Goal: Task Accomplishment & Management: Complete application form

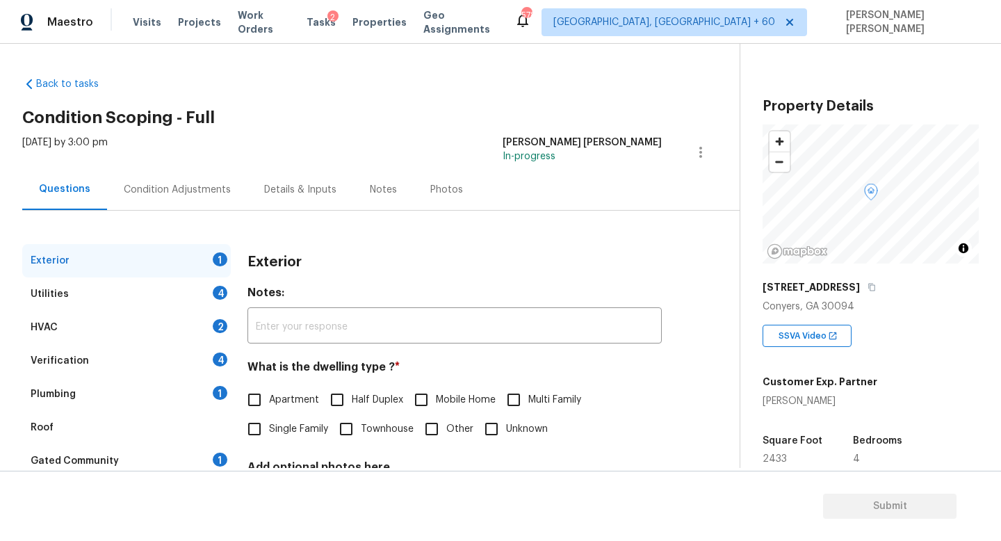
scroll to position [19, 0]
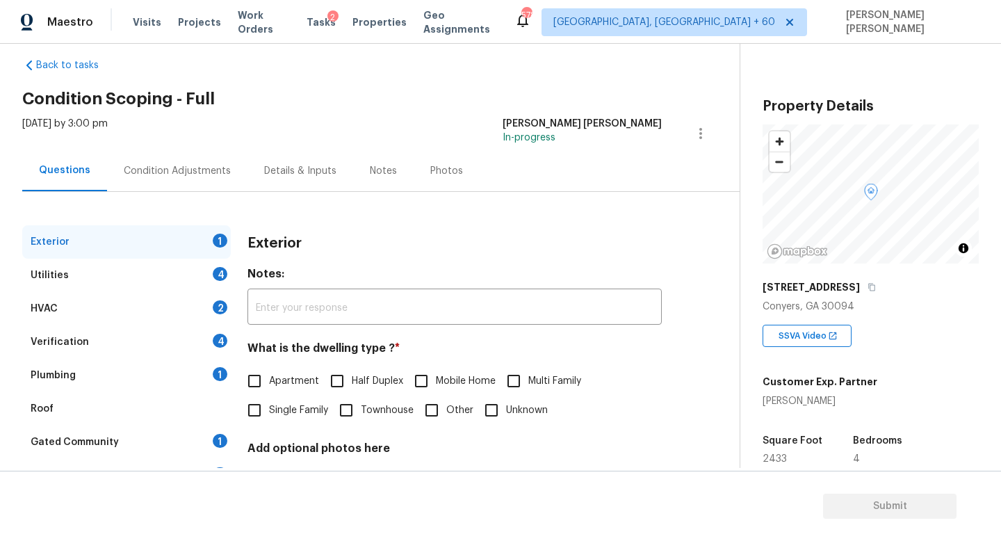
click at [270, 402] on label "Single Family" at bounding box center [284, 410] width 88 height 29
click at [269, 402] on input "Single Family" at bounding box center [254, 410] width 29 height 29
checkbox input "true"
click at [192, 272] on div "Utilities 4" at bounding box center [126, 275] width 209 height 33
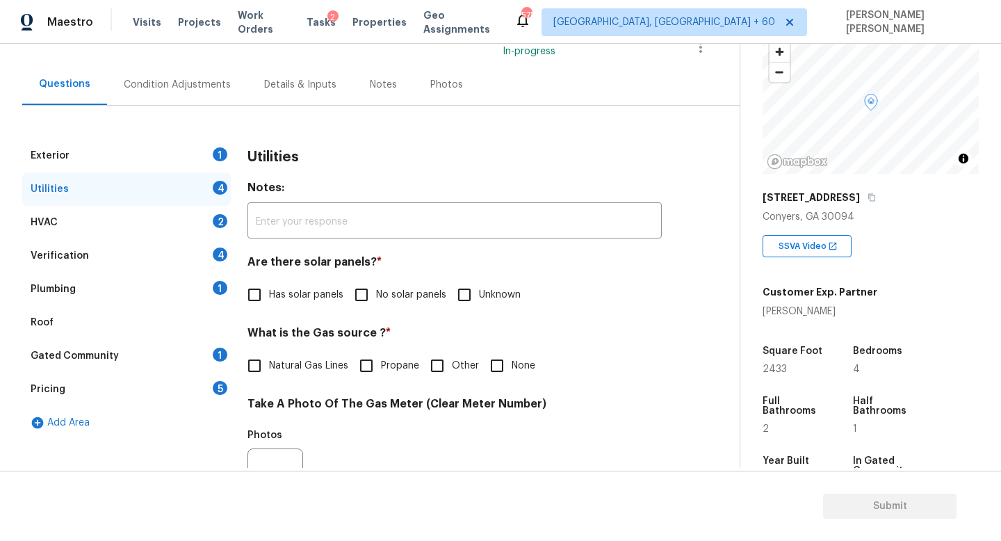
scroll to position [89, 0]
click at [376, 302] on span "No solar panels" at bounding box center [411, 295] width 70 height 15
click at [376, 302] on input "No solar panels" at bounding box center [361, 294] width 29 height 29
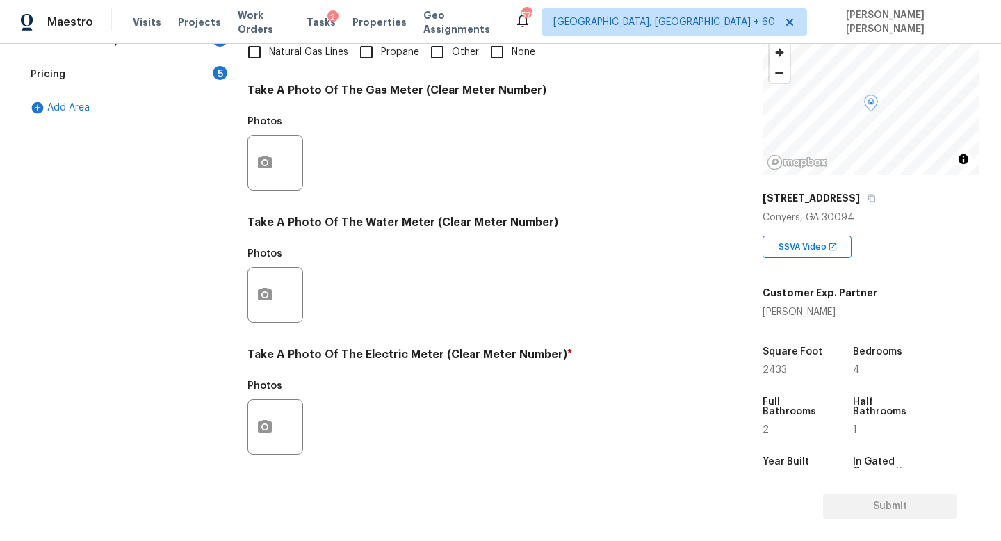
scroll to position [507, 0]
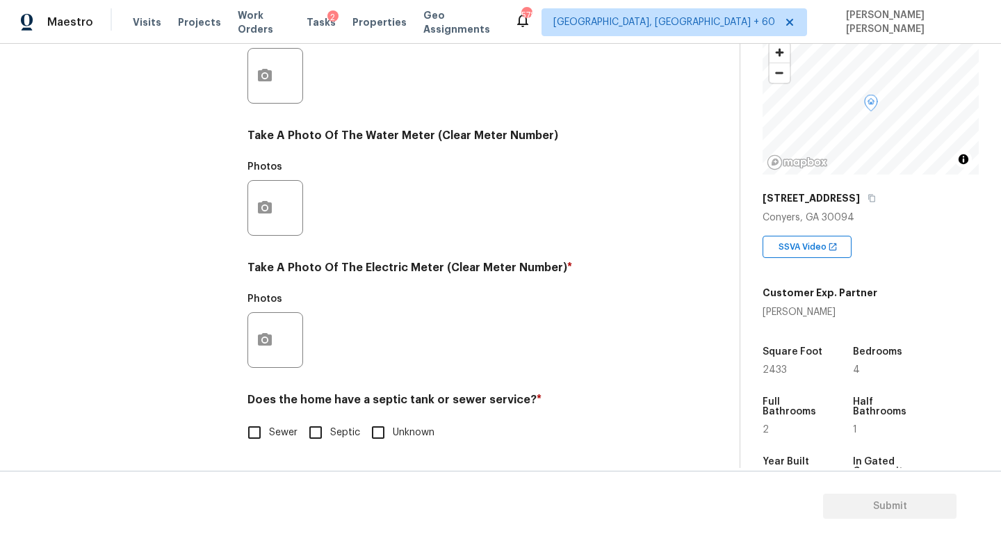
checkbox input "false"
click at [248, 430] on input "Sewer" at bounding box center [254, 432] width 29 height 29
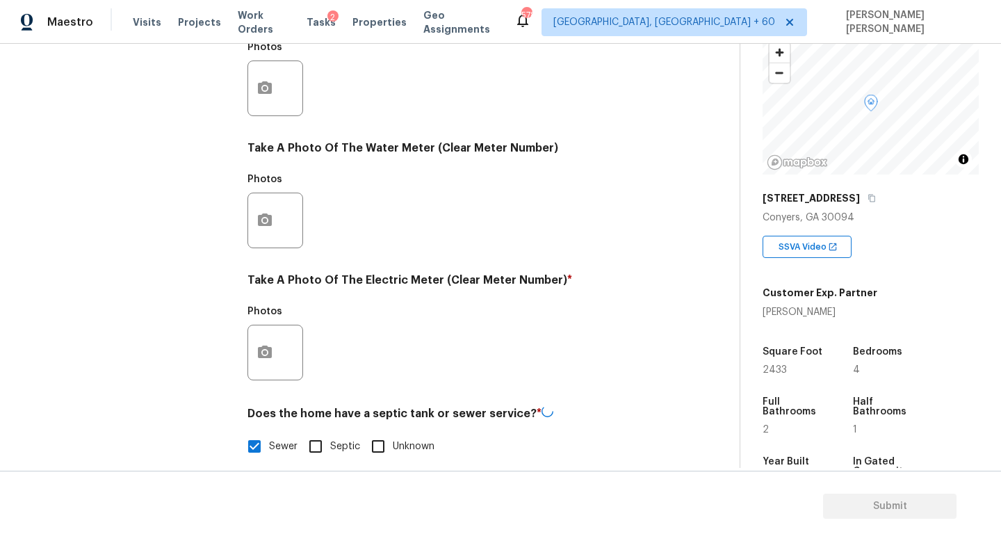
checkbox input "false"
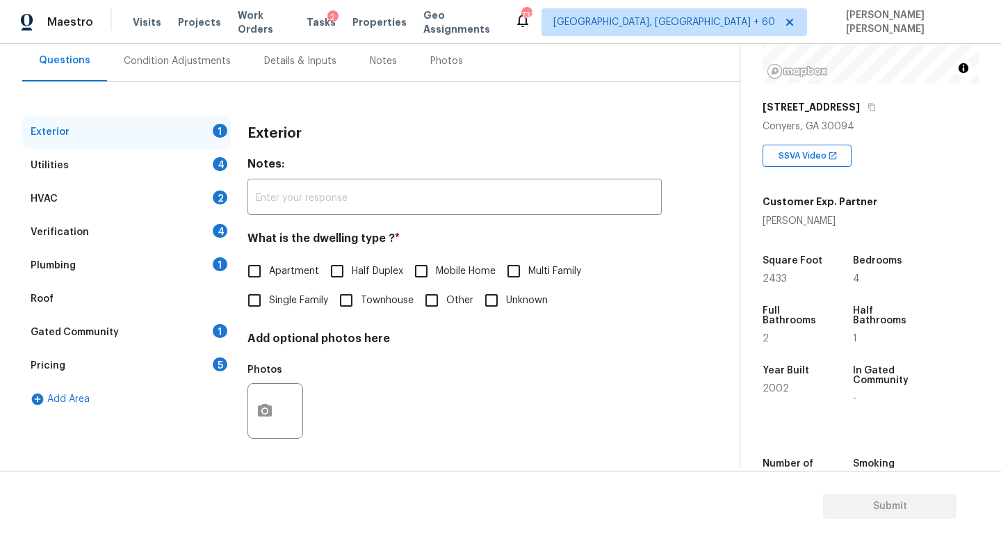
scroll to position [186, 0]
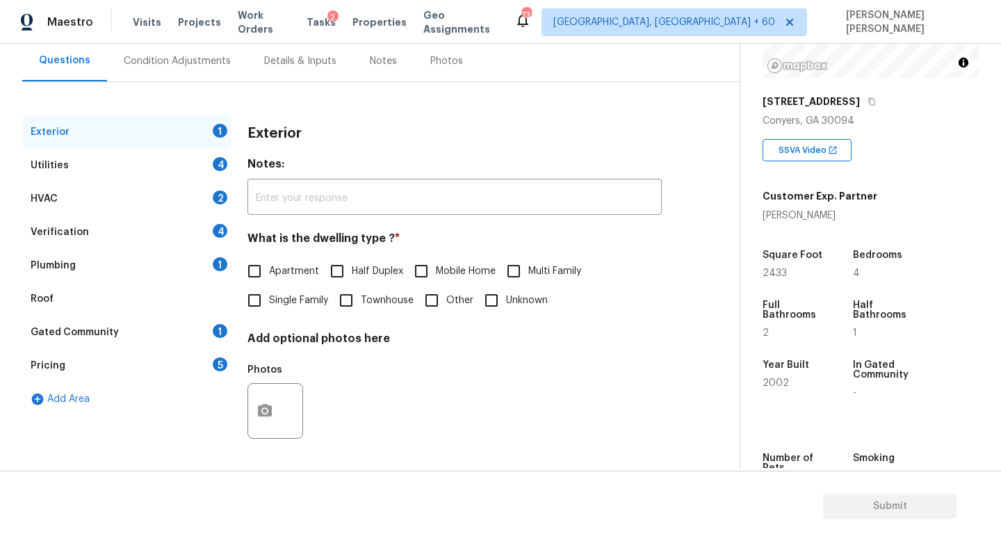
click at [274, 303] on span "Single Family" at bounding box center [298, 300] width 59 height 15
click at [269, 303] on input "Single Family" at bounding box center [254, 300] width 29 height 29
checkbox input "true"
click at [145, 172] on div "Utilities 4" at bounding box center [126, 165] width 209 height 33
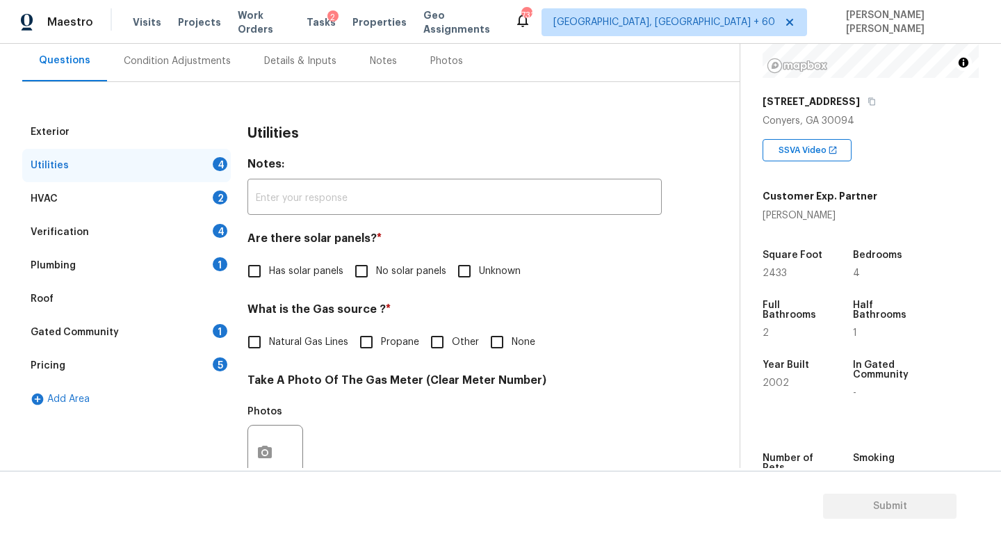
click at [387, 268] on span "No solar panels" at bounding box center [411, 271] width 70 height 15
click at [376, 268] on input "No solar panels" at bounding box center [361, 270] width 29 height 29
checkbox input "true"
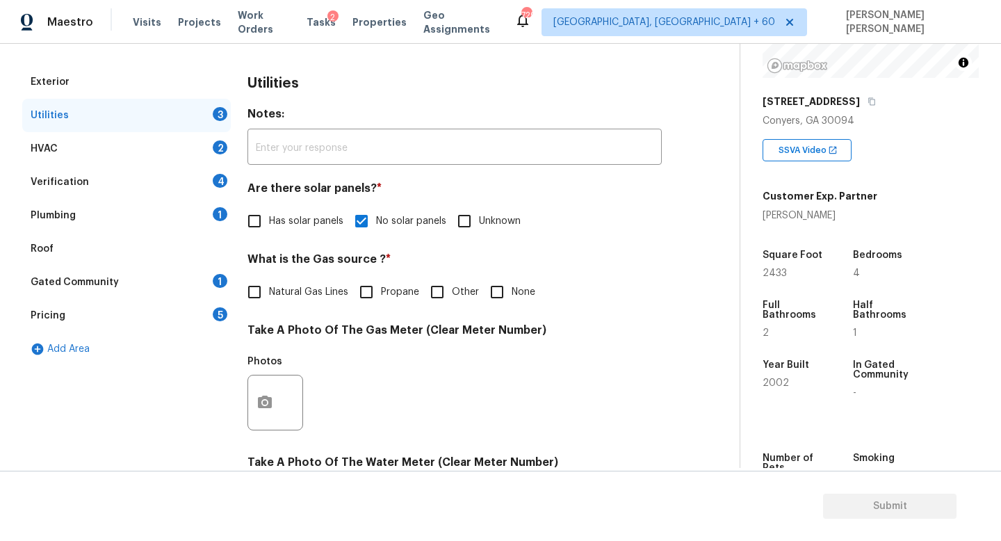
scroll to position [176, 0]
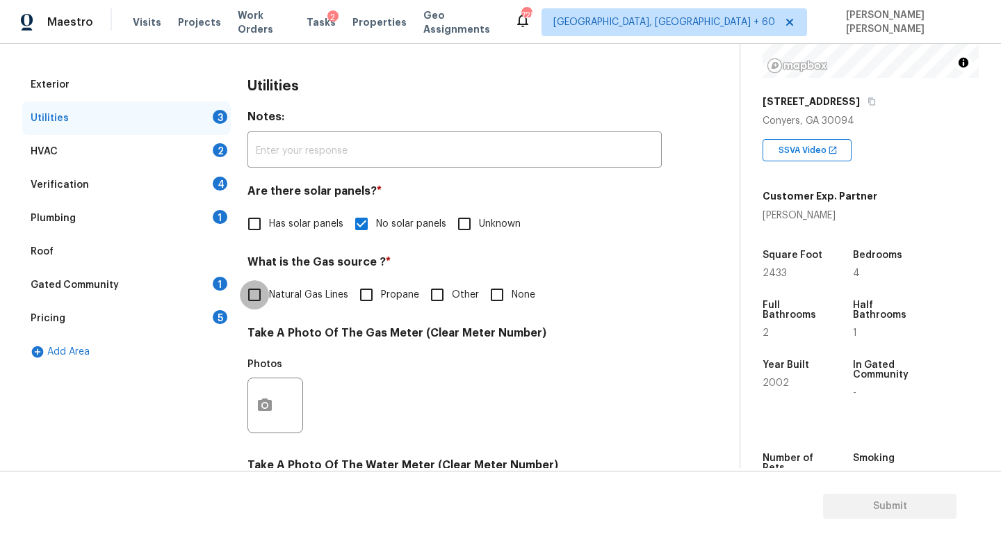
click at [263, 300] on input "Natural Gas Lines" at bounding box center [254, 294] width 29 height 29
checkbox input "true"
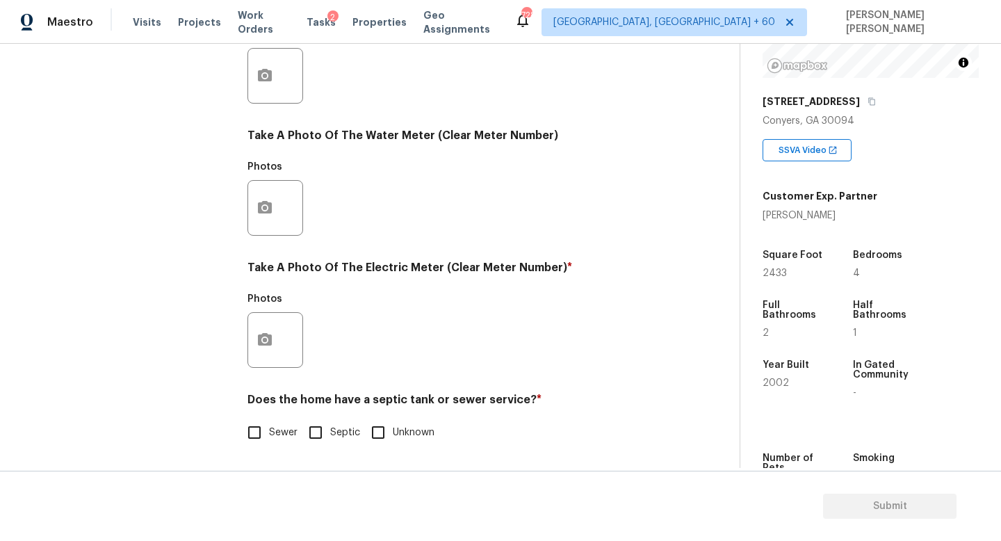
scroll to position [505, 0]
click at [250, 349] on button "button" at bounding box center [264, 340] width 33 height 54
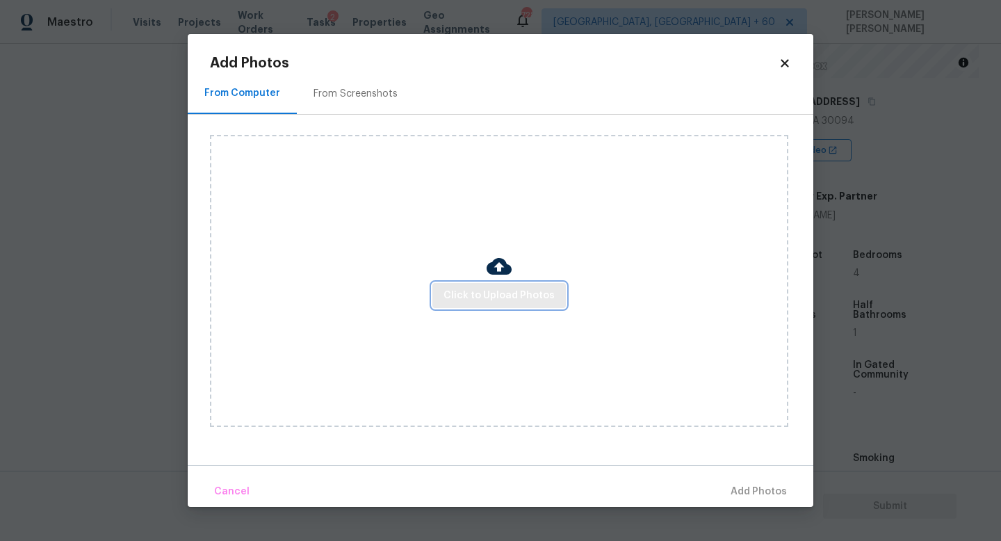
click at [463, 297] on span "Click to Upload Photos" at bounding box center [498, 295] width 111 height 17
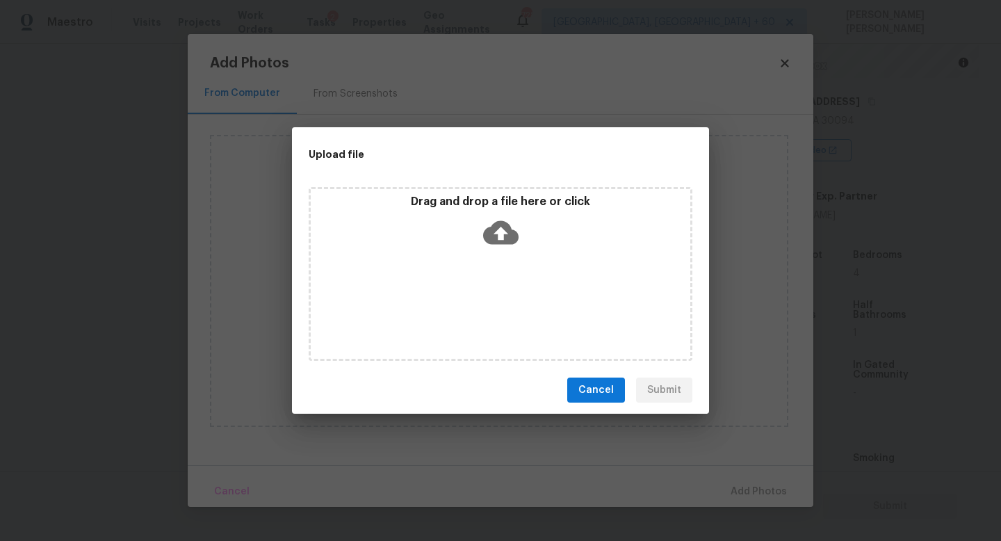
click at [464, 227] on div "Drag and drop a file here or click" at bounding box center [501, 225] width 380 height 60
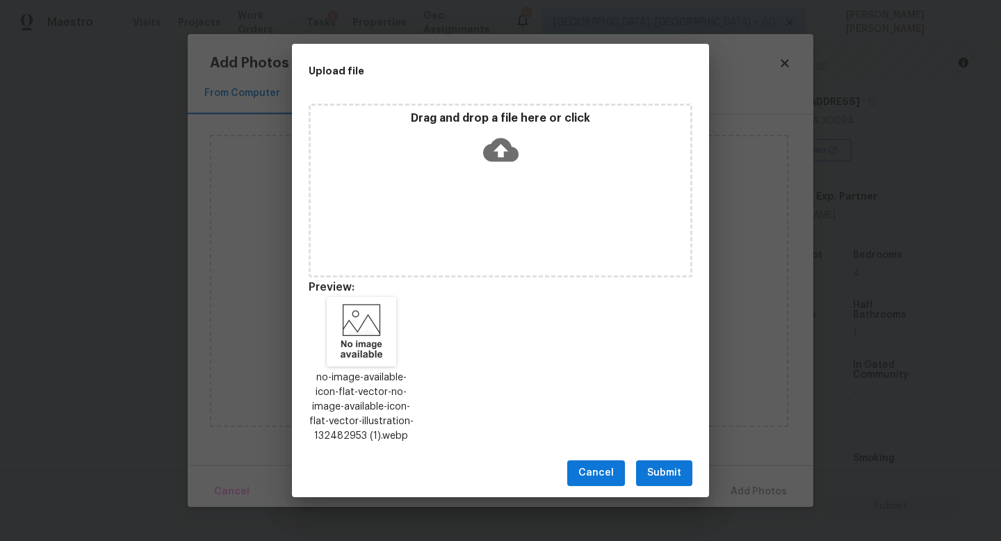
click at [651, 473] on span "Submit" at bounding box center [664, 472] width 34 height 17
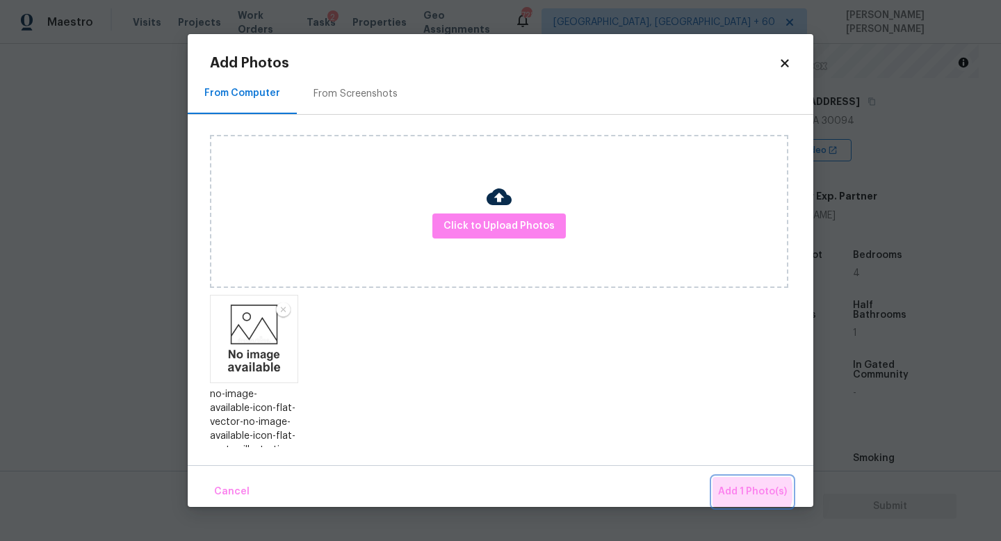
click at [753, 491] on span "Add 1 Photo(s)" at bounding box center [752, 491] width 69 height 17
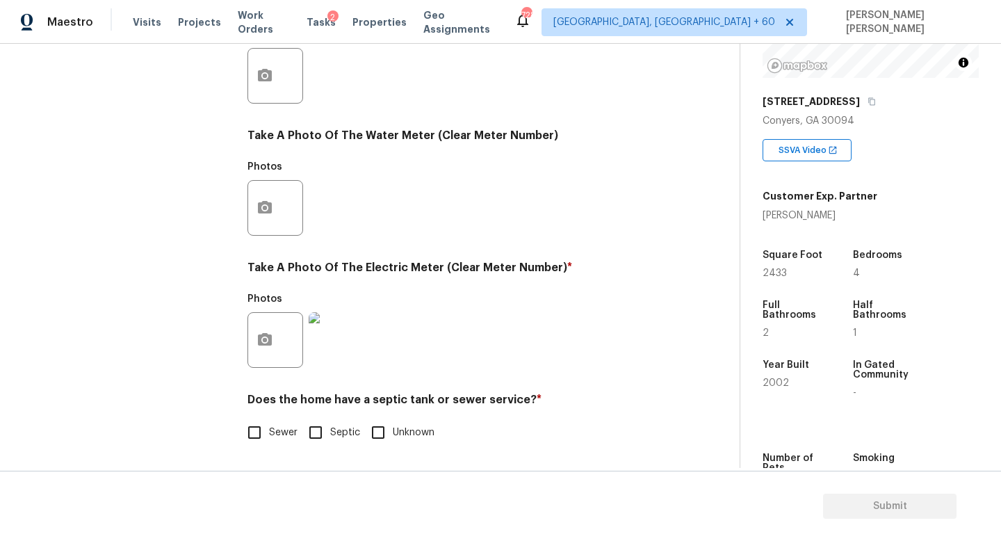
click at [257, 430] on input "Sewer" at bounding box center [254, 432] width 29 height 29
checkbox input "true"
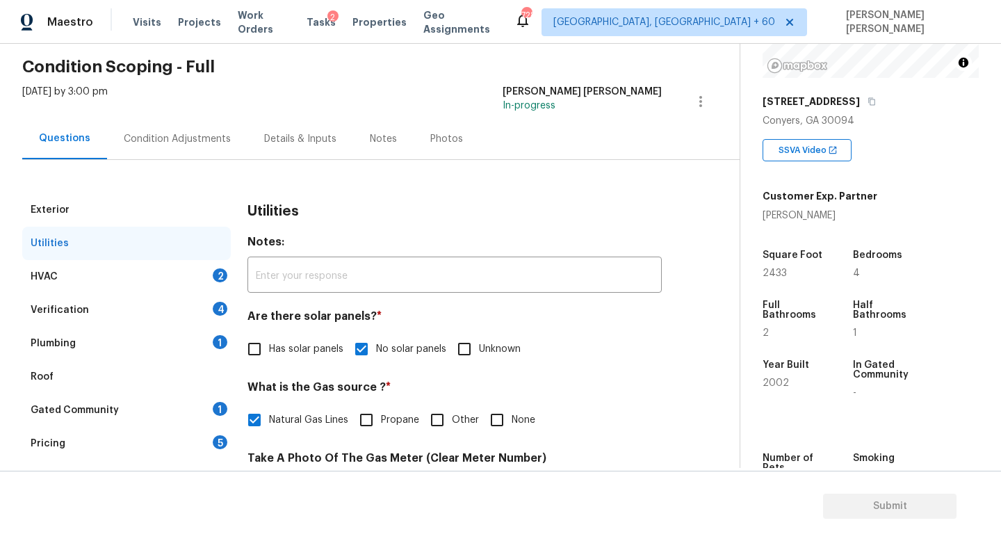
scroll to position [0, 0]
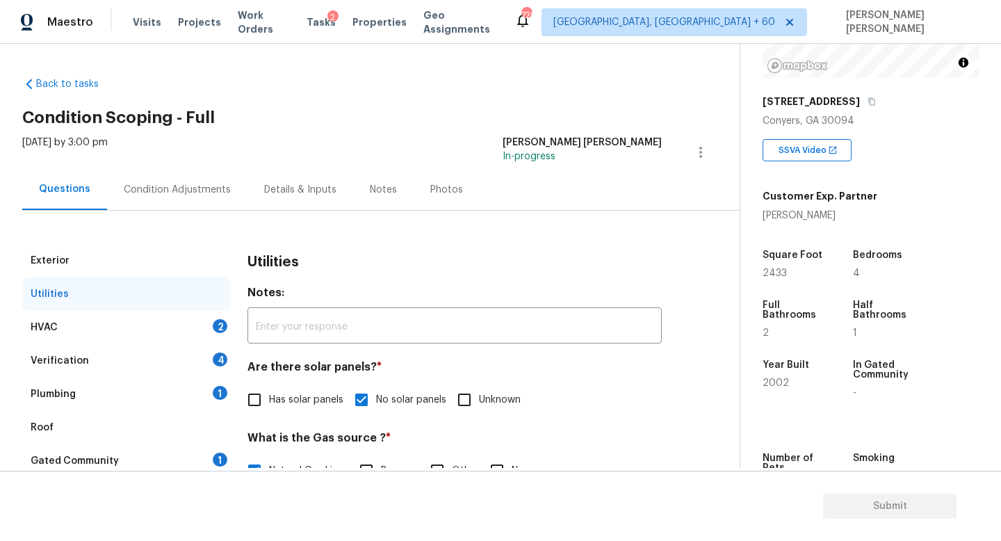
click at [165, 311] on div "HVAC 2" at bounding box center [126, 327] width 209 height 33
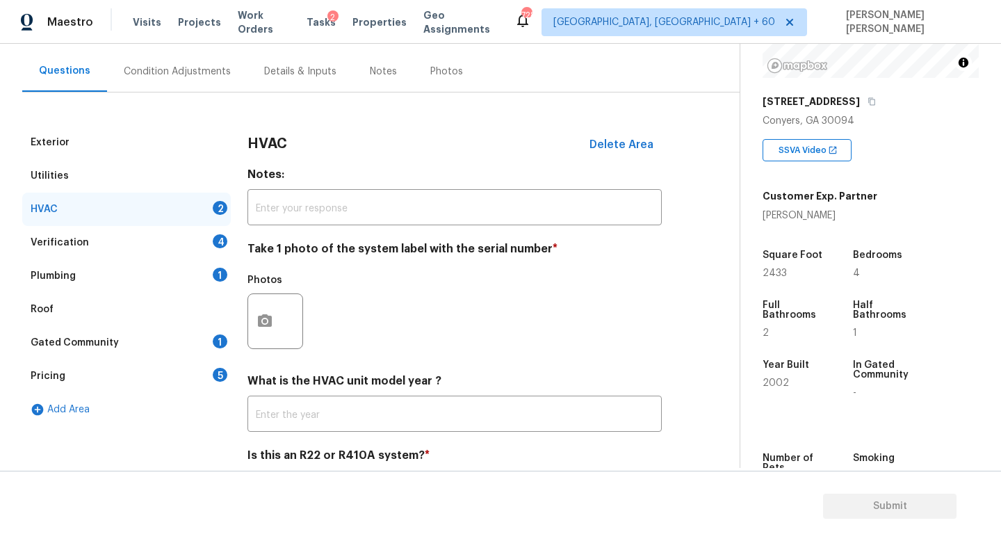
scroll to position [126, 0]
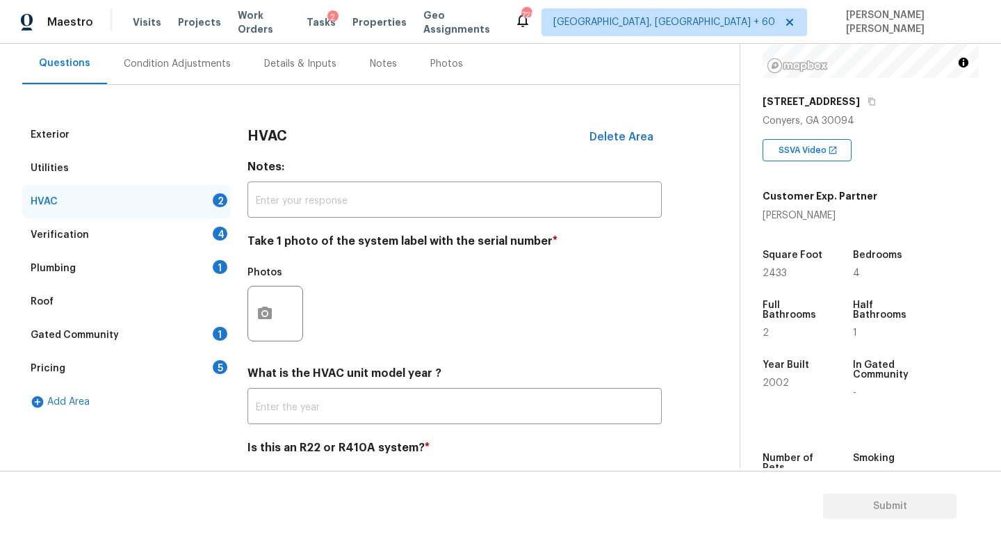
click at [282, 304] on div at bounding box center [275, 314] width 56 height 56
click at [266, 304] on button "button" at bounding box center [264, 313] width 33 height 54
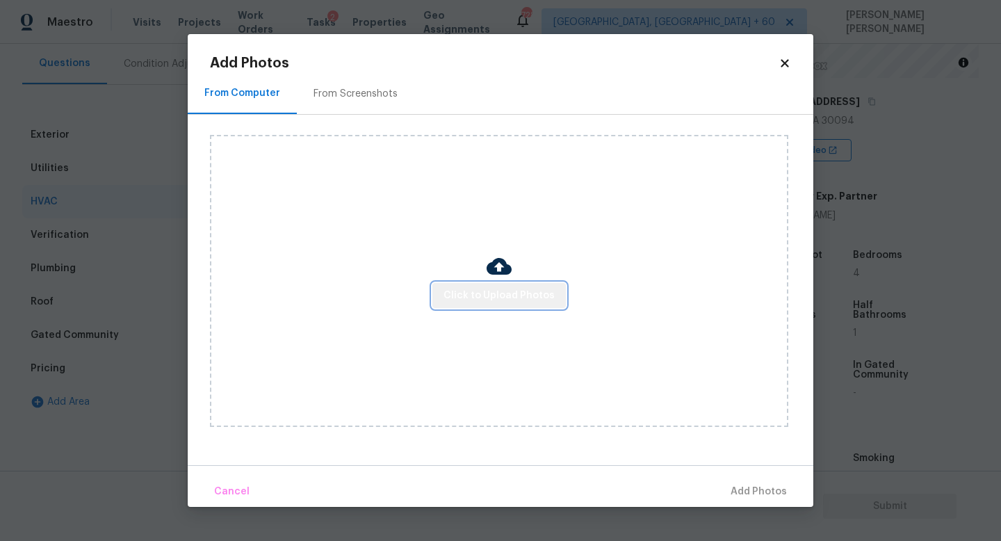
click at [521, 300] on span "Click to Upload Photos" at bounding box center [498, 295] width 111 height 17
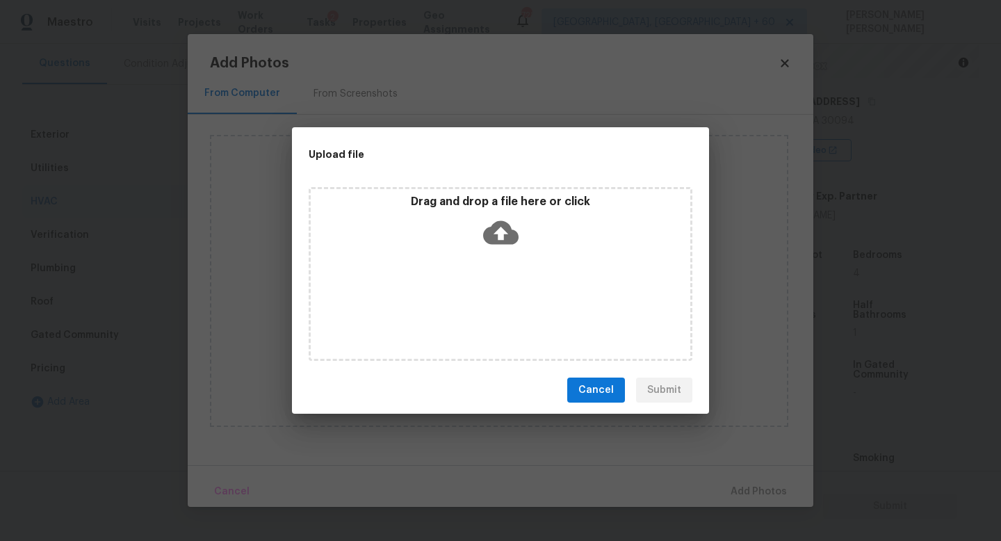
click at [513, 265] on div "Drag and drop a file here or click" at bounding box center [501, 274] width 384 height 174
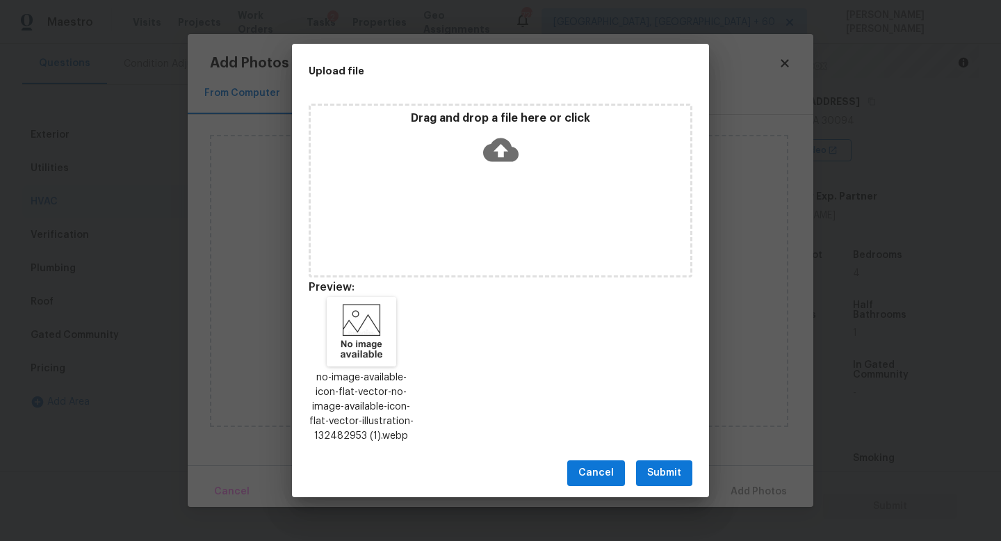
click at [661, 479] on span "Submit" at bounding box center [664, 472] width 34 height 17
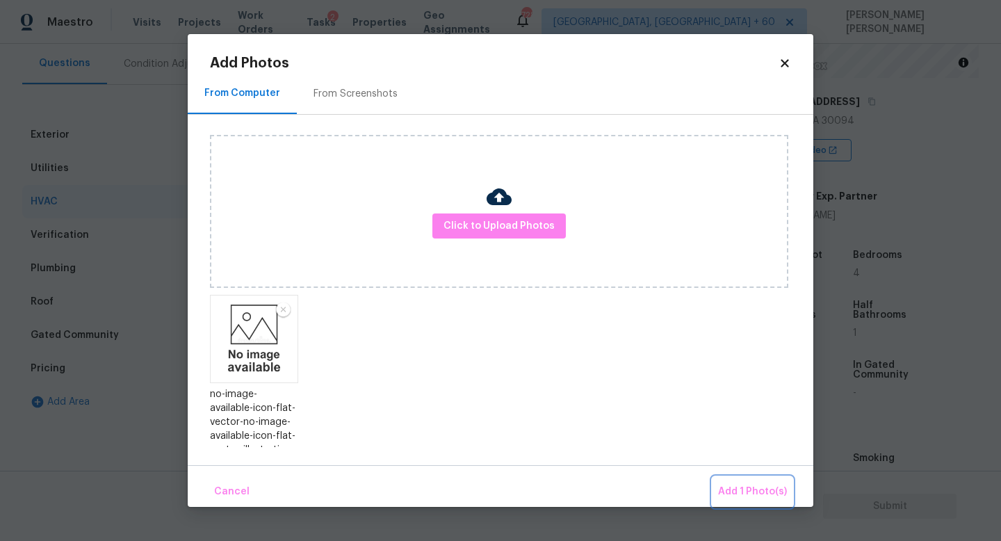
click at [768, 497] on span "Add 1 Photo(s)" at bounding box center [752, 491] width 69 height 17
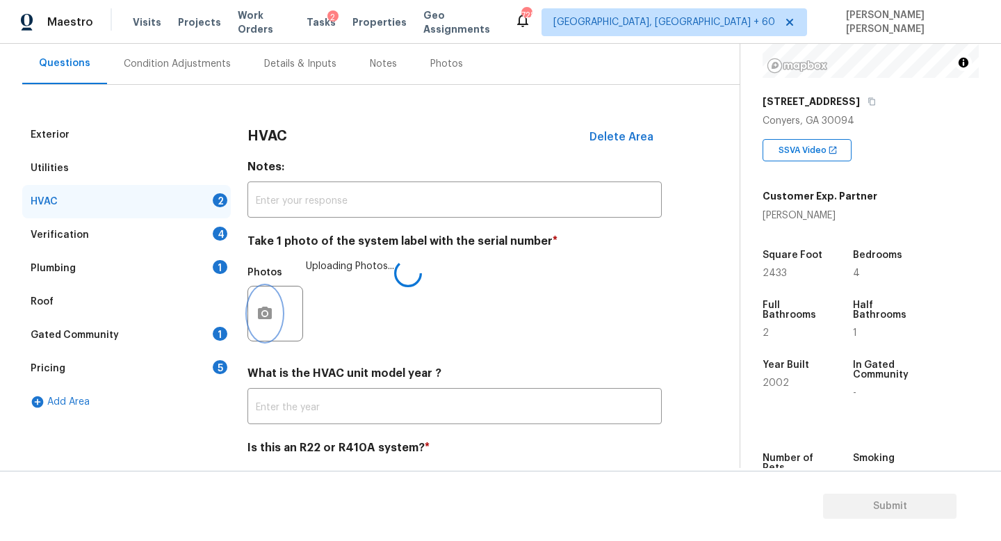
scroll to position [174, 0]
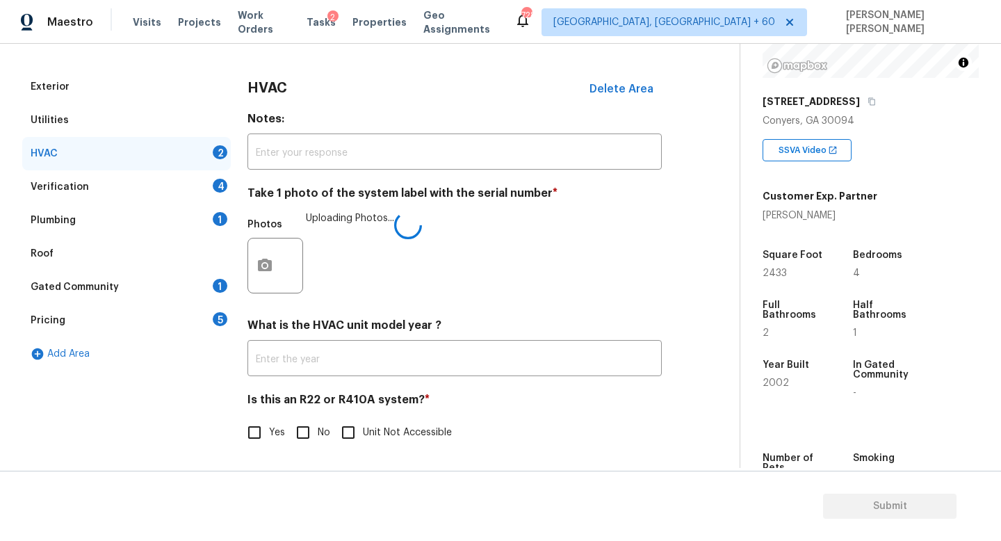
click at [290, 450] on div "HVAC Delete Area Notes: ​ Take 1 photo of the system label with the serial numb…" at bounding box center [454, 266] width 414 height 393
click at [294, 430] on input "No" at bounding box center [302, 432] width 29 height 29
checkbox input "true"
click at [167, 190] on div "Verification 4" at bounding box center [126, 186] width 209 height 33
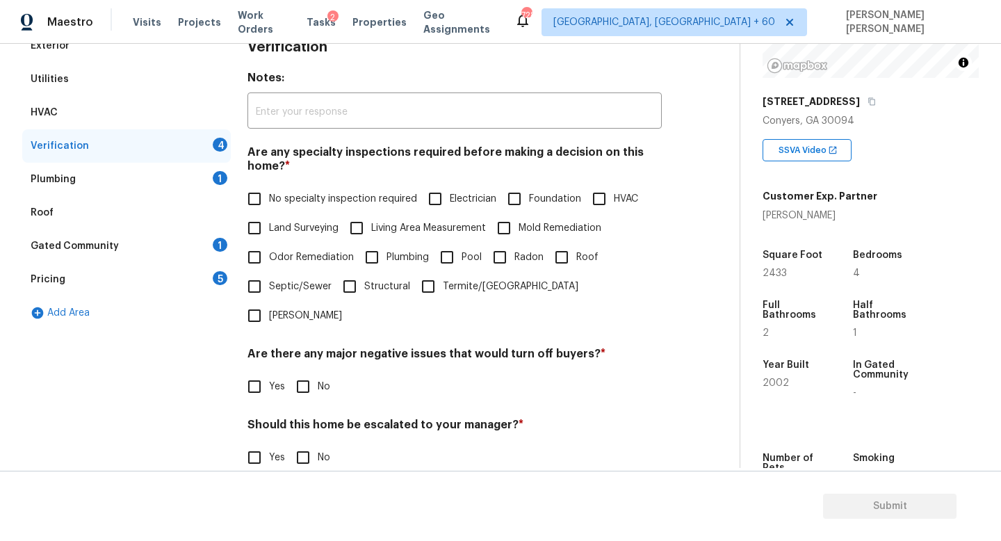
scroll to position [231, 0]
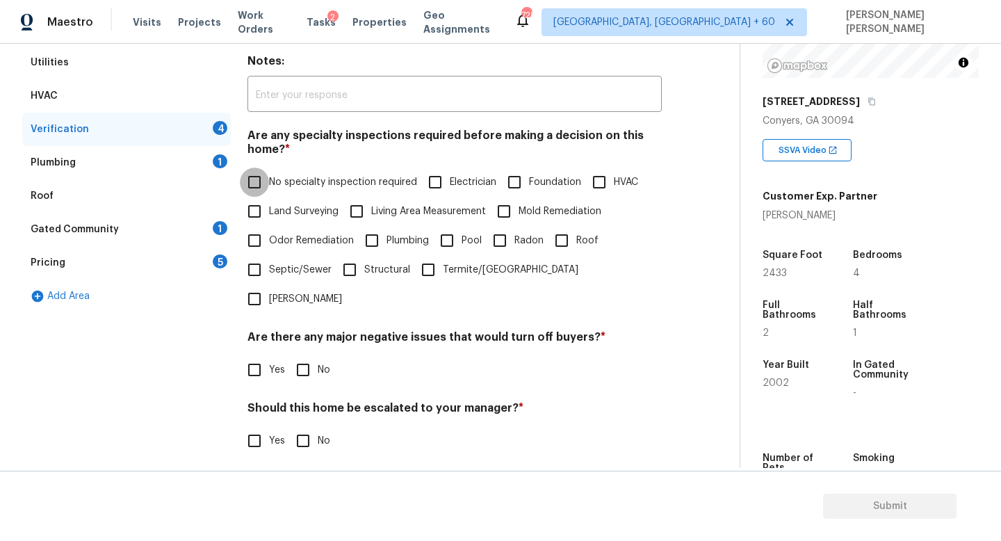
click at [259, 190] on input "No specialty inspection required" at bounding box center [254, 182] width 29 height 29
checkbox input "true"
click at [295, 355] on input "No" at bounding box center [302, 369] width 29 height 29
checkbox input "true"
click at [295, 401] on h4 "Should this home be escalated to your manager? *" at bounding box center [454, 410] width 414 height 19
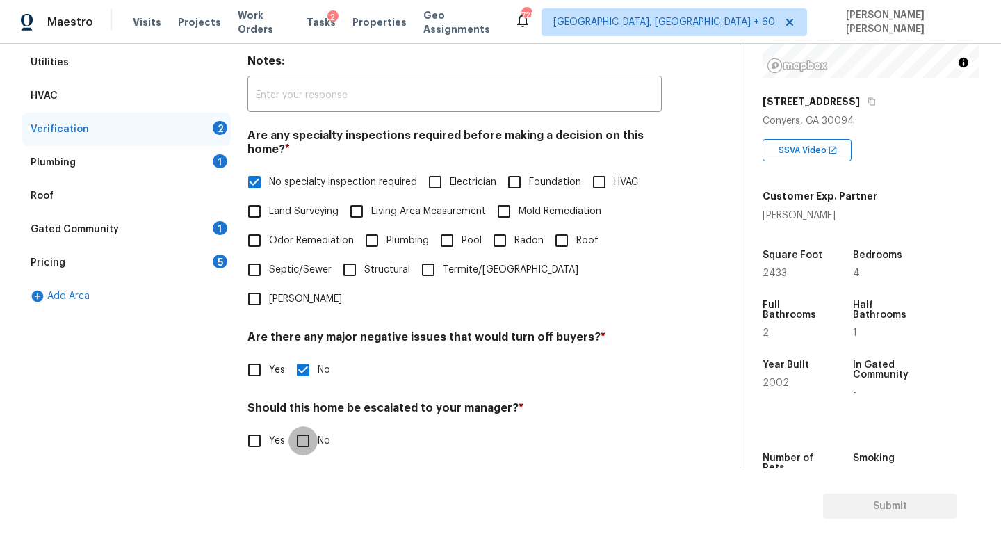
click at [304, 426] on input "No" at bounding box center [302, 440] width 29 height 29
checkbox input "true"
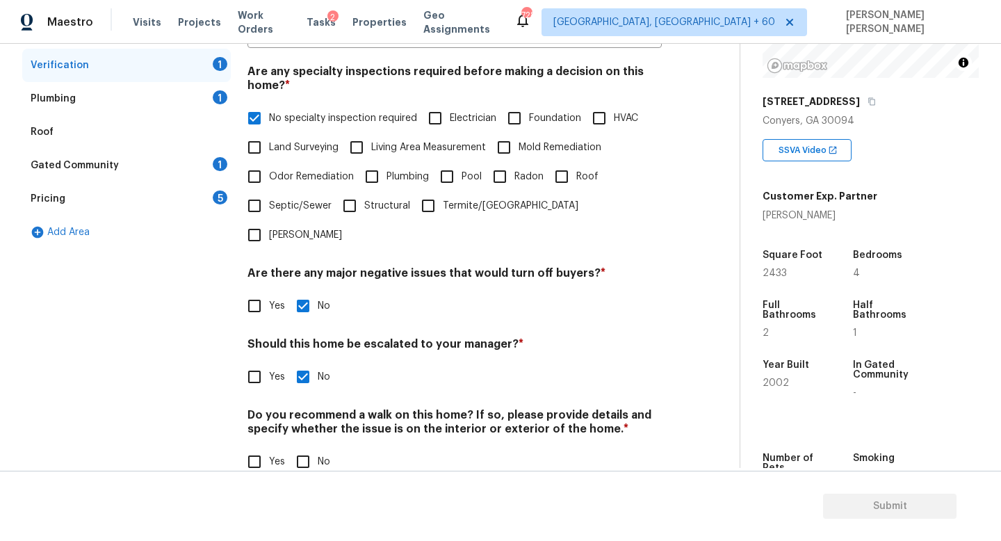
click at [304, 447] on input "No" at bounding box center [302, 461] width 29 height 29
checkbox input "true"
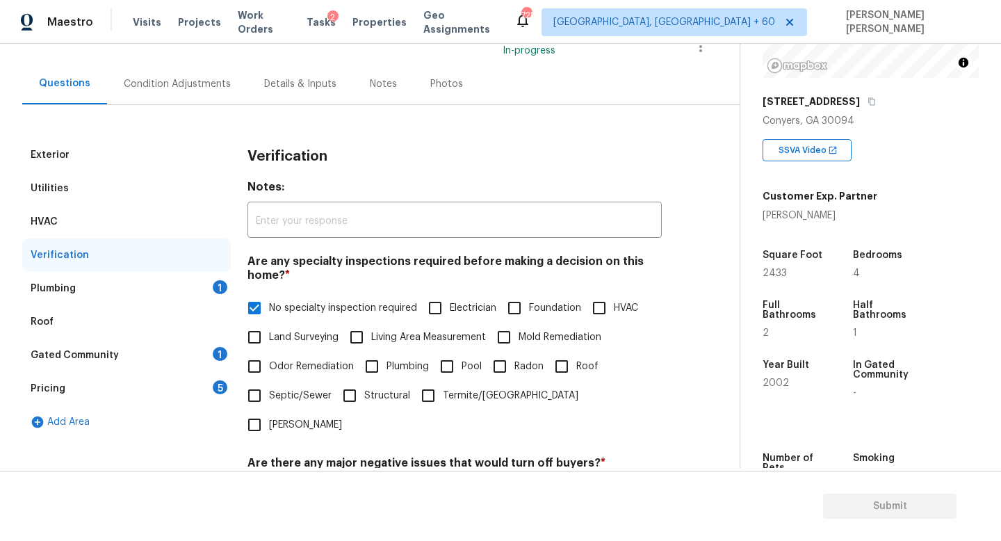
scroll to position [0, 0]
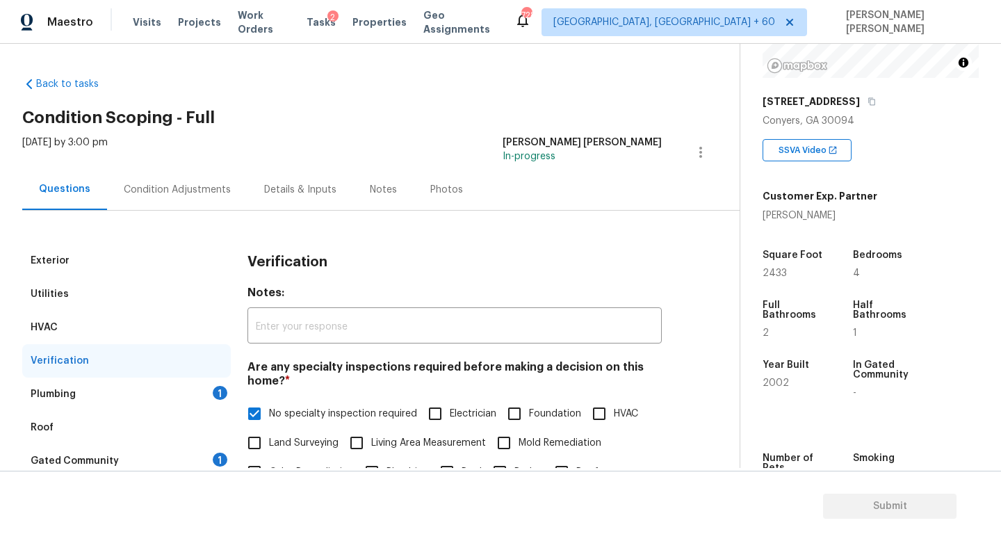
click at [156, 389] on div "Plumbing 1" at bounding box center [126, 393] width 209 height 33
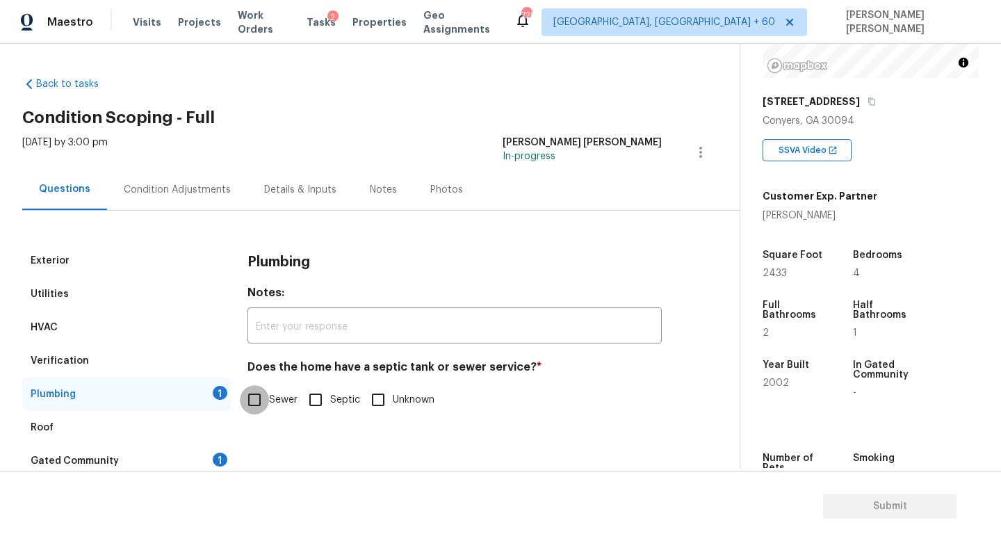
click at [262, 401] on input "Sewer" at bounding box center [254, 399] width 29 height 29
checkbox input "true"
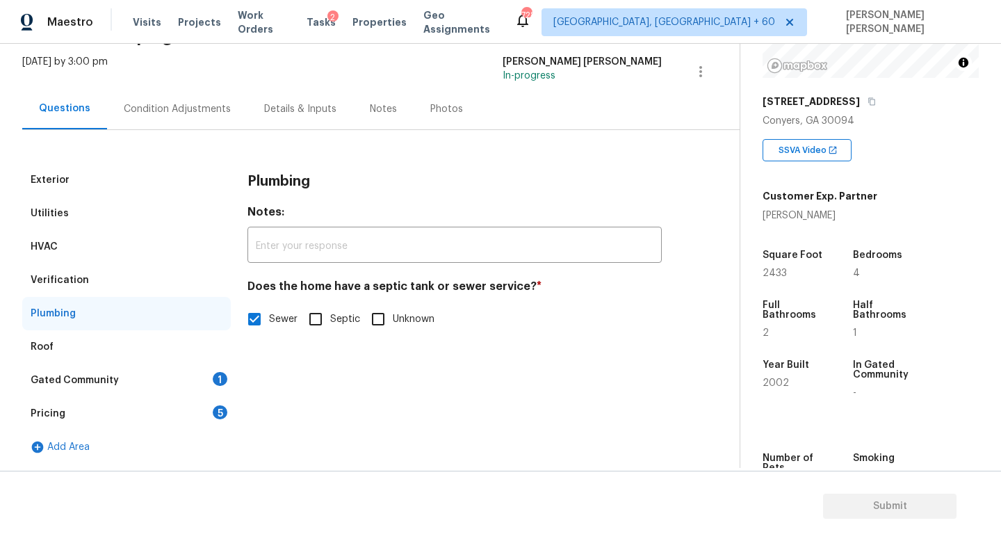
click at [177, 382] on div "Gated Community 1" at bounding box center [126, 380] width 209 height 33
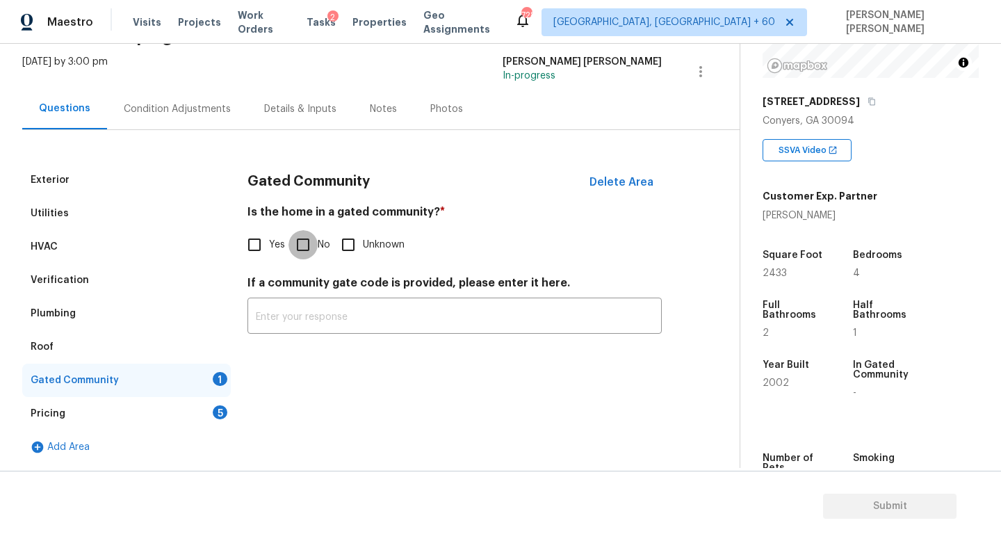
click at [293, 234] on input "No" at bounding box center [302, 244] width 29 height 29
checkbox input "true"
click at [197, 426] on div "Pricing 5" at bounding box center [126, 413] width 209 height 33
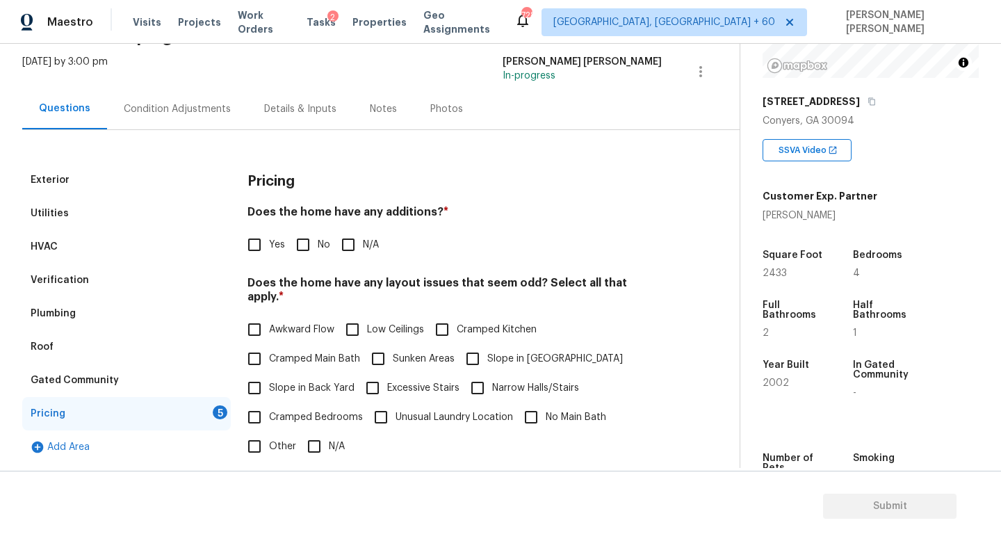
click at [304, 244] on input "No" at bounding box center [302, 244] width 29 height 29
checkbox input "true"
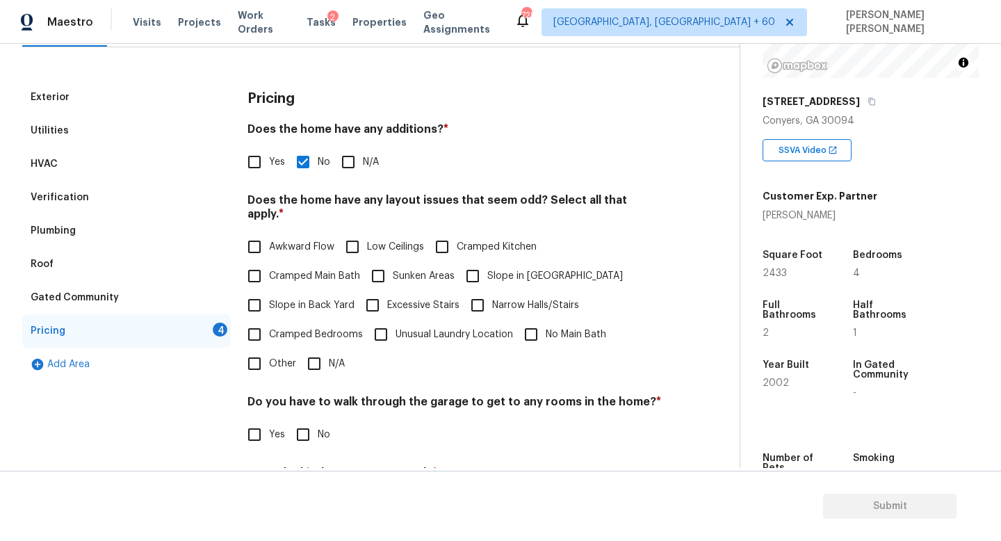
scroll to position [164, 0]
click at [320, 348] on input "N/A" at bounding box center [314, 362] width 29 height 29
checkbox input "true"
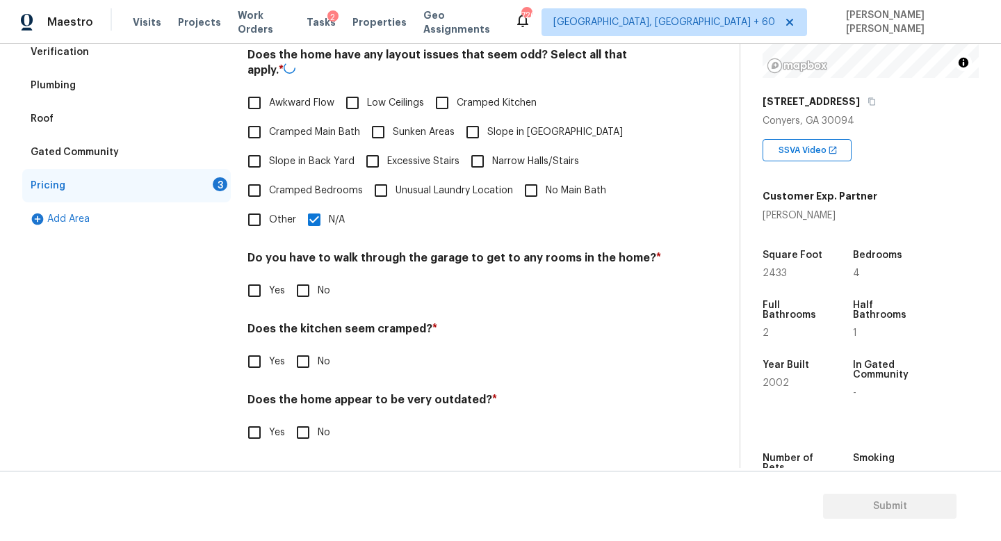
scroll to position [293, 0]
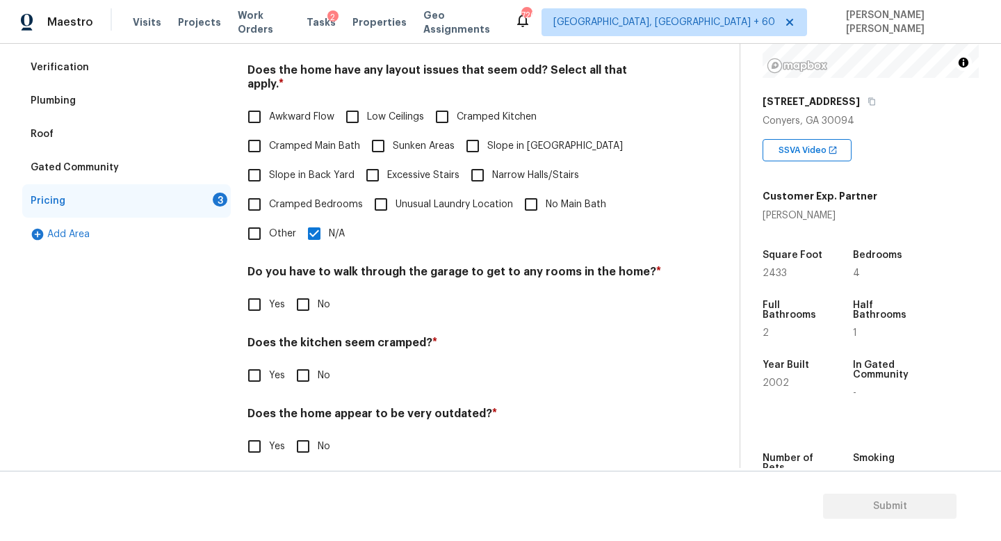
click at [300, 297] on input "No" at bounding box center [302, 304] width 29 height 29
checkbox input "true"
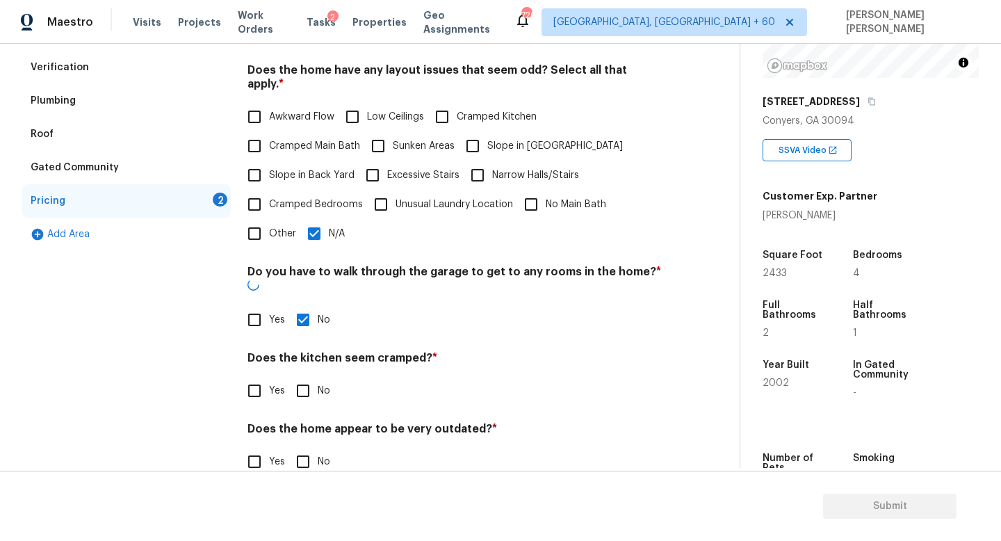
click at [300, 376] on div "Pricing Does the home have any additions? * Yes No N/A Does the home have any l…" at bounding box center [454, 222] width 414 height 542
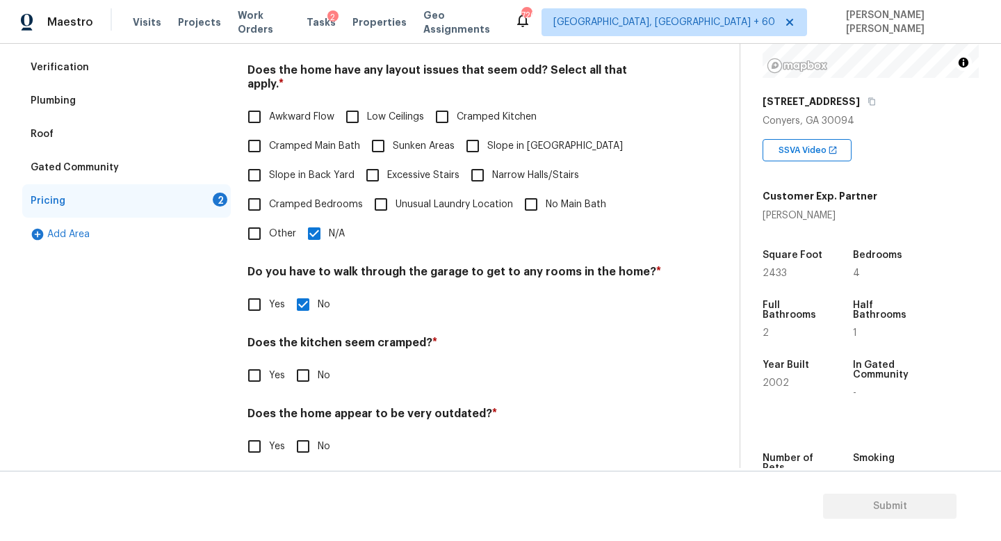
click at [300, 432] on input "No" at bounding box center [302, 446] width 29 height 29
checkbox input "true"
click at [300, 361] on input "No" at bounding box center [302, 375] width 29 height 29
checkbox input "true"
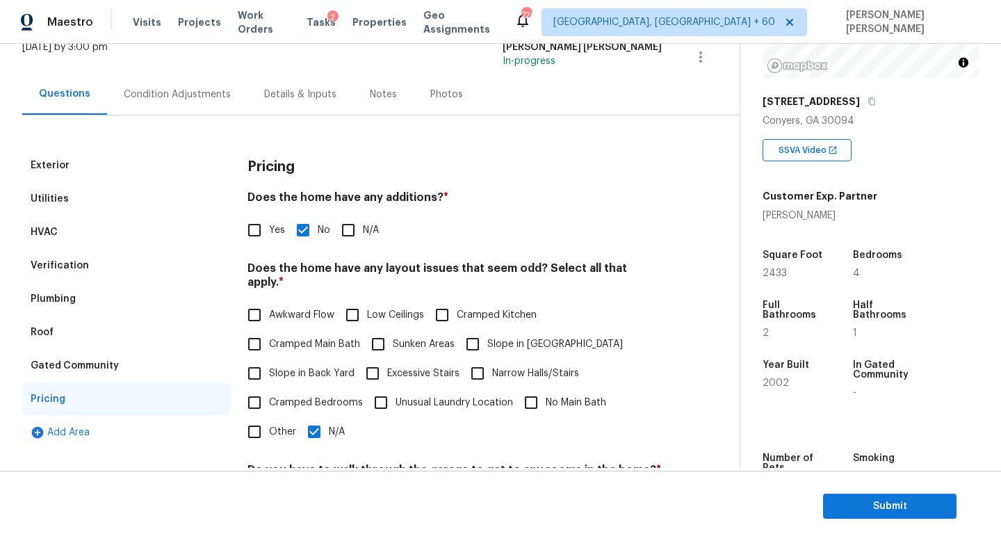
scroll to position [0, 0]
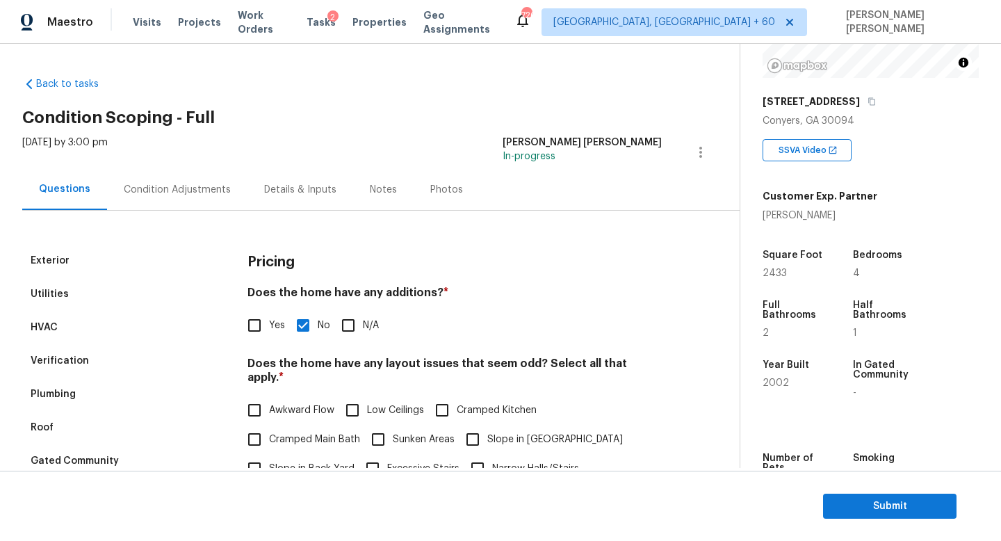
click at [197, 180] on div "Condition Adjustments" at bounding box center [177, 189] width 140 height 41
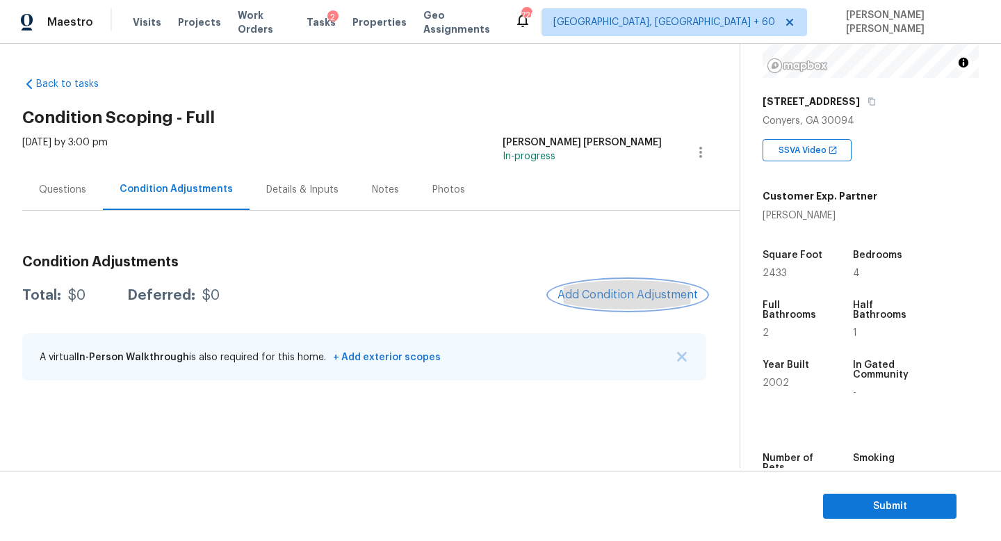
click at [629, 299] on span "Add Condition Adjustment" at bounding box center [627, 294] width 140 height 13
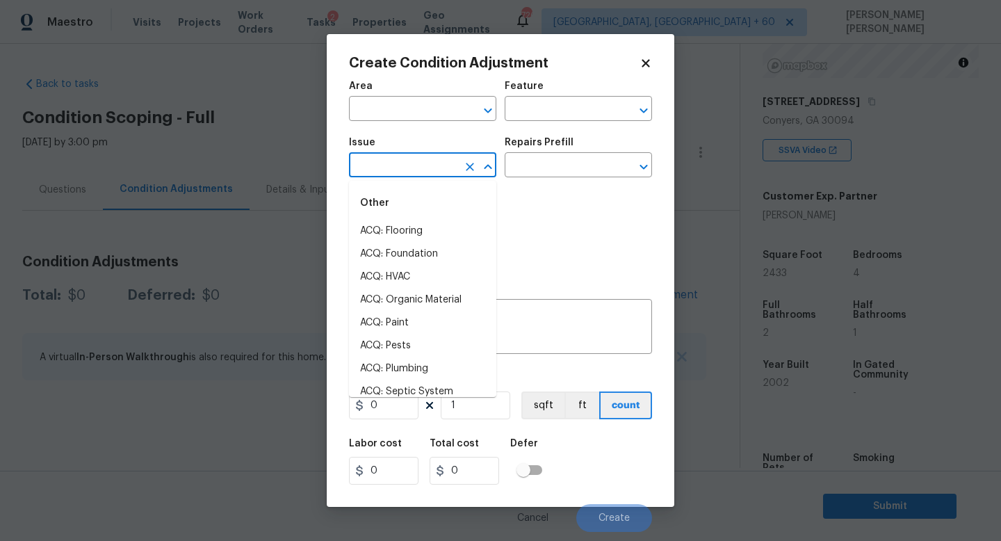
click at [401, 174] on input "text" at bounding box center [403, 167] width 108 height 22
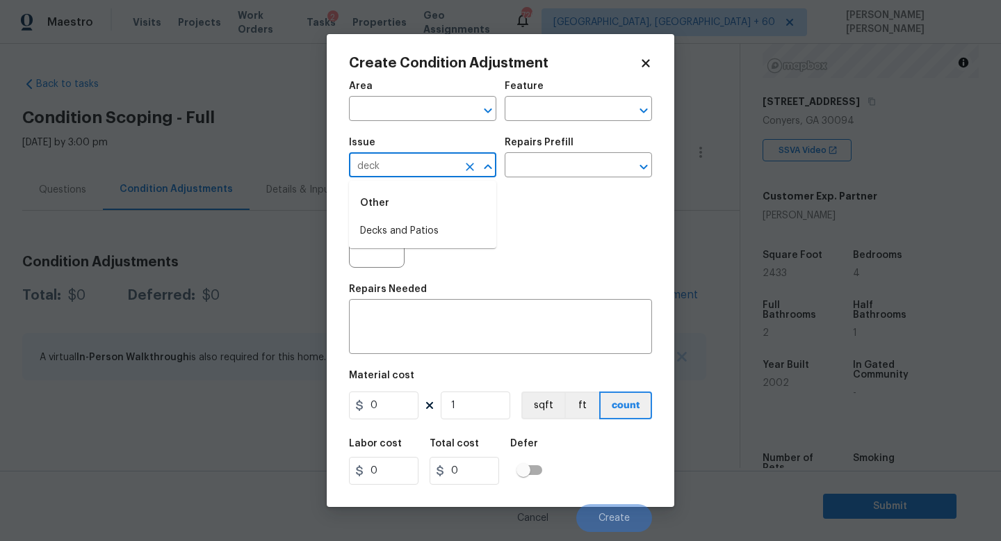
click at [402, 214] on div "Other" at bounding box center [422, 202] width 147 height 33
click at [402, 225] on li "Decks and Patios" at bounding box center [422, 231] width 147 height 23
type input "Decks and Patios"
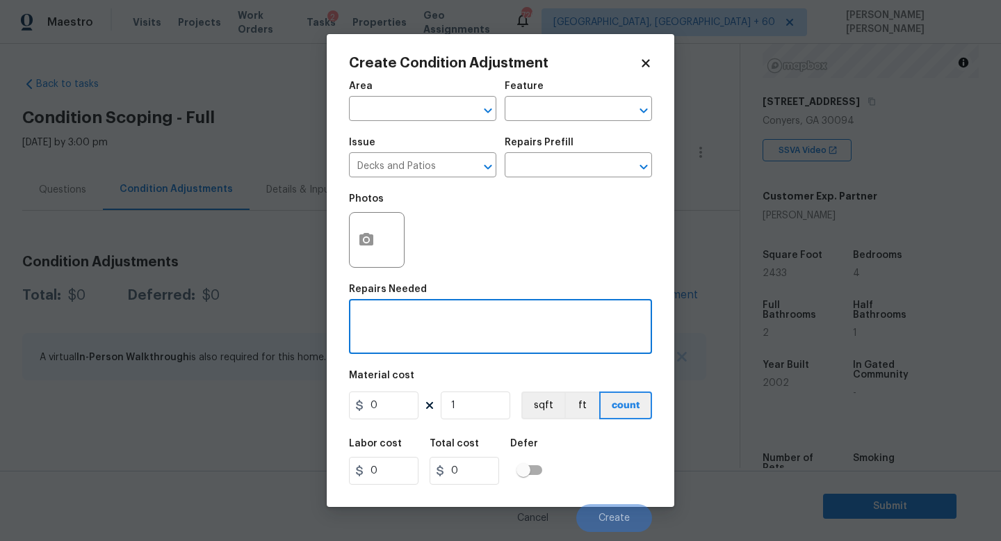
click at [405, 331] on textarea at bounding box center [500, 327] width 286 height 29
click at [405, 326] on textarea "Deck repaint" at bounding box center [500, 327] width 286 height 29
type textarea "Deck repaint"
click at [402, 407] on input "0" at bounding box center [384, 405] width 70 height 28
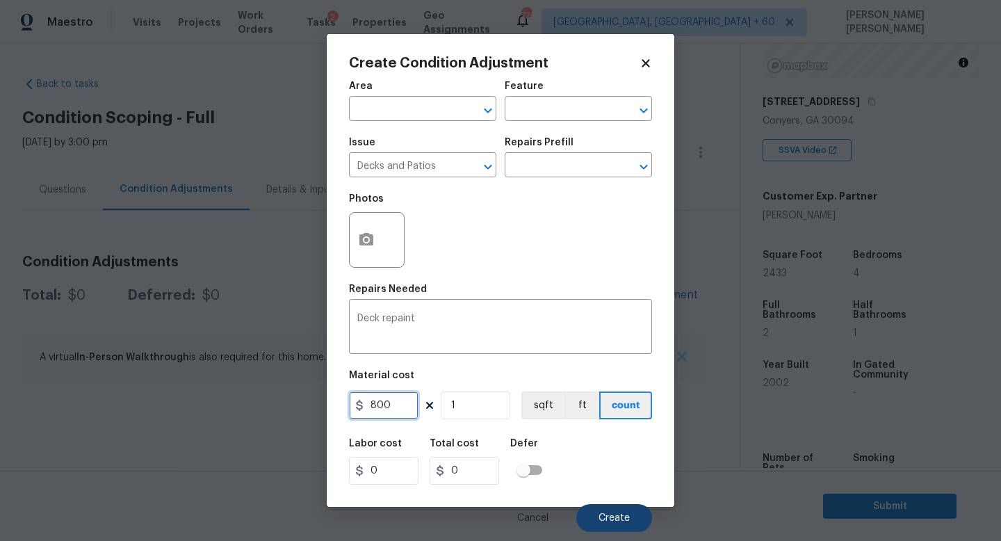
type input "800"
click at [609, 517] on span "Create" at bounding box center [613, 518] width 31 height 10
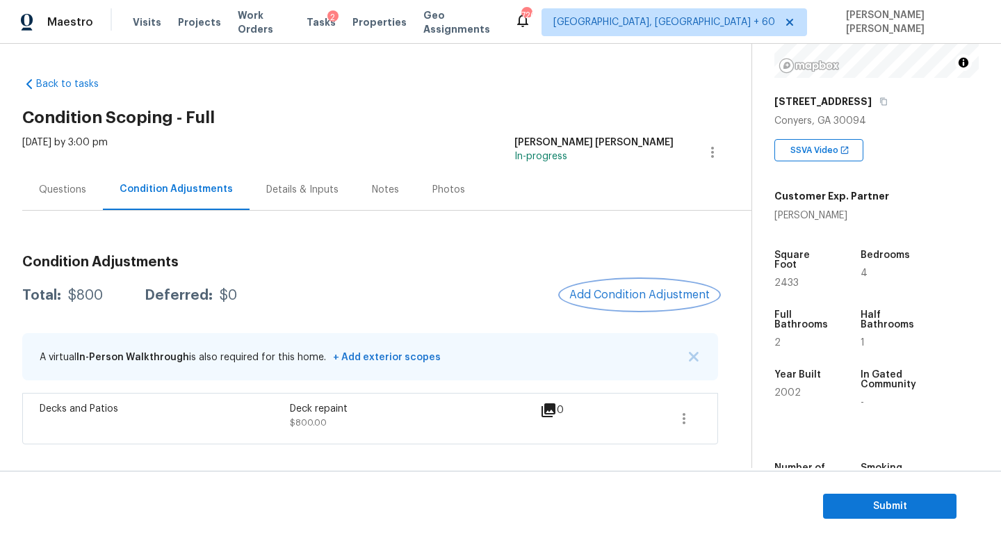
click at [679, 300] on span "Add Condition Adjustment" at bounding box center [639, 294] width 140 height 13
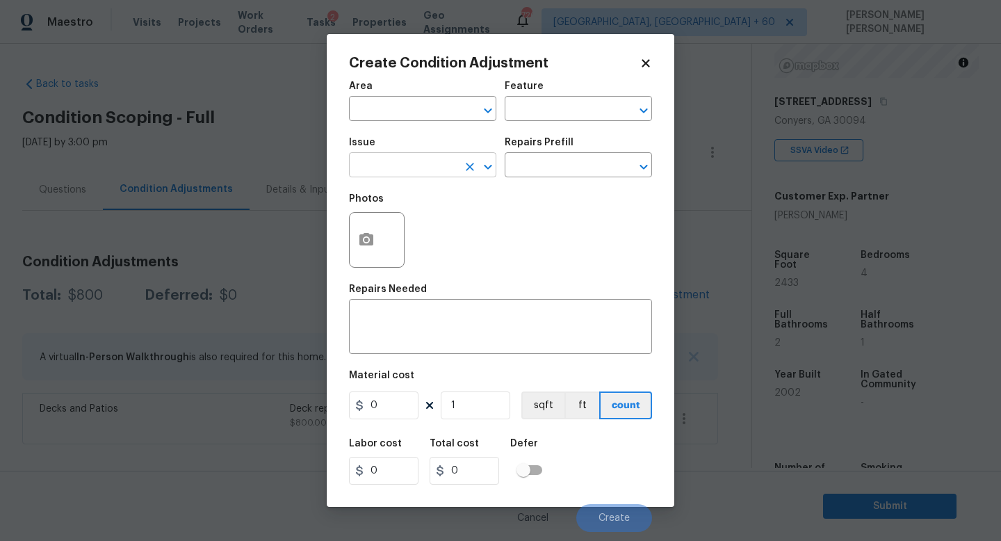
click at [418, 169] on input "text" at bounding box center [403, 167] width 108 height 22
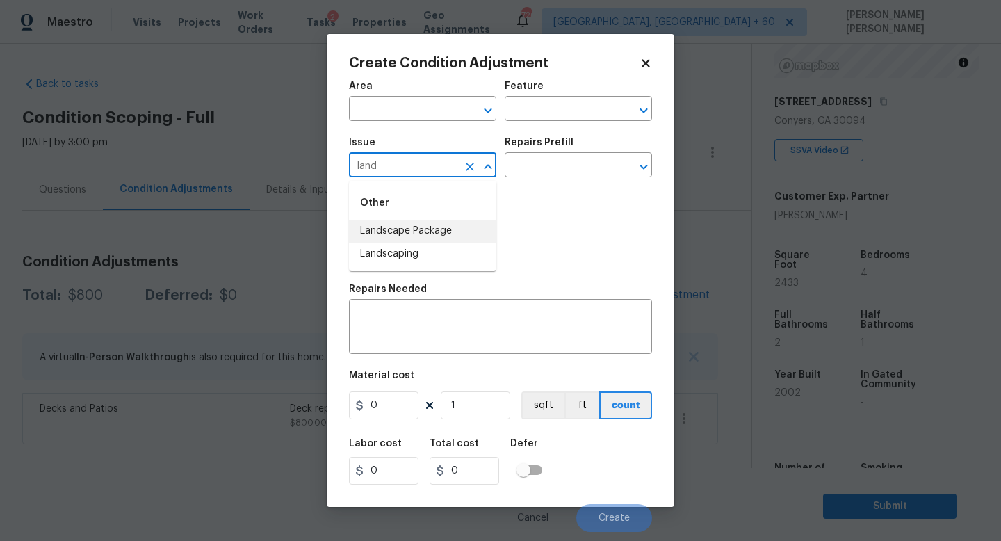
click at [417, 224] on li "Landscape Package" at bounding box center [422, 231] width 147 height 23
type input "Landscape Package"
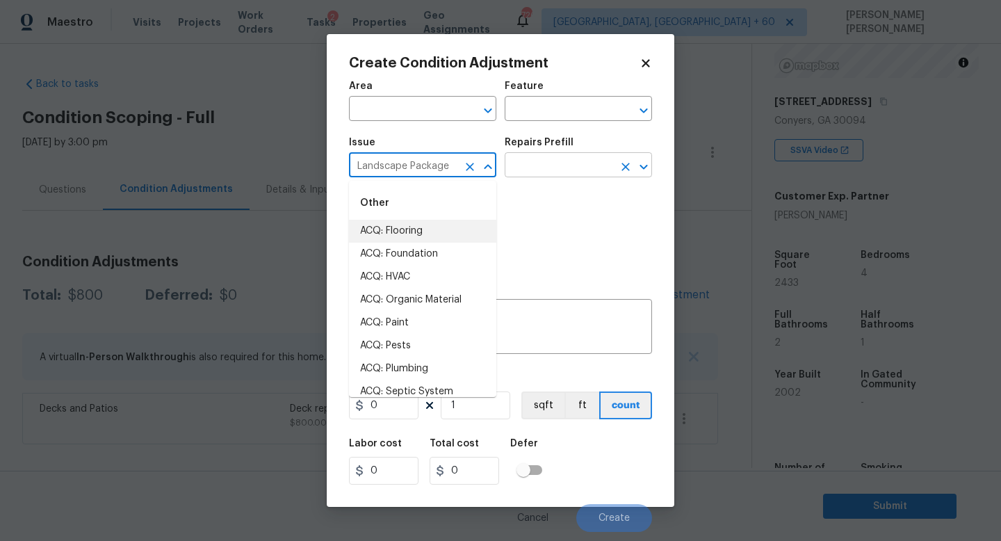
click at [537, 168] on input "text" at bounding box center [559, 167] width 108 height 22
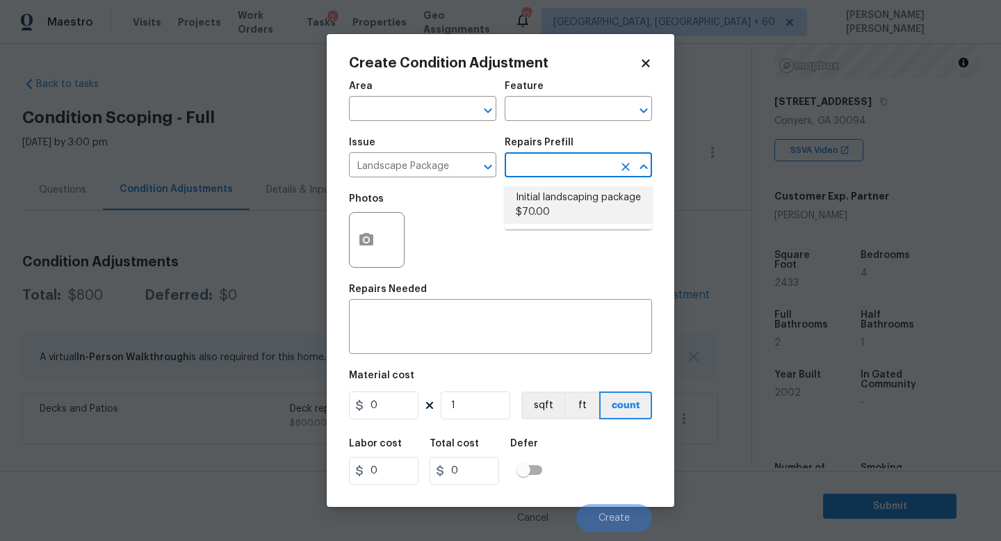
click at [542, 207] on li "Initial landscaping package $70.00" at bounding box center [578, 205] width 147 height 38
type input "Home Readiness Packages"
type textarea "Mowing of grass up to 6" in height. Mow, edge along driveways & sidewalks, trim…"
type input "70"
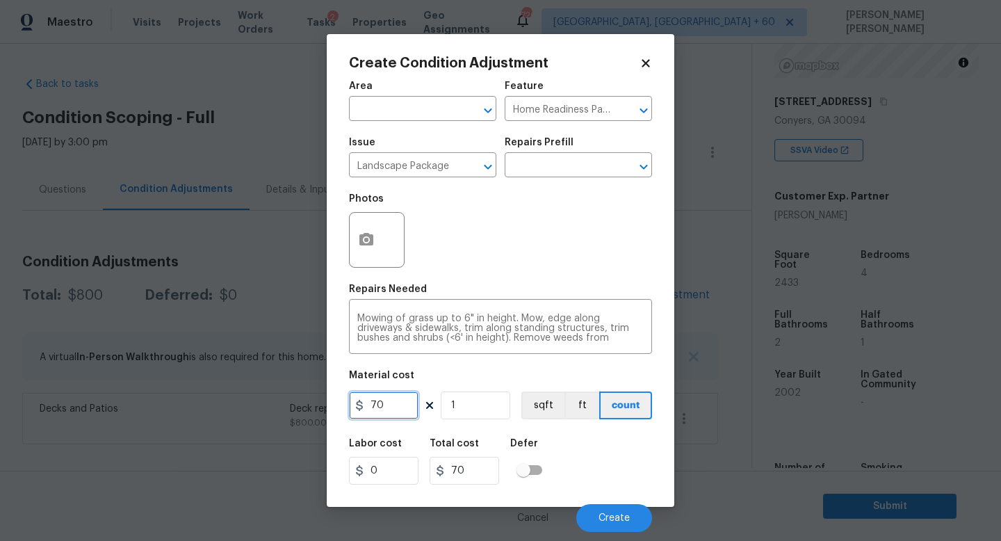
drag, startPoint x: 397, startPoint y: 414, endPoint x: 135, endPoint y: 323, distance: 277.4
click at [135, 323] on div "Create Condition Adjustment Area ​ Feature Home Readiness Packages ​ Issue Land…" at bounding box center [500, 270] width 1001 height 541
type input "300"
click at [611, 514] on span "Create" at bounding box center [613, 518] width 31 height 10
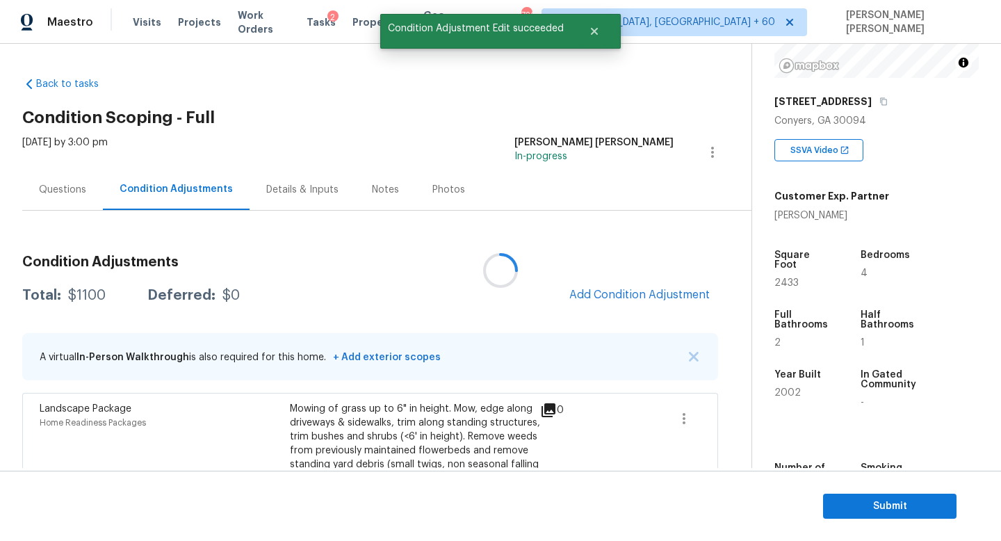
click at [651, 302] on div at bounding box center [500, 270] width 1001 height 541
click at [651, 302] on button "Add Condition Adjustment" at bounding box center [639, 294] width 157 height 29
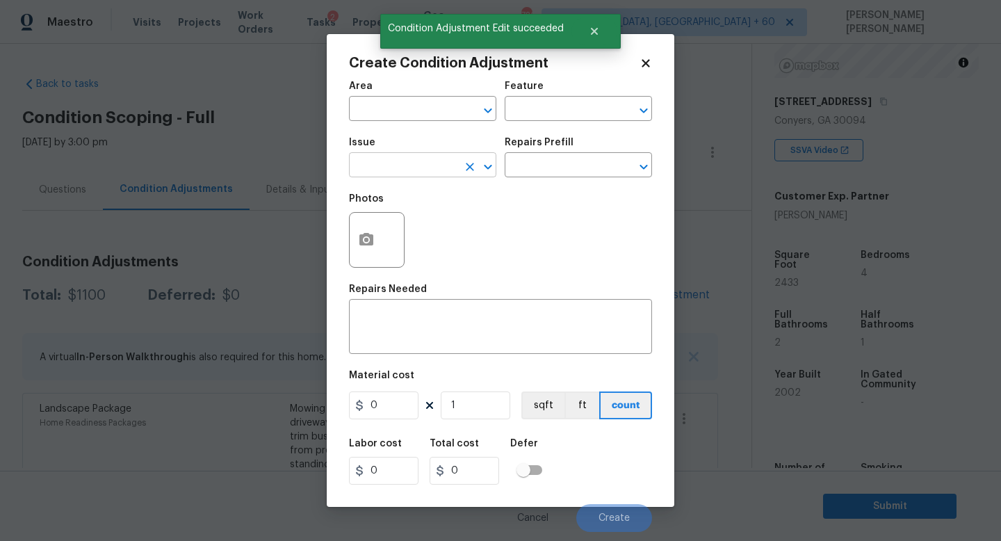
click at [411, 168] on input "text" at bounding box center [403, 167] width 108 height 22
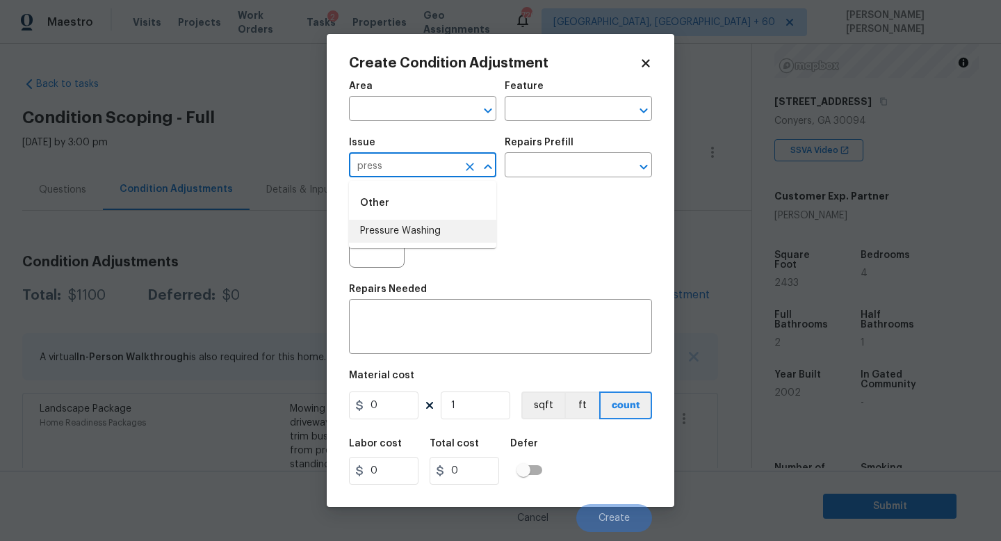
click at [435, 230] on li "Pressure Washing" at bounding box center [422, 231] width 147 height 23
type input "Pressure Washing"
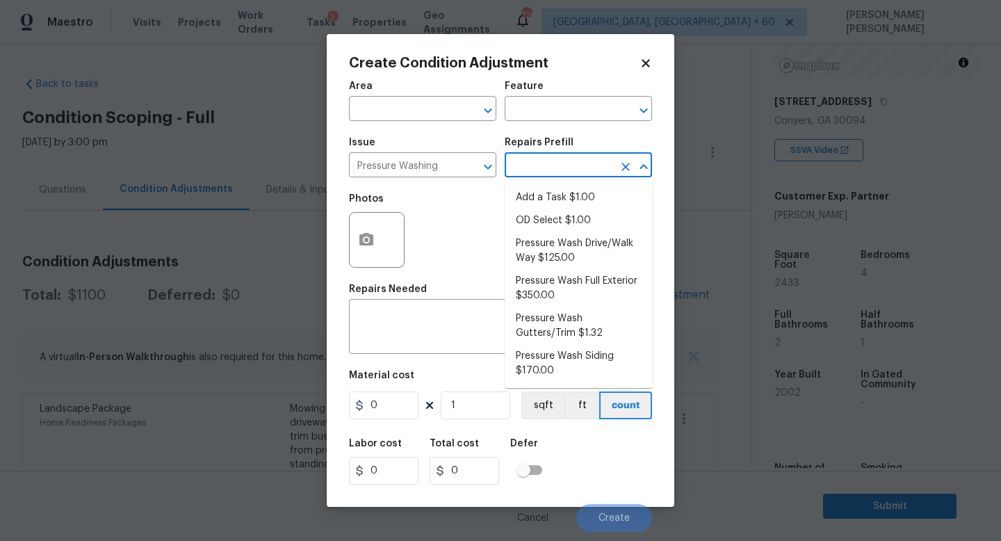
click at [578, 158] on input "text" at bounding box center [559, 167] width 108 height 22
click at [560, 250] on li "Pressure Wash Drive/Walk Way $125.00" at bounding box center [578, 251] width 147 height 38
type input "Siding"
type textarea "Pressure wash the driveways/walkways as directed by the PM. Ensure that all deb…"
type input "125"
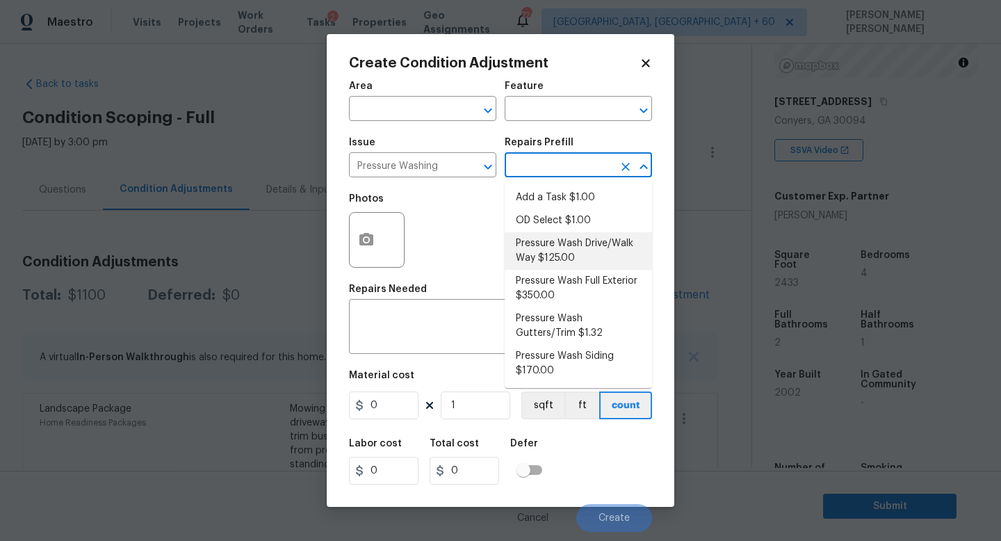
type input "125"
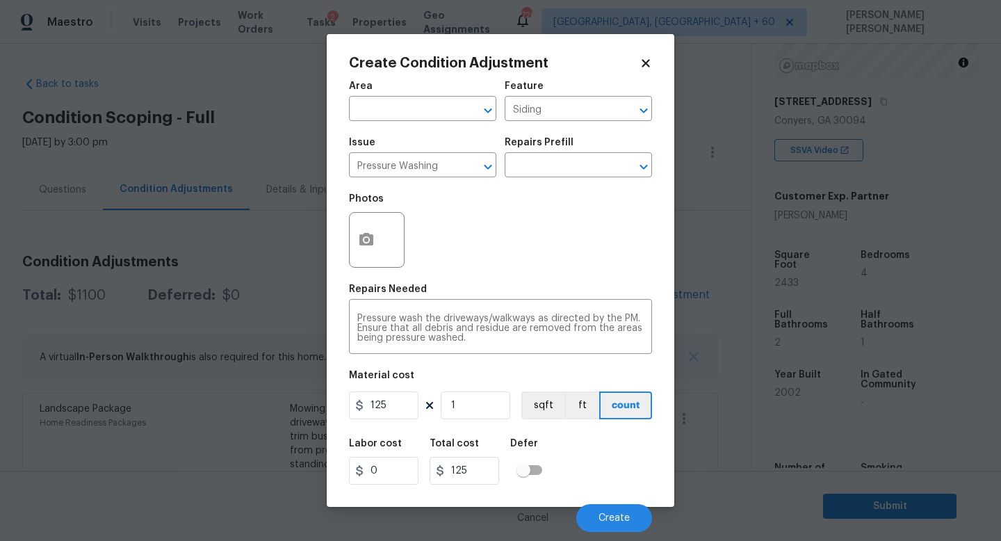
click at [389, 421] on figure "Material cost 125 1 sqft ft count" at bounding box center [500, 395] width 303 height 51
click at [396, 411] on input "125" at bounding box center [384, 405] width 70 height 28
type input "200"
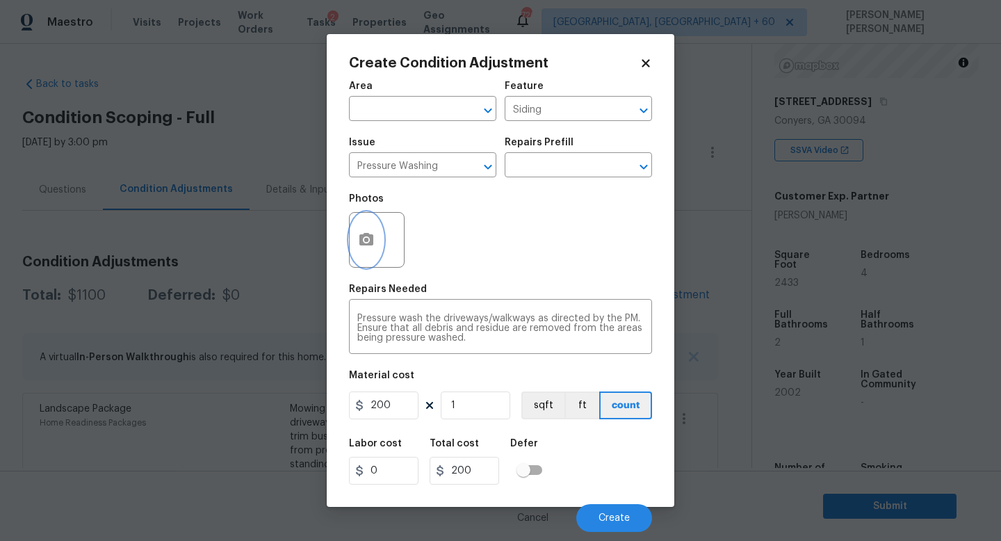
click at [375, 244] on button "button" at bounding box center [366, 240] width 33 height 54
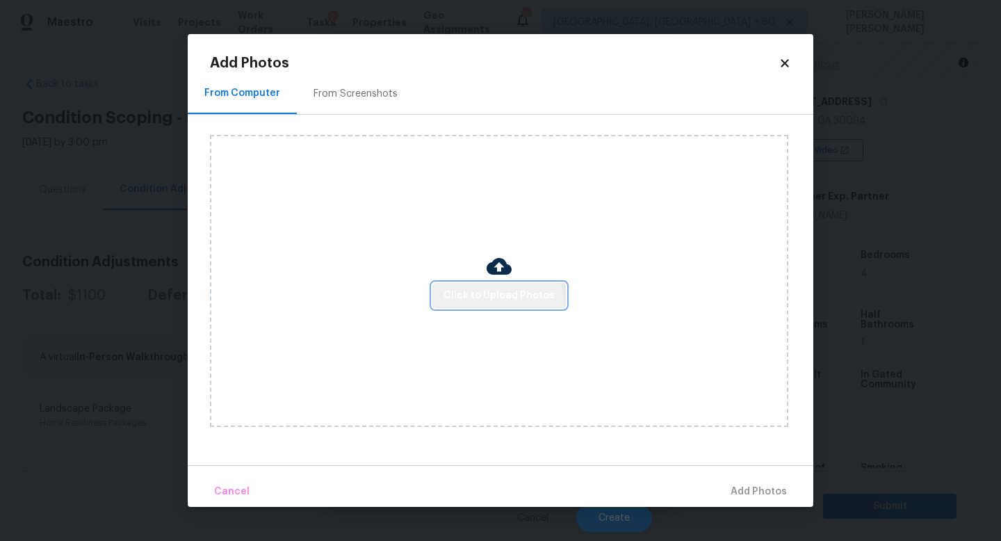
click at [495, 306] on button "Click to Upload Photos" at bounding box center [498, 296] width 133 height 26
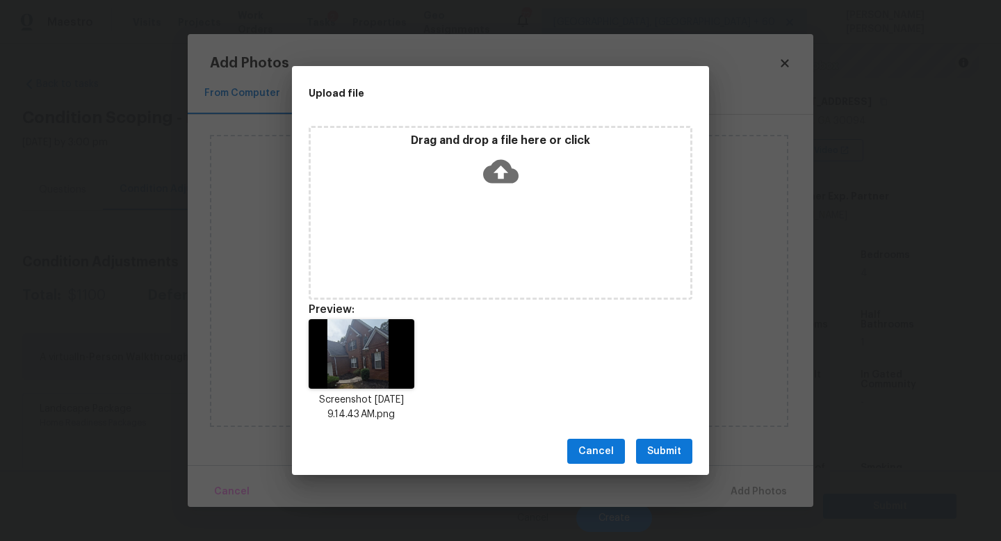
click at [662, 450] on span "Submit" at bounding box center [664, 451] width 34 height 17
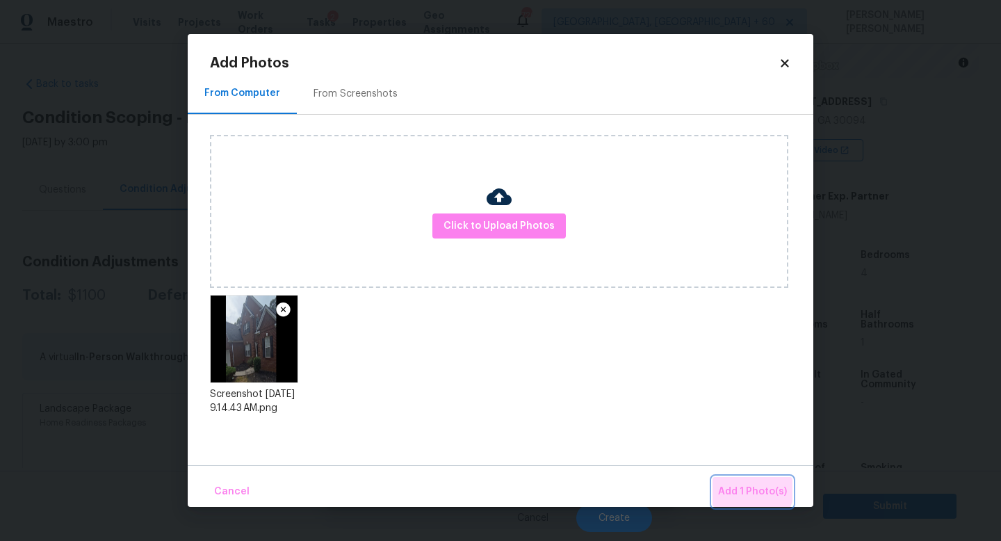
click at [745, 487] on span "Add 1 Photo(s)" at bounding box center [752, 491] width 69 height 17
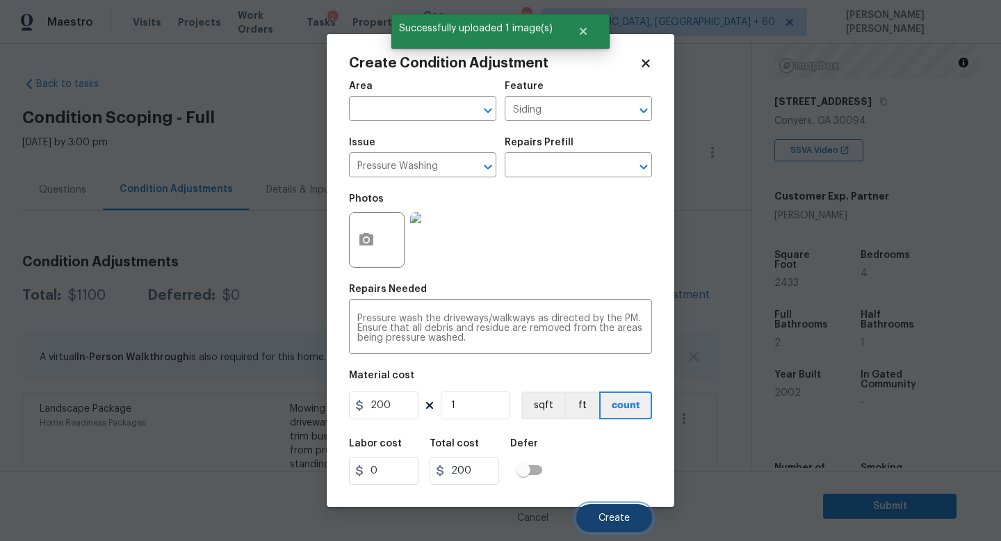
click at [624, 520] on span "Create" at bounding box center [613, 518] width 31 height 10
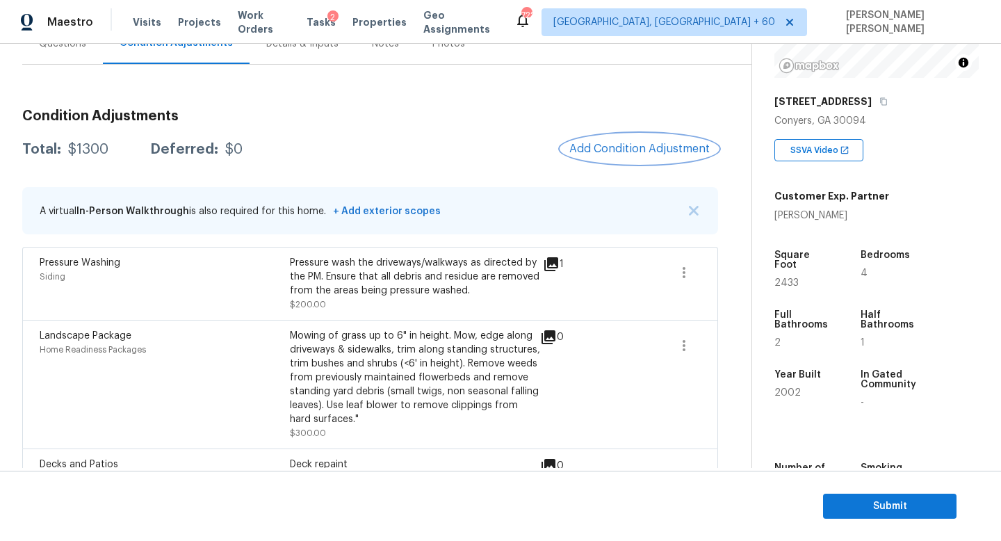
scroll to position [183, 0]
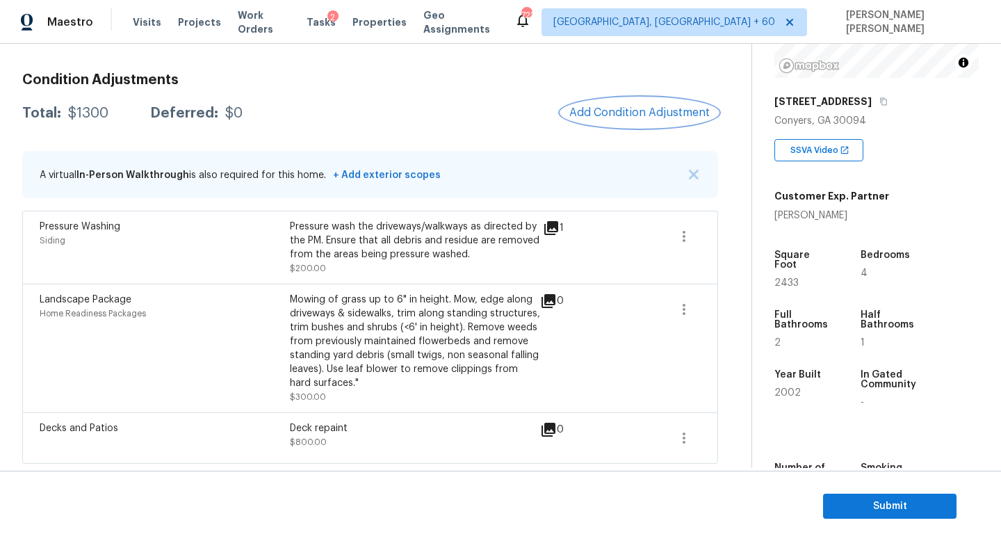
click at [630, 109] on span "Add Condition Adjustment" at bounding box center [639, 112] width 140 height 13
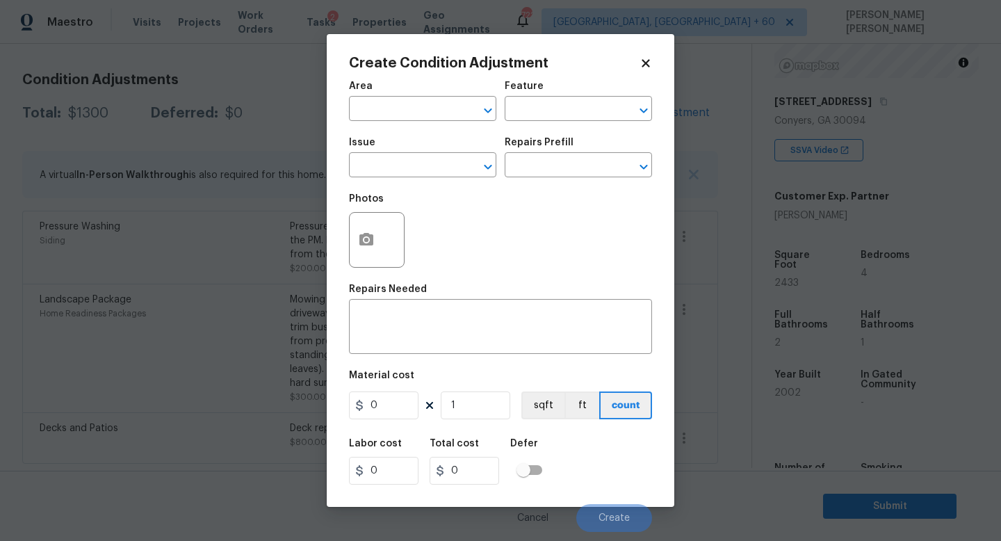
click at [405, 154] on div "Issue" at bounding box center [422, 147] width 147 height 18
click at [386, 170] on input "text" at bounding box center [403, 167] width 108 height 22
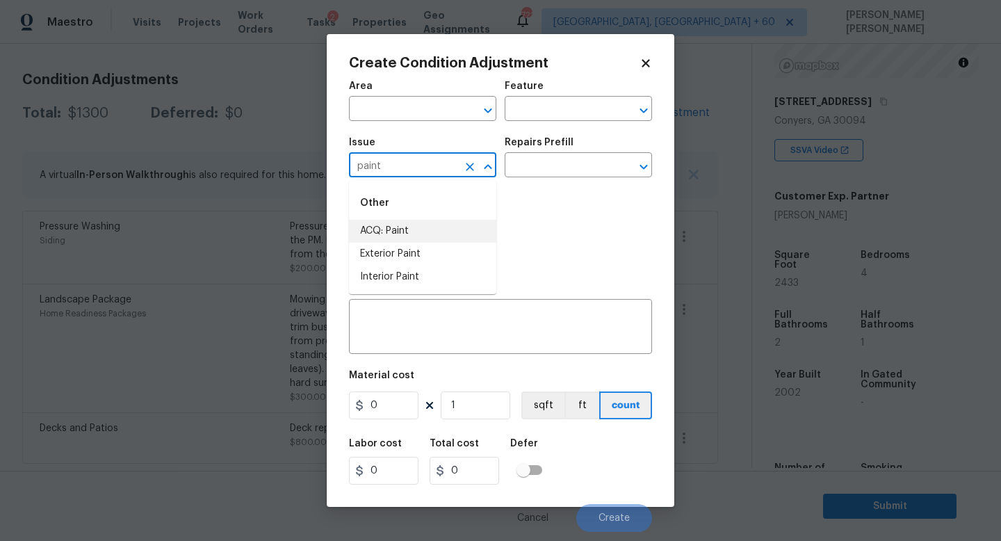
click at [390, 235] on li "ACQ: Paint" at bounding box center [422, 231] width 147 height 23
type input "ACQ: Paint"
click at [523, 165] on input "text" at bounding box center [559, 167] width 108 height 22
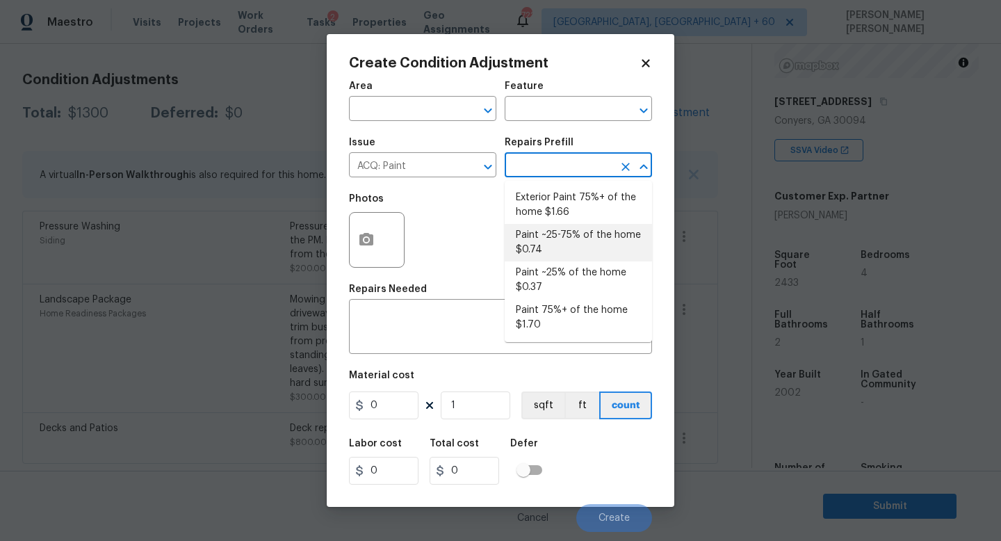
click at [554, 244] on li "Paint ~25-75% of the home $0.74" at bounding box center [578, 243] width 147 height 38
type input "Acquisition"
type textarea "Acquisition Scope: ~25 - 75% of the home needs interior paint"
type input "0.74"
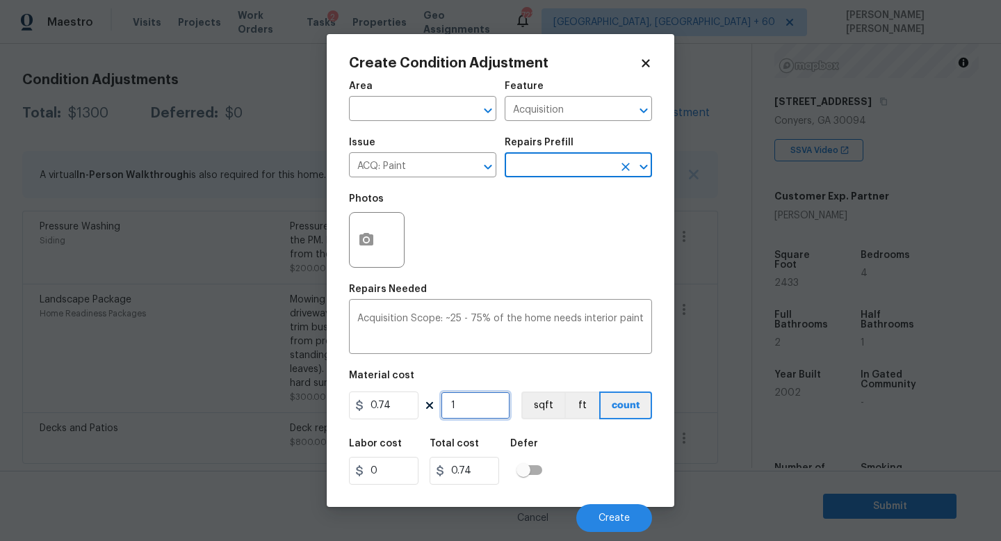
click at [491, 396] on input "1" at bounding box center [476, 405] width 70 height 28
type input "0"
type input "2"
type input "1.48"
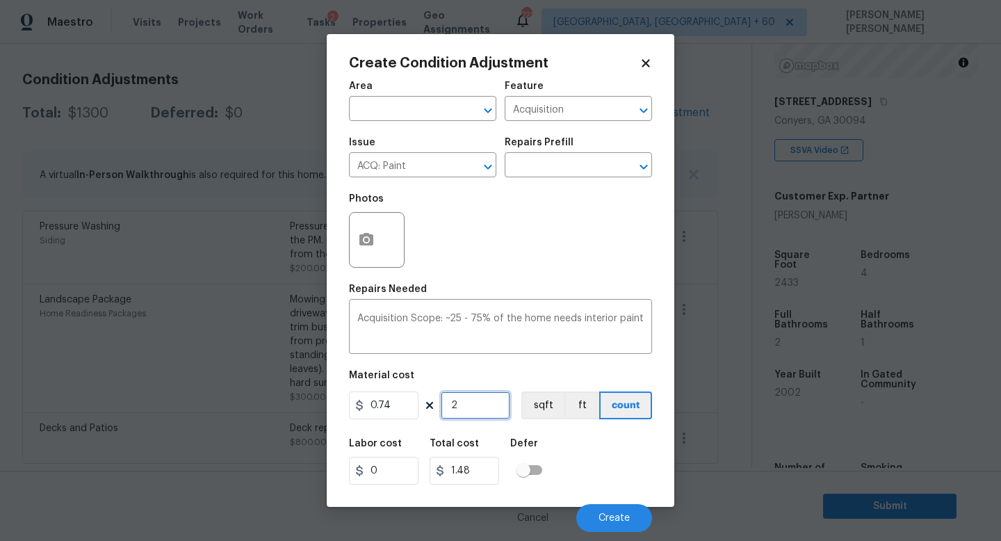
type input "24"
type input "17.76"
type input "243"
type input "179.82"
type input "2433"
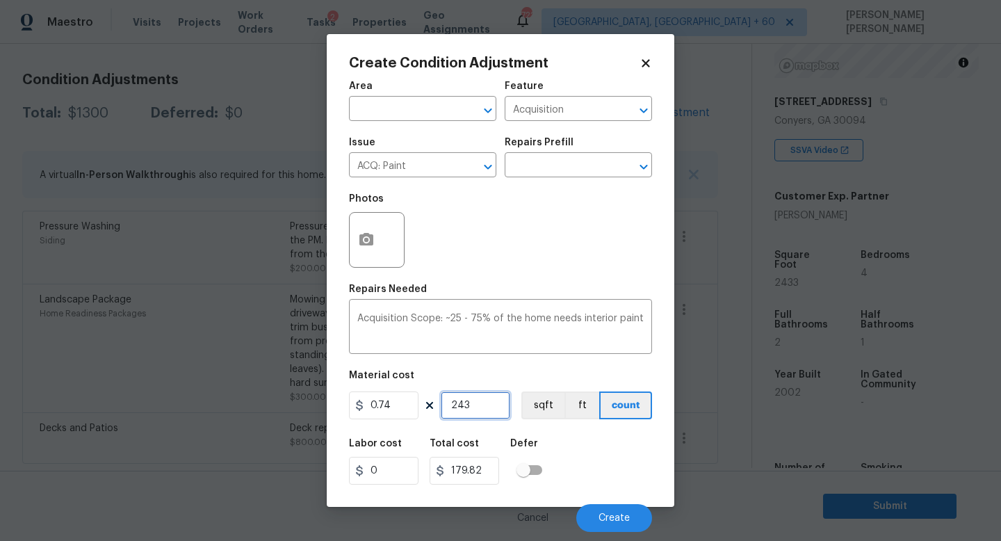
type input "1800.42"
type input "2433"
click at [357, 217] on button "button" at bounding box center [366, 240] width 33 height 54
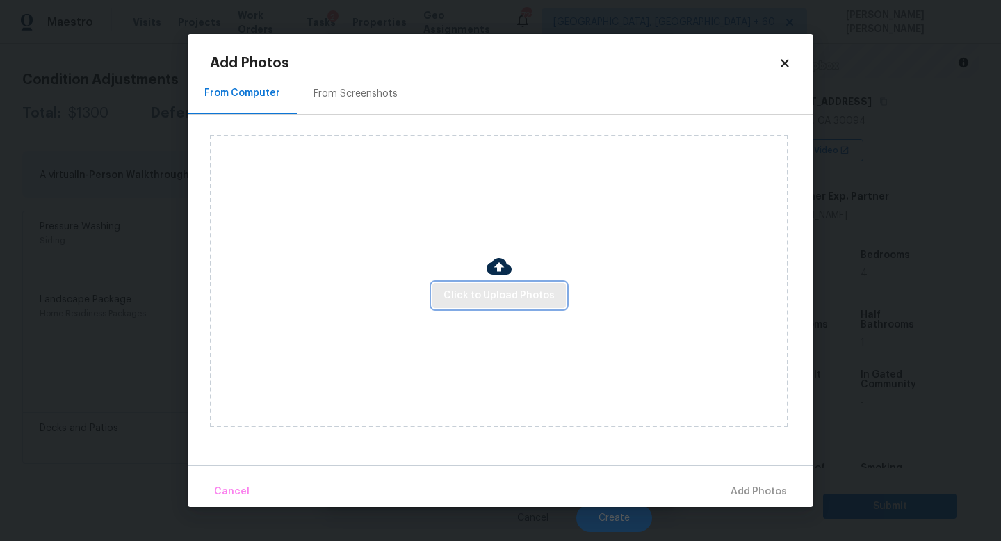
click at [500, 287] on span "Click to Upload Photos" at bounding box center [498, 295] width 111 height 17
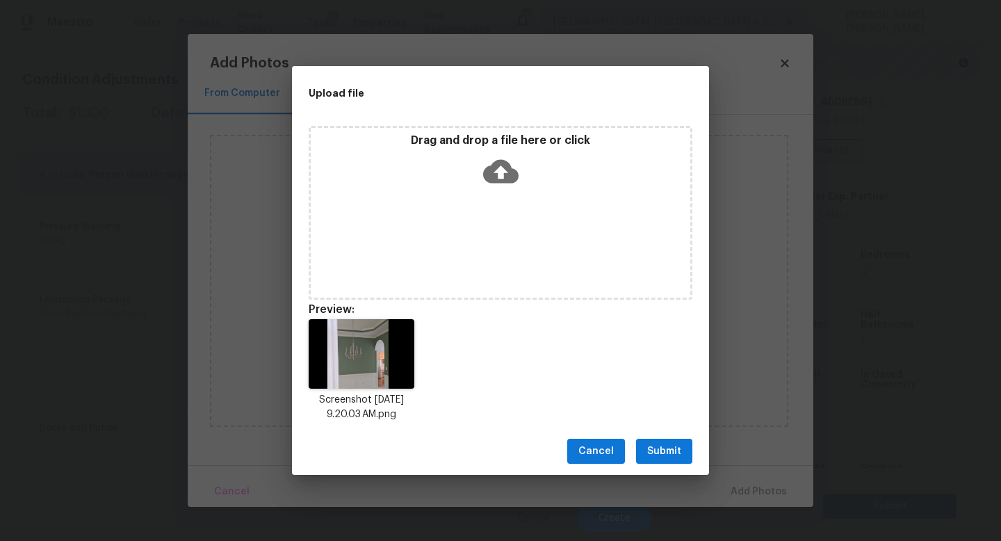
click at [656, 457] on span "Submit" at bounding box center [664, 451] width 34 height 17
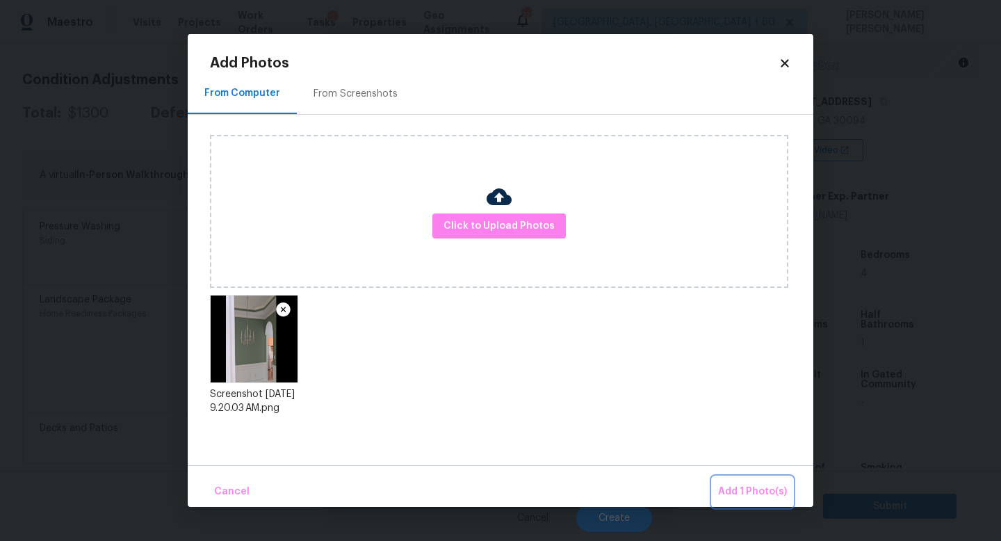
click at [730, 486] on span "Add 1 Photo(s)" at bounding box center [752, 491] width 69 height 17
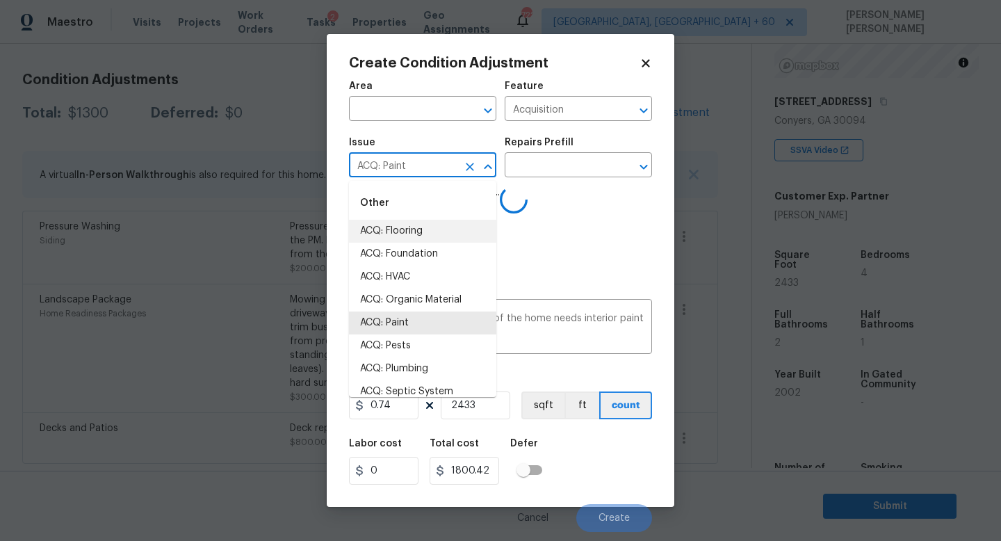
click at [442, 167] on input "ACQ: Paint" at bounding box center [403, 167] width 108 height 22
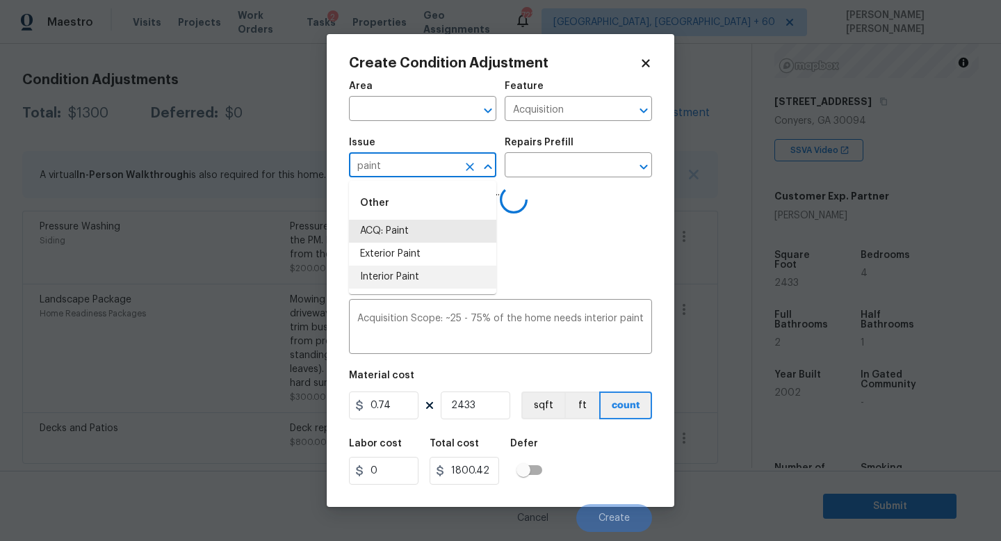
click at [439, 266] on li "Interior Paint" at bounding box center [422, 277] width 147 height 23
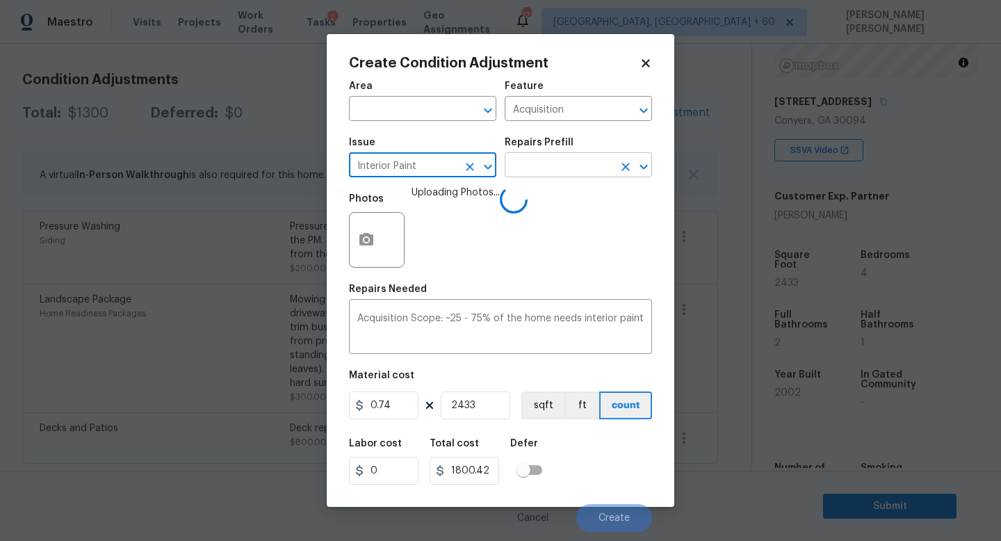
type input "Interior Paint"
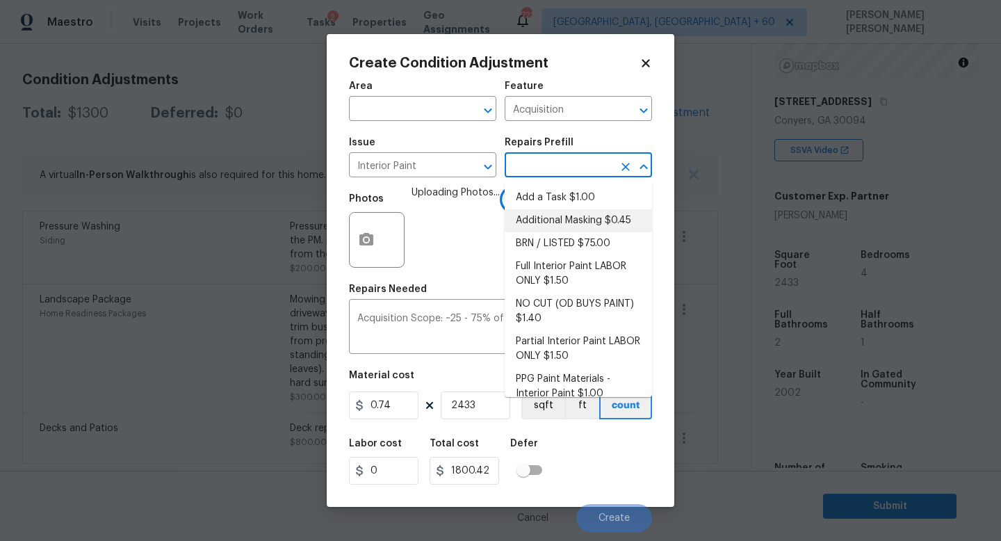
click at [553, 166] on input "text" at bounding box center [559, 167] width 108 height 22
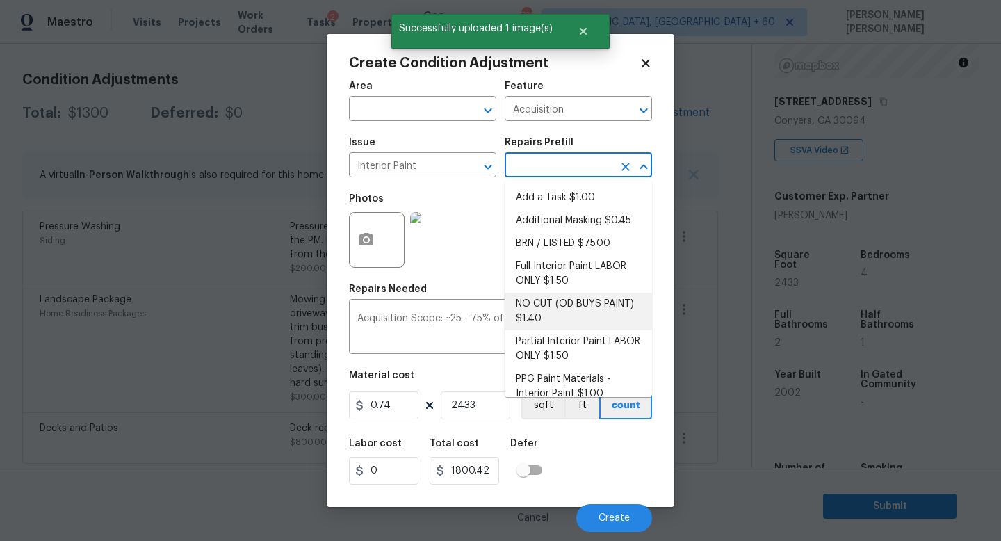
scroll to position [37, 0]
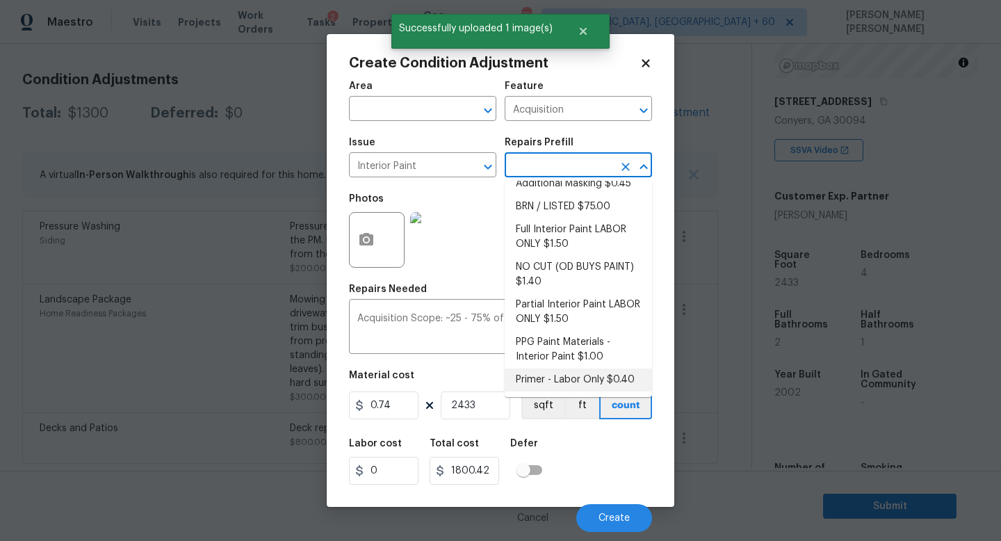
click at [571, 381] on li "Primer - Labor Only $0.40" at bounding box center [578, 379] width 147 height 23
type input "Overall Paint"
type textarea "Interior primer - PRIMER PROVIDED BY OPENDOOR - All nails, screws, drywall anch…"
type input "0.4"
type input "973.2"
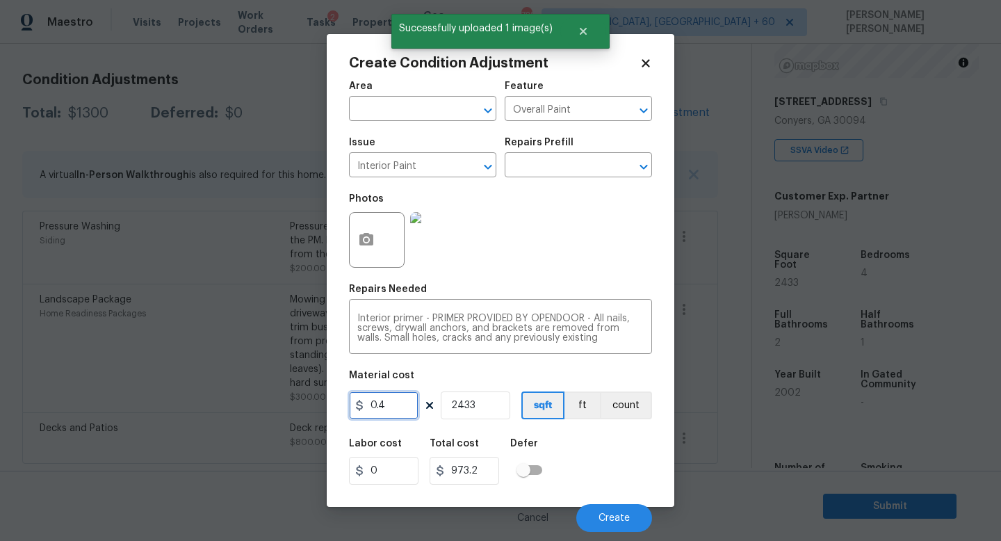
drag, startPoint x: 401, startPoint y: 409, endPoint x: 0, endPoint y: 385, distance: 401.8
click at [0, 385] on div "Create Condition Adjustment Area ​ Feature Overall Paint ​ Issue Interior Paint…" at bounding box center [500, 270] width 1001 height 541
type input "100"
type input "243300"
drag, startPoint x: 491, startPoint y: 404, endPoint x: 290, endPoint y: 392, distance: 201.2
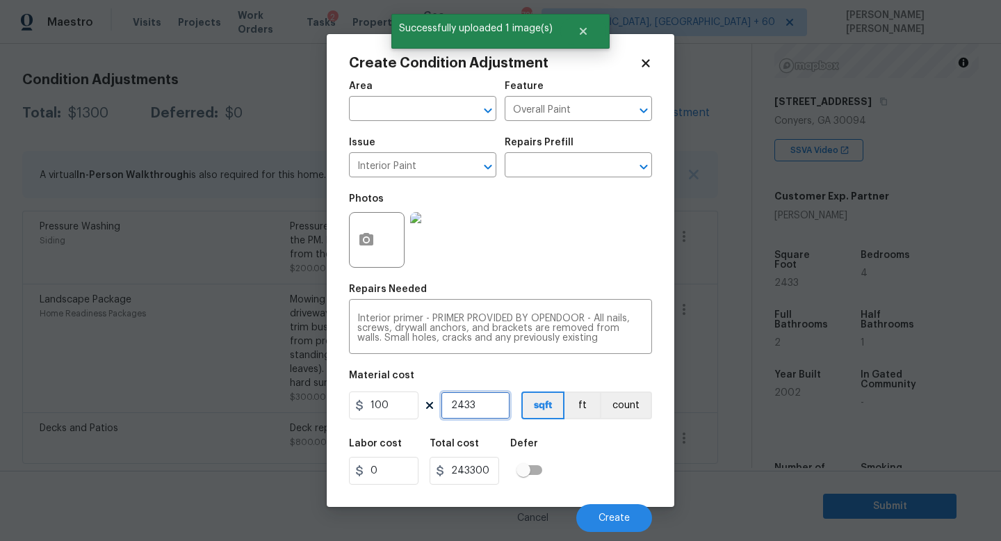
click at [313, 399] on div "Create Condition Adjustment Area ​ Feature Overall Paint ​ Issue Interior Paint…" at bounding box center [500, 270] width 1001 height 541
type input "1"
type input "100"
type input "1"
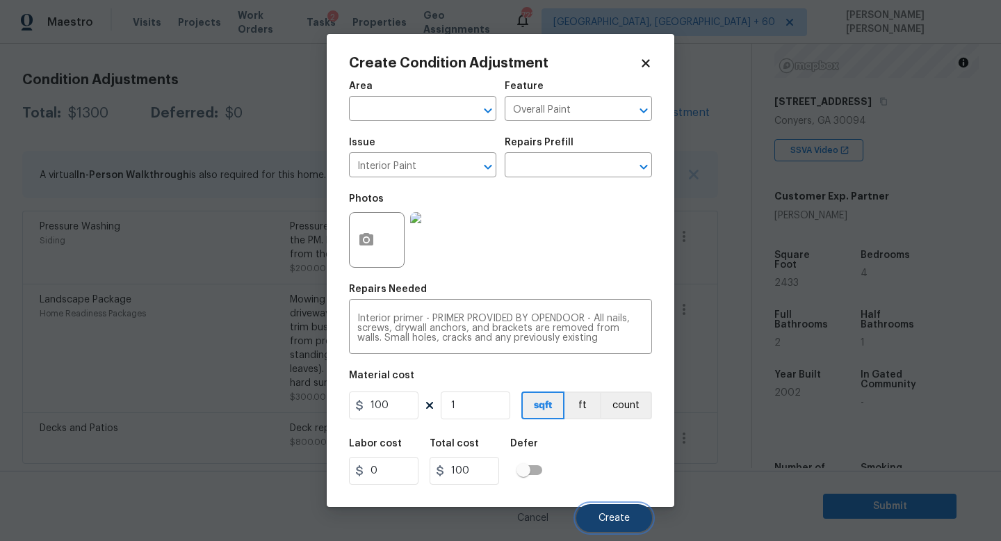
click at [621, 517] on span "Create" at bounding box center [613, 518] width 31 height 10
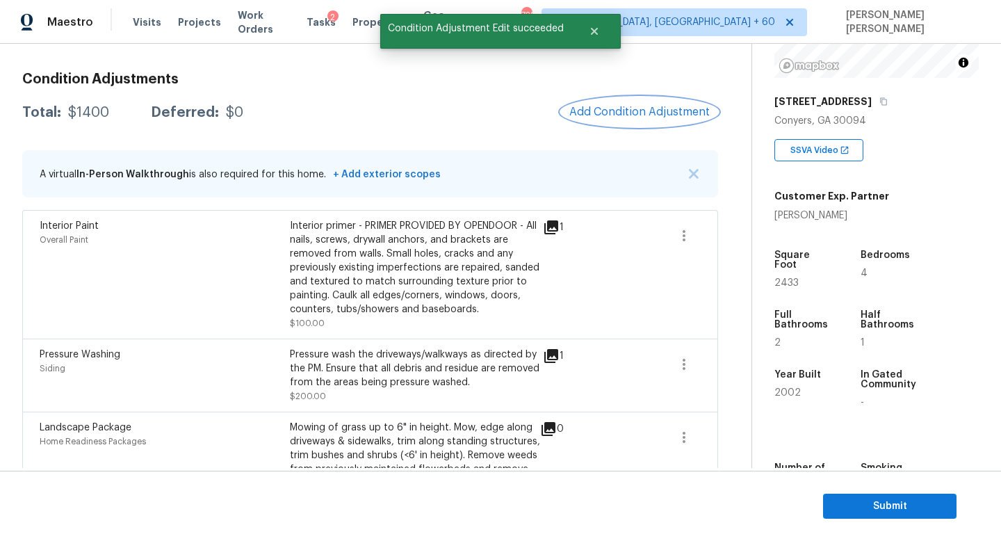
click at [659, 117] on span "Add Condition Adjustment" at bounding box center [639, 112] width 140 height 13
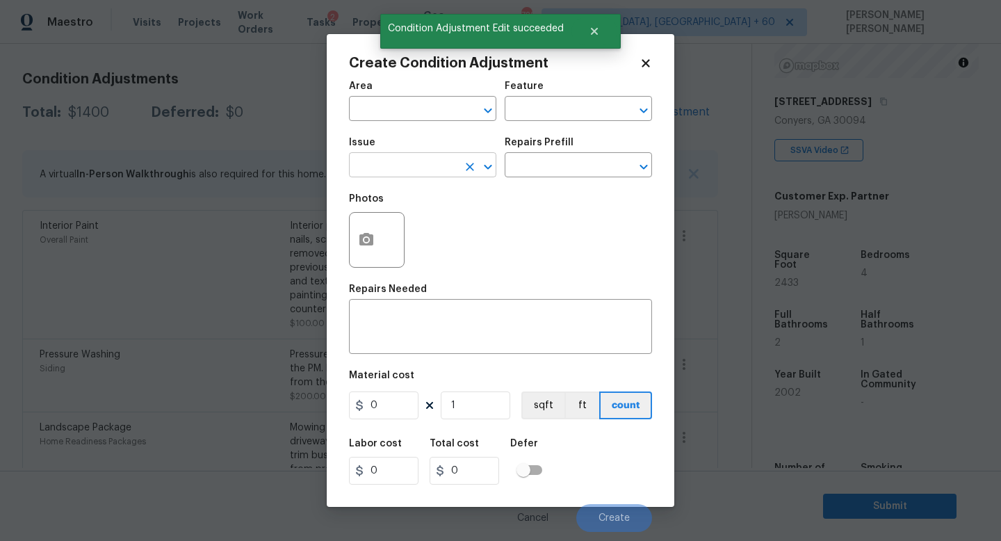
click at [411, 168] on input "text" at bounding box center [403, 167] width 108 height 22
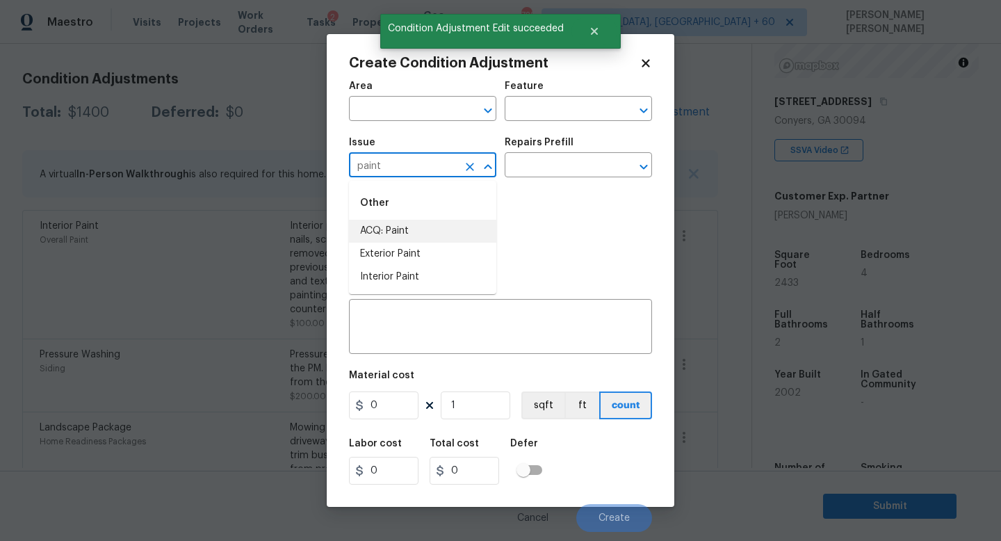
click at [416, 236] on li "ACQ: Paint" at bounding box center [422, 231] width 147 height 23
type input "ACQ: Paint"
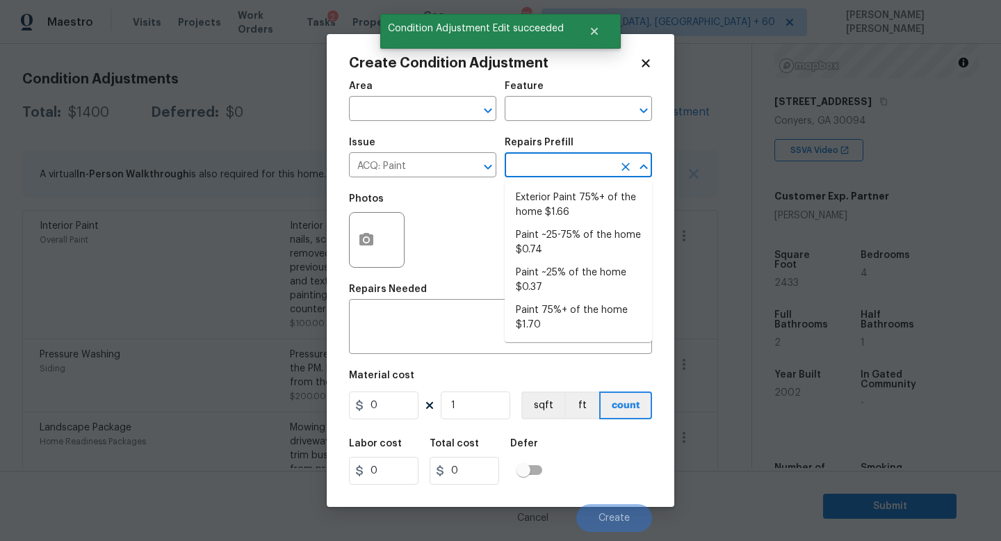
click at [557, 163] on input "text" at bounding box center [559, 167] width 108 height 22
click at [571, 275] on li "Paint ~25% of the home $0.37" at bounding box center [578, 280] width 147 height 38
type input "Acquisition"
type textarea "Acquisition Scope: ~25% of the home needs interior paint"
type input "0.37"
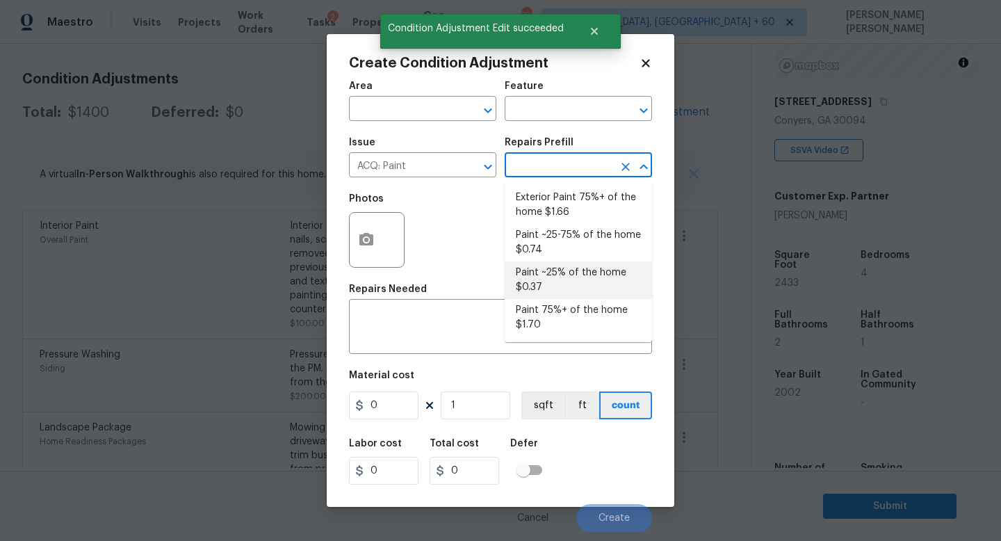
type input "0.37"
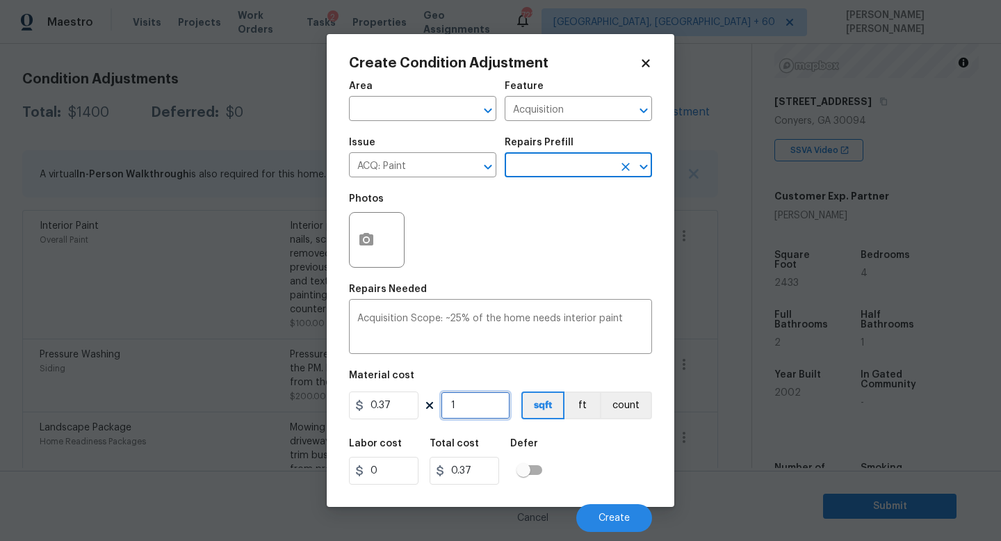
click at [476, 411] on input "1" at bounding box center [476, 405] width 70 height 28
type input "0"
type input "2"
type input "0.74"
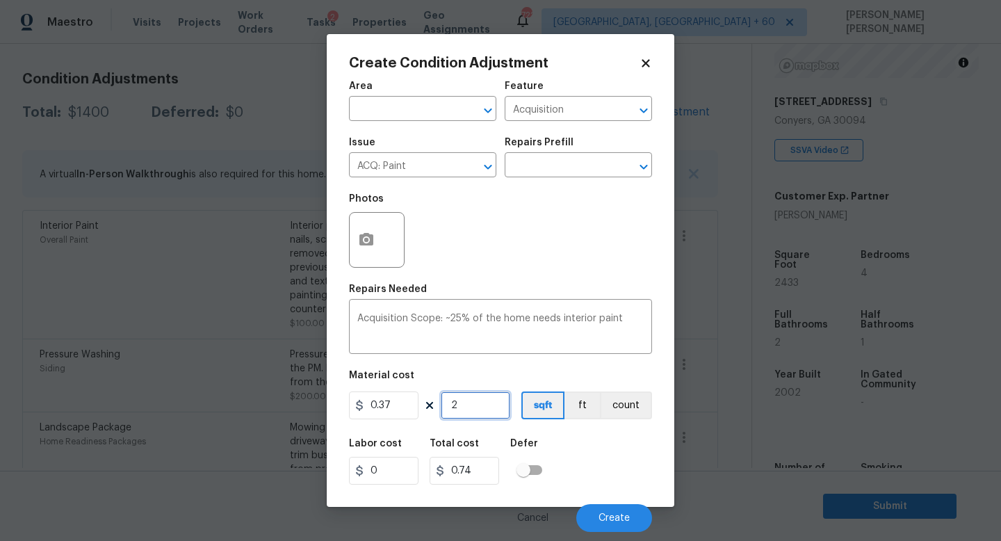
type input "24"
type input "8.88"
type input "243"
type input "89.91"
type input "2433"
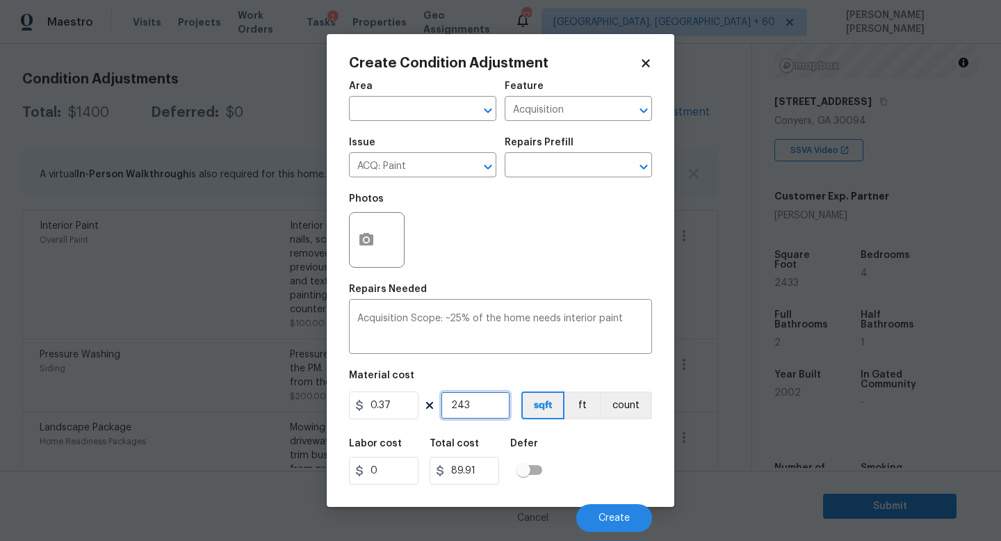
type input "900.21"
type input "2433"
click at [603, 512] on button "Create" at bounding box center [614, 518] width 76 height 28
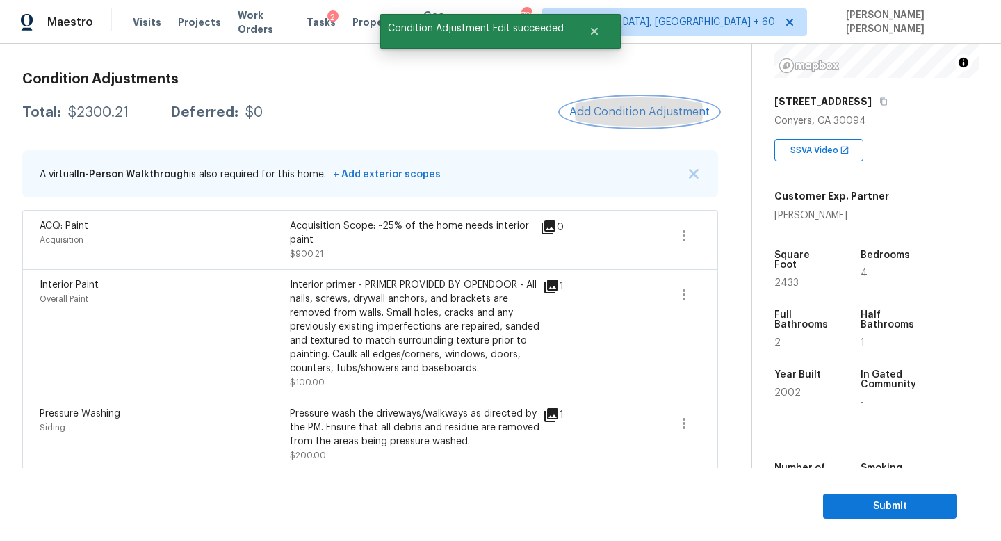
click at [641, 110] on span "Add Condition Adjustment" at bounding box center [639, 112] width 140 height 13
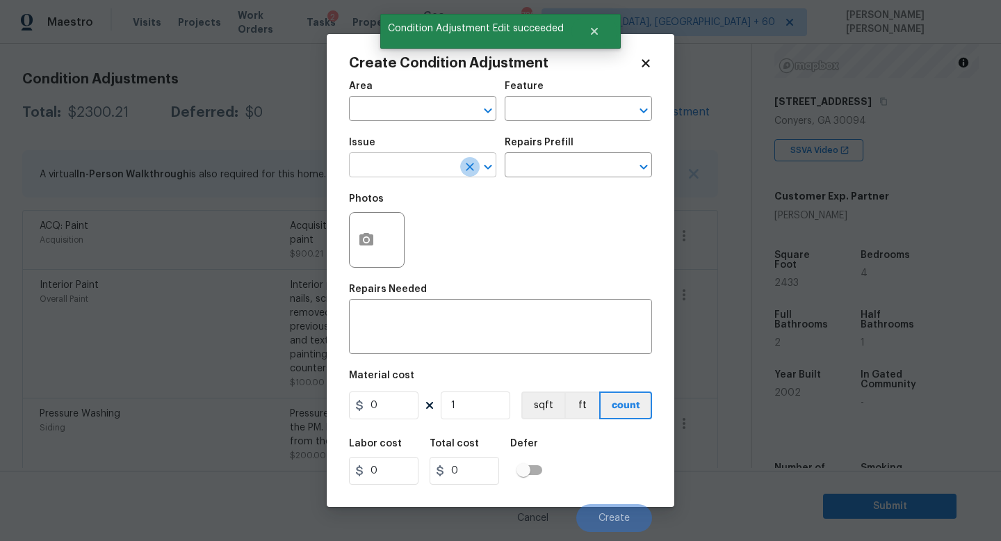
click at [466, 165] on icon "Clear" at bounding box center [470, 167] width 8 height 8
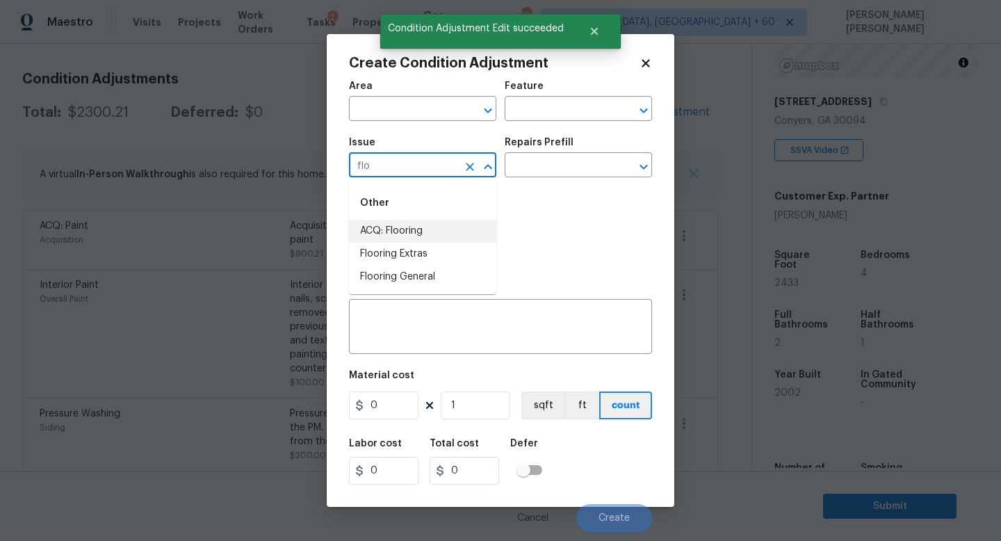
click at [439, 222] on li "ACQ: Flooring" at bounding box center [422, 231] width 147 height 23
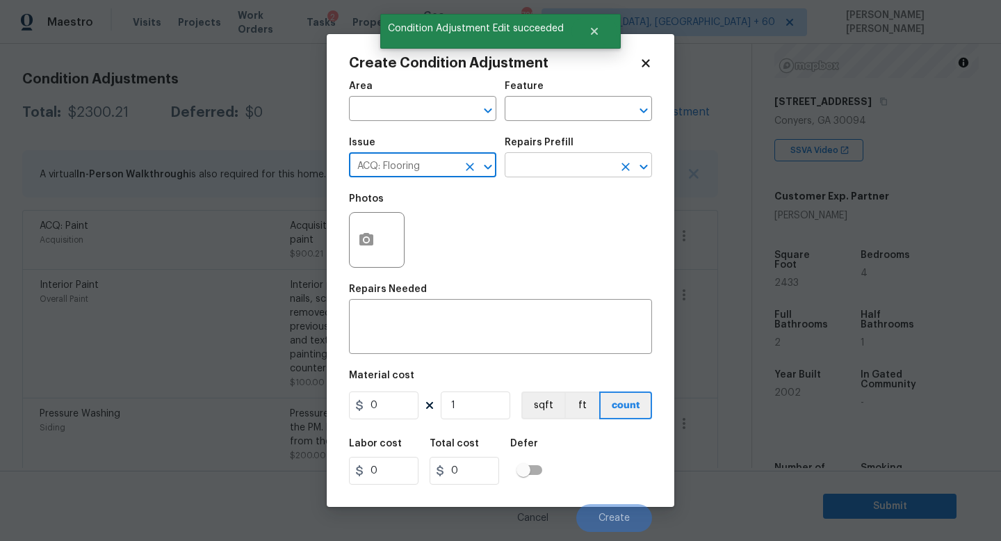
type input "ACQ: Flooring"
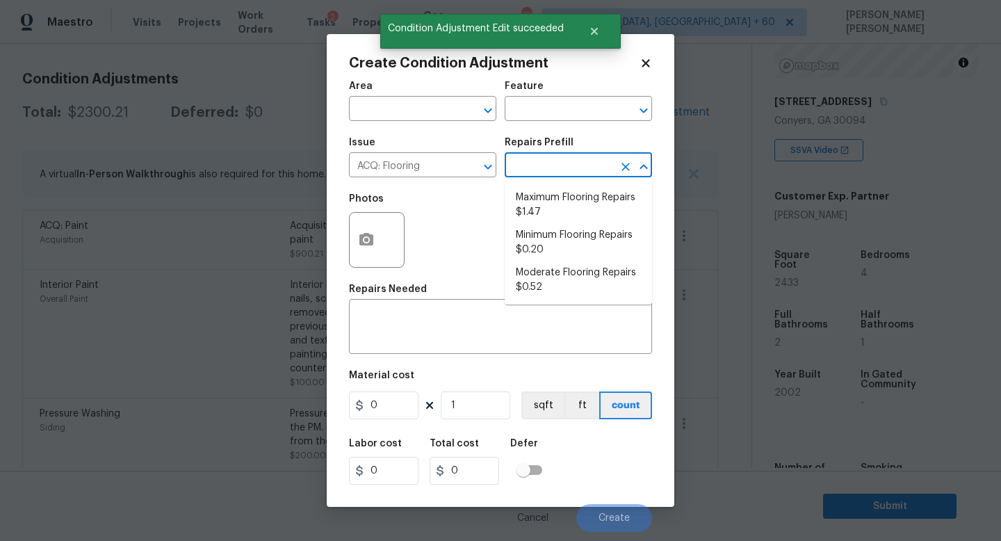
click at [558, 165] on input "text" at bounding box center [559, 167] width 108 height 22
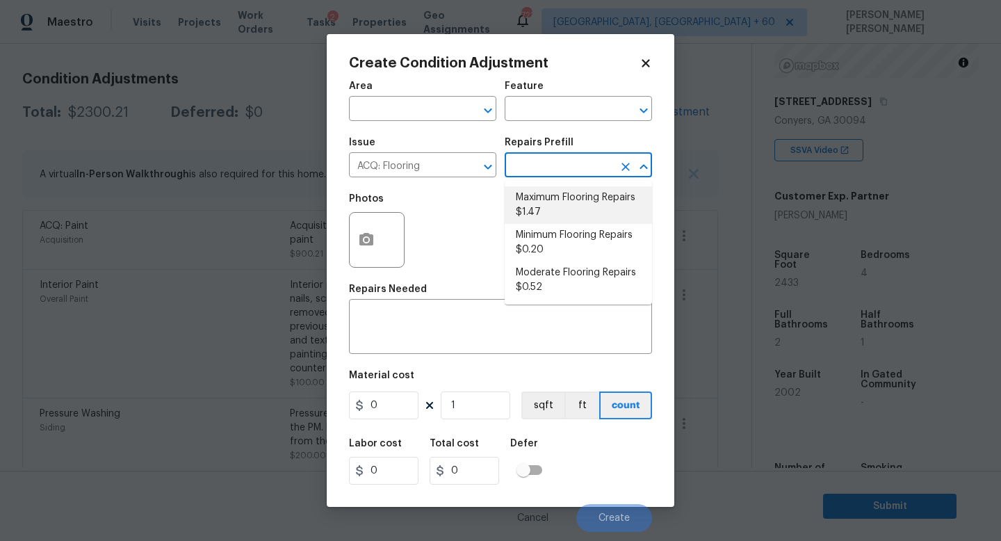
click at [558, 238] on li "Minimum Flooring Repairs $0.20" at bounding box center [578, 243] width 147 height 38
type input "Acquisition"
type textarea "Acquisition Scope: Minimum flooring repairs"
type input "0.2"
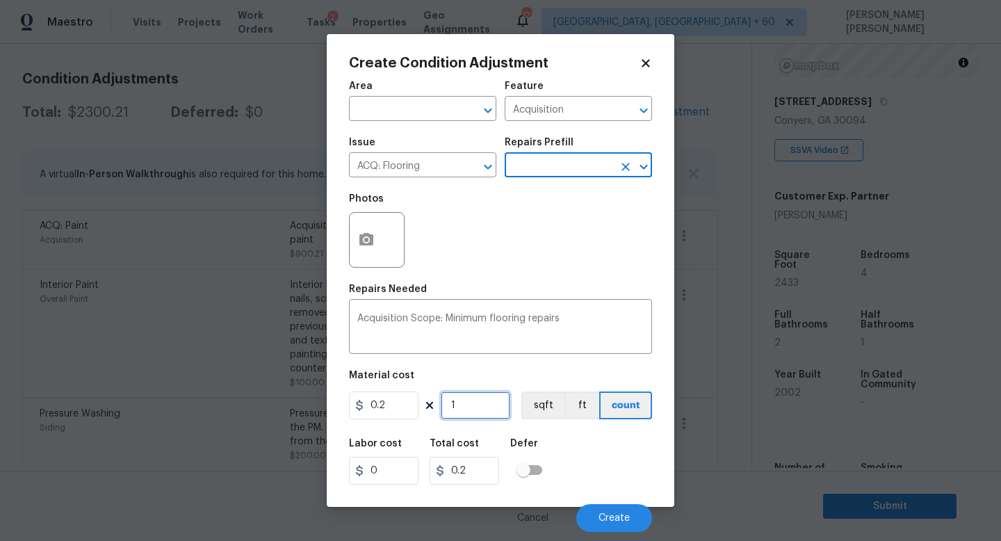
click at [488, 396] on input "1" at bounding box center [476, 405] width 70 height 28
type input "0"
type input "3"
type input "0.6"
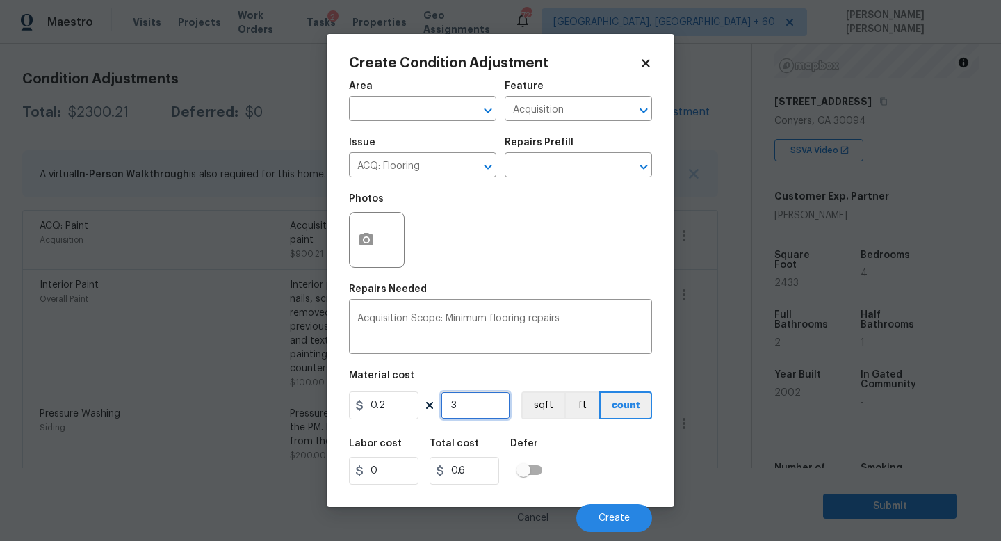
type input "0"
type input "2"
type input "0.4"
type input "24"
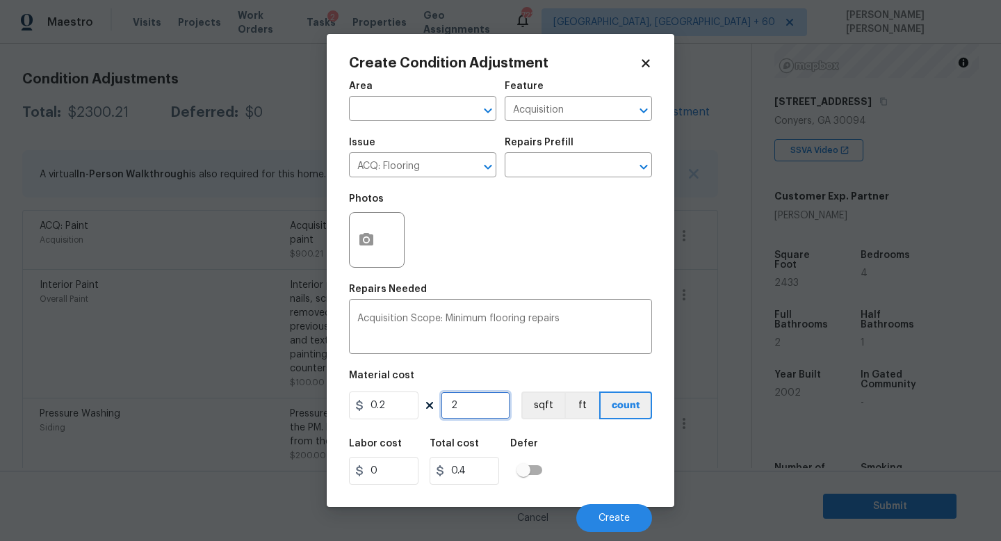
type input "4.8"
type input "243"
type input "48.6"
type input "2433"
type input "486.6"
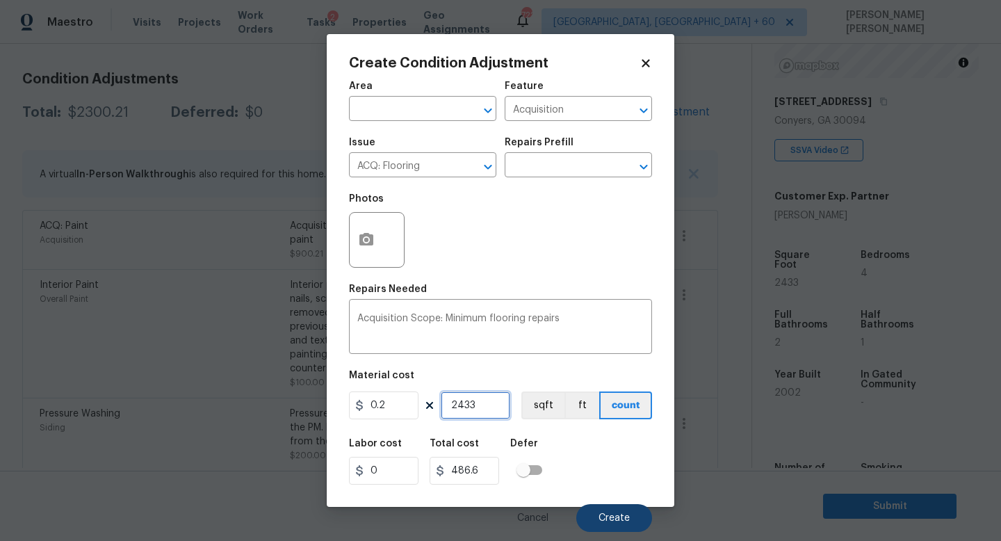
type input "2433"
click at [624, 520] on span "Create" at bounding box center [613, 518] width 31 height 10
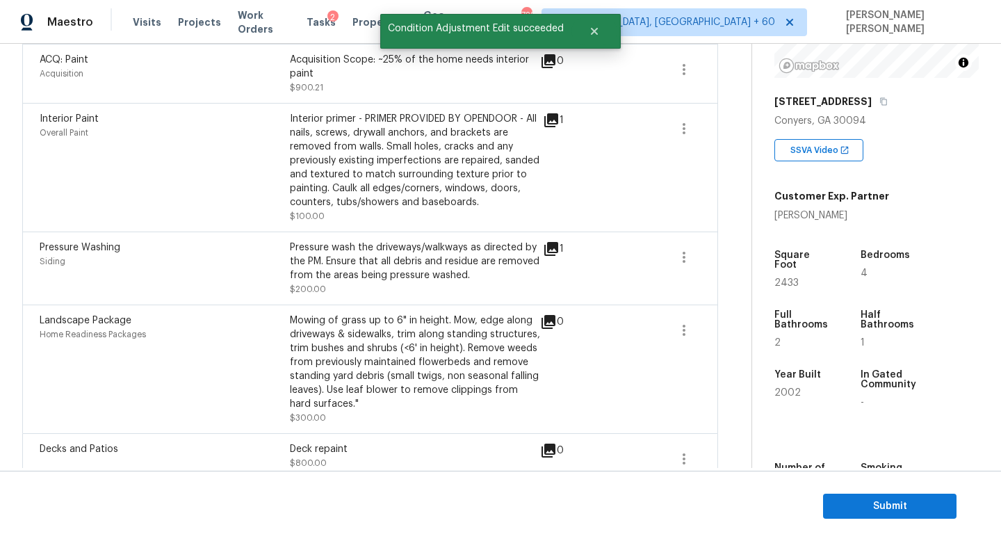
scroll to position [215, 0]
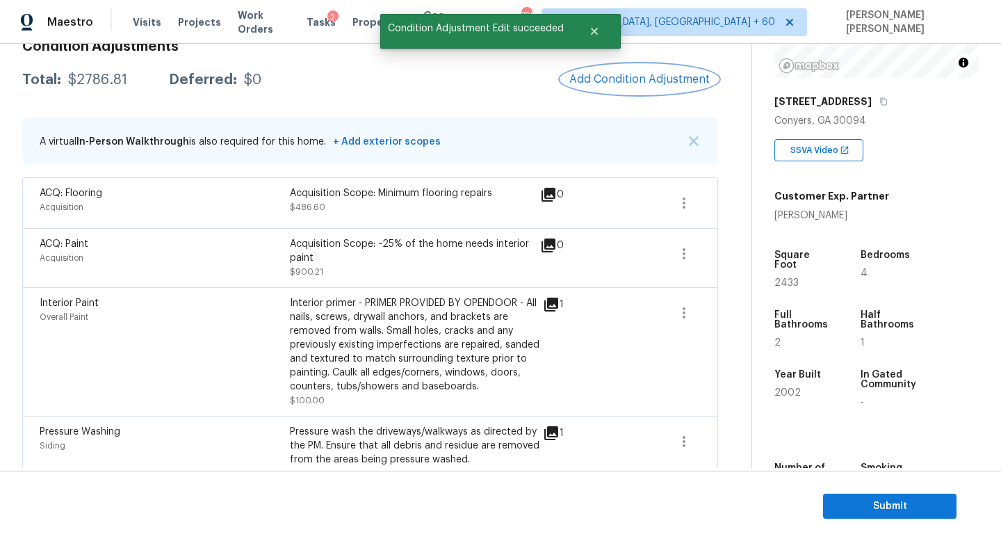
click at [639, 70] on button "Add Condition Adjustment" at bounding box center [639, 79] width 157 height 29
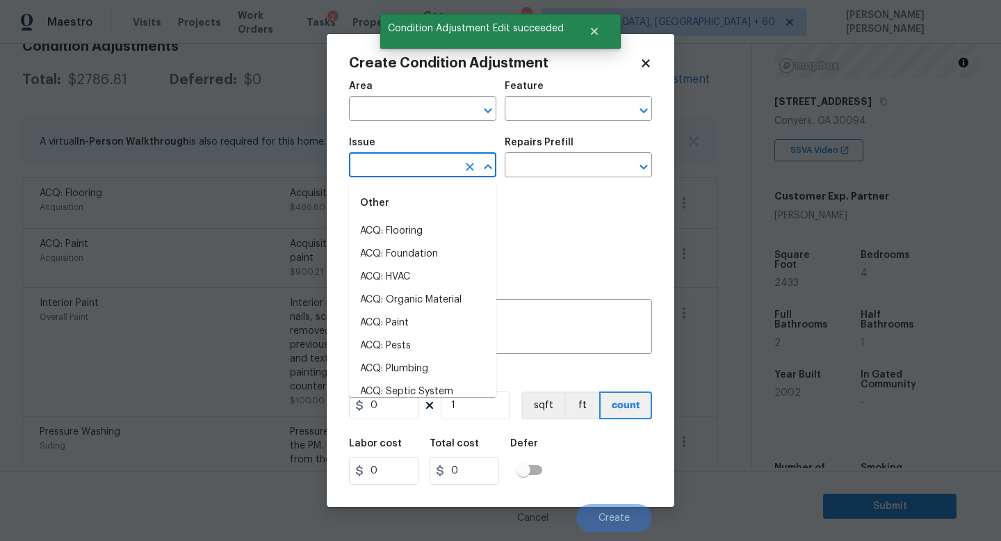
click at [391, 167] on input "text" at bounding box center [403, 167] width 108 height 22
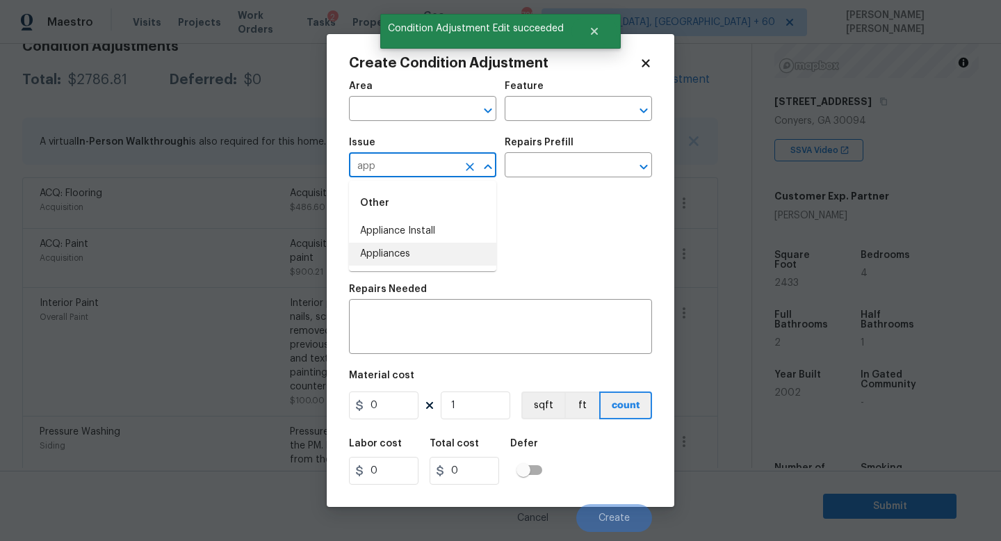
click at [392, 252] on li "Appliances" at bounding box center [422, 254] width 147 height 23
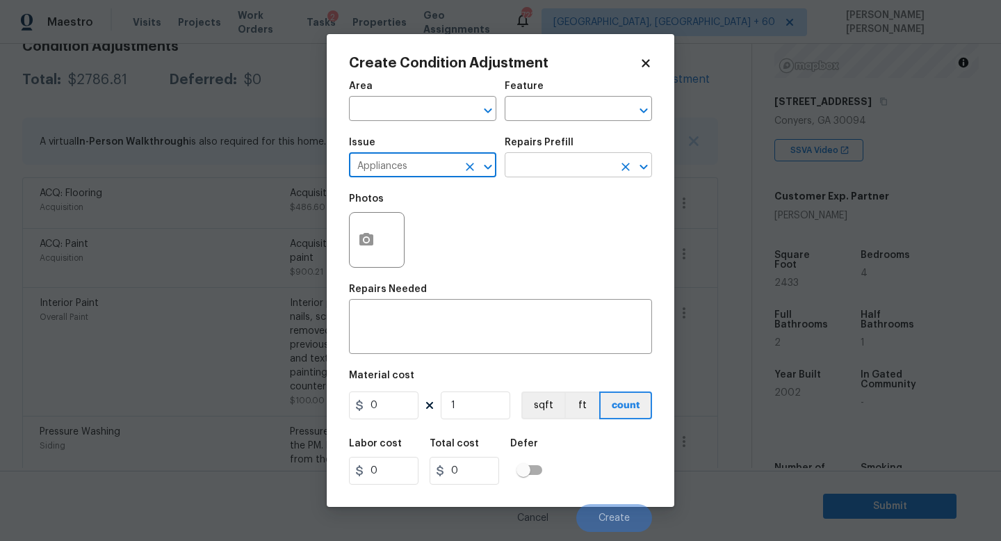
type input "Appliances"
click at [523, 168] on input "text" at bounding box center [559, 167] width 108 height 22
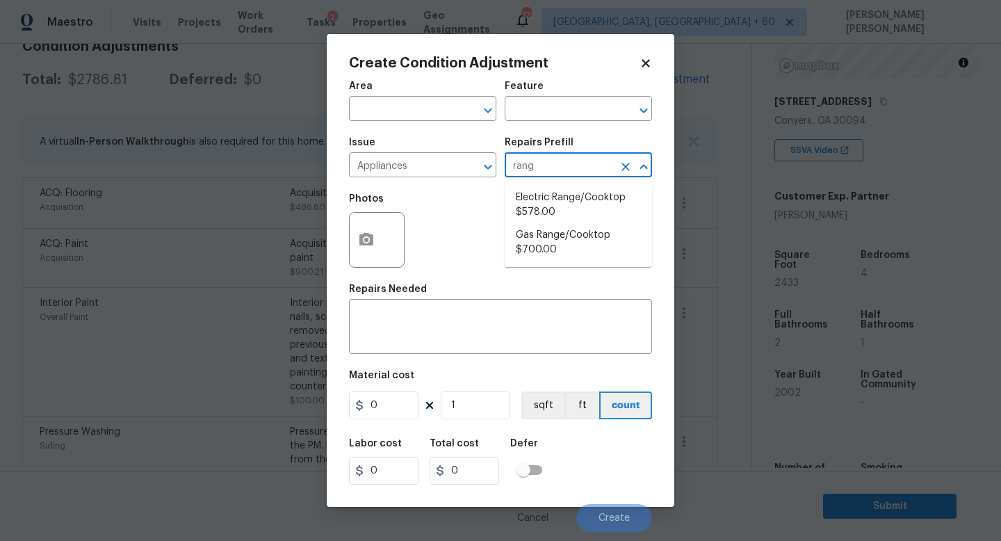
type input "range"
click at [581, 196] on li "Electric Range/Cooktop $578.00" at bounding box center [578, 205] width 147 height 38
type input "Appliances"
type textarea "Remove the existing electric range/cooktop and prep the area for a new unit. In…"
type input "578"
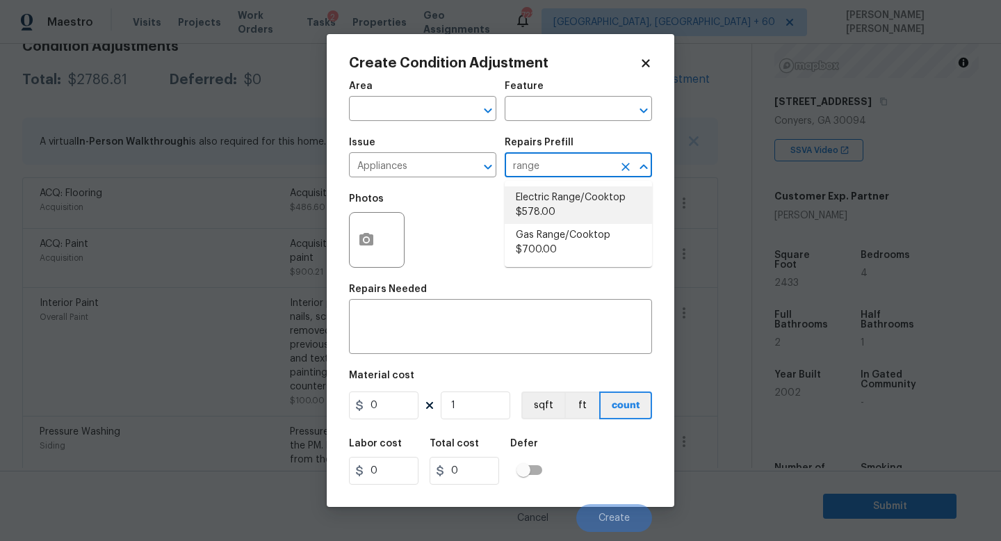
type input "578"
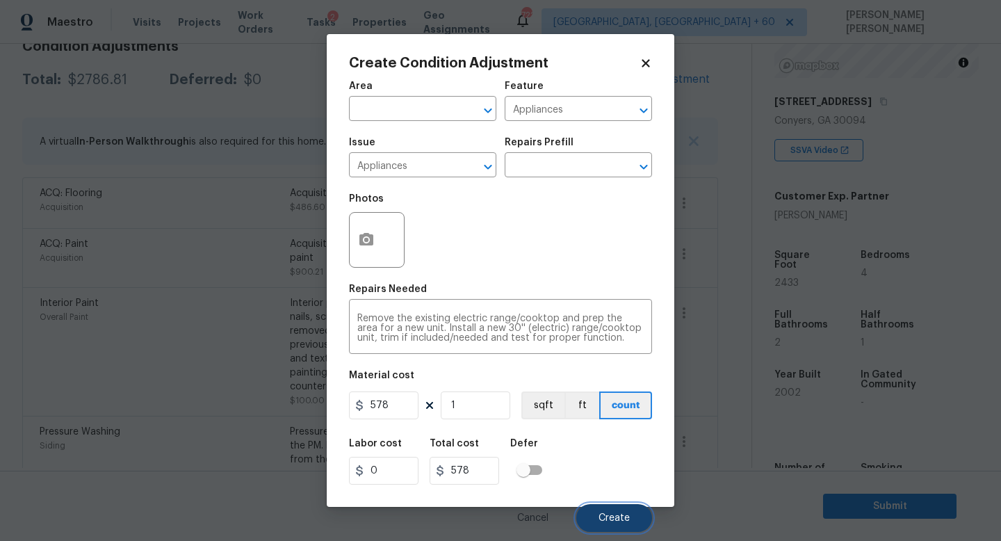
click at [617, 516] on span "Create" at bounding box center [613, 518] width 31 height 10
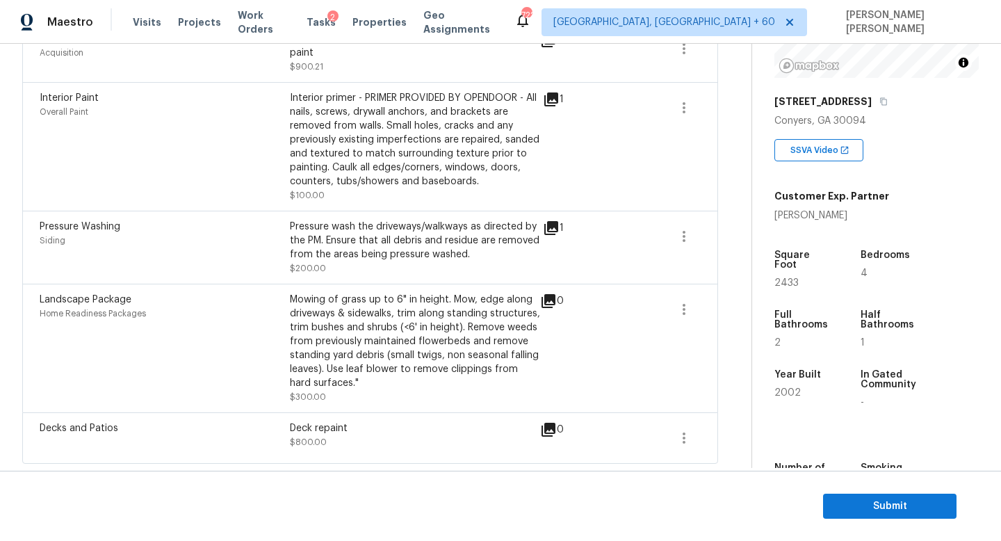
scroll to position [0, 0]
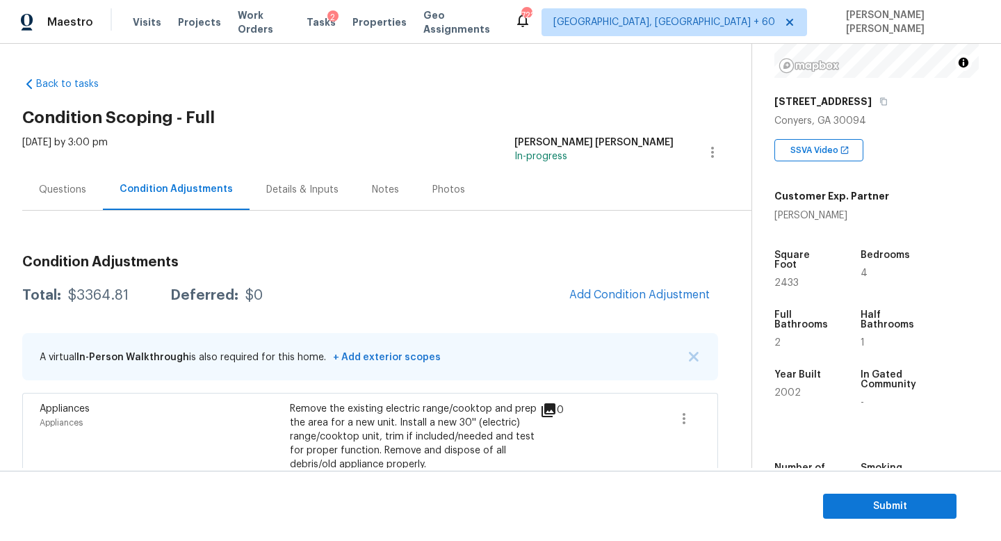
click at [40, 186] on div "Questions" at bounding box center [62, 190] width 47 height 14
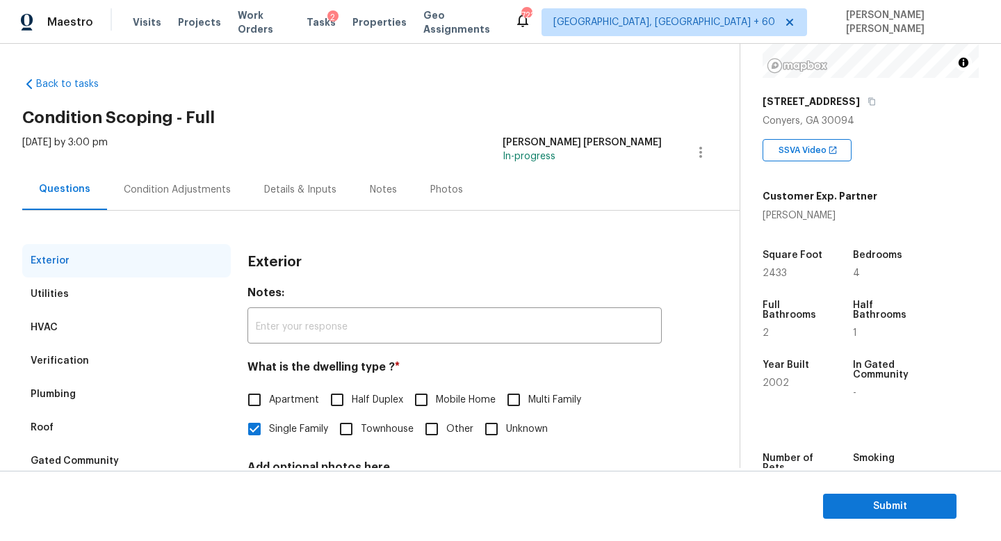
scroll to position [92, 0]
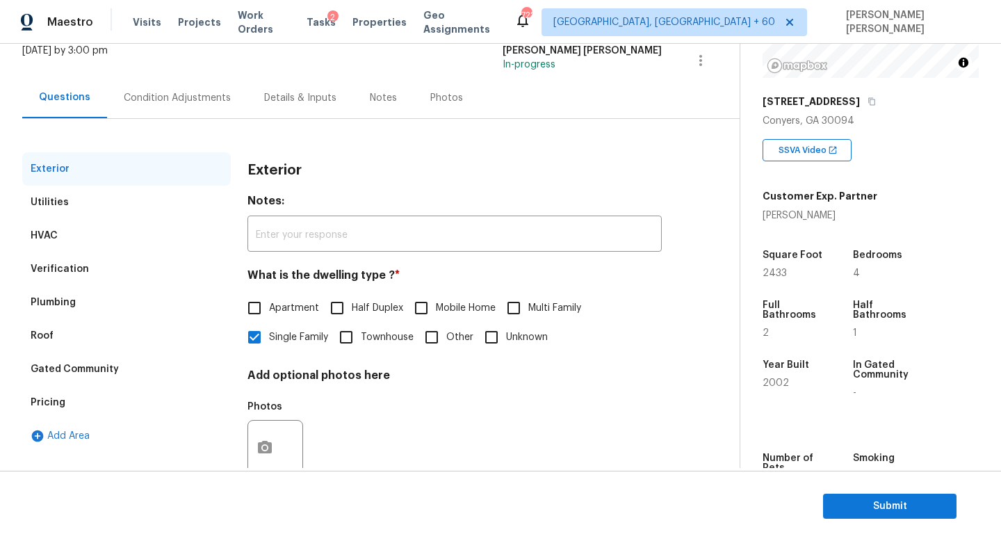
click at [68, 407] on div "Pricing" at bounding box center [126, 402] width 209 height 33
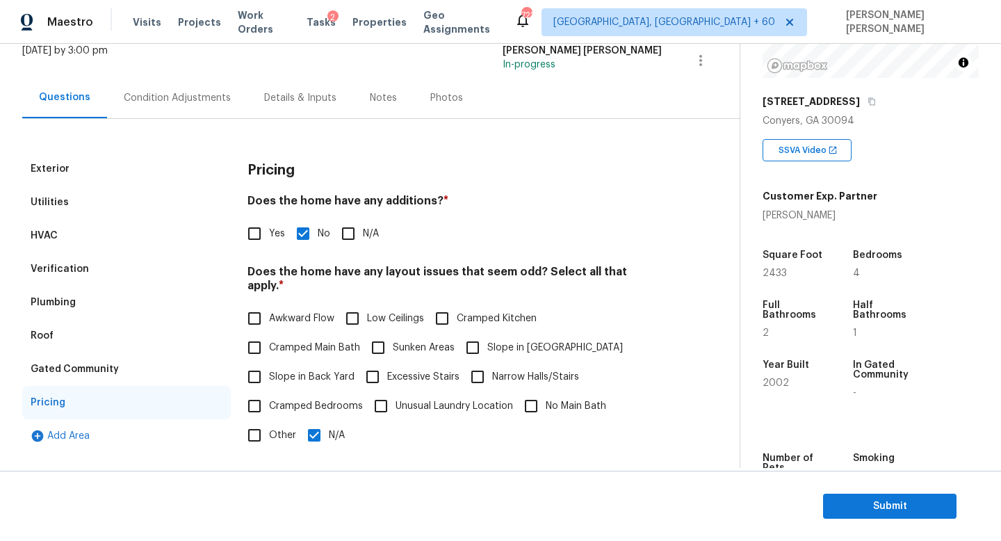
click at [319, 431] on input "N/A" at bounding box center [314, 435] width 29 height 29
checkbox input "false"
click at [480, 333] on input "Slope in [GEOGRAPHIC_DATA]" at bounding box center [472, 347] width 29 height 29
checkbox input "true"
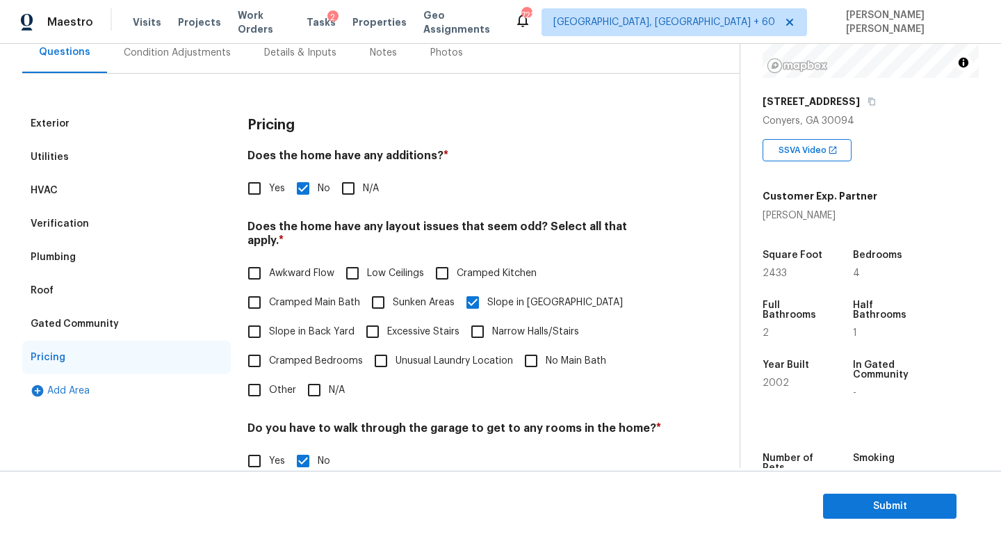
scroll to position [0, 0]
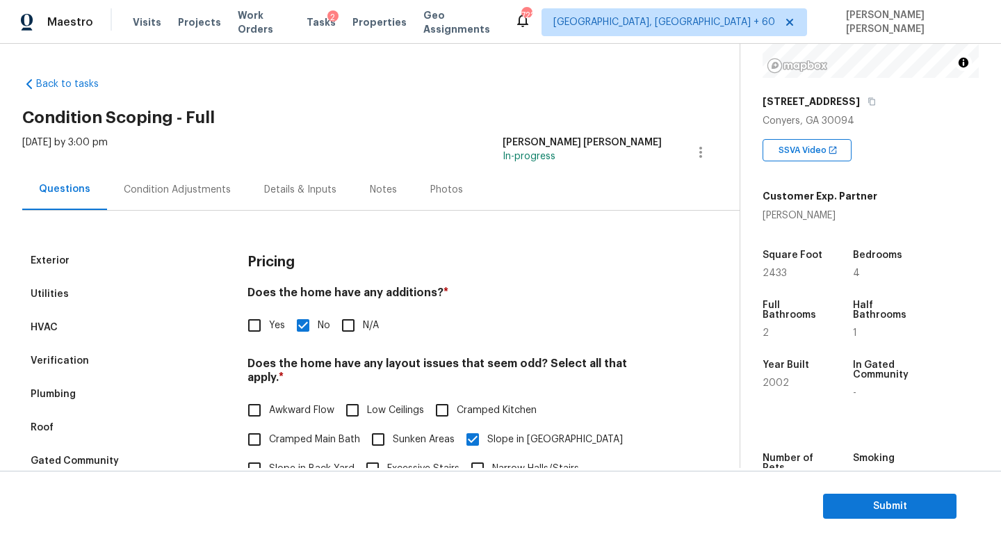
click at [164, 184] on div "Condition Adjustments" at bounding box center [177, 190] width 107 height 14
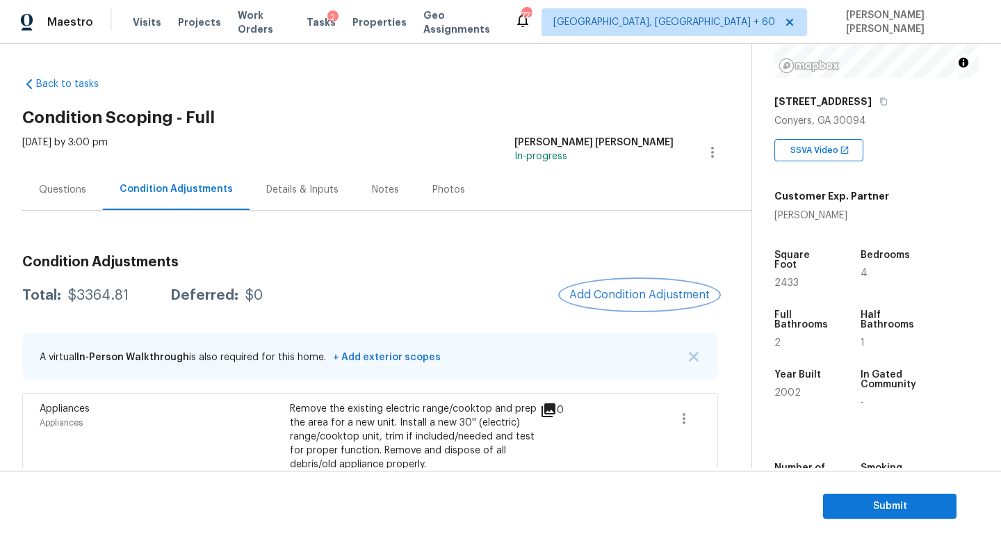
click at [638, 282] on button "Add Condition Adjustment" at bounding box center [639, 294] width 157 height 29
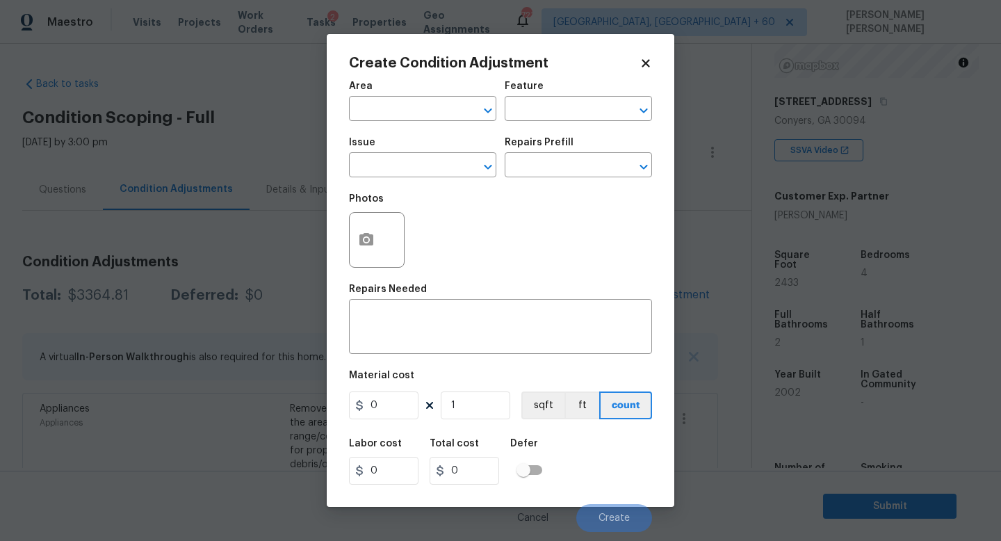
click at [170, 290] on body "Maestro Visits Projects Work Orders Tasks 2 Properties Geo Assignments 721 Knox…" at bounding box center [500, 270] width 1001 height 541
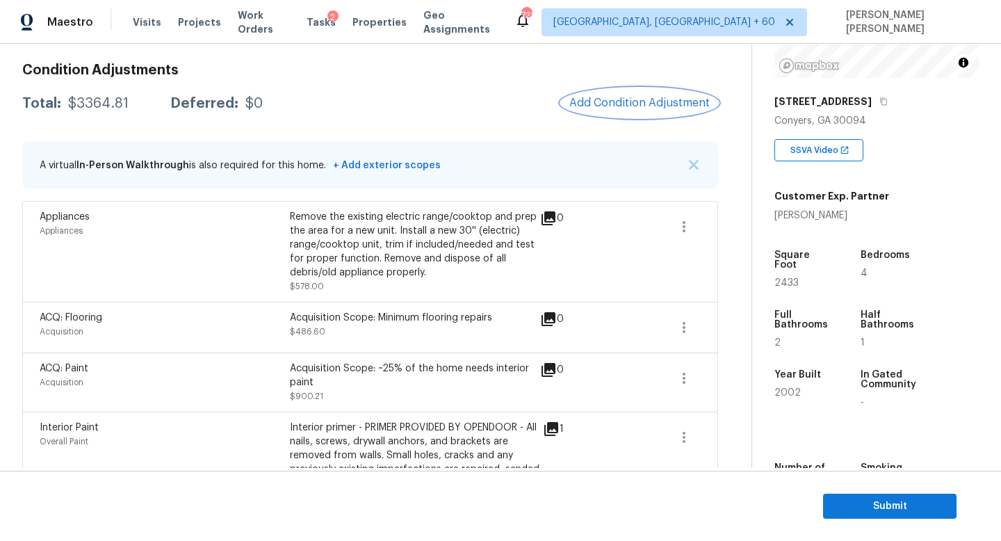
scroll to position [99, 0]
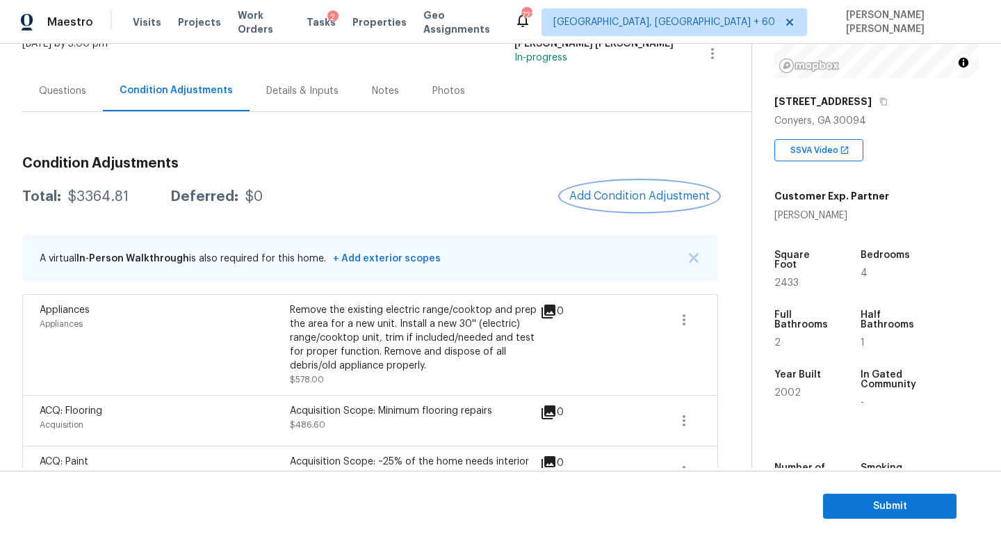
click at [694, 190] on span "Add Condition Adjustment" at bounding box center [639, 196] width 140 height 13
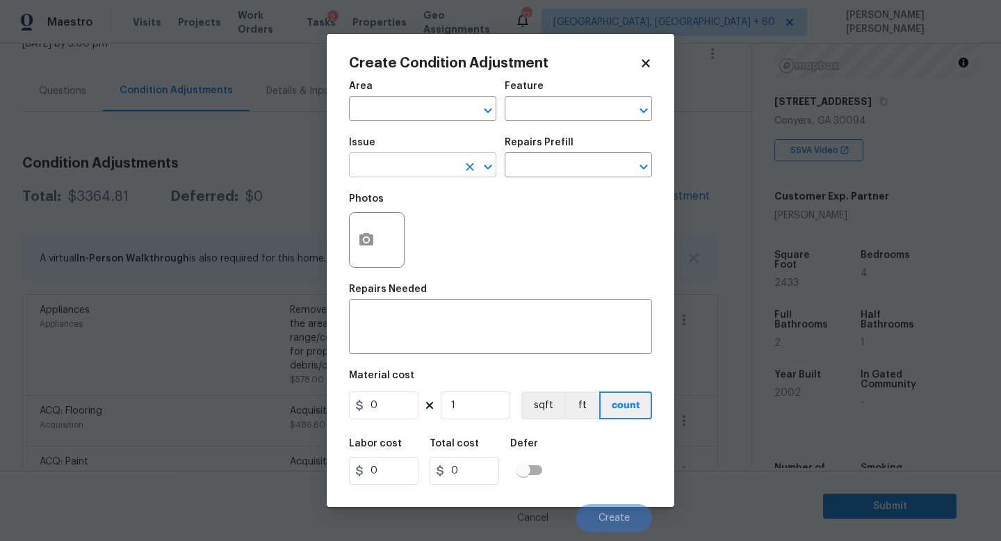
click at [396, 159] on input "text" at bounding box center [403, 167] width 108 height 22
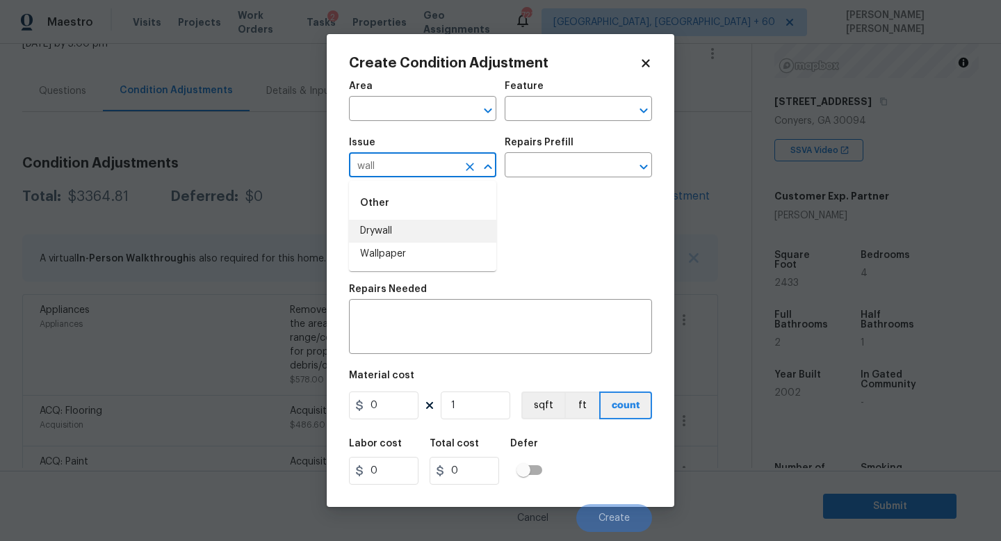
click at [405, 250] on li "Wallpaper" at bounding box center [422, 254] width 147 height 23
type input "Wallpaper"
click at [555, 174] on input "text" at bounding box center [559, 167] width 108 height 22
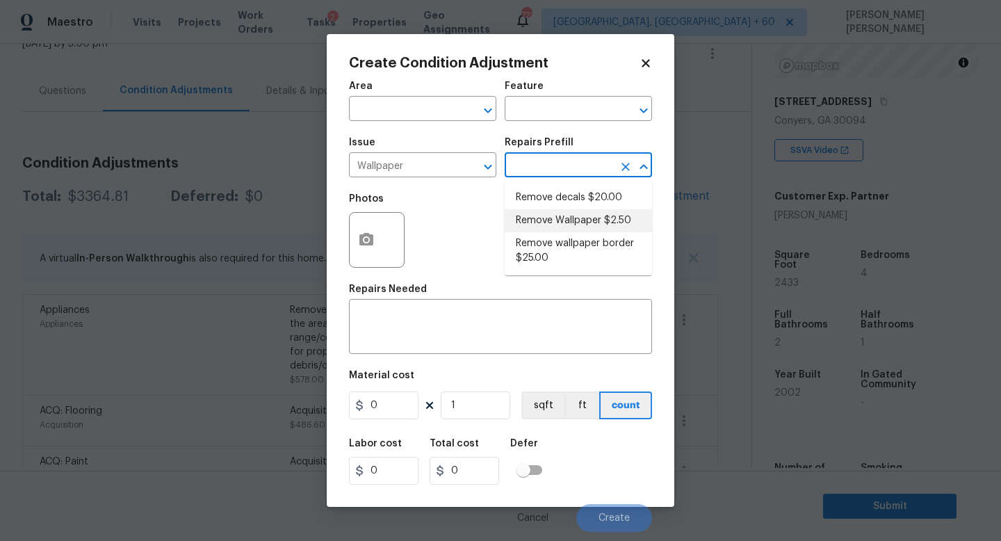
click at [556, 215] on li "Remove Wallpaper $2.50" at bounding box center [578, 220] width 147 height 23
type input "Walls and Ceiling"
type textarea "Remove wallpaper and texture walls to best match existing conditions"
type input "2.5"
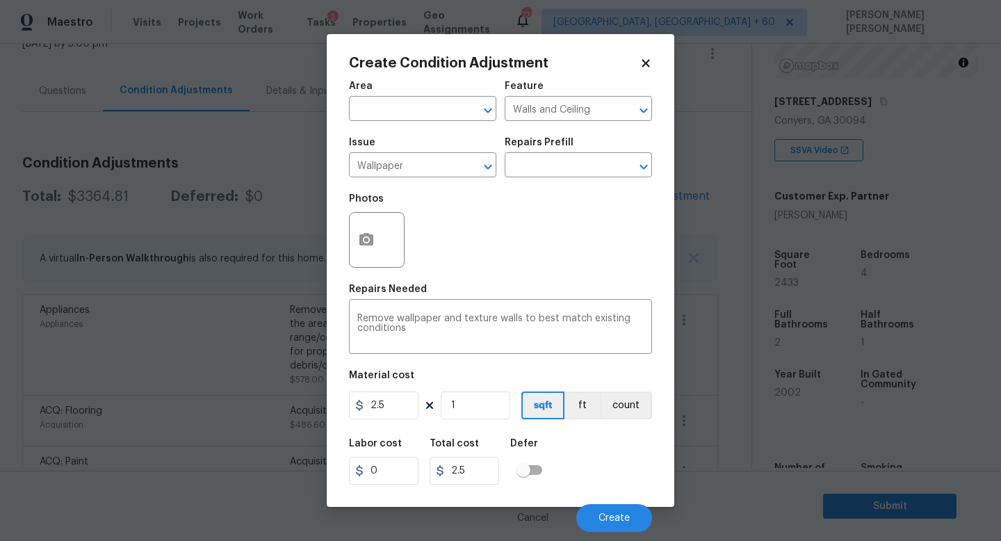
click at [346, 238] on div "Create Condition Adjustment Area ​ Feature Walls and Ceiling ​ Issue Wallpaper …" at bounding box center [501, 270] width 348 height 473
click at [356, 238] on button "button" at bounding box center [366, 240] width 33 height 54
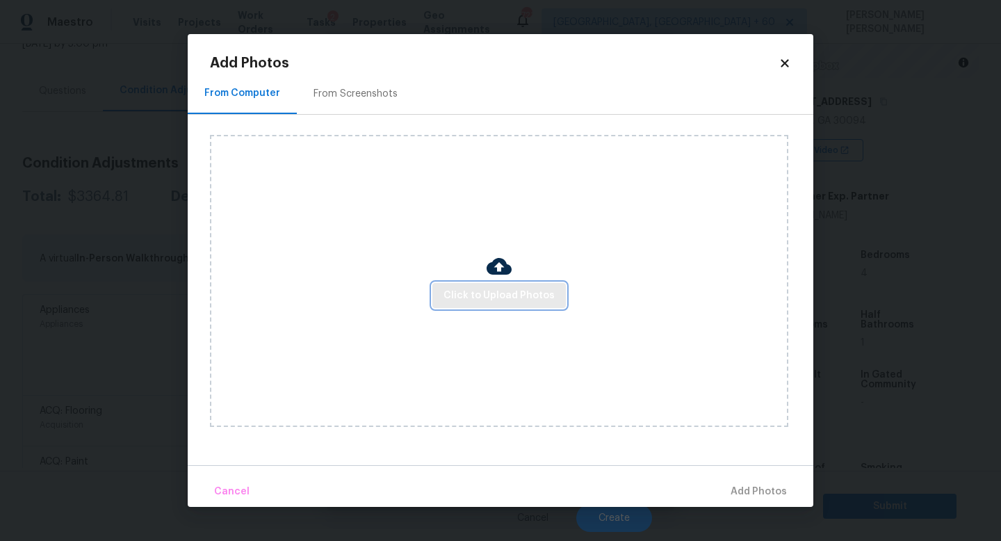
click at [464, 297] on span "Click to Upload Photos" at bounding box center [498, 295] width 111 height 17
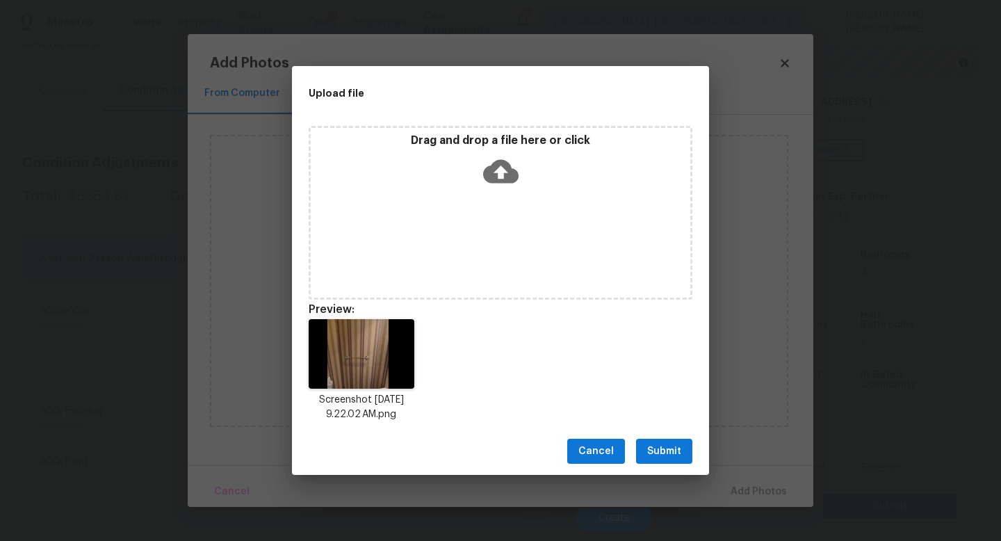
click at [671, 444] on span "Submit" at bounding box center [664, 451] width 34 height 17
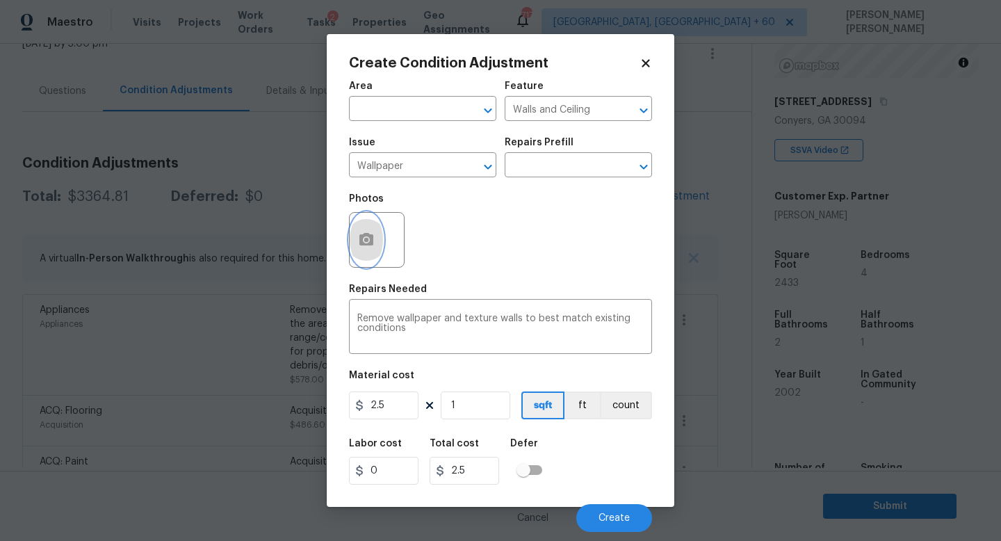
click at [364, 225] on button "button" at bounding box center [366, 240] width 33 height 54
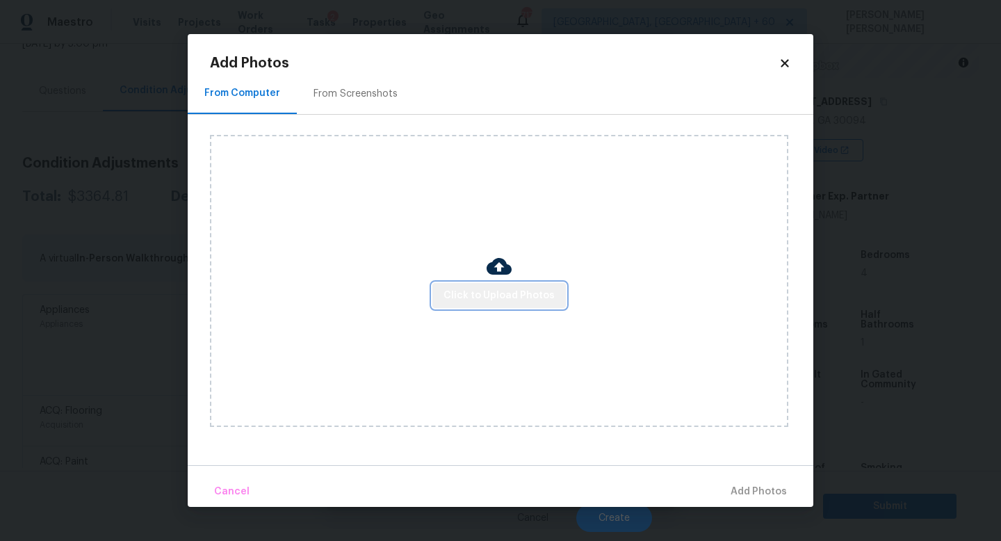
click at [513, 284] on button "Click to Upload Photos" at bounding box center [498, 296] width 133 height 26
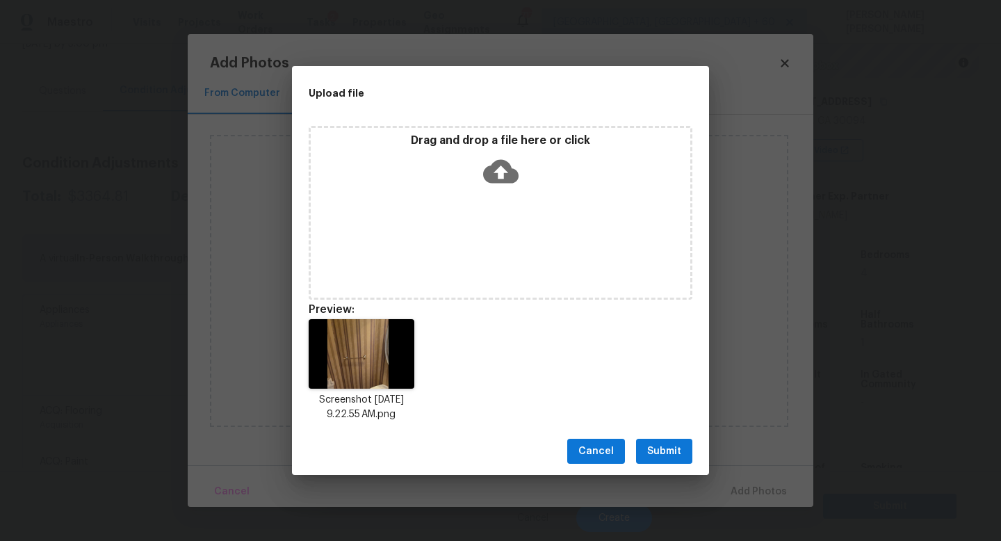
click at [674, 445] on span "Submit" at bounding box center [664, 451] width 34 height 17
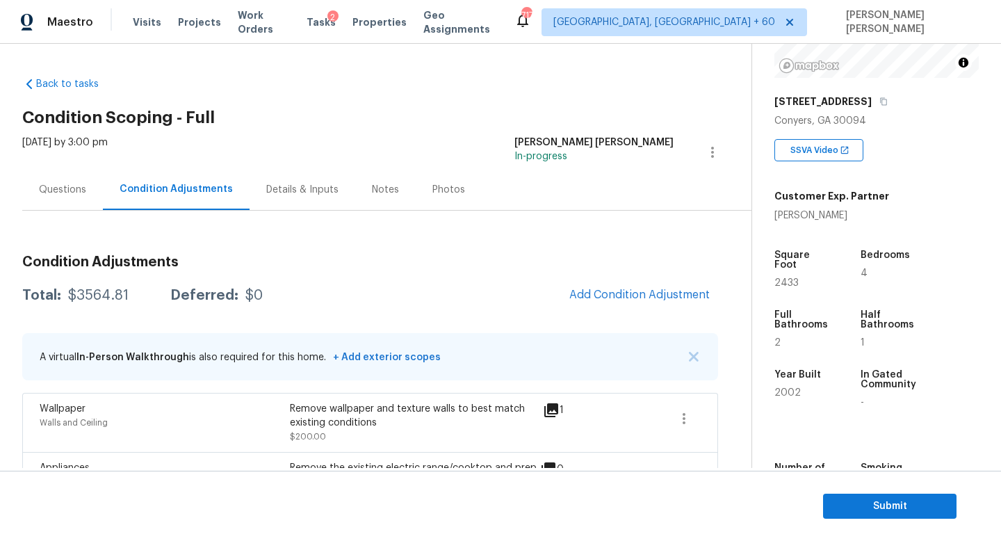
click at [44, 174] on div "Questions" at bounding box center [62, 189] width 81 height 41
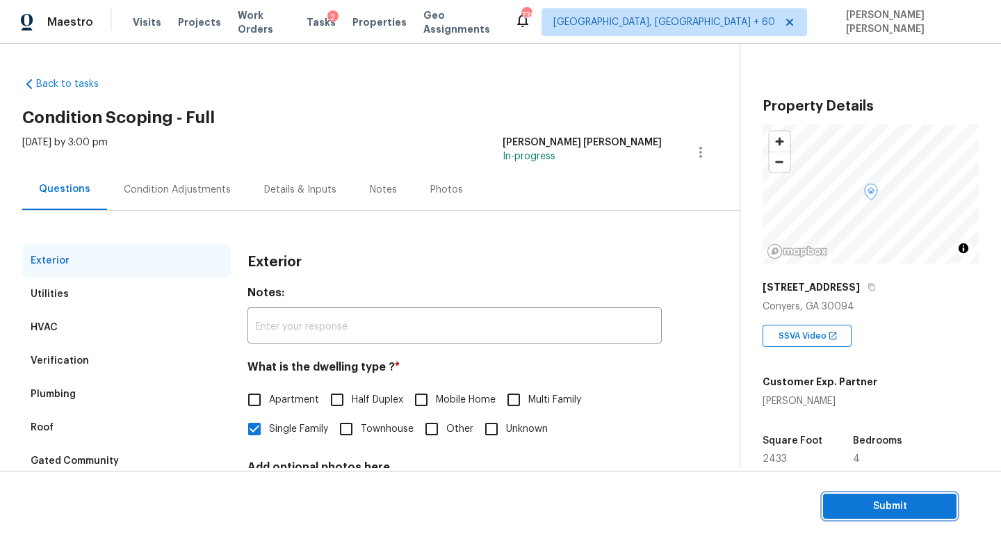
click at [911, 502] on span "Submit" at bounding box center [889, 506] width 111 height 17
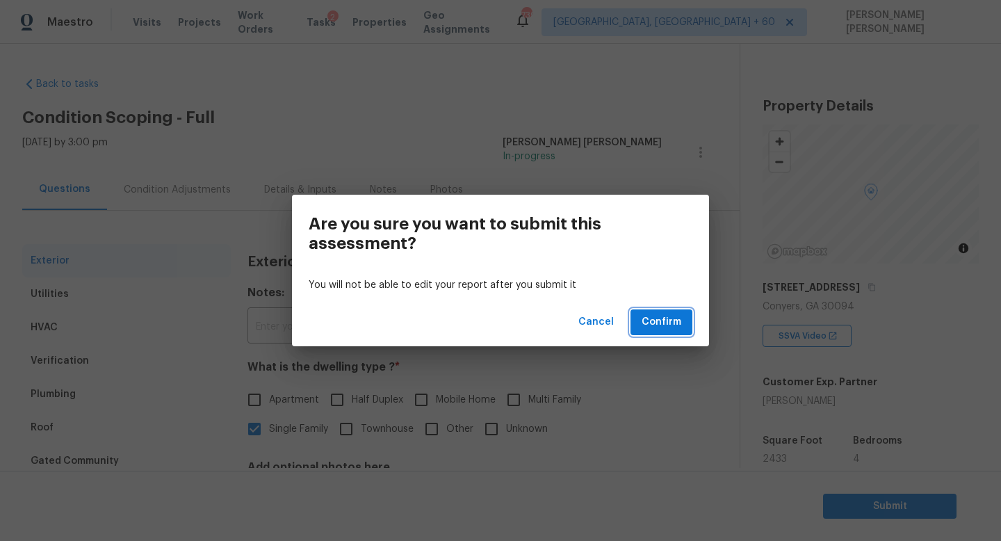
click at [651, 318] on span "Confirm" at bounding box center [662, 321] width 40 height 17
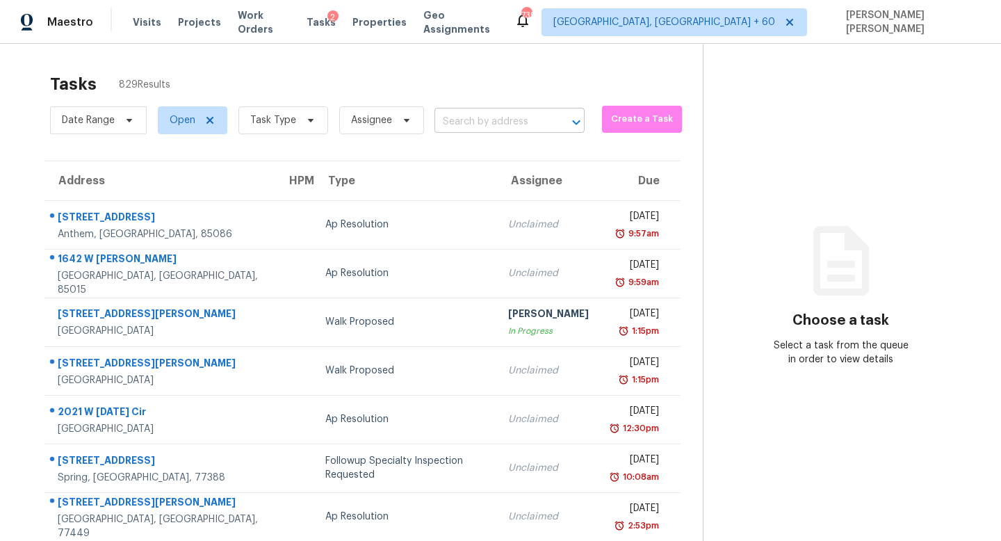
click at [482, 132] on body "Maestro Visits Projects Work Orders Tasks 2 Properties Geo Assignments 739 Knox…" at bounding box center [500, 270] width 1001 height 541
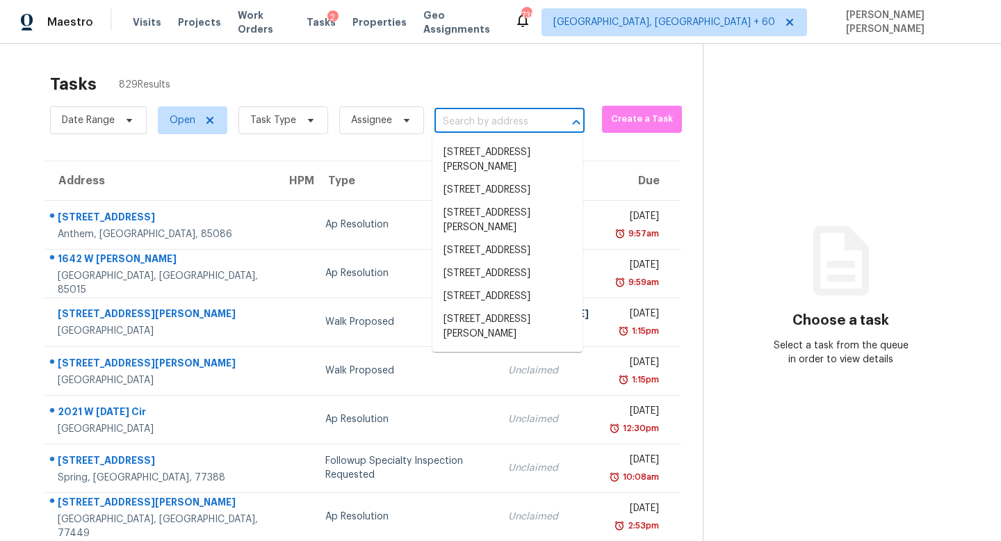
paste input "310 Andes Dr, Columbia, TN 38401"
type input "310 Andes Dr, Columbia, TN 38401"
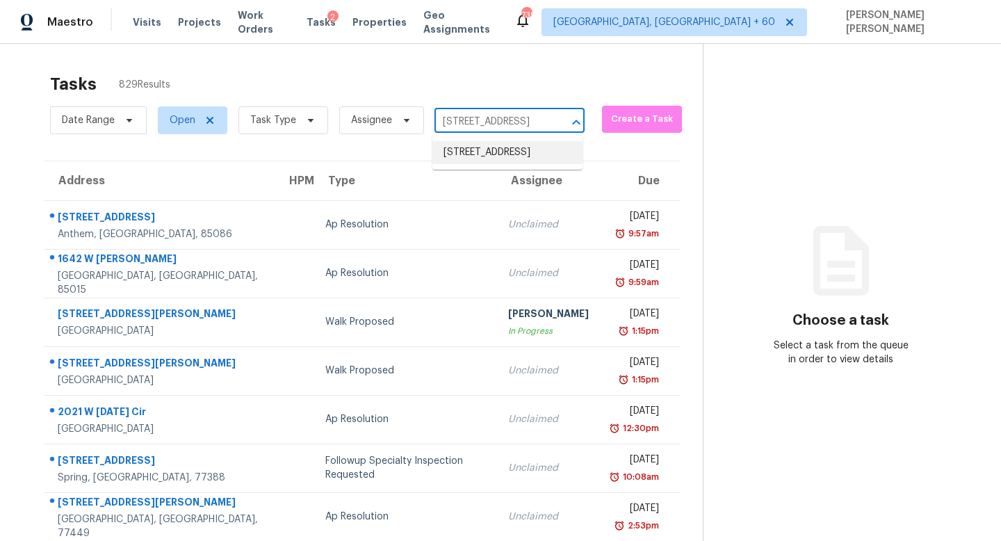
click at [530, 158] on li "310 Andes Dr, Columbia, TN 38401" at bounding box center [507, 152] width 150 height 23
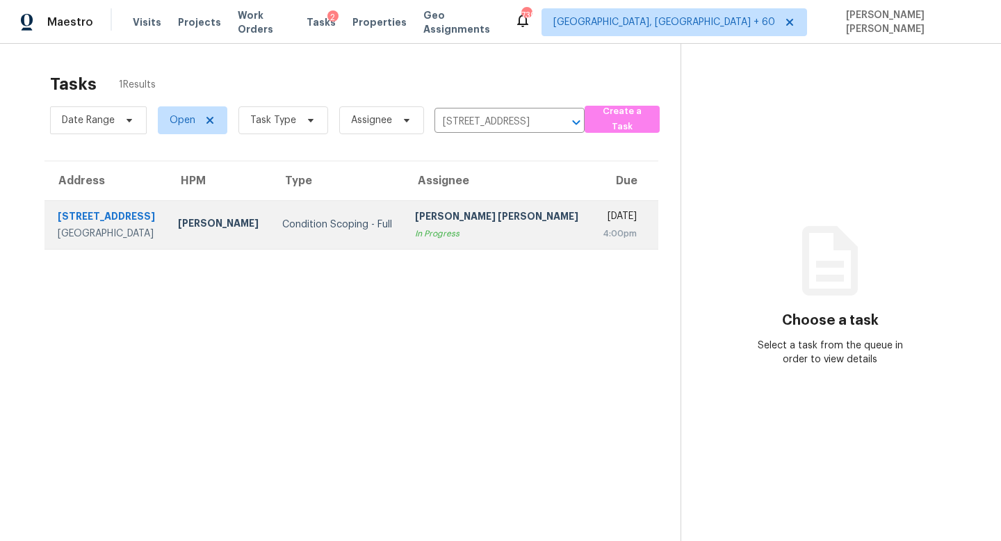
click at [399, 206] on td "Condition Scoping - Full" at bounding box center [337, 224] width 133 height 49
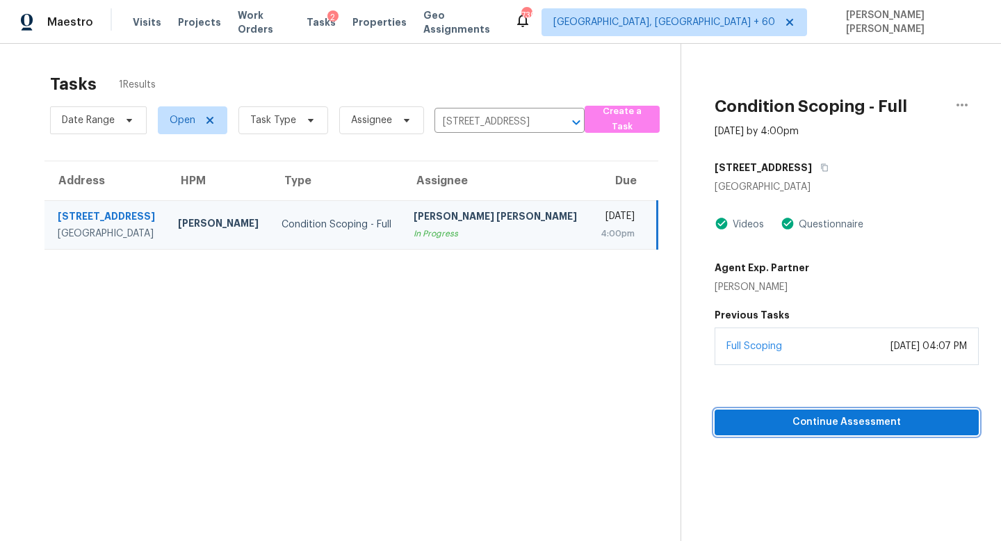
click at [781, 411] on button "Continue Assessment" at bounding box center [847, 422] width 264 height 26
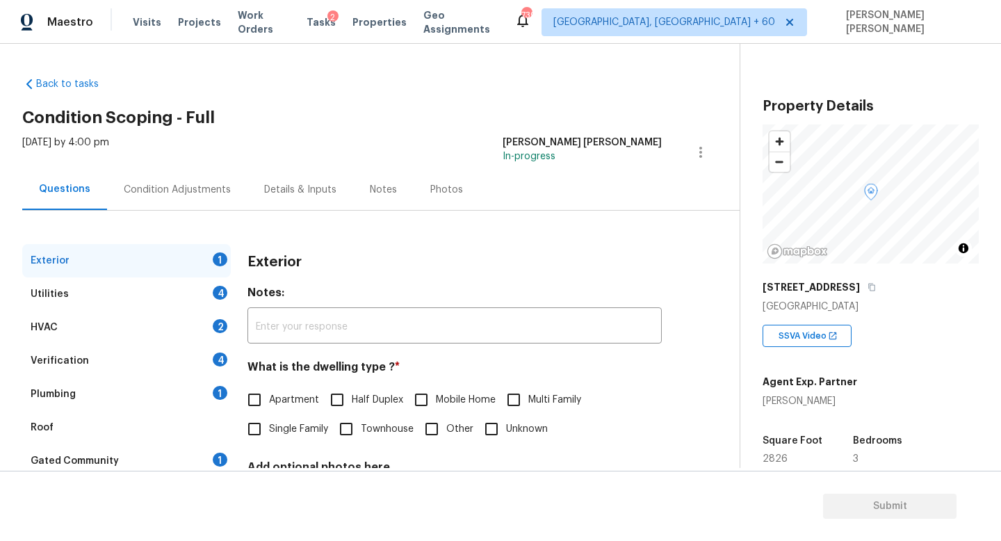
click at [161, 171] on div "Condition Adjustments" at bounding box center [177, 189] width 140 height 41
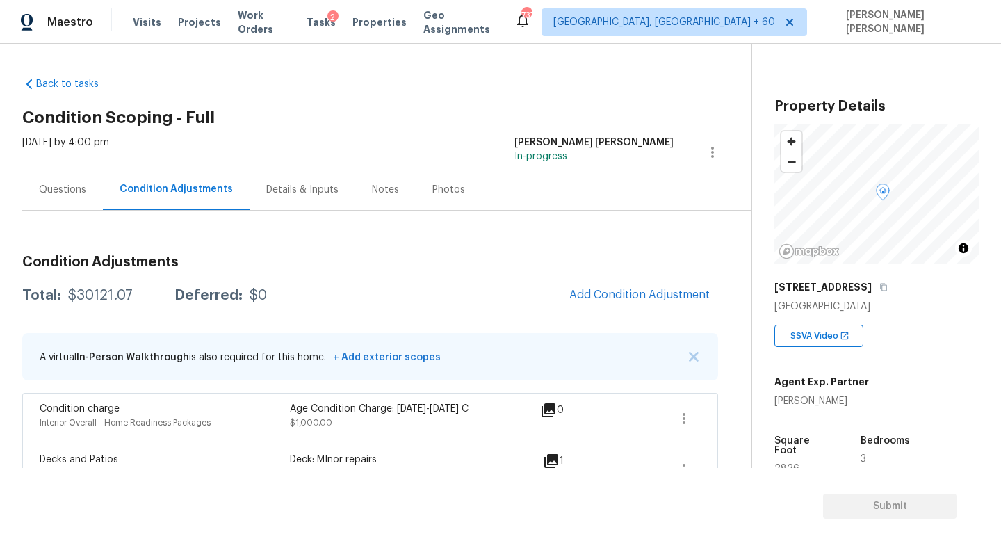
click at [61, 179] on div "Questions" at bounding box center [62, 189] width 81 height 41
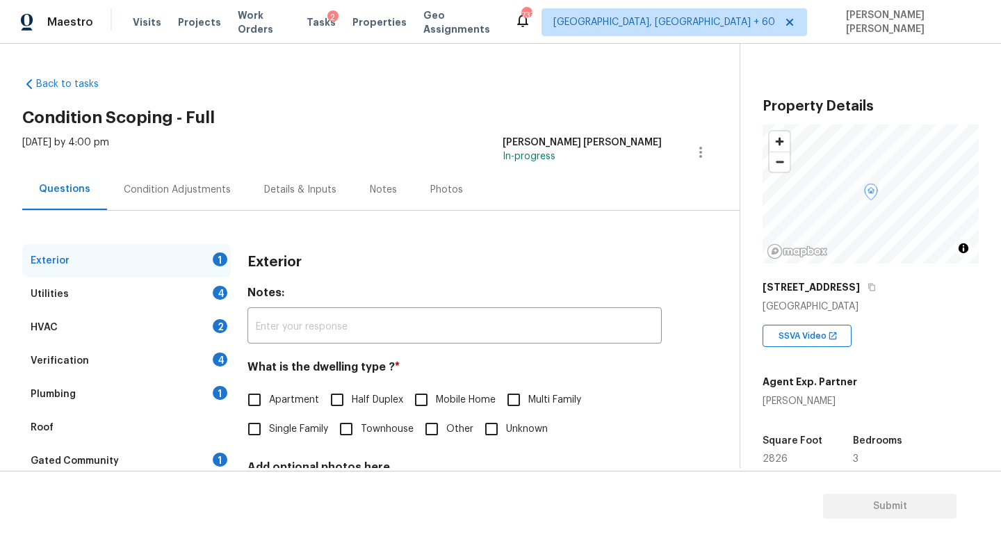
scroll to position [129, 0]
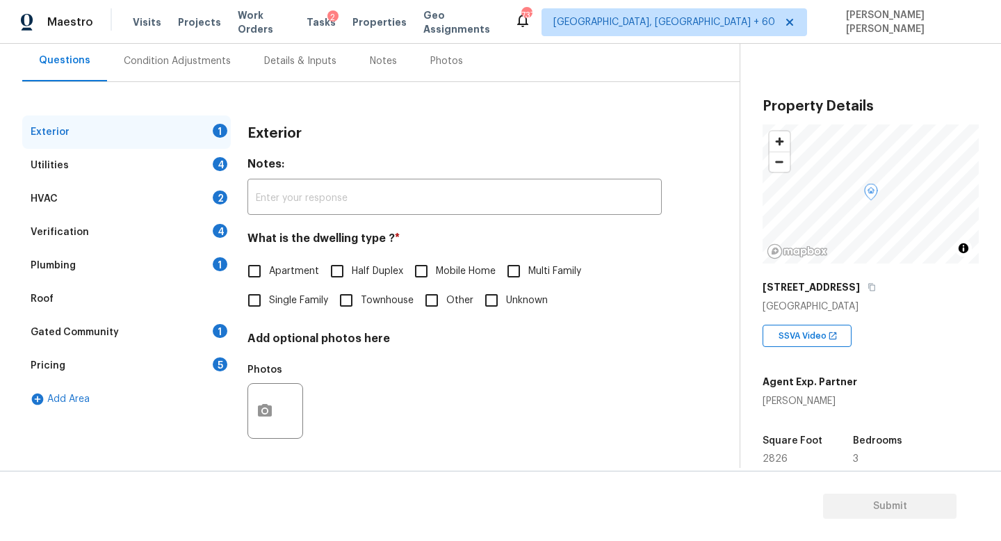
click at [177, 60] on div "Condition Adjustments" at bounding box center [177, 61] width 107 height 14
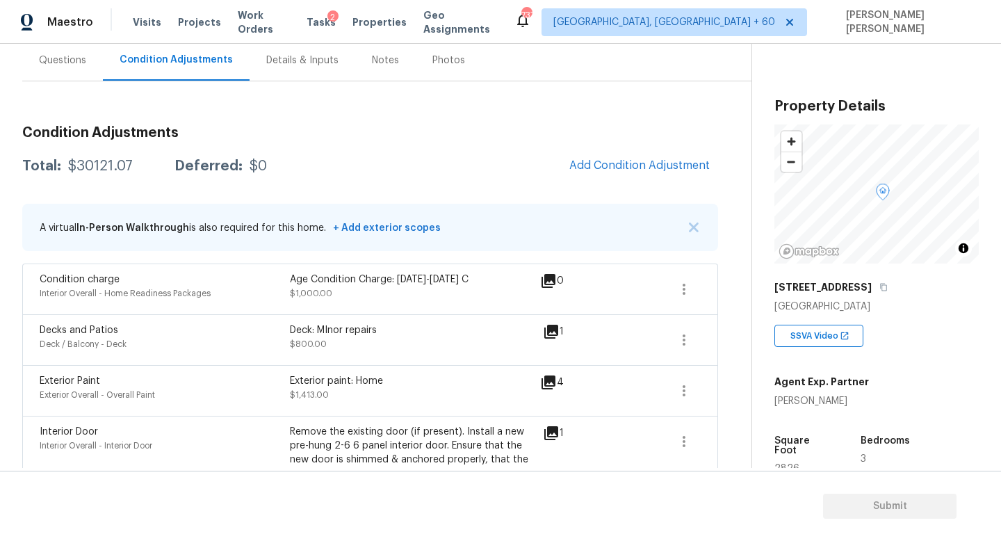
click at [77, 69] on div "Questions" at bounding box center [62, 60] width 81 height 41
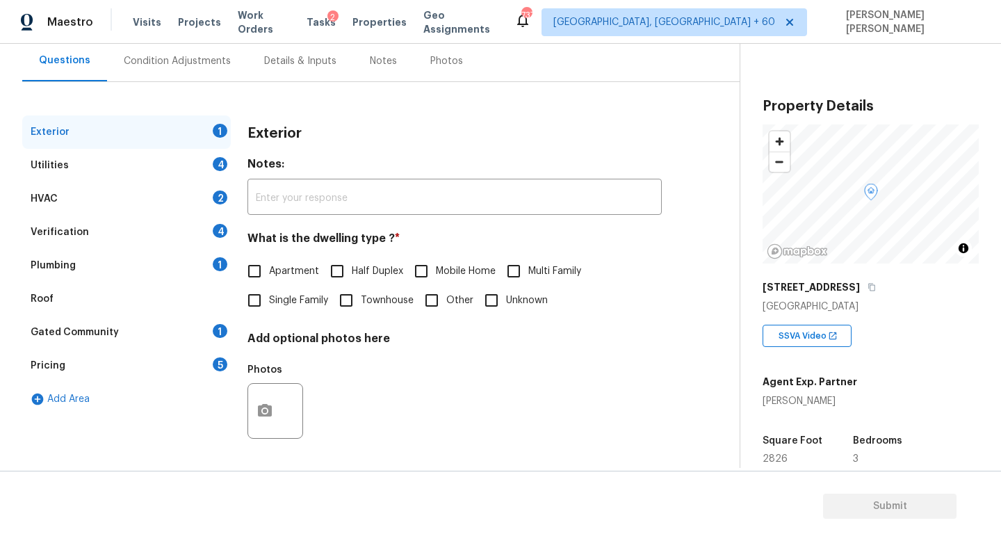
click at [357, 124] on div "Exterior" at bounding box center [454, 133] width 414 height 36
click at [107, 160] on div "Utilities 4" at bounding box center [126, 165] width 209 height 33
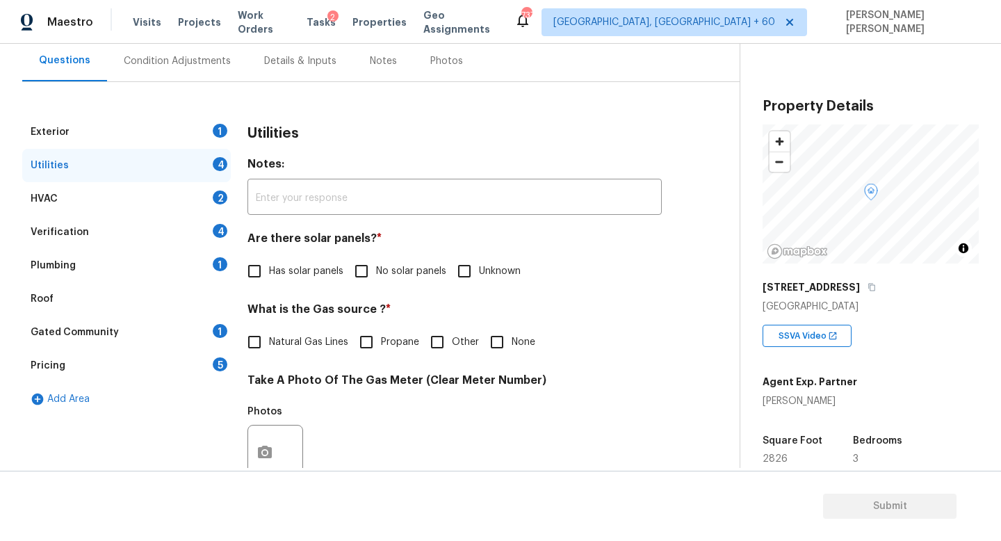
click at [122, 202] on div "HVAC 2" at bounding box center [126, 198] width 209 height 33
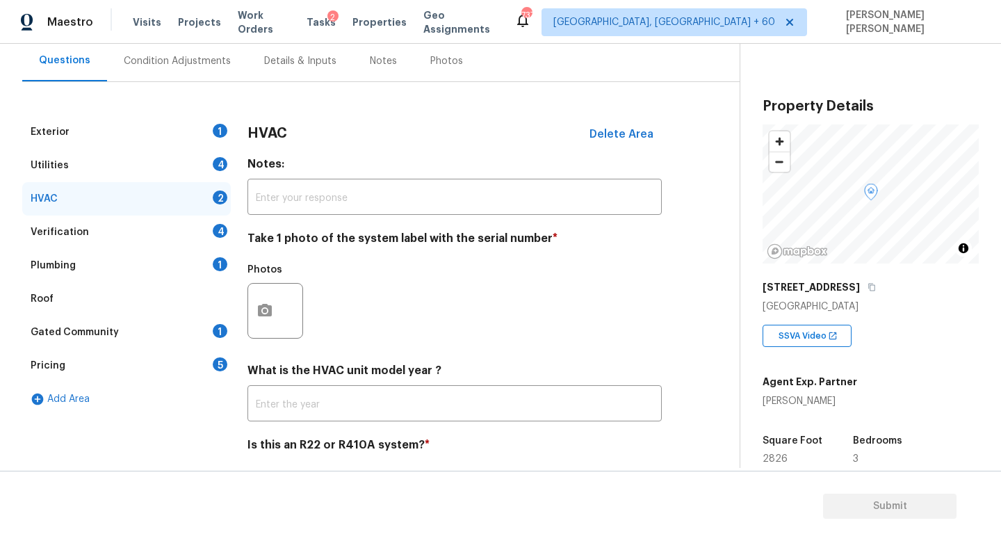
click at [138, 131] on div "Exterior 1" at bounding box center [126, 131] width 209 height 33
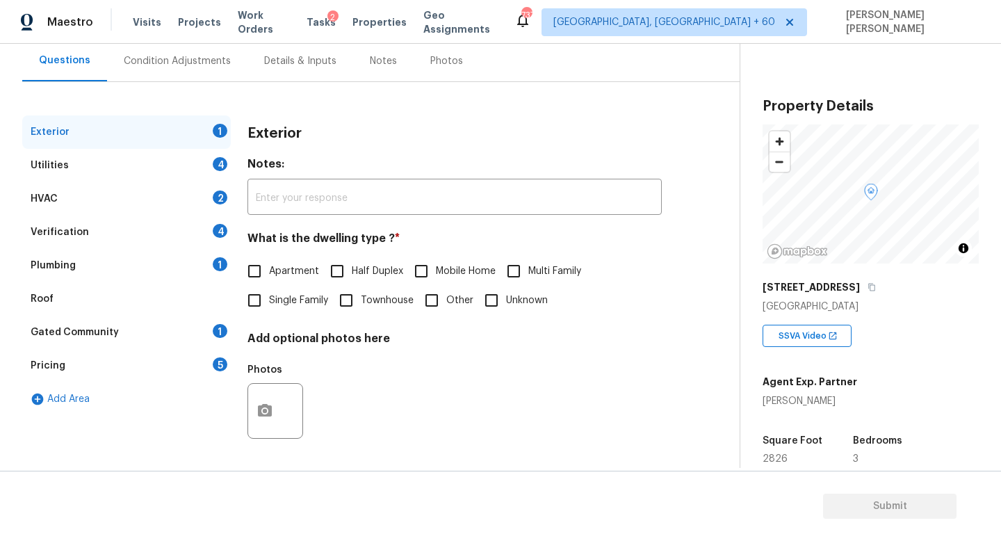
click at [473, 145] on div "Exterior" at bounding box center [454, 133] width 414 height 36
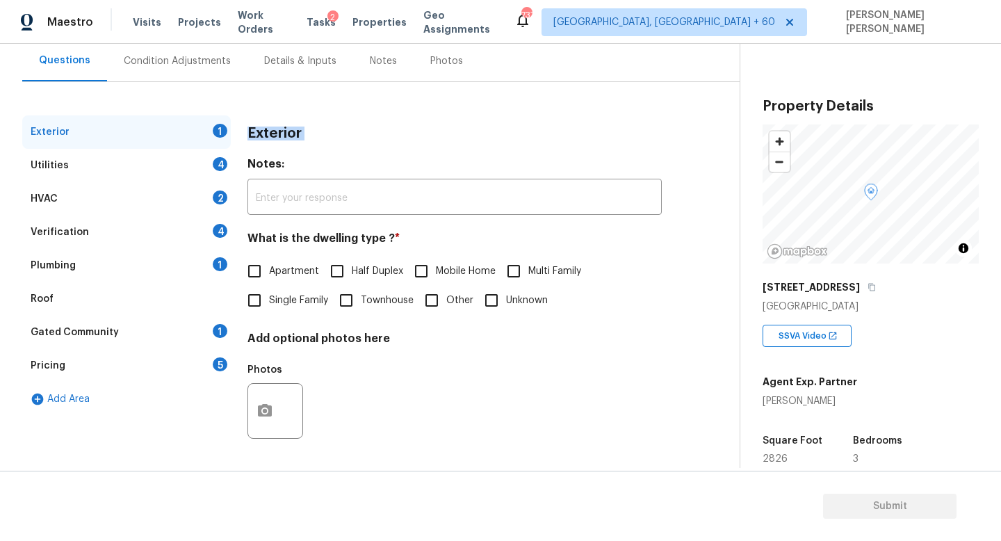
click at [473, 145] on div "Exterior" at bounding box center [454, 133] width 414 height 36
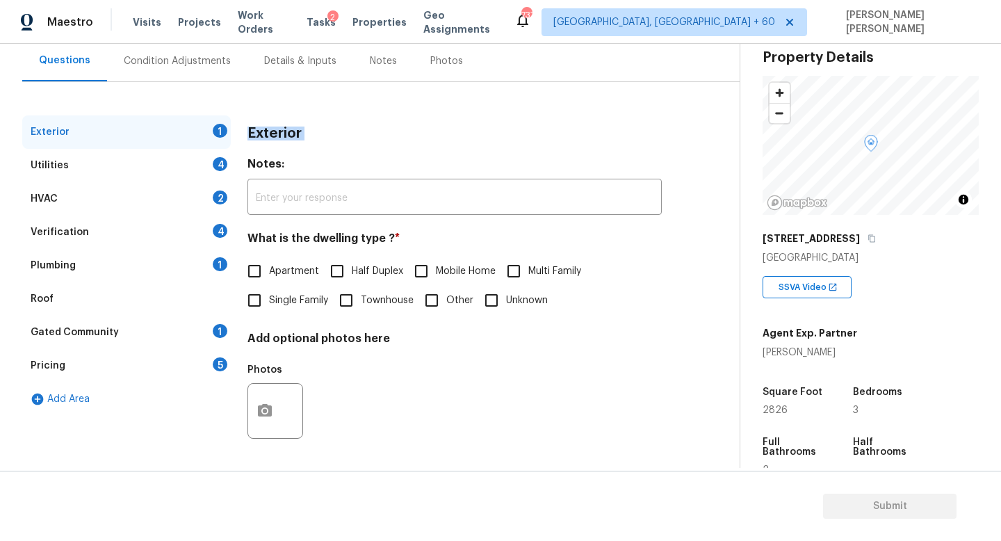
scroll to position [63, 0]
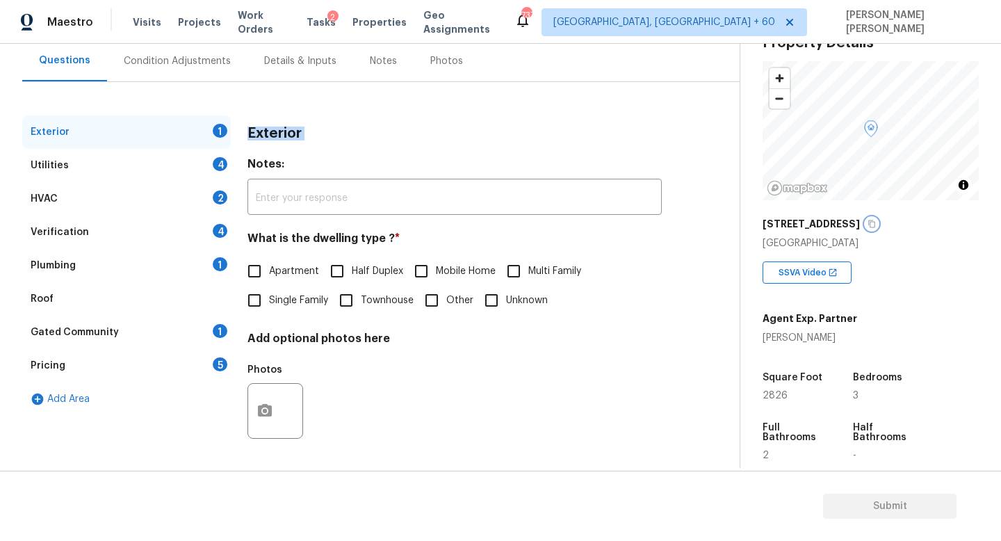
click at [865, 225] on button "button" at bounding box center [871, 224] width 13 height 13
click at [264, 306] on input "Single Family" at bounding box center [254, 300] width 29 height 29
checkbox input "true"
click at [185, 165] on div "Utilities 4" at bounding box center [126, 165] width 209 height 33
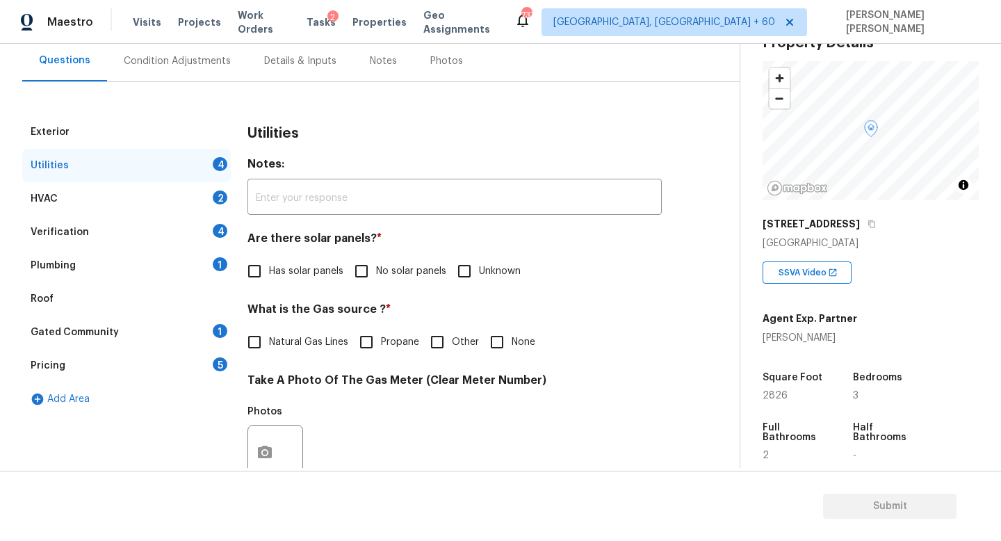
click at [373, 256] on input "No solar panels" at bounding box center [361, 270] width 29 height 29
checkbox input "true"
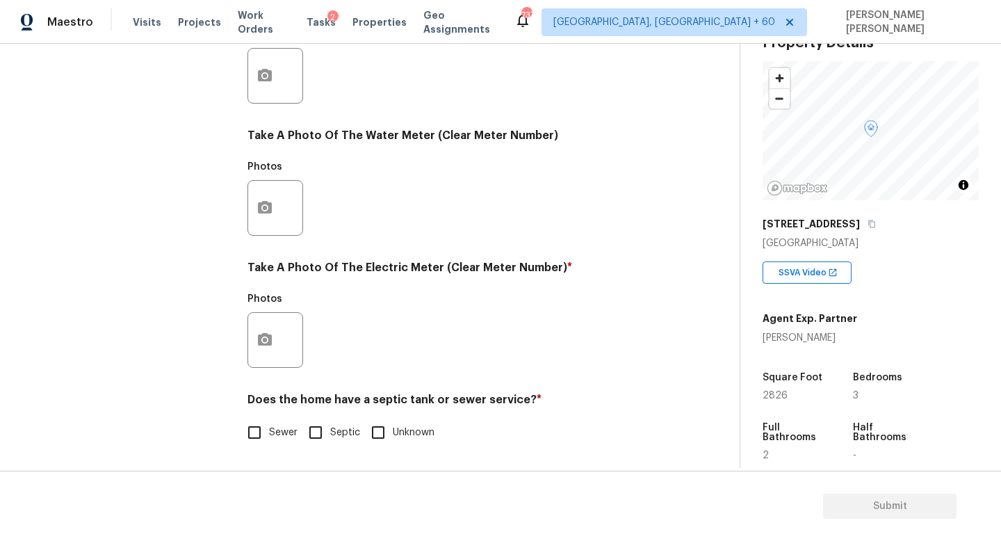
click at [320, 433] on input "Septic" at bounding box center [315, 432] width 29 height 29
checkbox input "true"
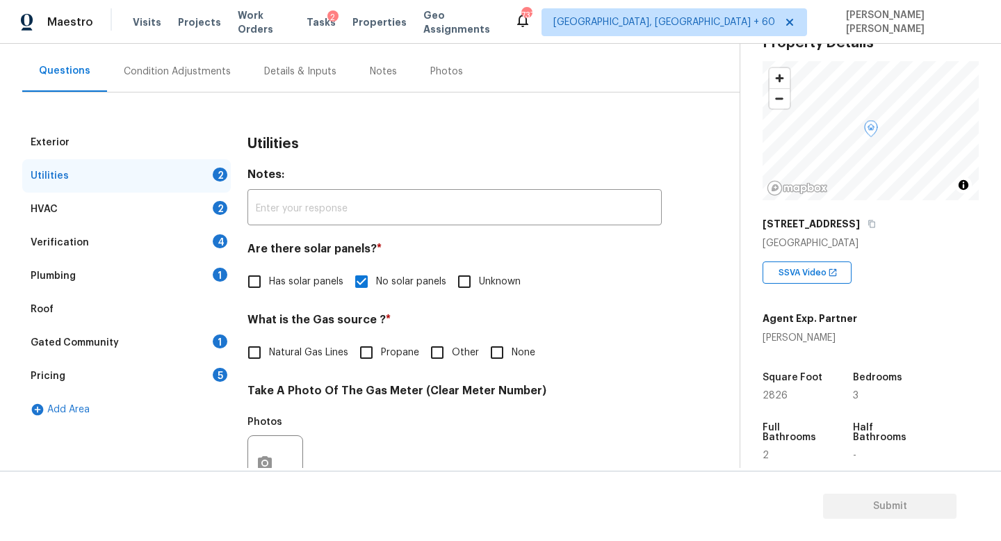
scroll to position [0, 0]
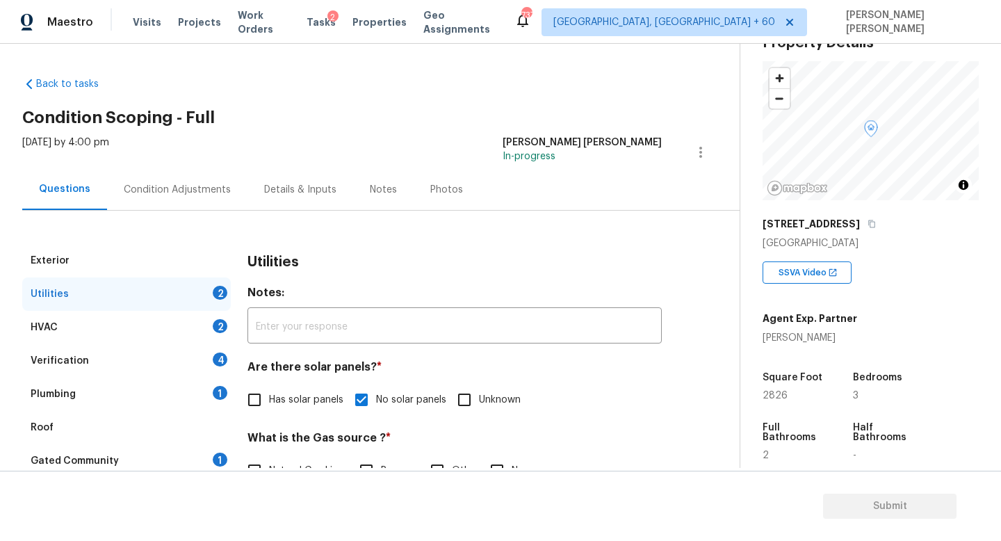
click at [138, 386] on div "Plumbing 1" at bounding box center [126, 393] width 209 height 33
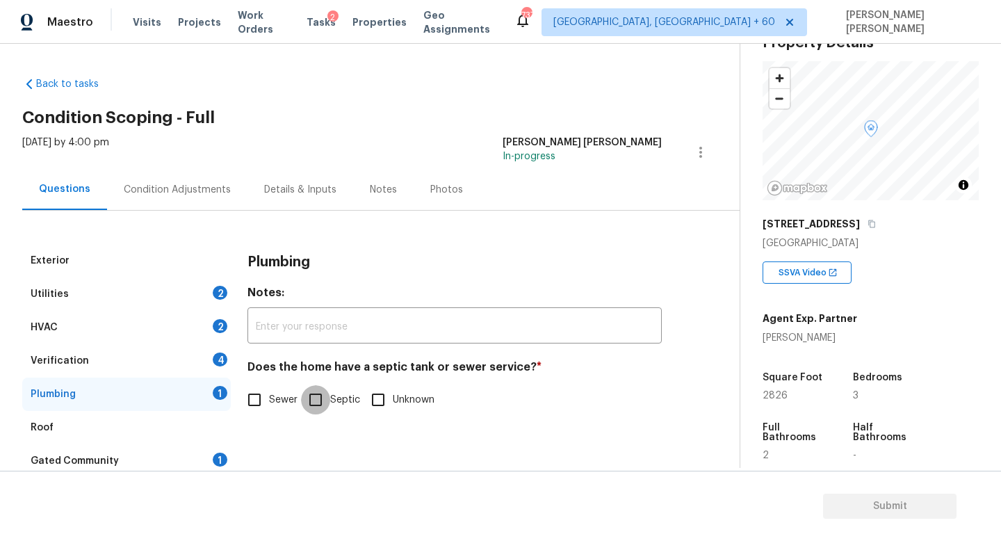
click at [325, 397] on input "Septic" at bounding box center [315, 399] width 29 height 29
click at [322, 398] on input "Septic" at bounding box center [315, 399] width 29 height 29
checkbox input "true"
click at [121, 291] on div "Utilities 2" at bounding box center [126, 293] width 209 height 33
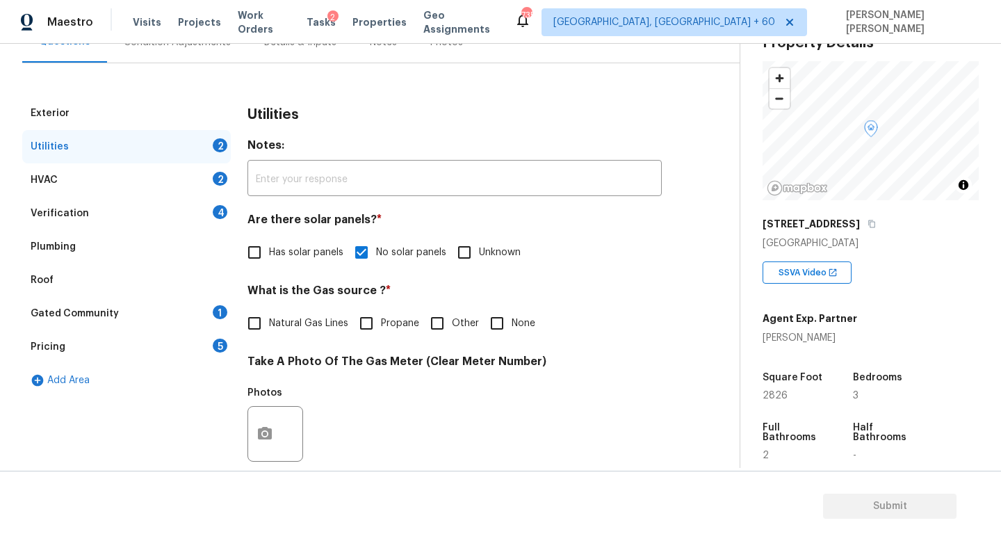
scroll to position [60, 0]
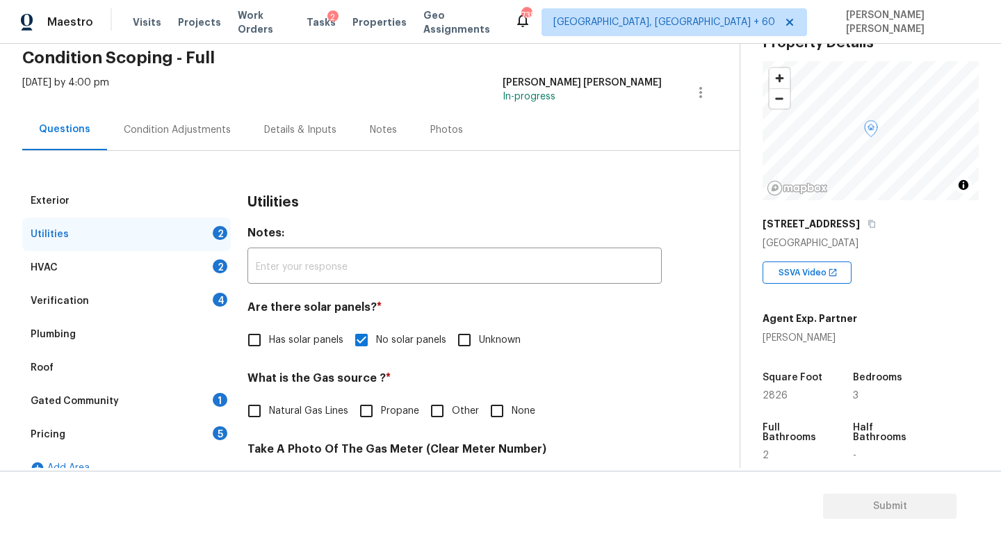
click at [163, 142] on div "Condition Adjustments" at bounding box center [177, 129] width 140 height 41
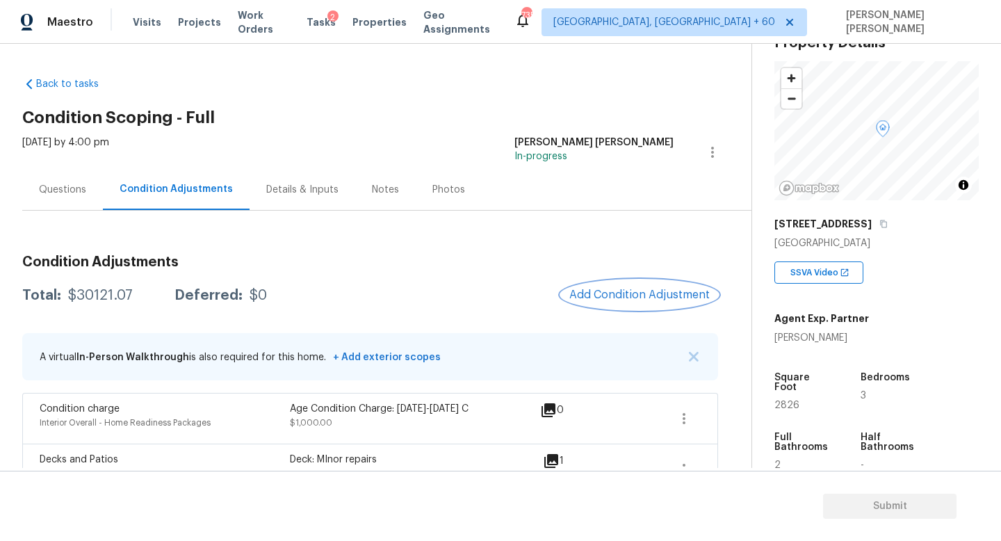
click at [625, 299] on span "Add Condition Adjustment" at bounding box center [639, 294] width 140 height 13
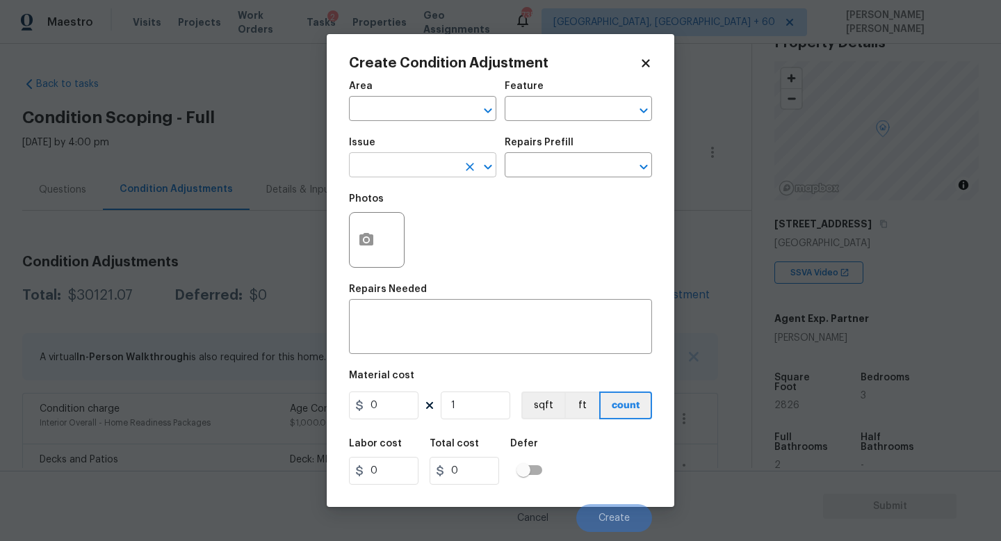
click at [391, 174] on input "text" at bounding box center [403, 167] width 108 height 22
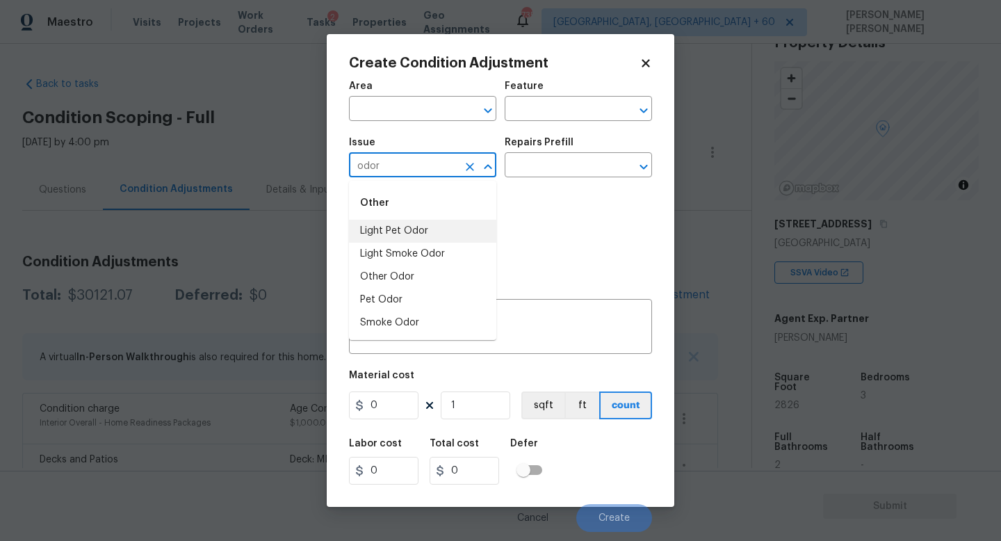
click at [403, 221] on li "Light Pet Odor" at bounding box center [422, 231] width 147 height 23
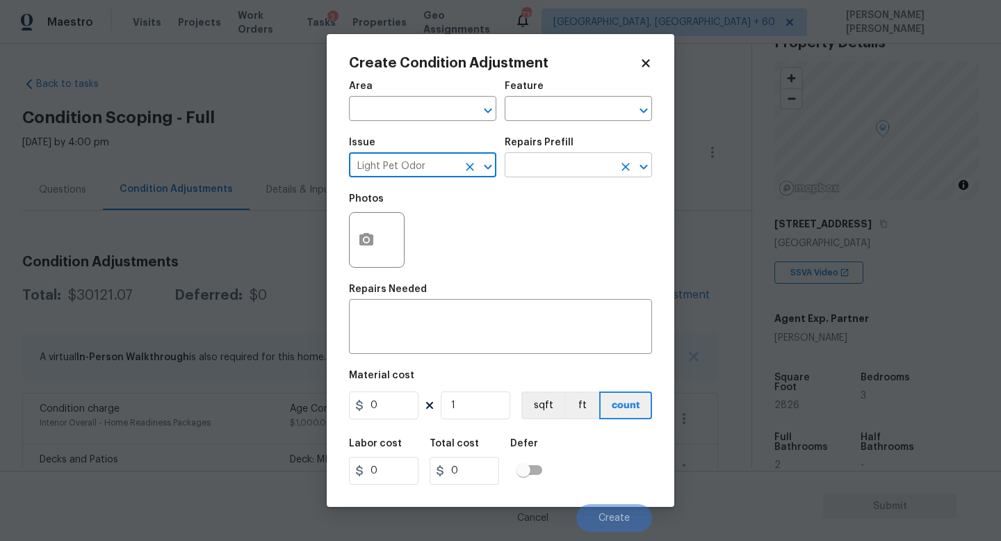
type input "Light Pet Odor"
click at [553, 167] on input "text" at bounding box center [559, 167] width 108 height 22
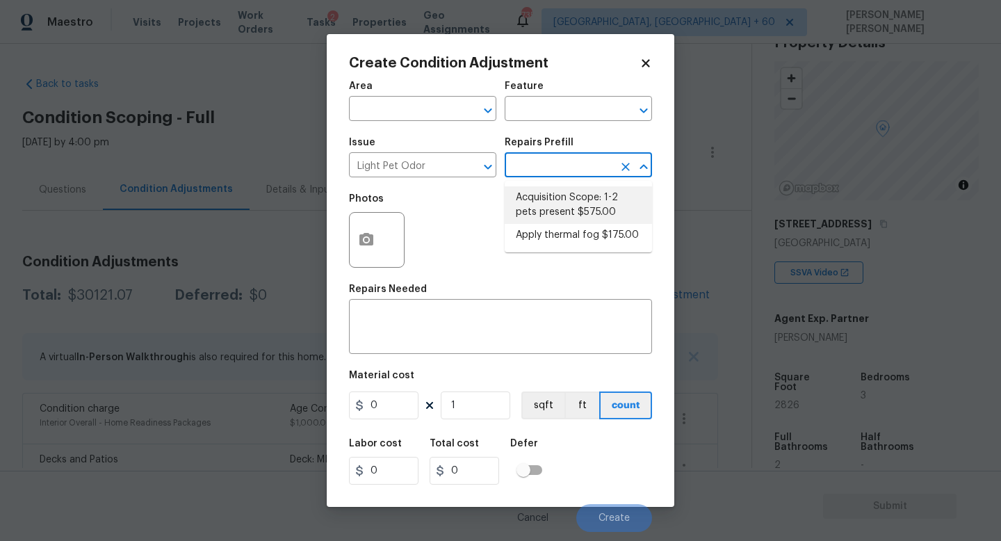
click at [589, 198] on li "Acquisition Scope: 1-2 pets present $575.00" at bounding box center [578, 205] width 147 height 38
type textarea "Acquisition Scope: 1-2 pets present"
type input "575"
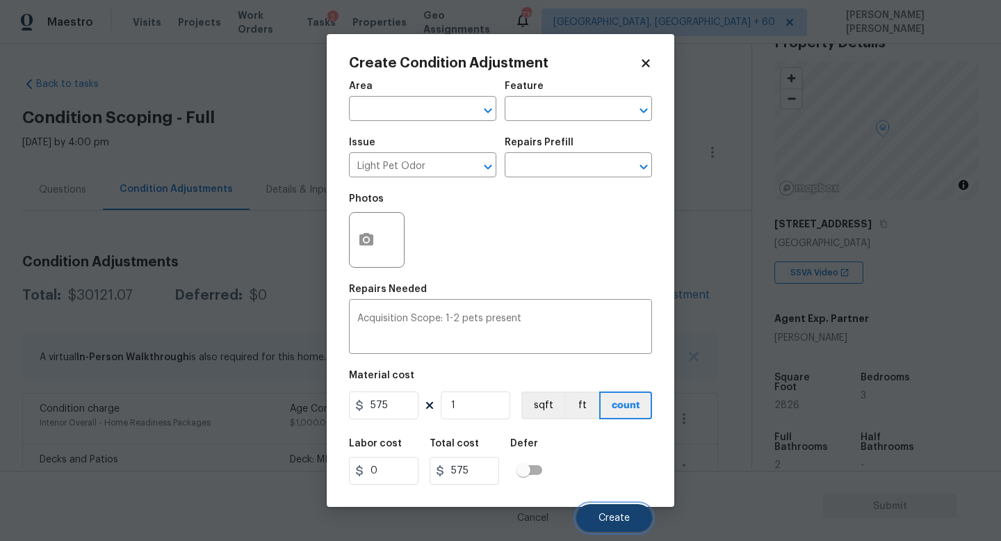
click at [621, 514] on span "Create" at bounding box center [613, 518] width 31 height 10
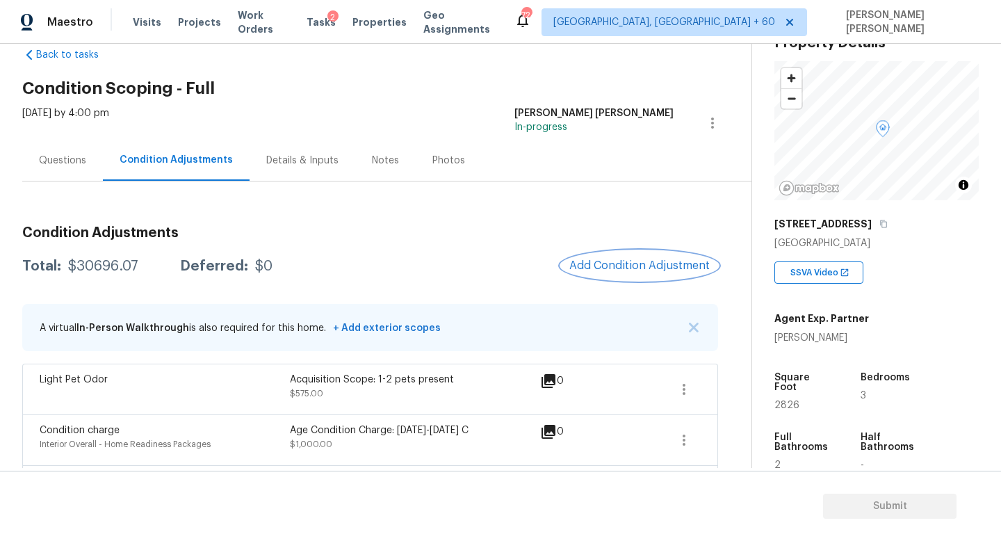
scroll to position [31, 0]
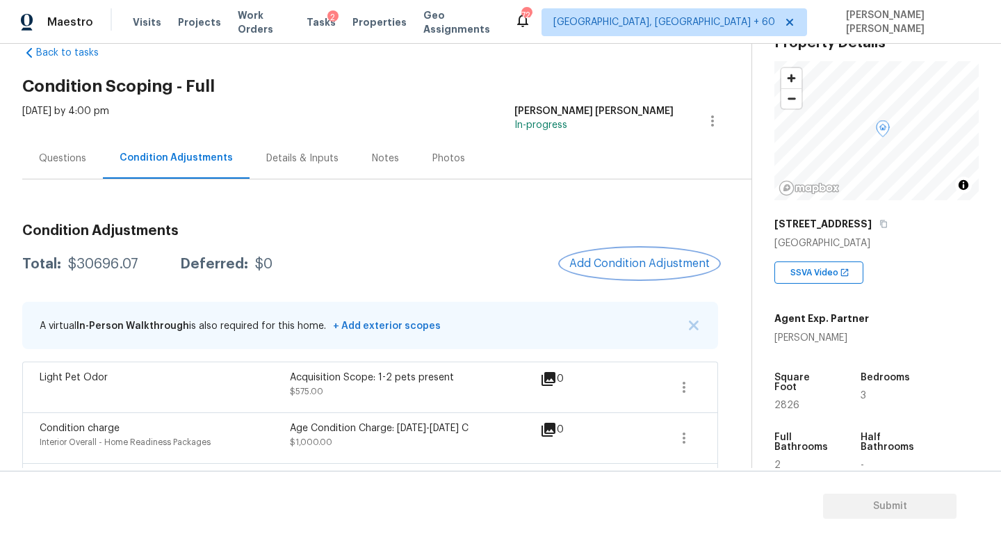
click at [607, 274] on button "Add Condition Adjustment" at bounding box center [639, 263] width 157 height 29
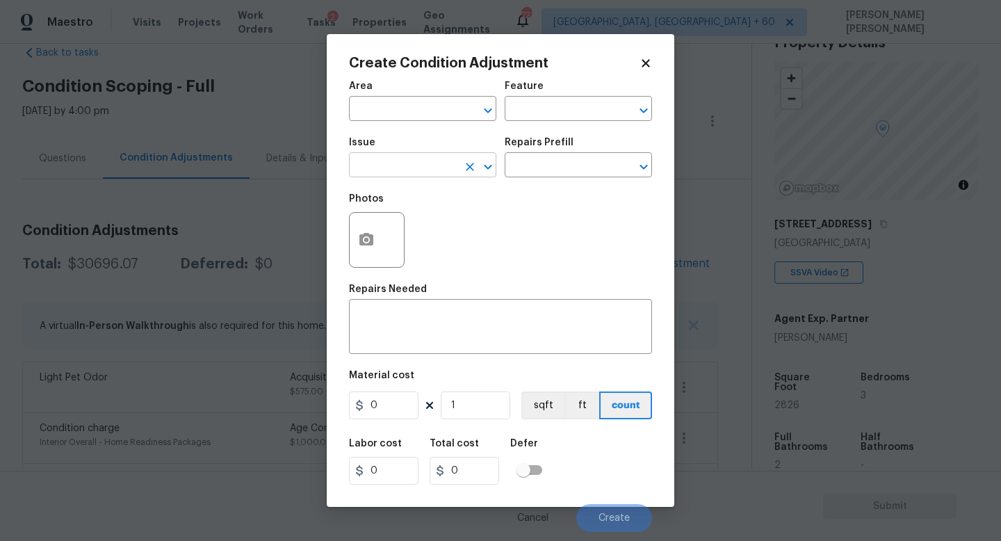
click at [386, 167] on input "text" at bounding box center [403, 167] width 108 height 22
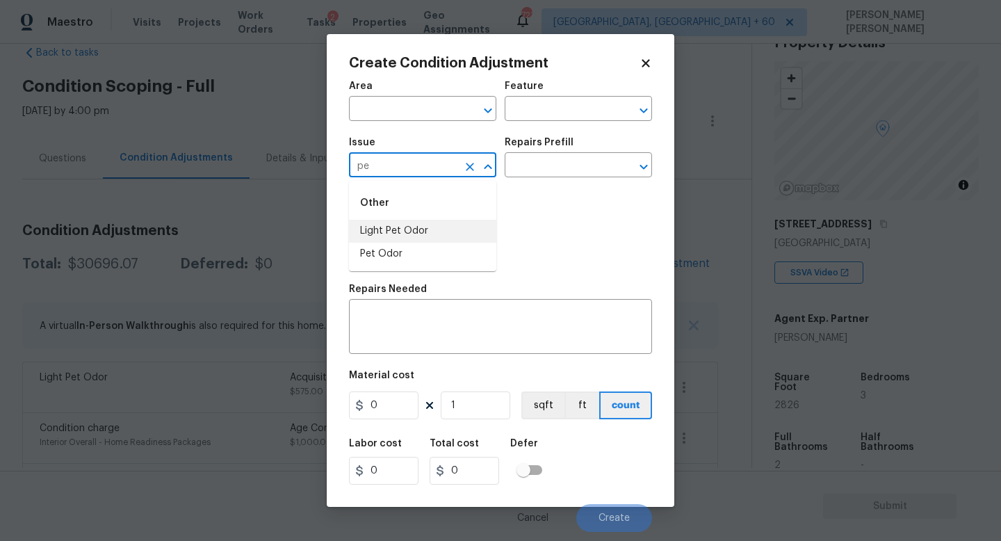
type input "p"
click at [420, 222] on li "Drywall" at bounding box center [422, 231] width 147 height 23
type input "Drywall"
click at [415, 339] on textarea at bounding box center [500, 327] width 286 height 29
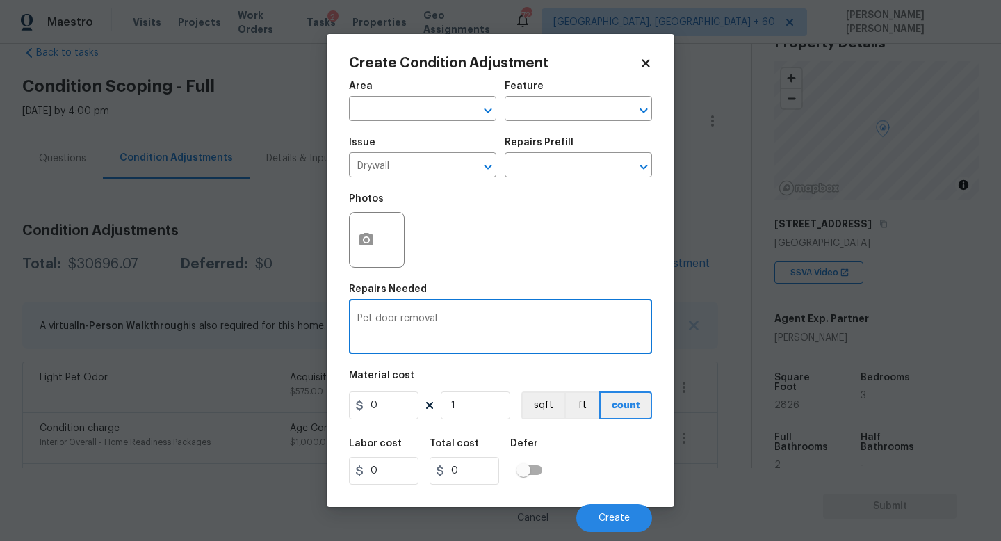
type textarea "Pet door removal"
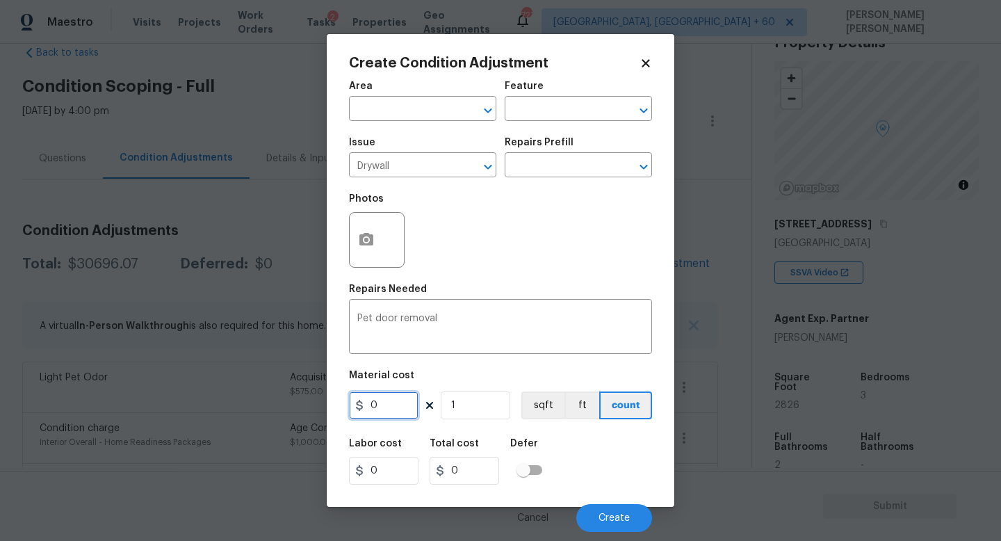
drag, startPoint x: 384, startPoint y: 406, endPoint x: 384, endPoint y: 382, distance: 23.6
click at [384, 406] on input "0" at bounding box center [384, 405] width 70 height 28
type input "300"
click at [379, 246] on button "button" at bounding box center [366, 240] width 33 height 54
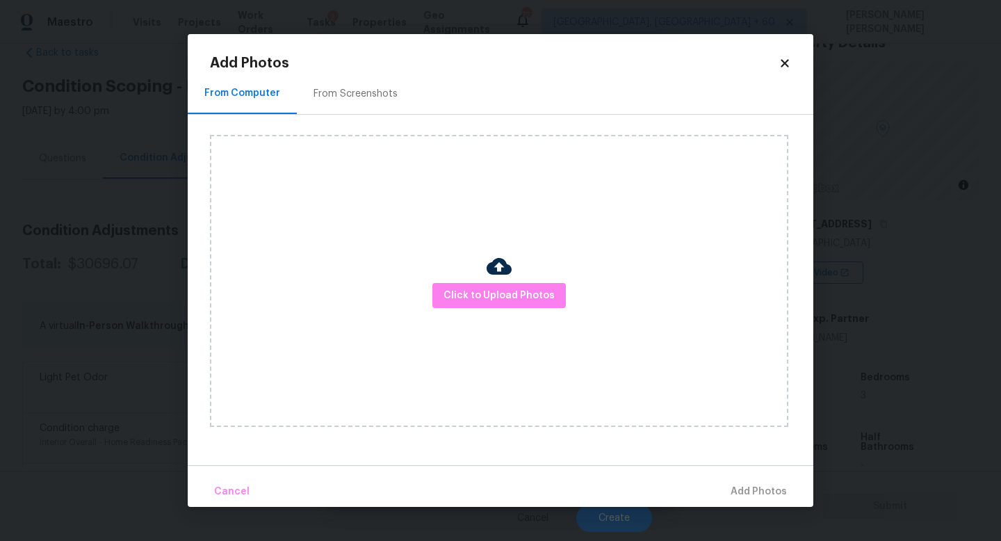
click at [494, 320] on div "Click to Upload Photos" at bounding box center [499, 281] width 578 height 292
click at [501, 297] on span "Click to Upload Photos" at bounding box center [498, 295] width 111 height 17
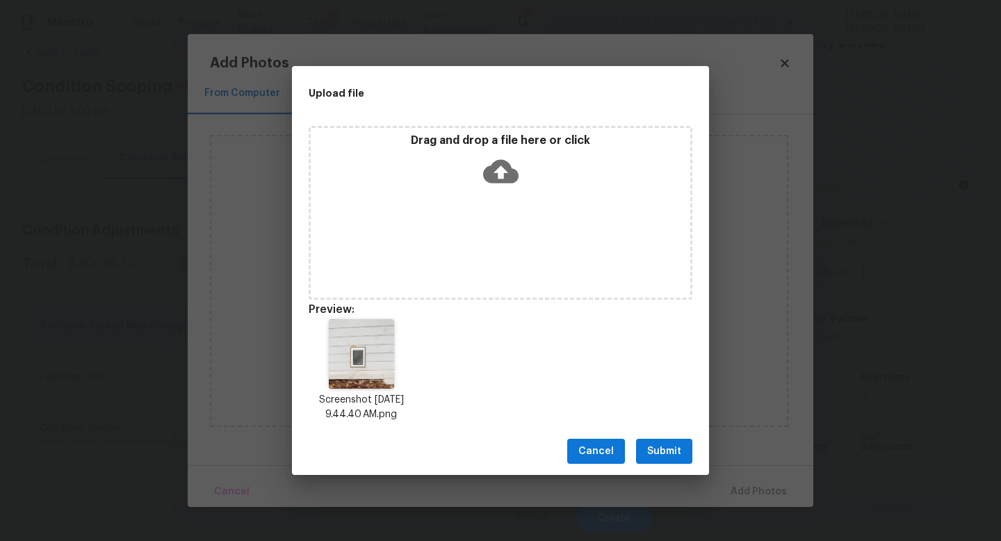
click at [673, 450] on span "Submit" at bounding box center [664, 451] width 34 height 17
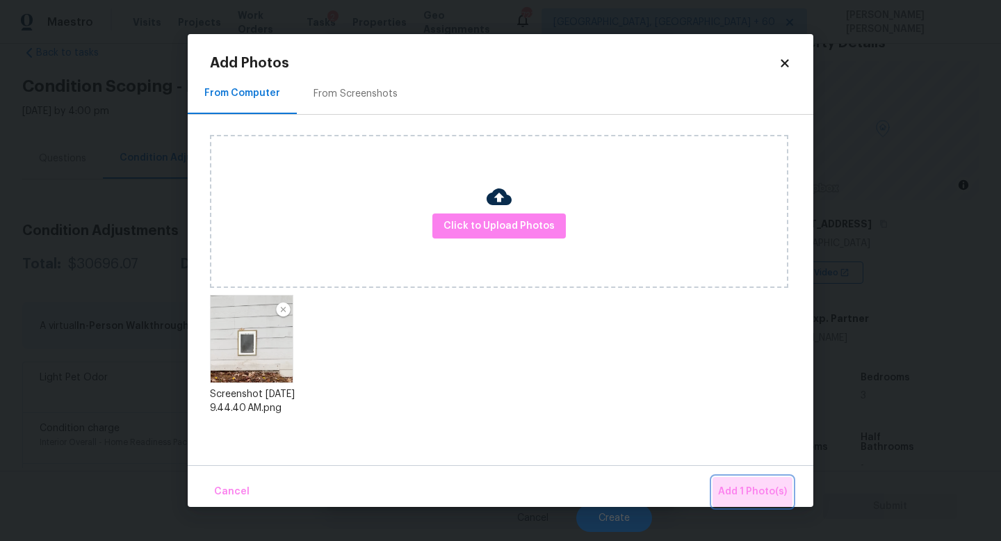
click at [768, 481] on button "Add 1 Photo(s)" at bounding box center [752, 492] width 80 height 30
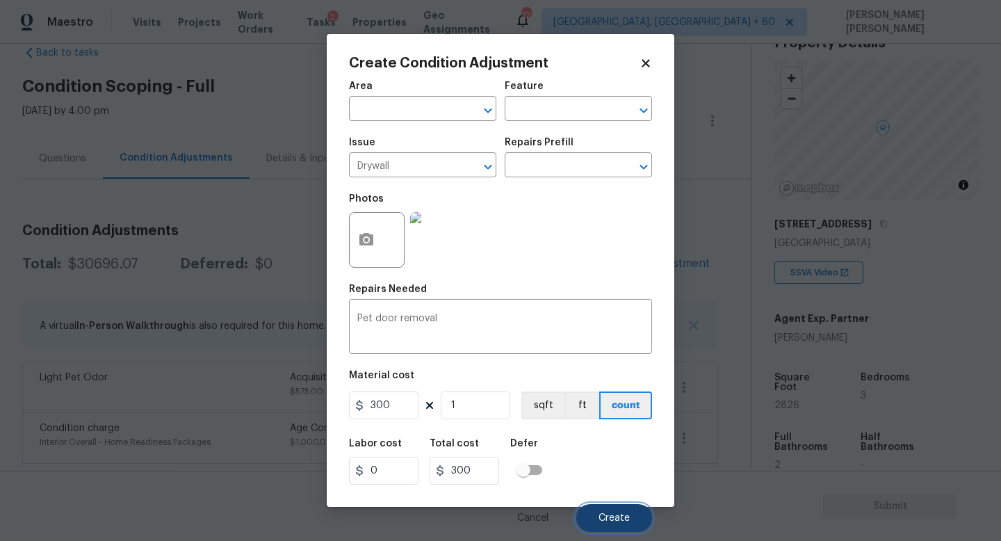
click at [606, 505] on button "Create" at bounding box center [614, 518] width 76 height 28
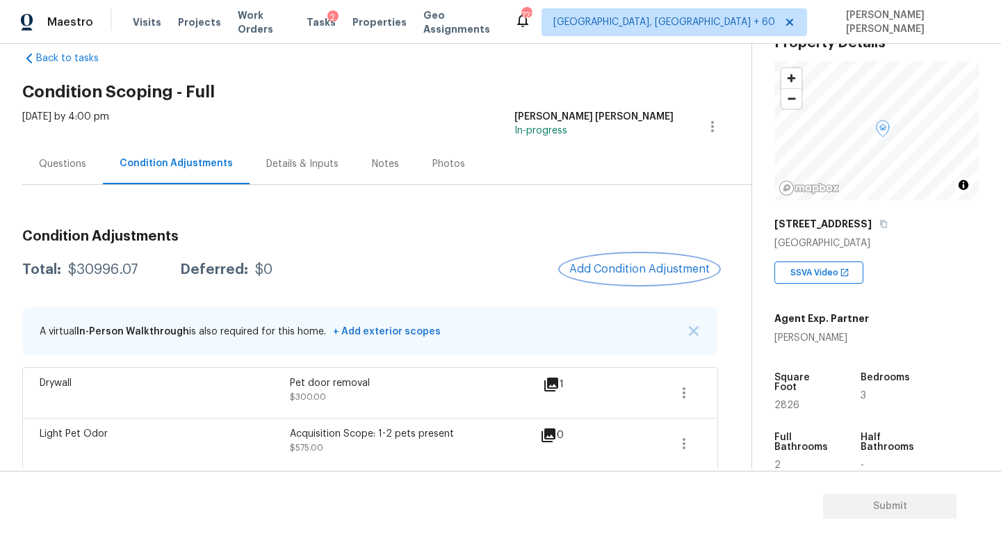
scroll to position [31, 0]
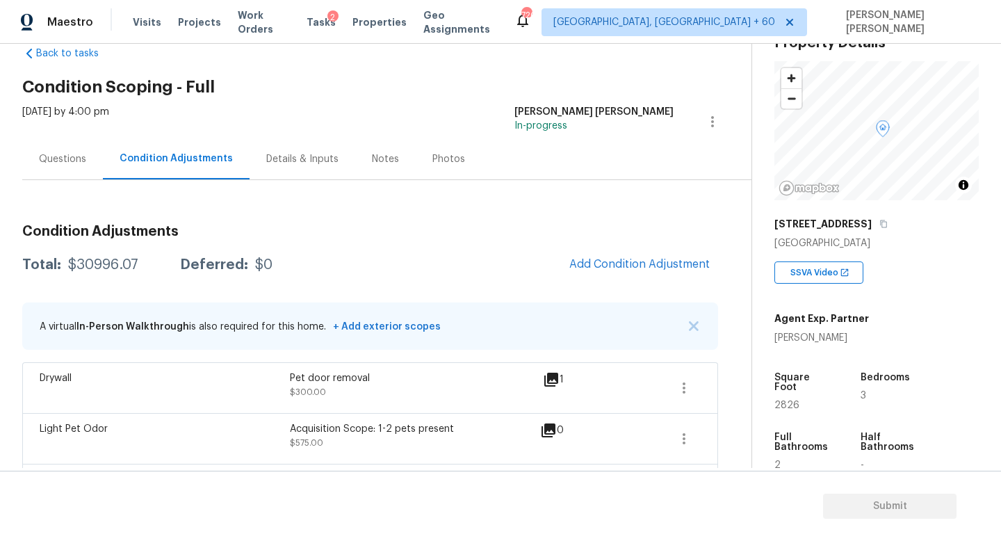
click at [646, 264] on span "Add Condition Adjustment" at bounding box center [639, 264] width 140 height 13
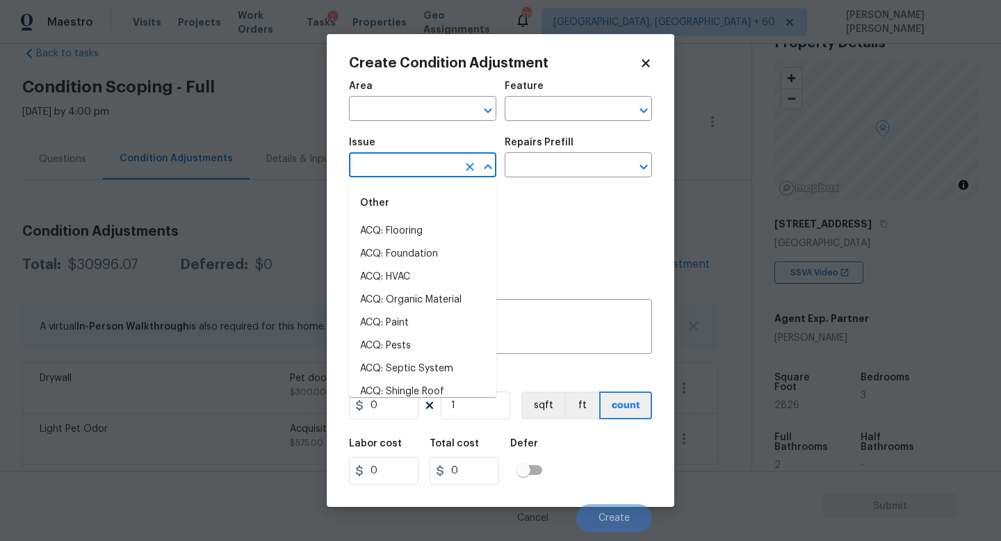
click at [411, 174] on input "text" at bounding box center [403, 167] width 108 height 22
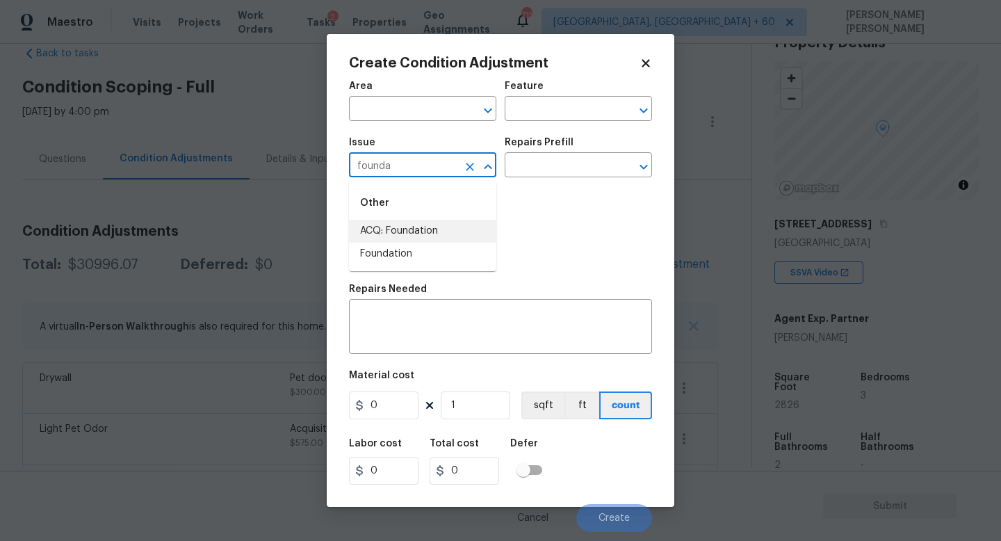
click at [423, 238] on li "ACQ: Foundation" at bounding box center [422, 231] width 147 height 23
type input "ACQ: Foundation"
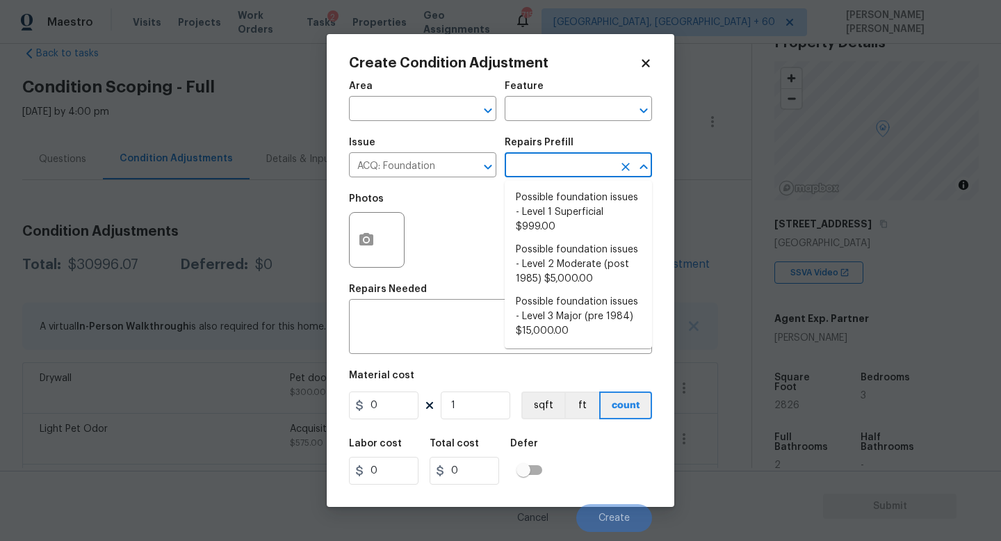
click at [551, 165] on input "text" at bounding box center [559, 167] width 108 height 22
click at [540, 314] on li "Possible foundation issues - Level 3 Major (pre 1984) $15,000.00" at bounding box center [578, 317] width 147 height 52
type input "Acquisition"
type textarea "Possible foundation issues - Level 3 Major: Disclaimer: This is NOT a technical…"
type input "15000"
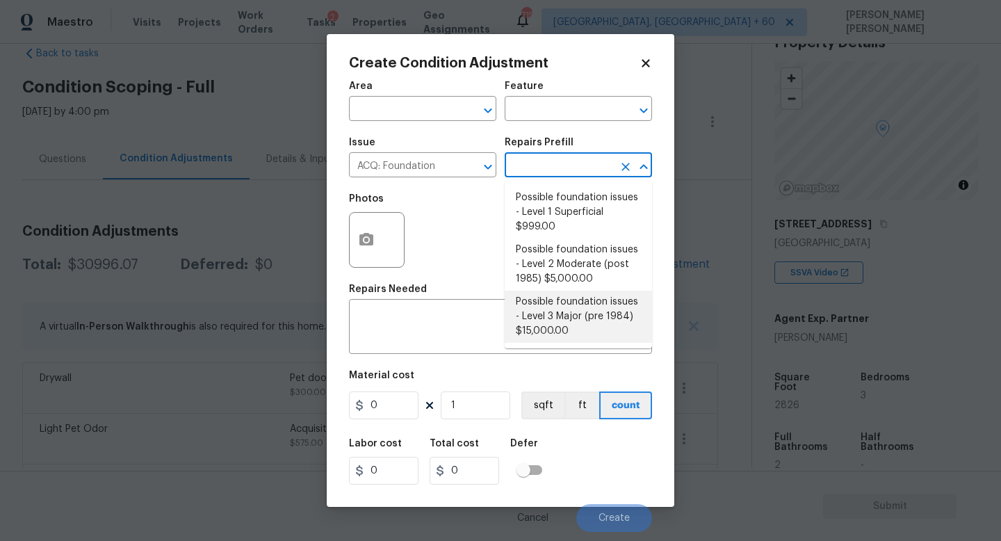
type input "15000"
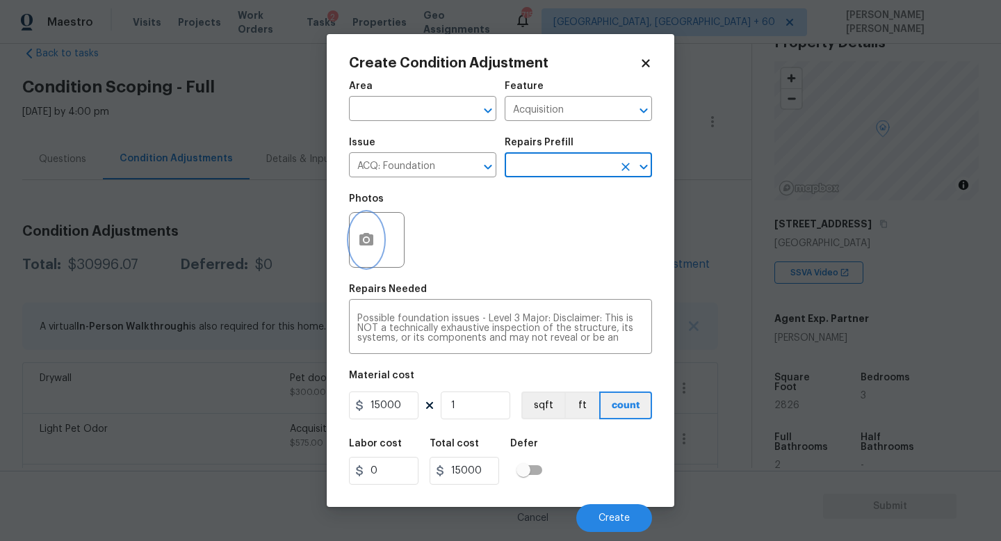
click at [359, 230] on button "button" at bounding box center [366, 240] width 33 height 54
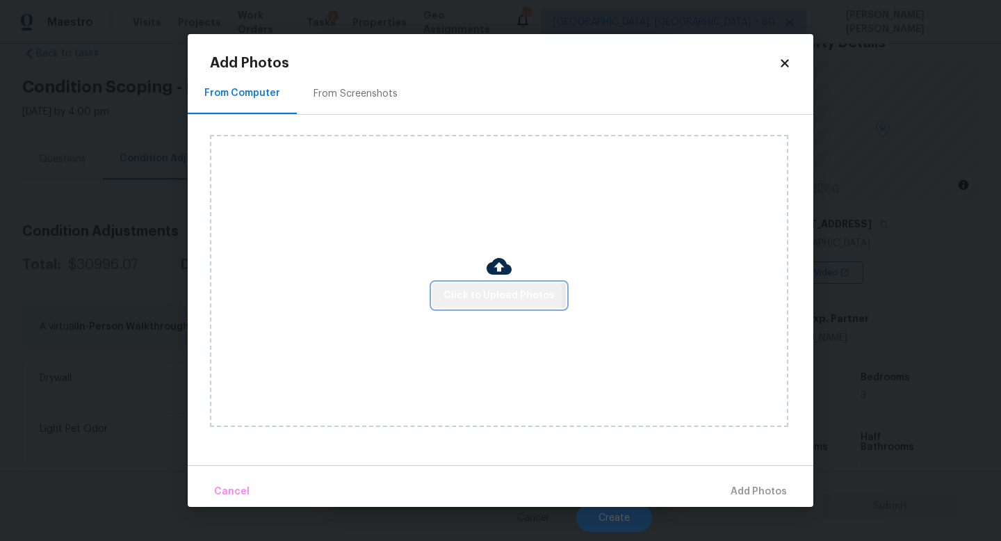
click at [478, 299] on span "Click to Upload Photos" at bounding box center [498, 295] width 111 height 17
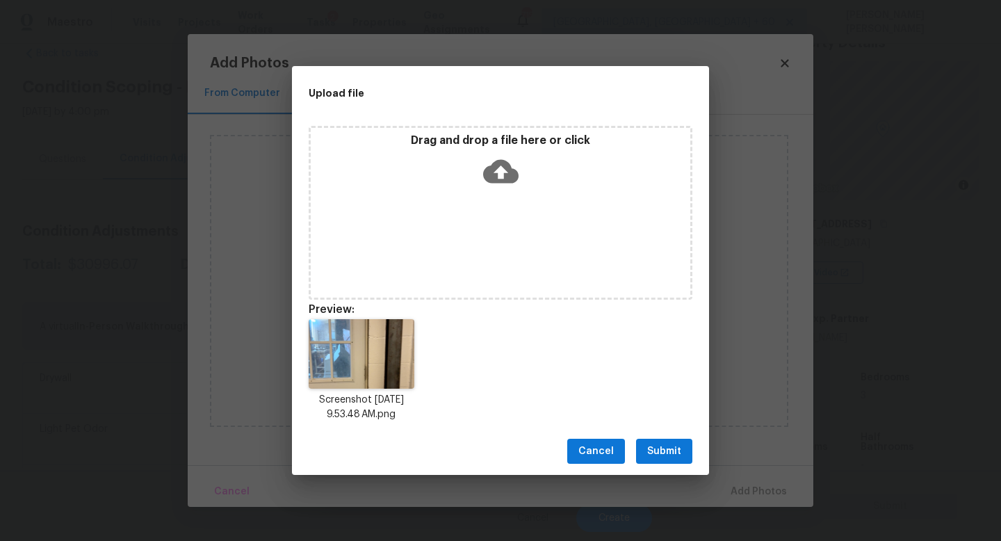
click at [664, 448] on span "Submit" at bounding box center [664, 451] width 34 height 17
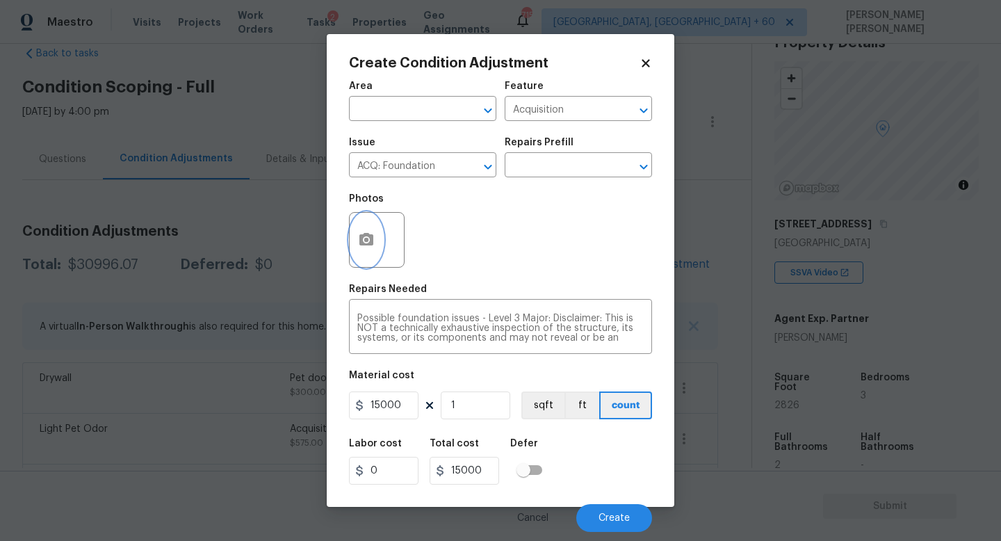
click at [365, 239] on circle "button" at bounding box center [366, 240] width 4 height 4
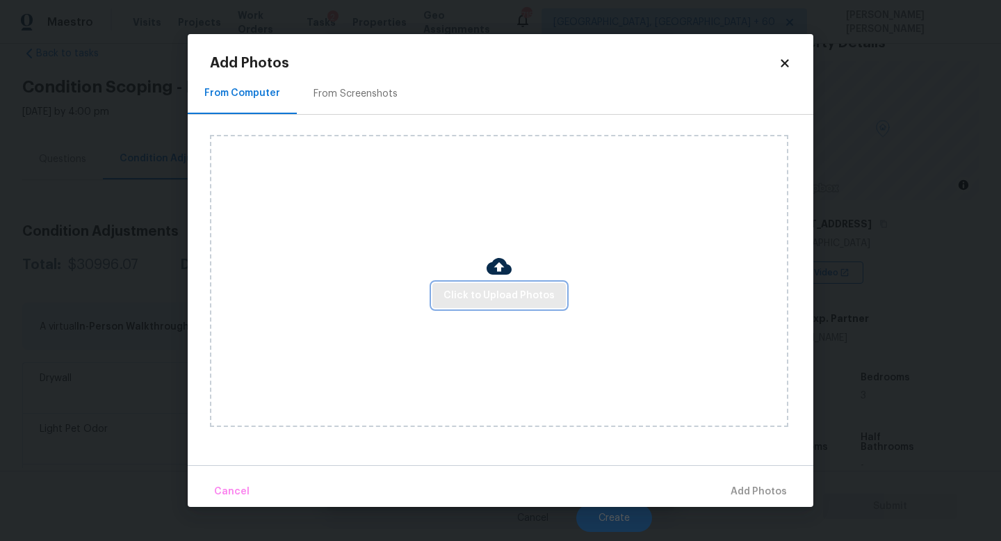
click at [513, 288] on span "Click to Upload Photos" at bounding box center [498, 295] width 111 height 17
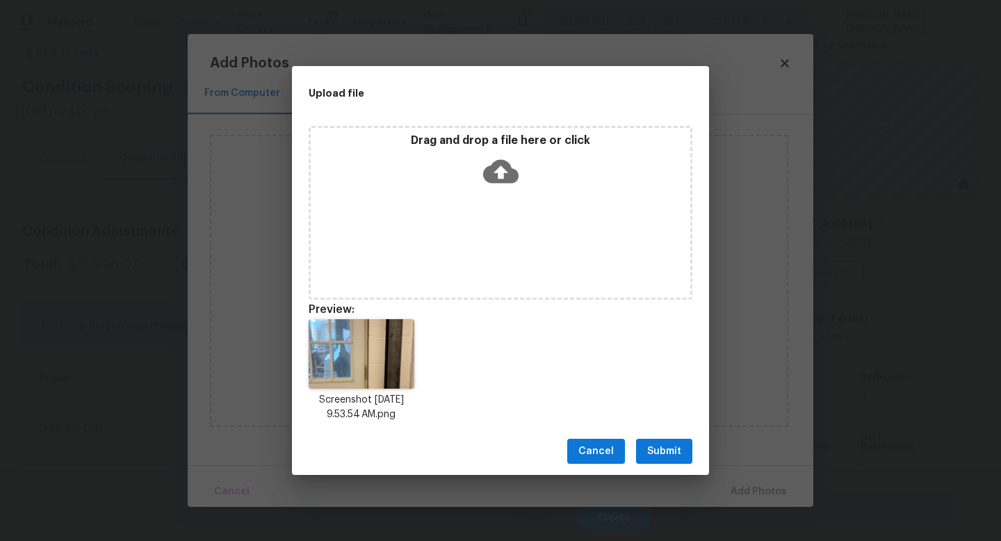
click at [664, 453] on span "Submit" at bounding box center [664, 451] width 34 height 17
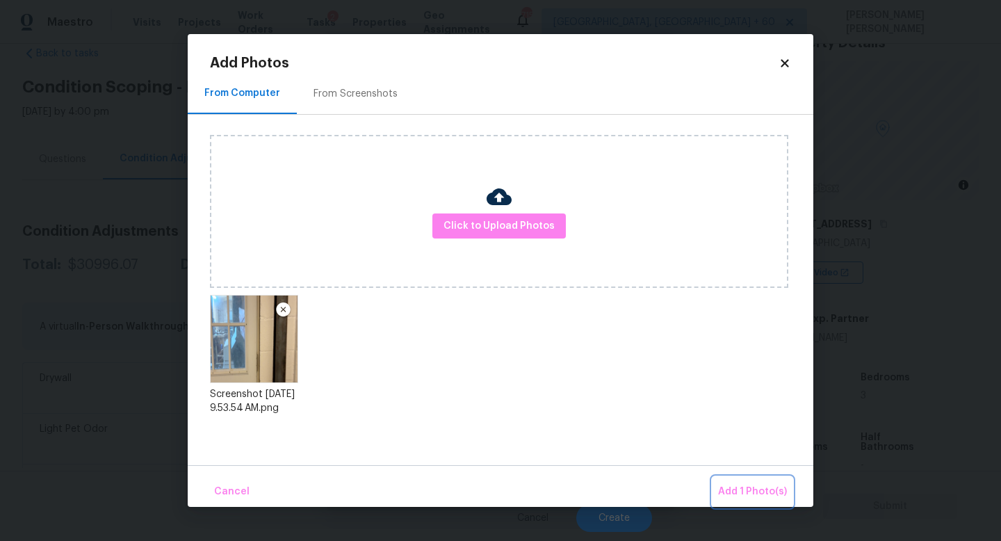
click at [735, 493] on span "Add 1 Photo(s)" at bounding box center [752, 491] width 69 height 17
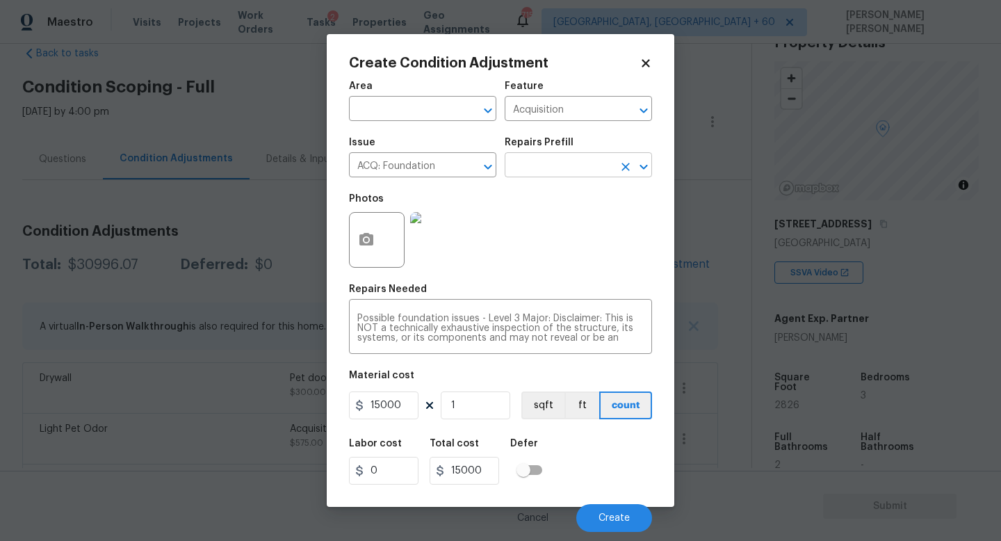
click at [546, 161] on input "text" at bounding box center [559, 167] width 108 height 22
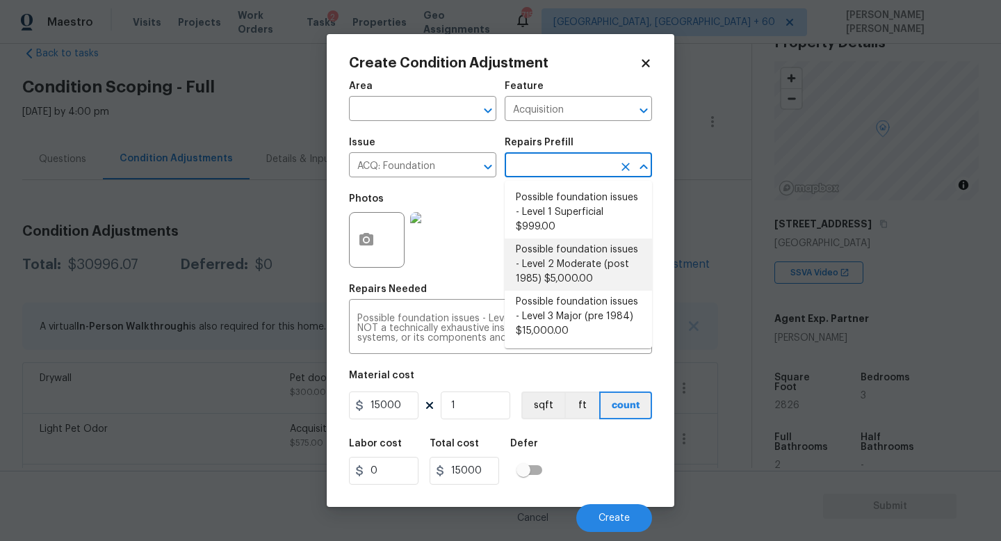
click at [598, 272] on li "Possible foundation issues - Level 2 Moderate (post 1985) $5,000.00" at bounding box center [578, 264] width 147 height 52
type textarea "Possible foundation issues - Level 2 Moderate: Disclaimer: This is NOT a techni…"
type input "5000"
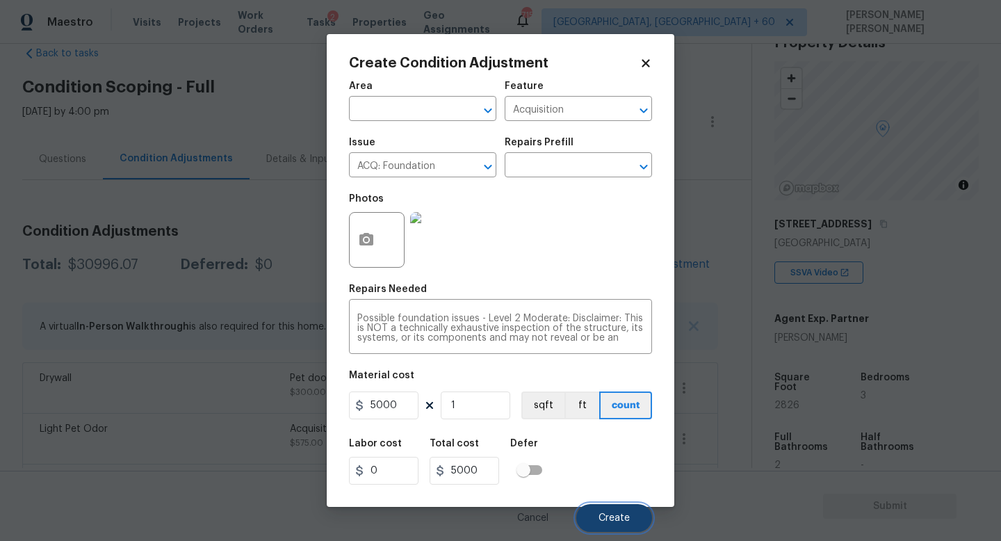
click at [626, 514] on span "Create" at bounding box center [613, 518] width 31 height 10
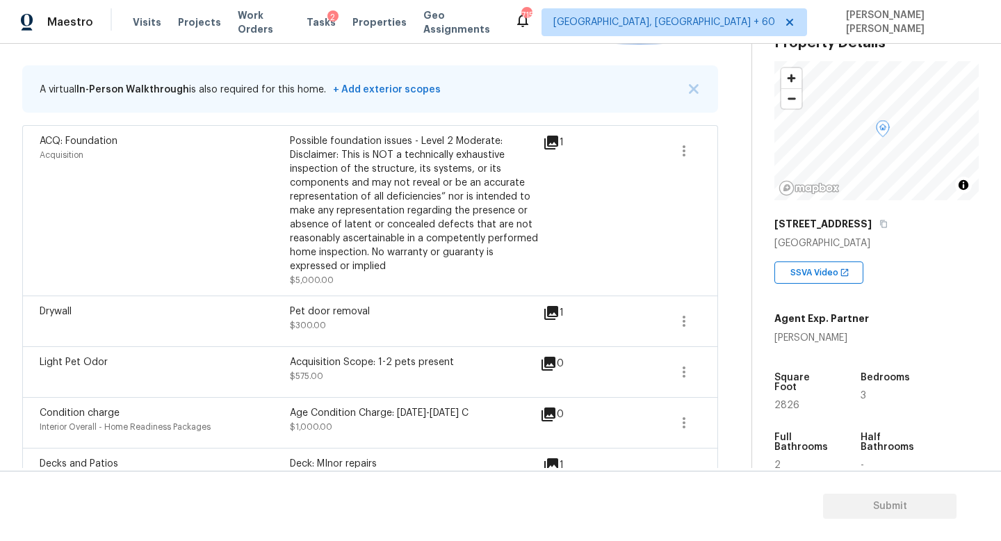
scroll to position [0, 0]
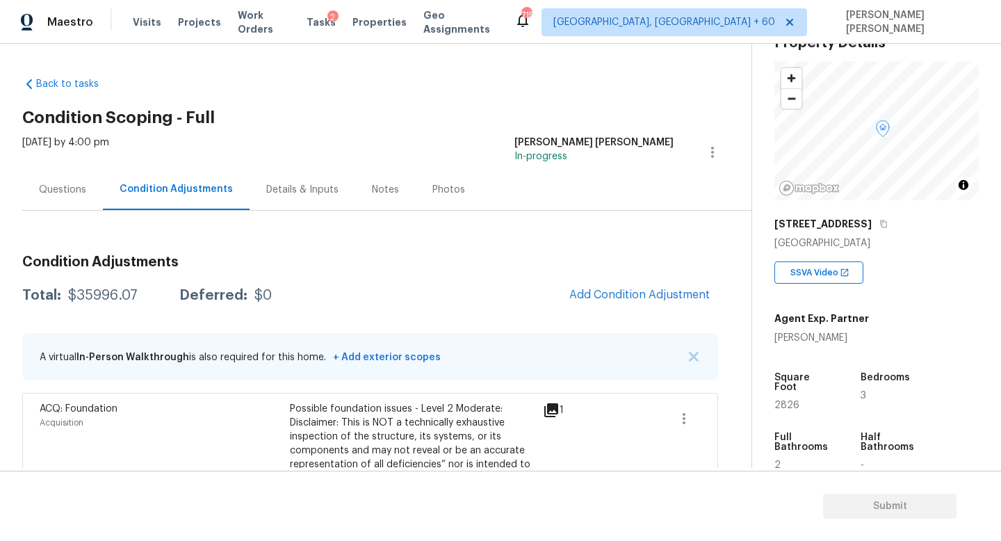
click at [67, 174] on div "Questions" at bounding box center [62, 189] width 81 height 41
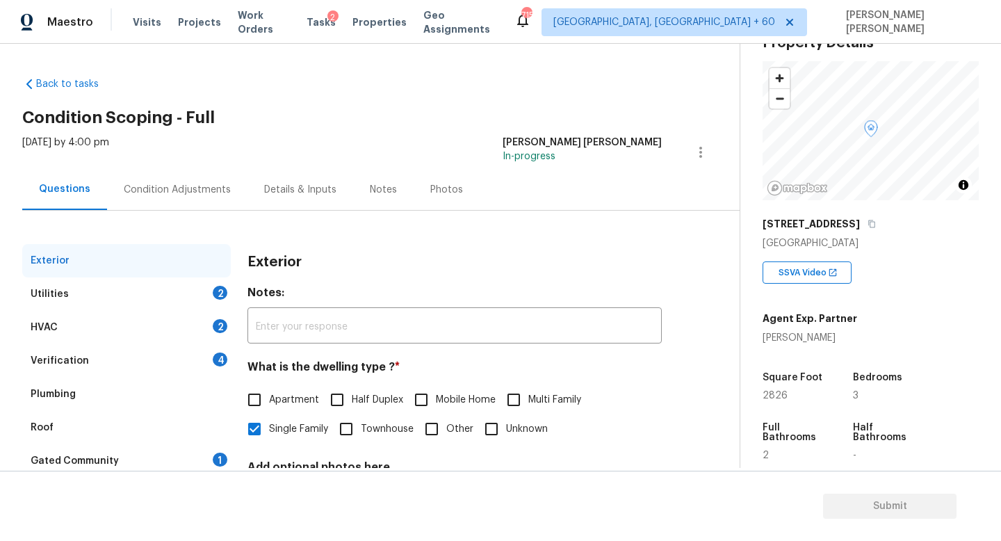
scroll to position [129, 0]
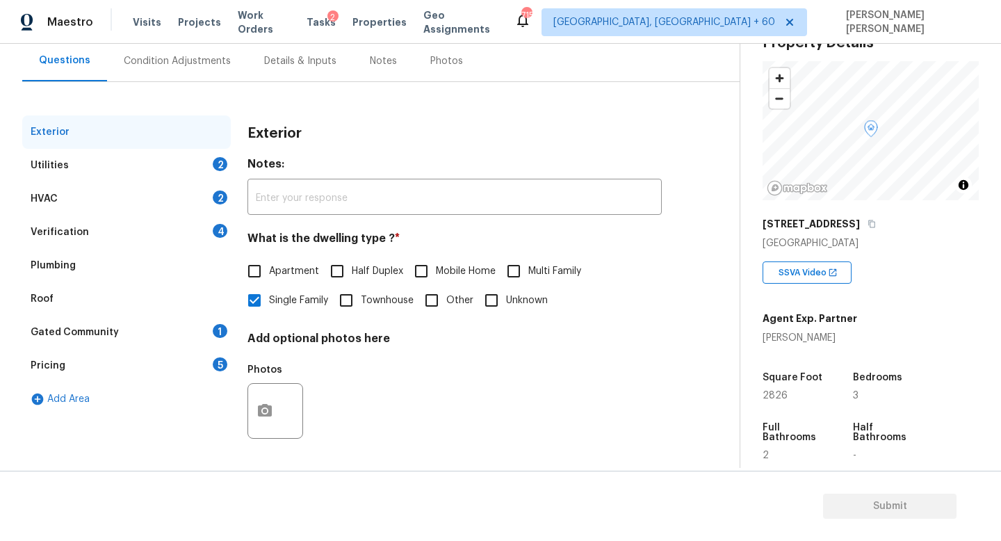
click at [131, 231] on div "Verification 4" at bounding box center [126, 231] width 209 height 33
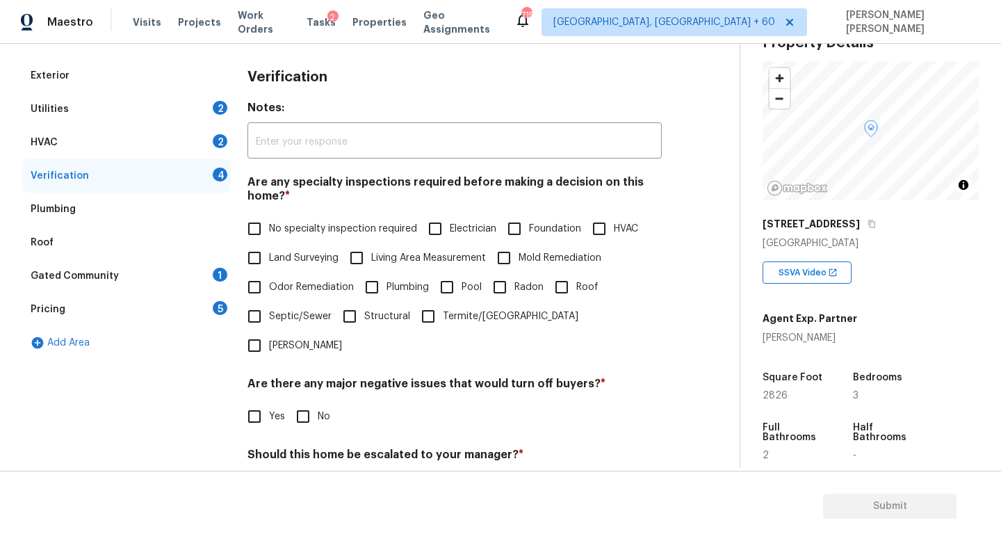
scroll to position [195, 0]
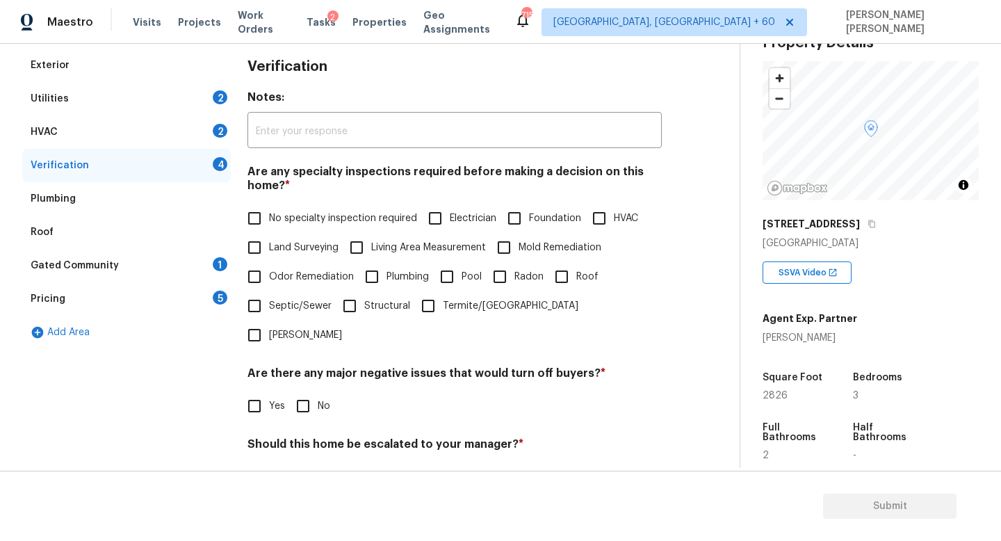
click at [509, 220] on input "Foundation" at bounding box center [514, 218] width 29 height 29
checkbox input "true"
click at [309, 391] on input "No" at bounding box center [302, 405] width 29 height 29
checkbox input "true"
click at [261, 464] on input "Yes" at bounding box center [254, 478] width 29 height 29
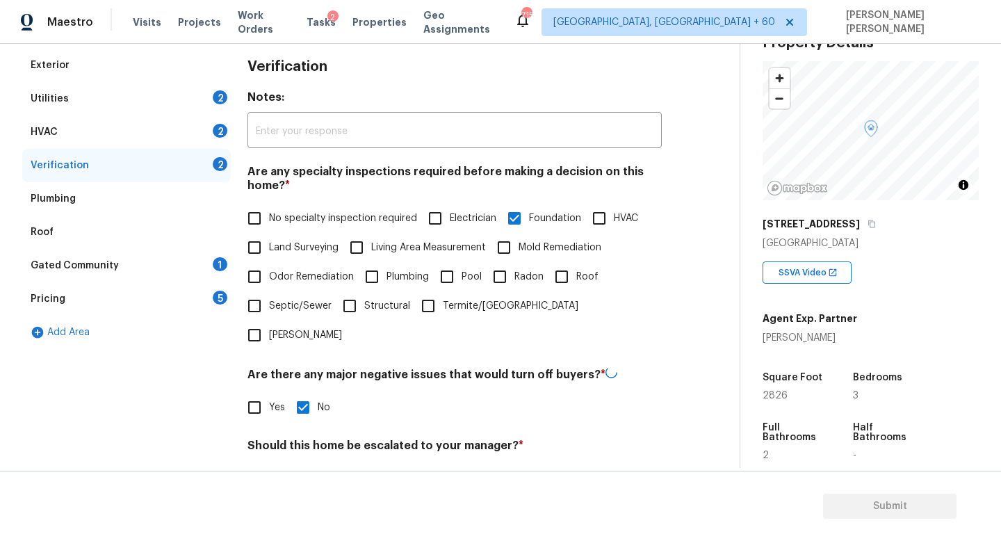
checkbox input "true"
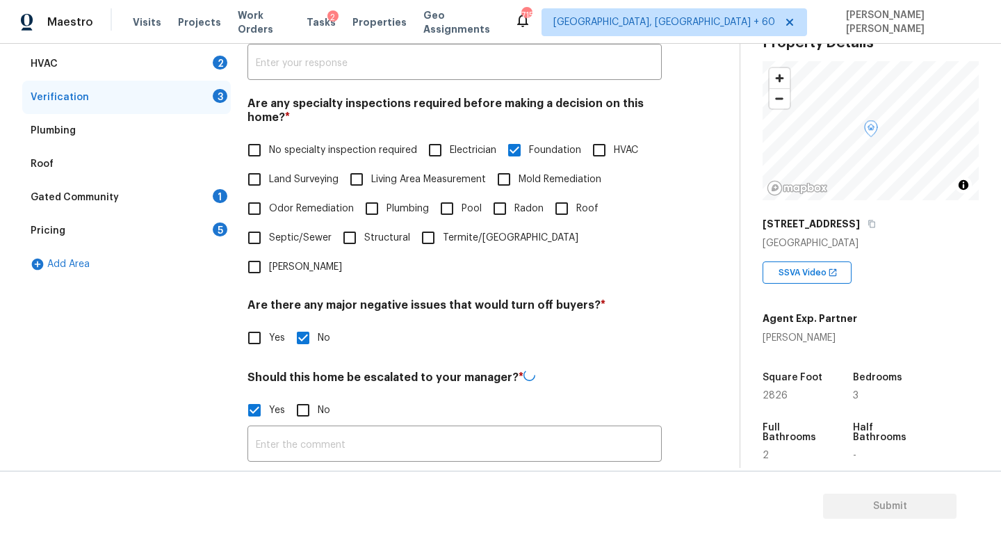
scroll to position [360, 0]
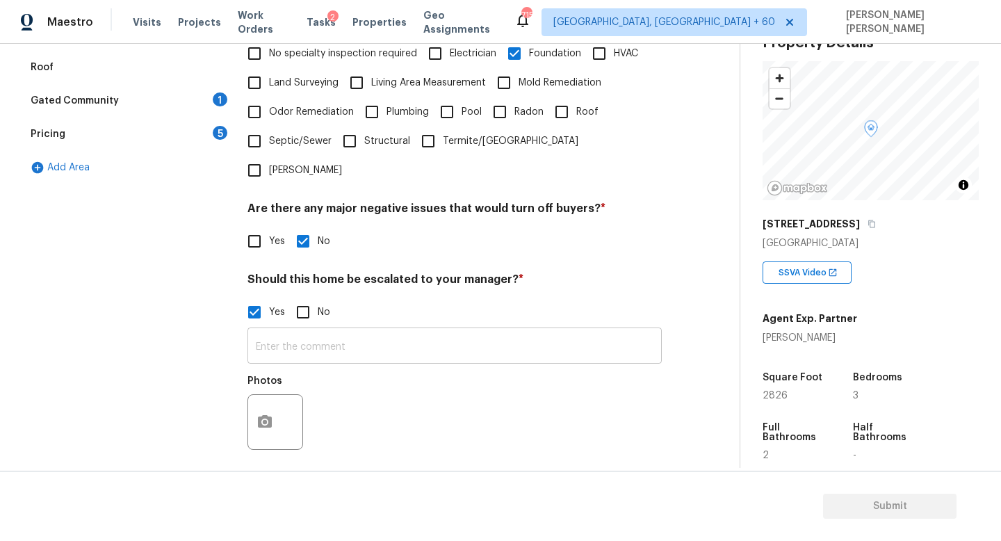
click at [327, 331] on input "text" at bounding box center [454, 347] width 414 height 33
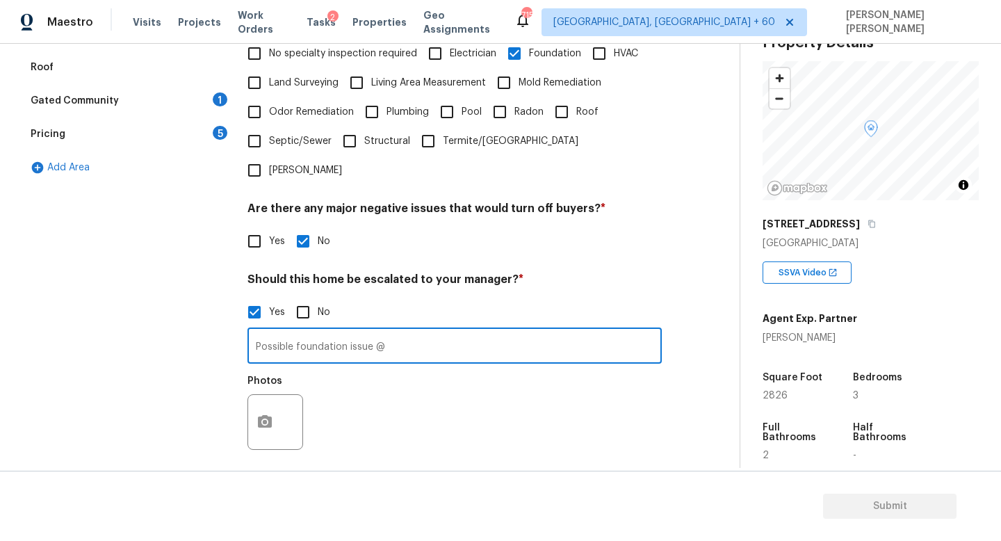
type input "Possible foundation issue @"
click at [267, 414] on icon "button" at bounding box center [264, 422] width 17 height 17
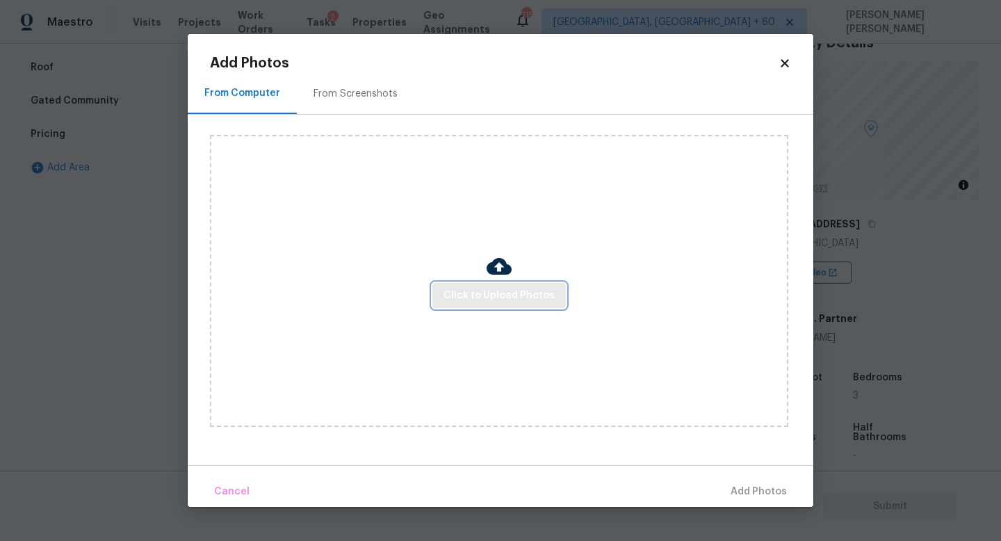
click at [520, 307] on button "Click to Upload Photos" at bounding box center [498, 296] width 133 height 26
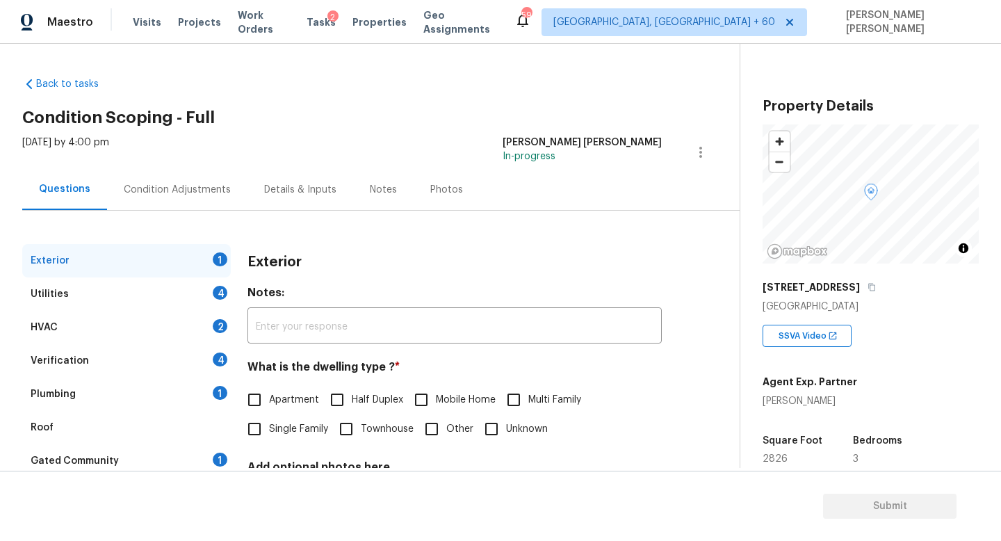
scroll to position [31, 0]
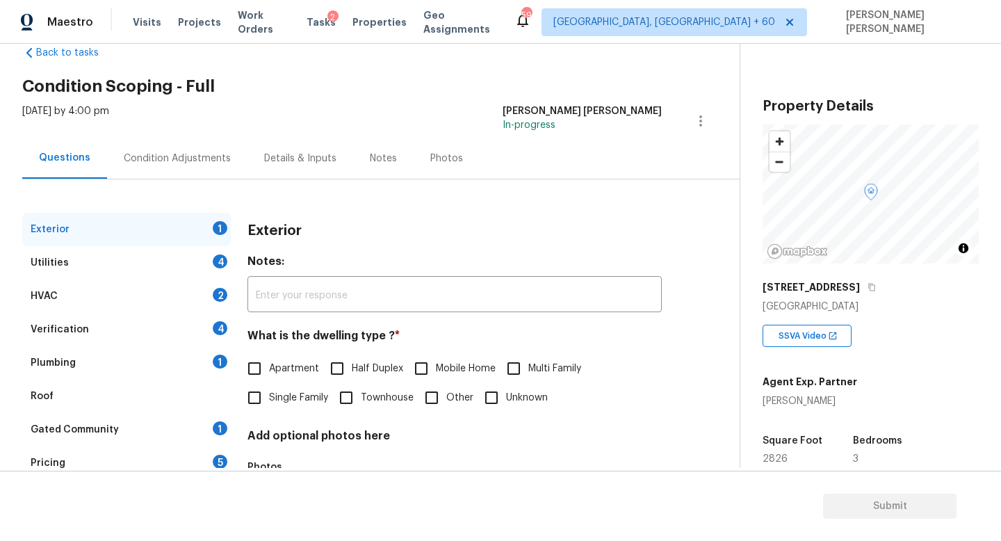
click at [320, 16] on div "Tasks 2" at bounding box center [321, 22] width 29 height 15
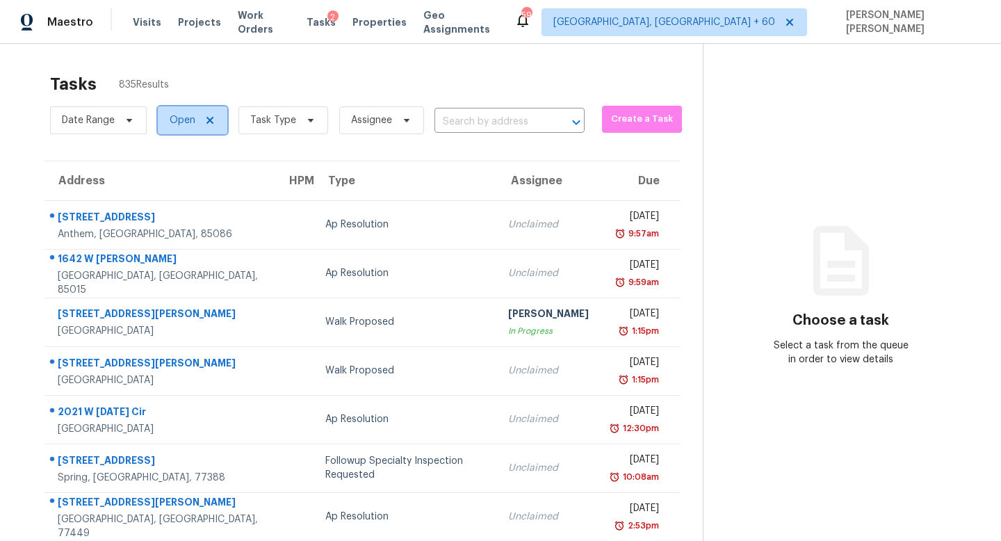
click at [179, 118] on span "Open" at bounding box center [183, 120] width 26 height 14
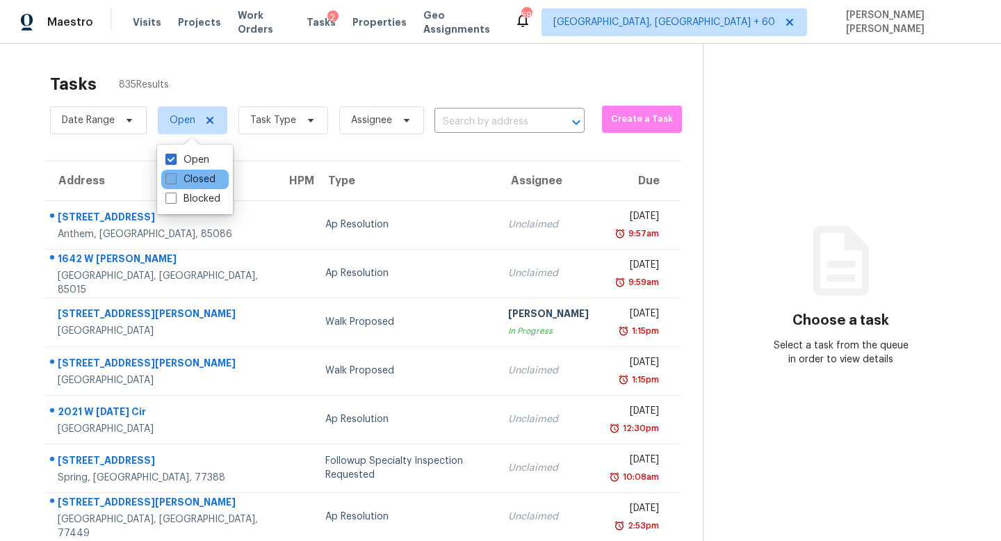
click at [188, 177] on label "Closed" at bounding box center [190, 179] width 50 height 14
click at [174, 177] on input "Closed" at bounding box center [169, 176] width 9 height 9
checkbox input "true"
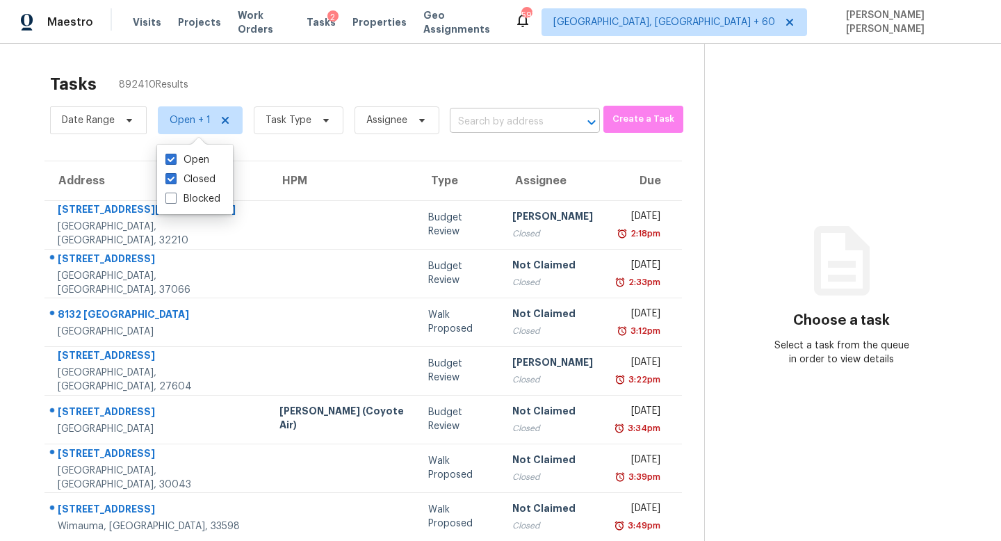
click at [488, 131] on input "text" at bounding box center [505, 122] width 111 height 22
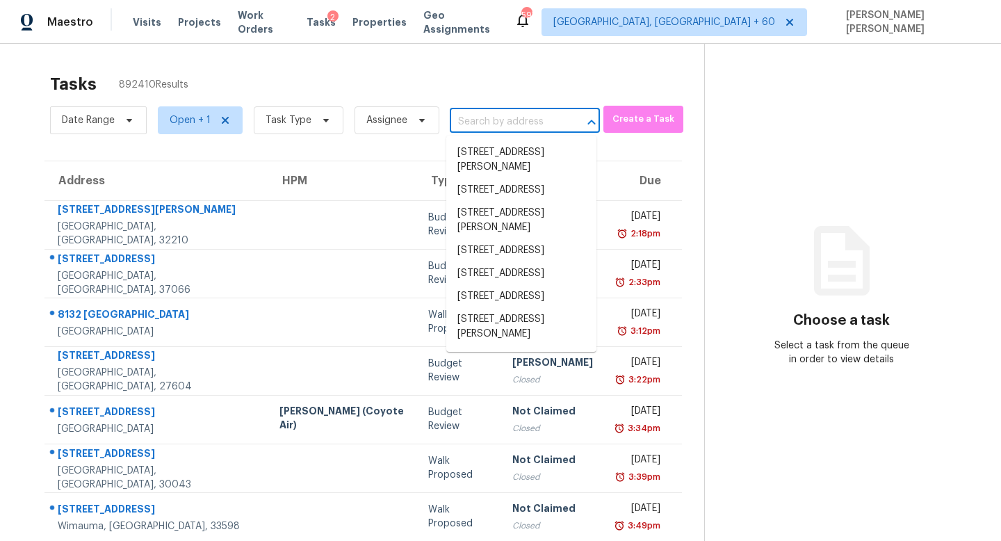
paste input "310 Andes Dr, Columbia, TN 38401"
type input "310 Andes Dr, Columbia, TN 38401"
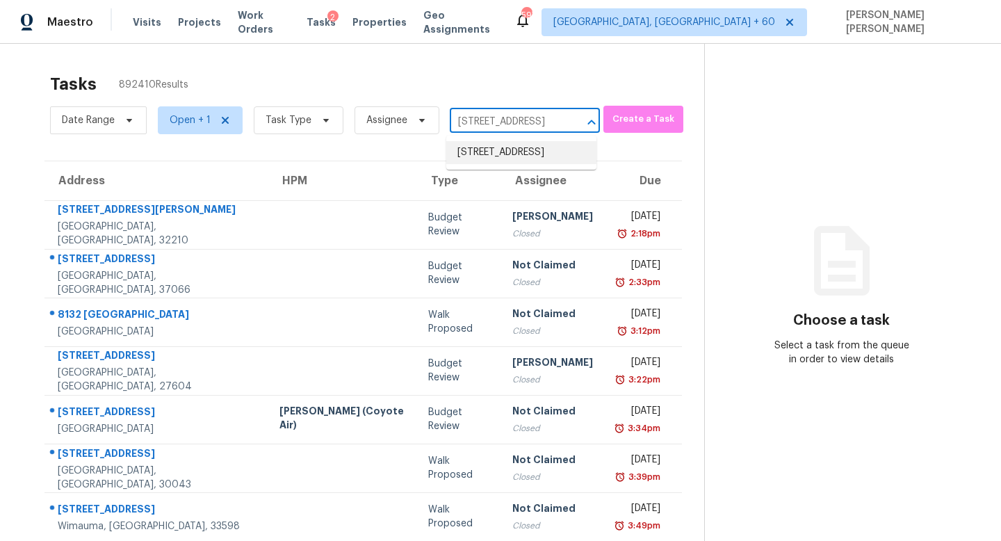
click at [498, 158] on li "310 Andes Dr, Columbia, TN 38401" at bounding box center [521, 152] width 150 height 23
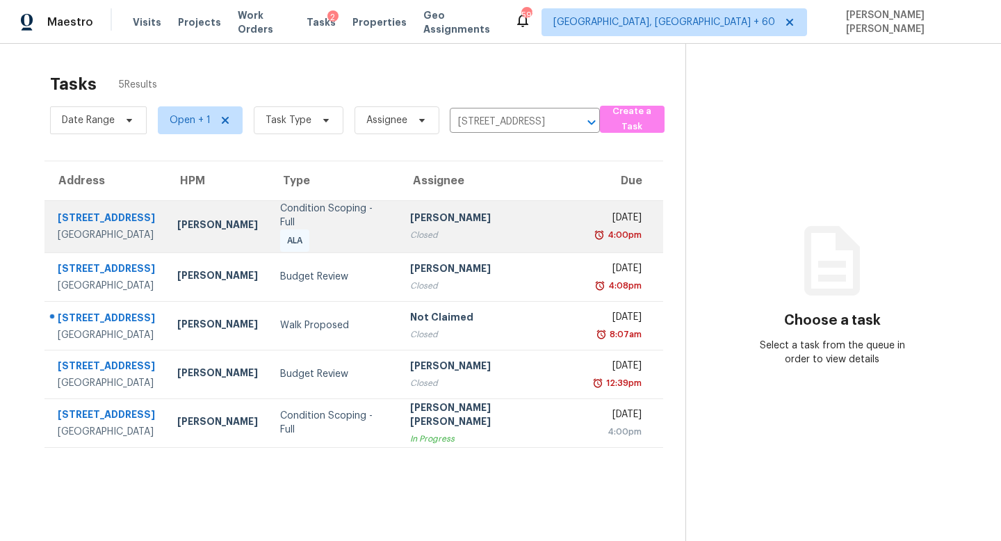
click at [468, 229] on div "Closed" at bounding box center [490, 235] width 161 height 14
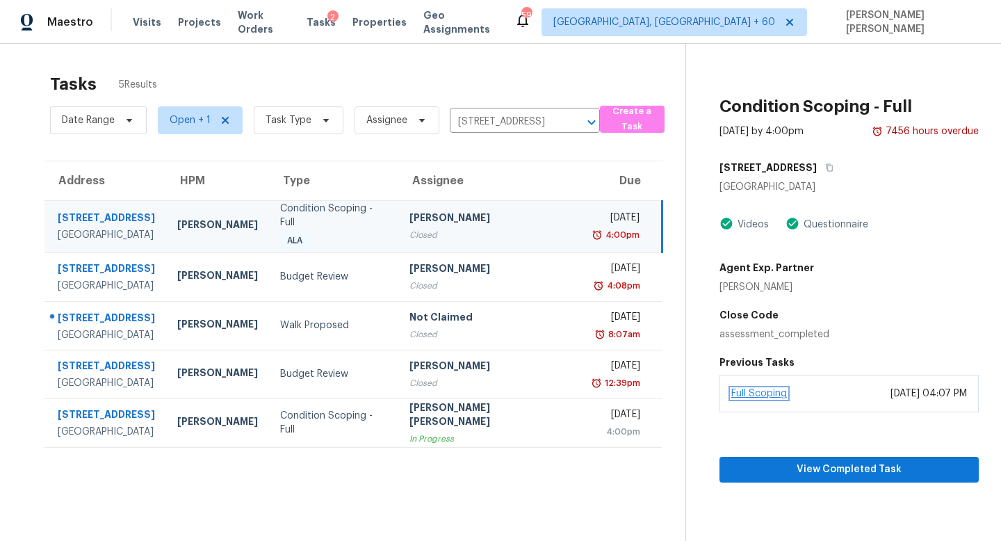
click at [765, 391] on link "Full Scoping" at bounding box center [759, 394] width 56 height 10
drag, startPoint x: 417, startPoint y: 210, endPoint x: 538, endPoint y: 210, distance: 120.9
click at [538, 210] on tr "310 Andes Dr Columbia, TN, 38401 Brianna Bidco Condition Scoping - Full ALA Roo…" at bounding box center [352, 226] width 617 height 52
click at [592, 211] on div "Tue, Nov 19th 2024" at bounding box center [616, 219] width 48 height 17
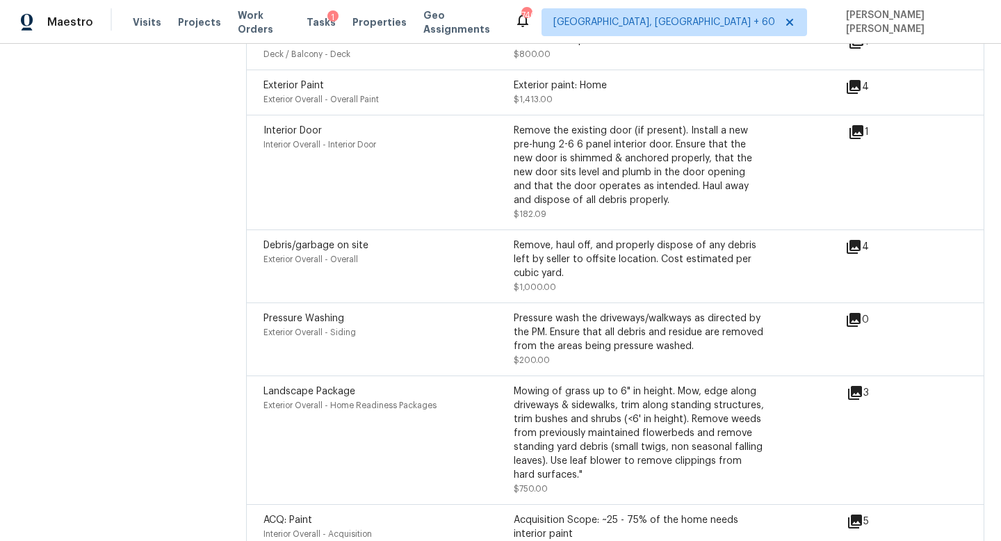
scroll to position [2767, 0]
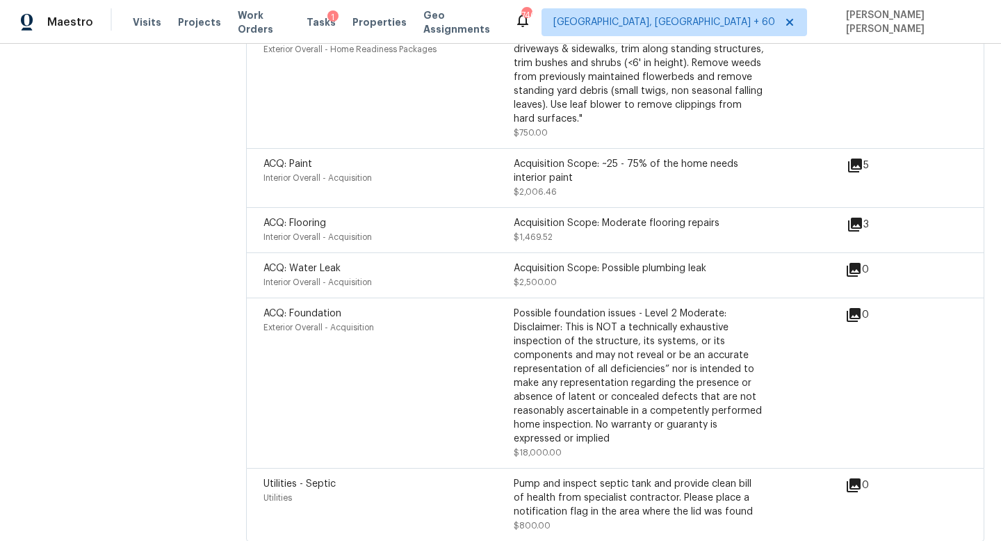
click at [858, 263] on icon at bounding box center [854, 270] width 14 height 14
click at [831, 307] on div "ACQ: Foundation Exterior Overall - Acquisition Possible foundation issues - Lev…" at bounding box center [554, 383] width 582 height 153
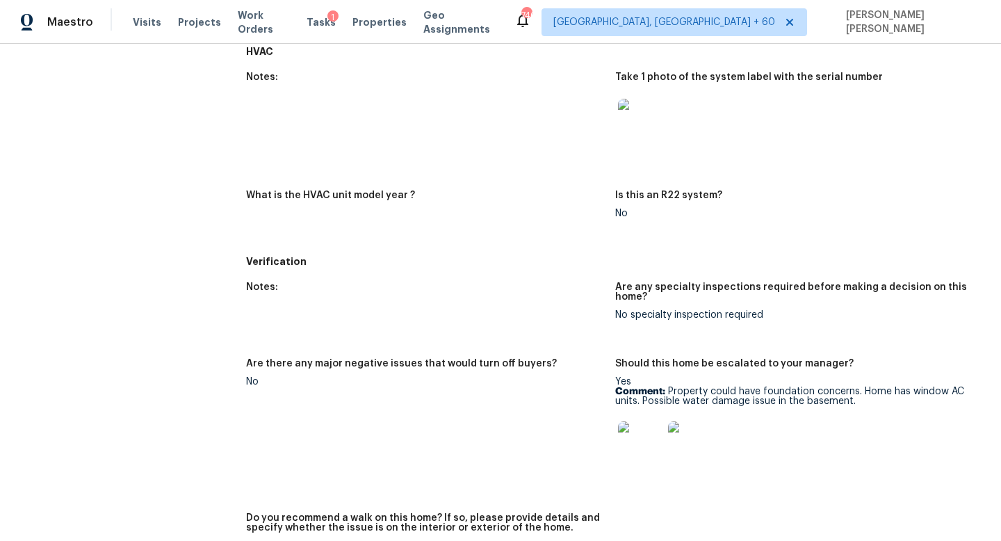
scroll to position [680, 0]
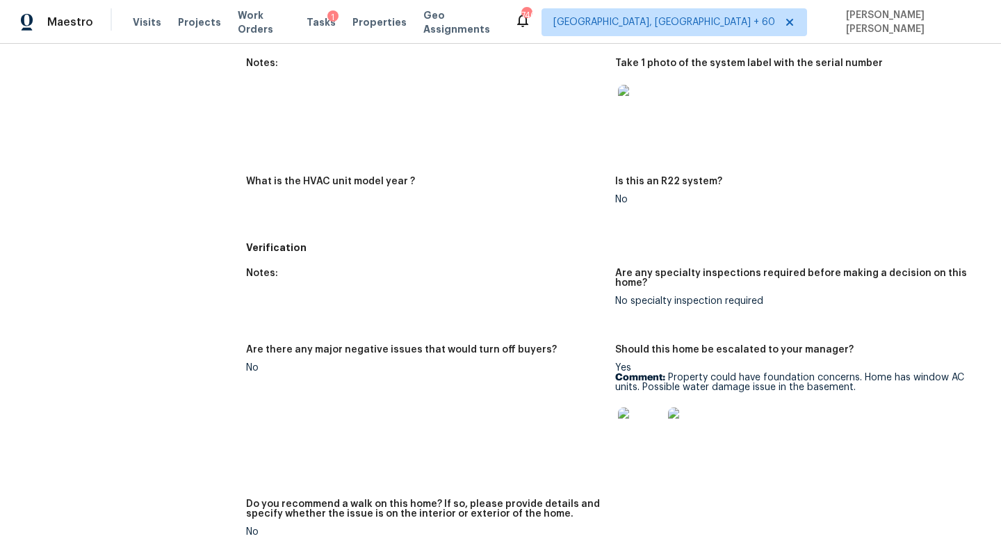
click at [687, 427] on img at bounding box center [690, 429] width 44 height 44
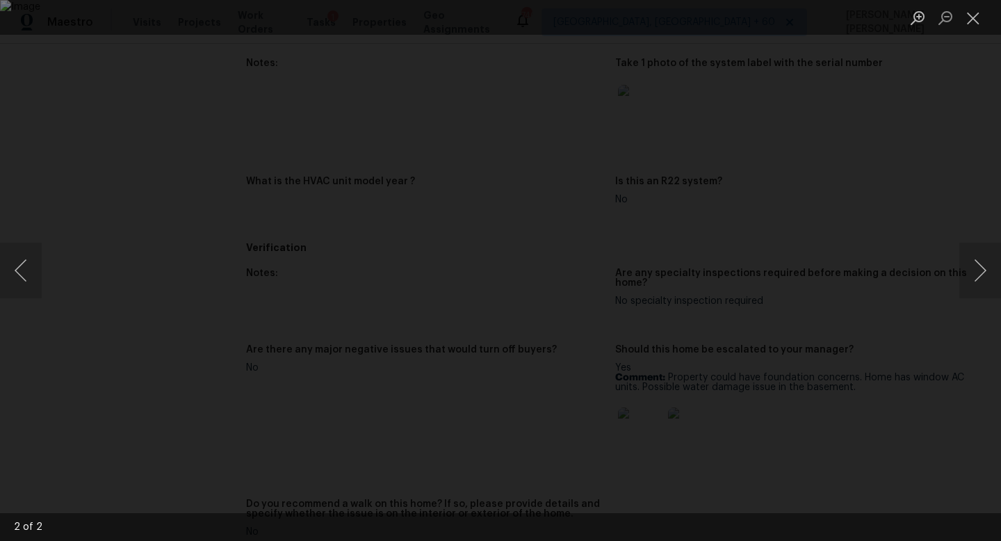
click at [45, 202] on div "Lightbox" at bounding box center [500, 270] width 1001 height 541
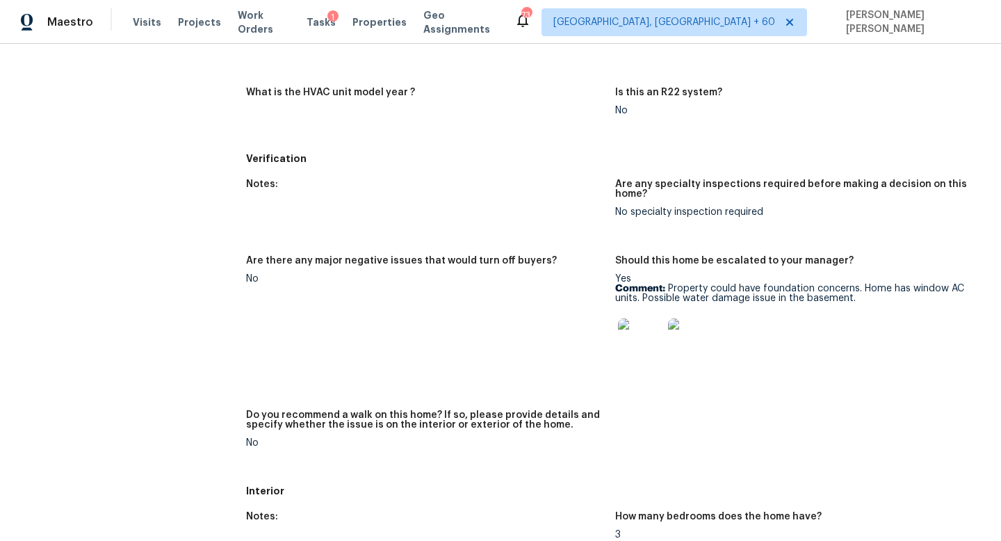
scroll to position [774, 0]
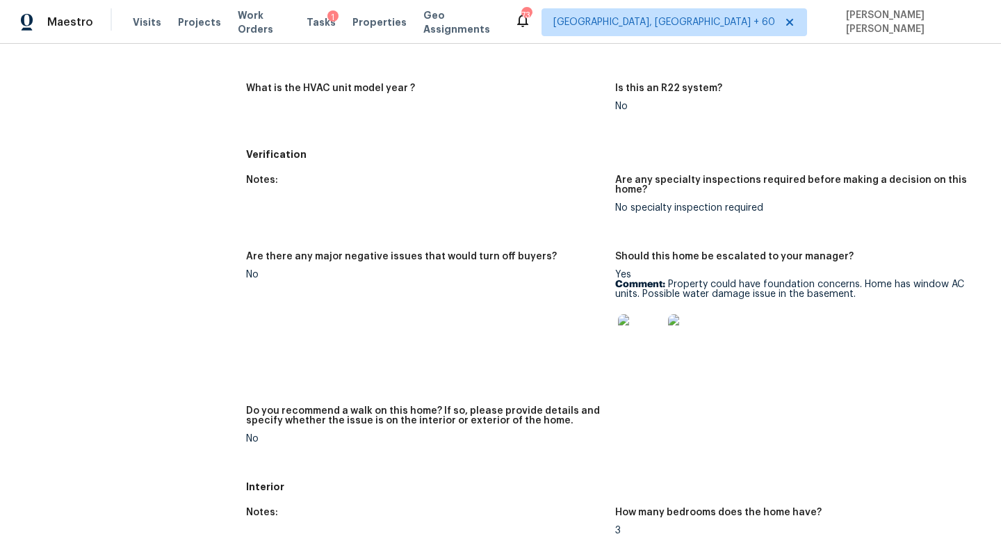
click at [693, 341] on img at bounding box center [690, 336] width 44 height 44
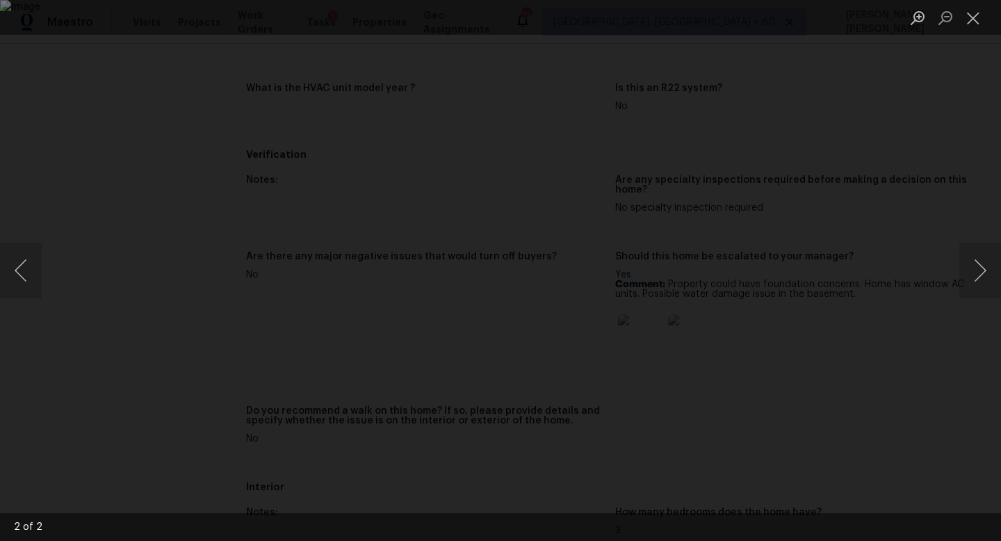
click at [913, 249] on div "Lightbox" at bounding box center [500, 270] width 1001 height 541
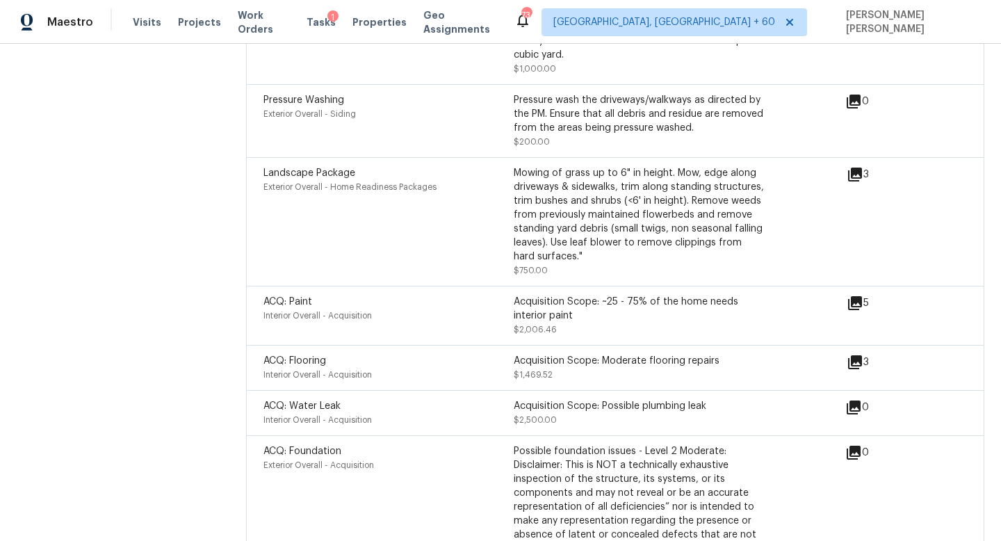
scroll to position [2767, 0]
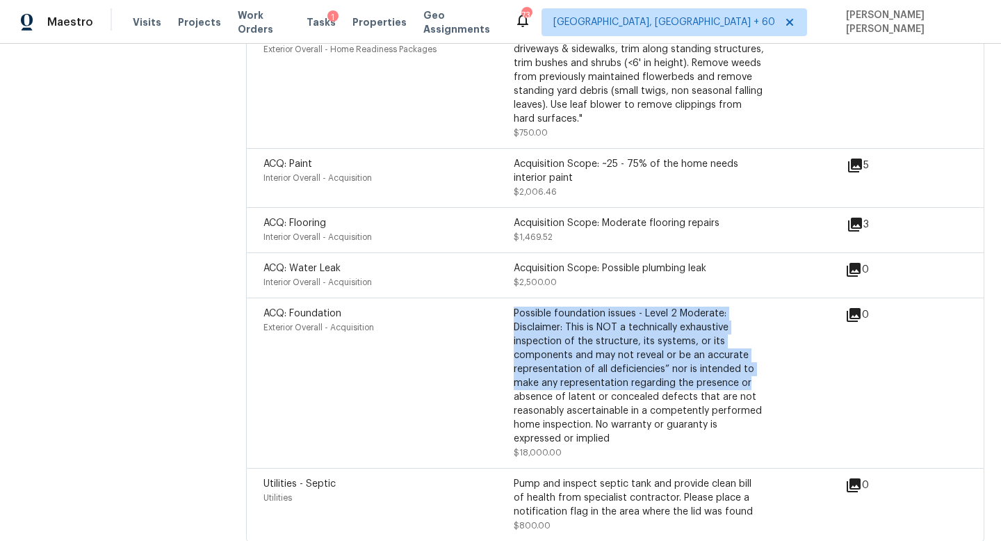
drag, startPoint x: 501, startPoint y: 311, endPoint x: 746, endPoint y: 362, distance: 250.0
click at [747, 362] on div "ACQ: Foundation Exterior Overall - Acquisition Possible foundation issues - Lev…" at bounding box center [513, 383] width 500 height 153
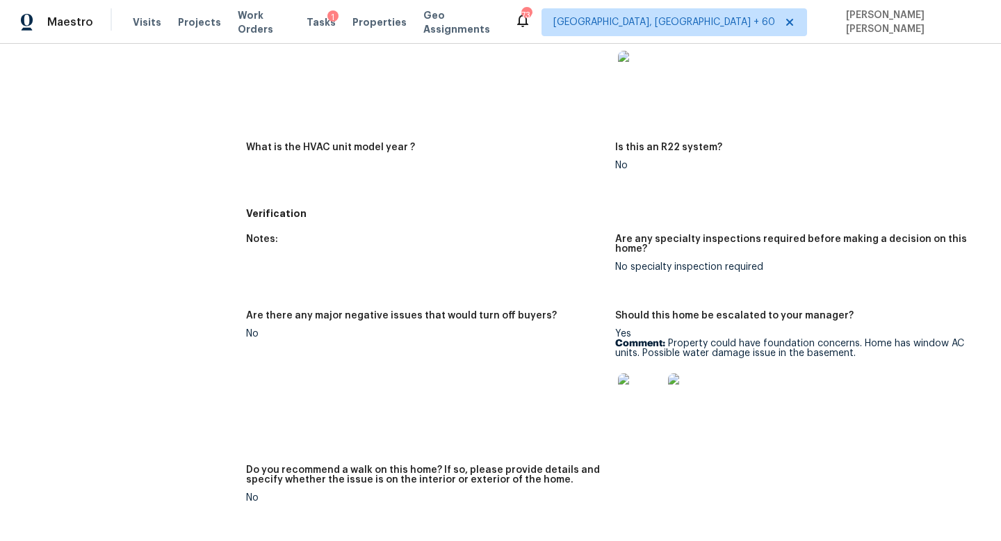
scroll to position [702, 0]
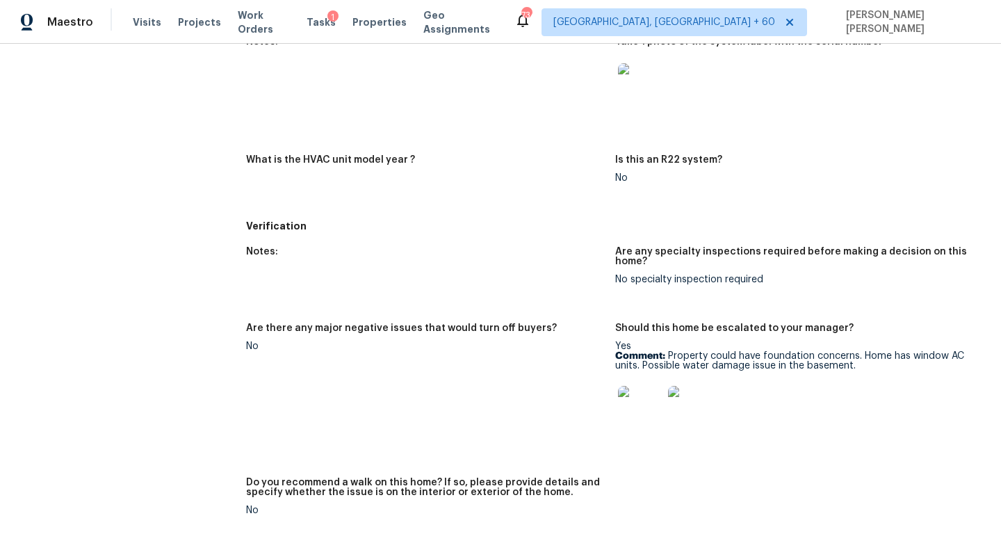
click at [696, 393] on img at bounding box center [690, 408] width 44 height 44
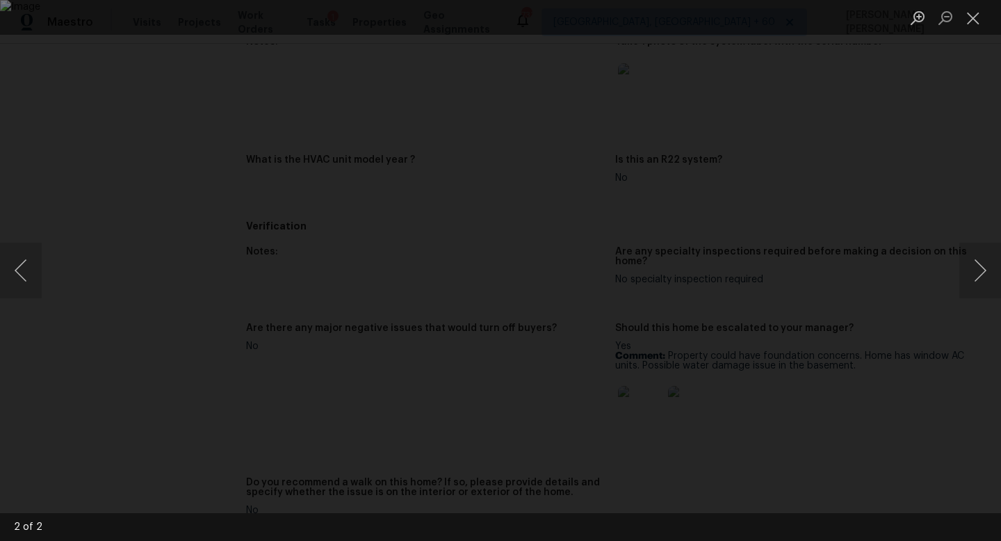
click at [939, 209] on div "Lightbox" at bounding box center [500, 270] width 1001 height 541
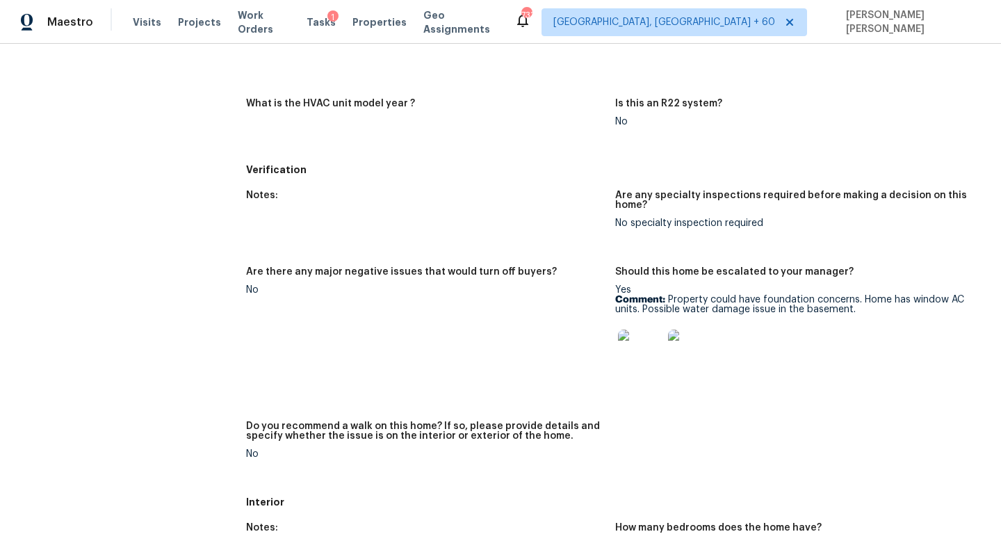
scroll to position [726, 0]
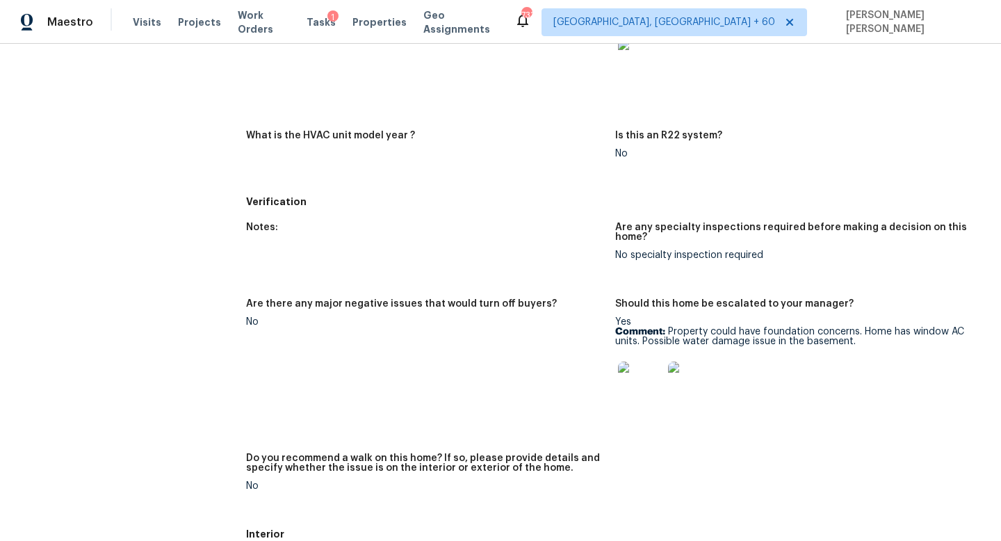
click at [683, 377] on img at bounding box center [690, 383] width 44 height 44
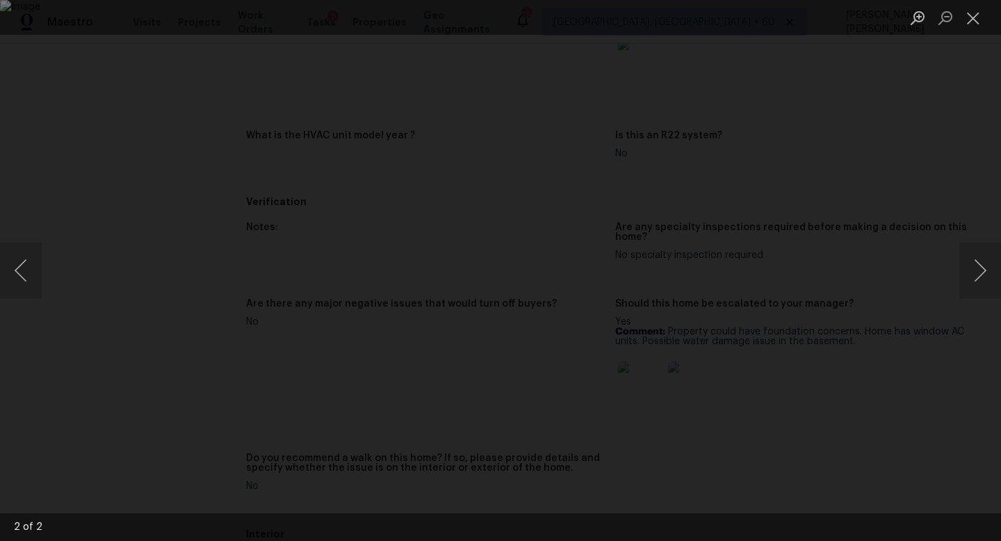
click at [60, 110] on div "Lightbox" at bounding box center [500, 270] width 1001 height 541
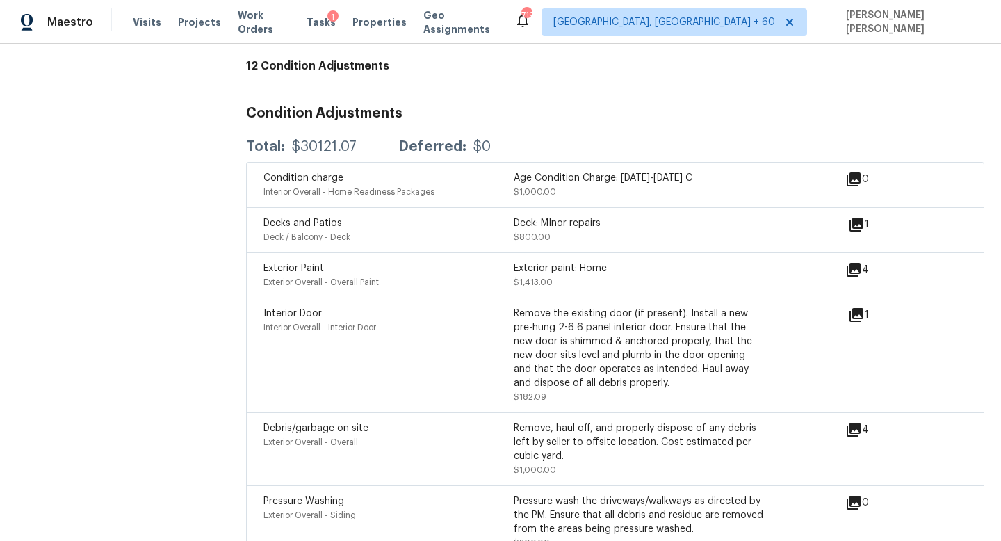
scroll to position [2347, 0]
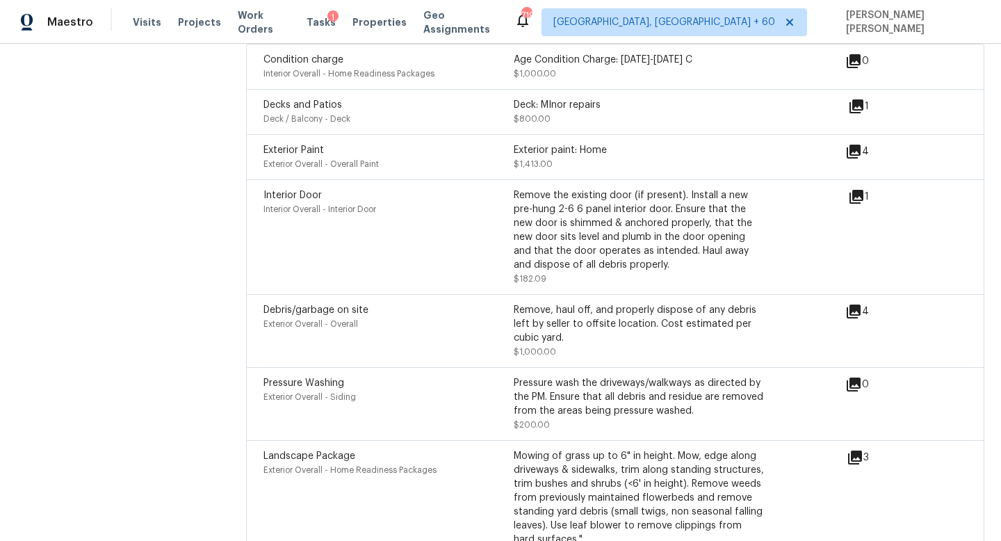
click at [865, 188] on div "1" at bounding box center [880, 196] width 65 height 17
click at [857, 190] on icon at bounding box center [856, 197] width 14 height 14
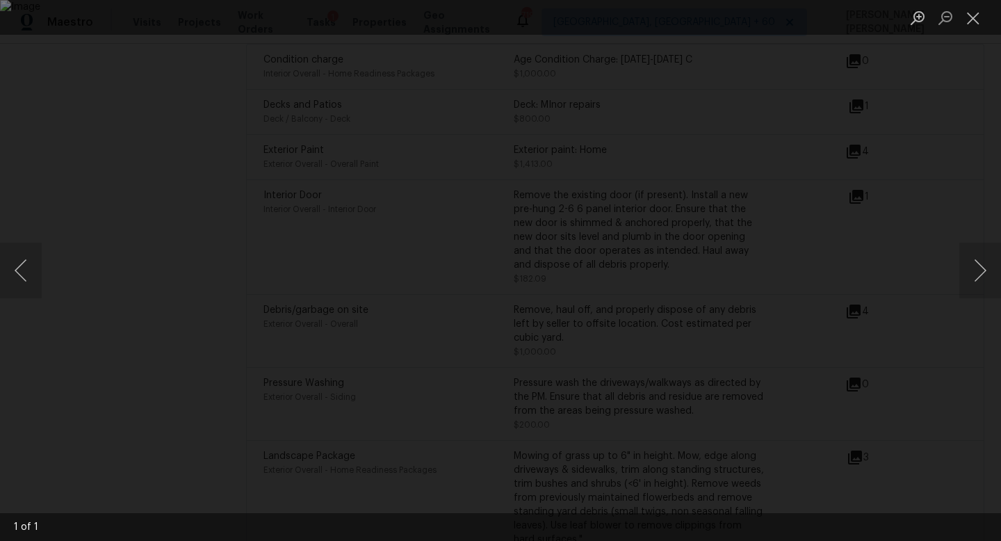
click at [943, 227] on div "Lightbox" at bounding box center [500, 270] width 1001 height 541
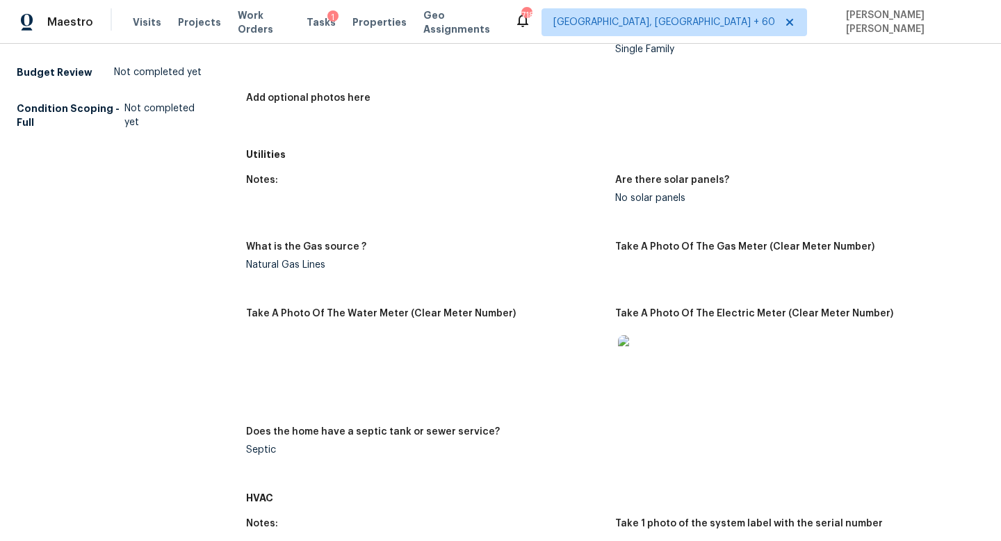
scroll to position [0, 0]
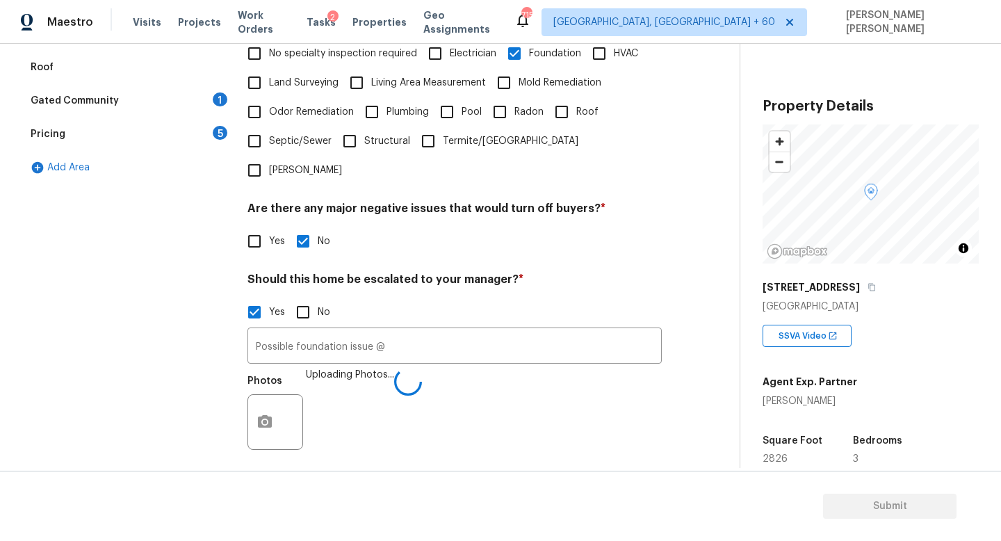
scroll to position [63, 0]
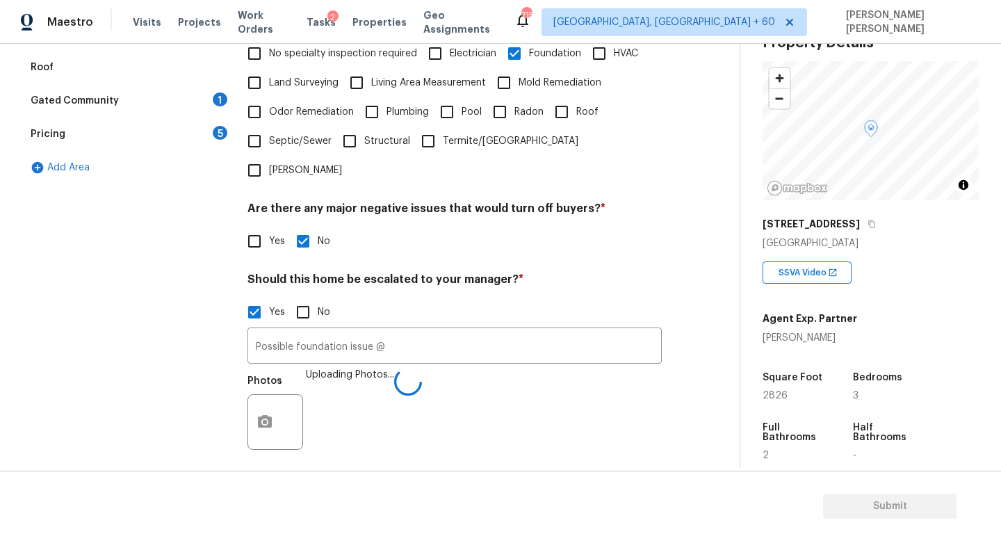
click at [425, 331] on input "Possible foundation issue @" at bounding box center [454, 347] width 414 height 33
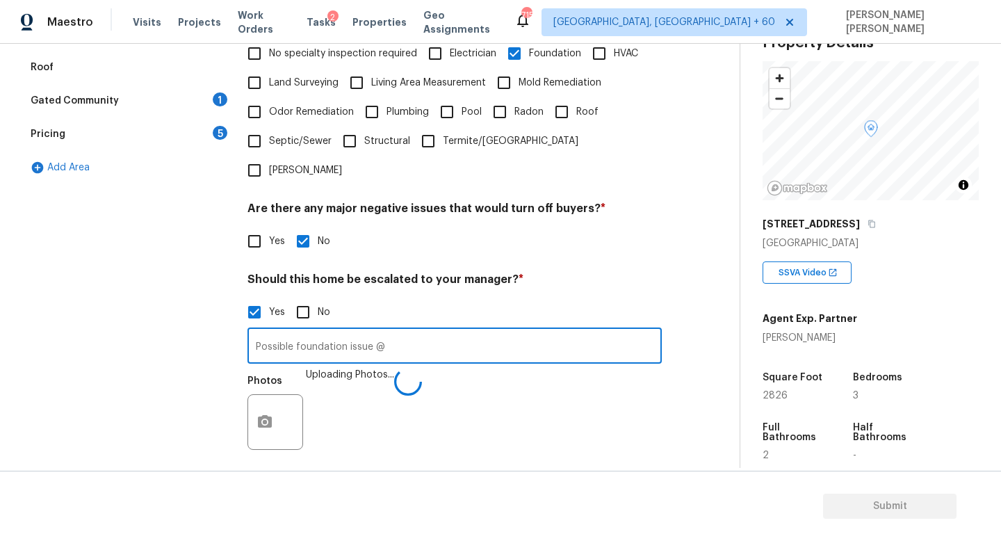
click at [416, 331] on input "Possible foundation issue @" at bounding box center [454, 347] width 414 height 33
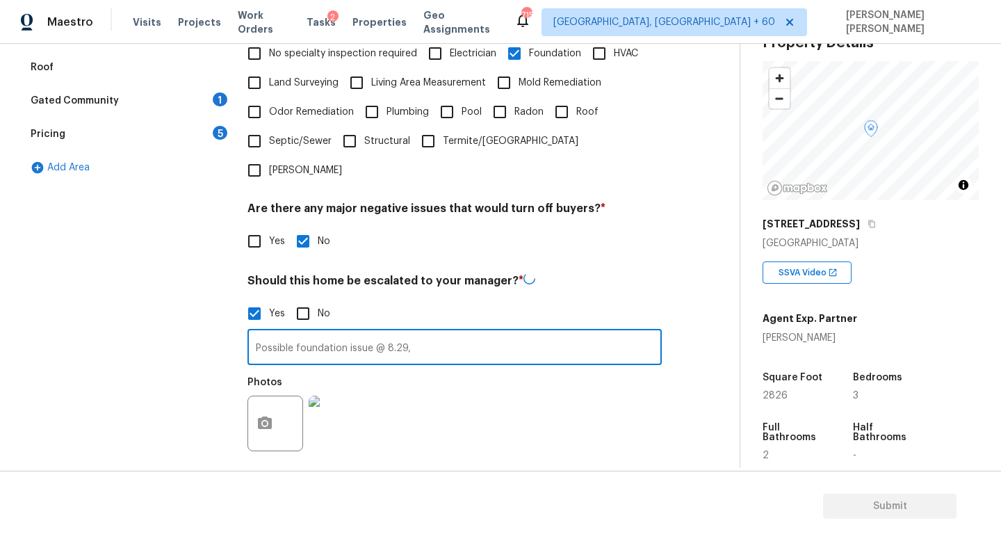
type input "Possible foundation issue @ 8.29,"
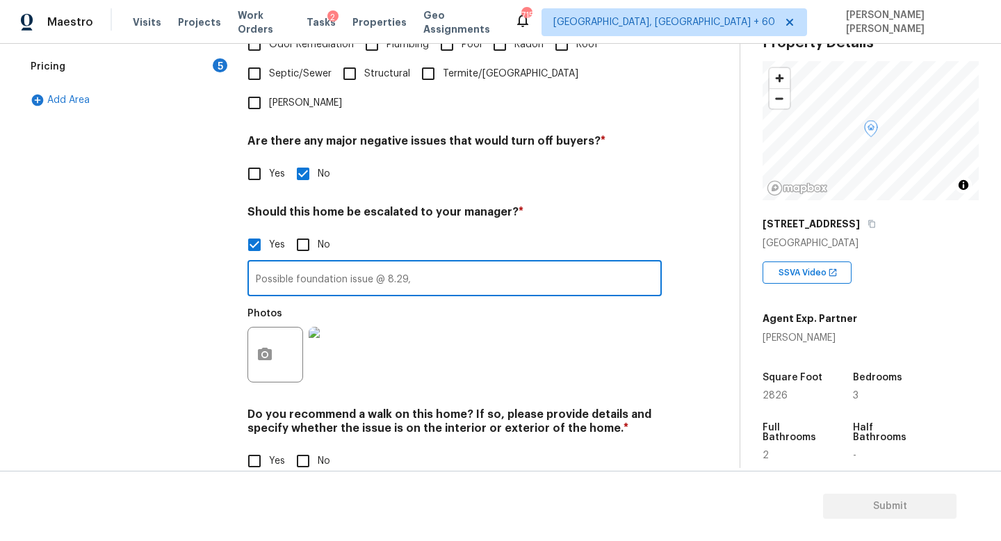
click at [300, 411] on h4 "Do you recommend a walk on this home? If so, please provide details and specify…" at bounding box center [454, 423] width 414 height 33
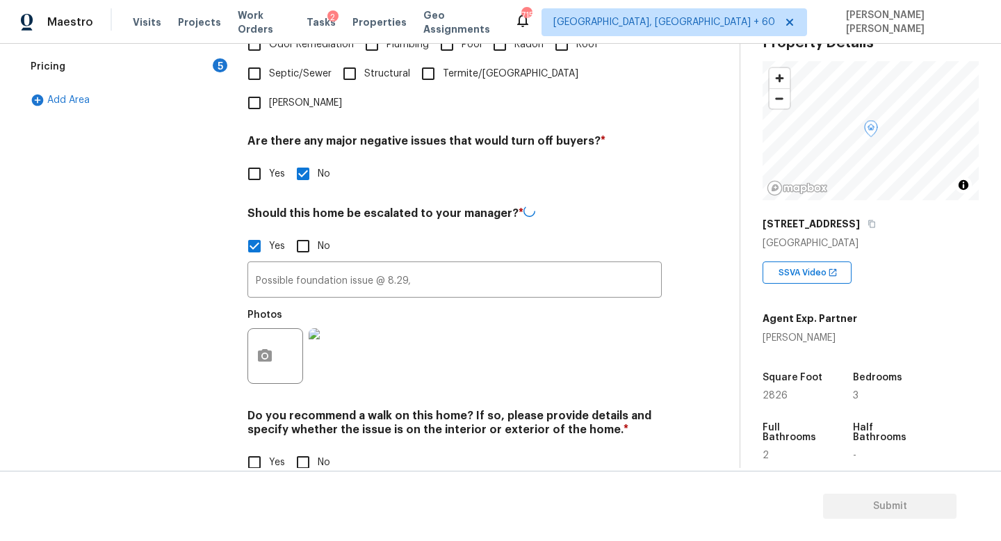
click at [304, 448] on input "No" at bounding box center [302, 462] width 29 height 29
checkbox input "true"
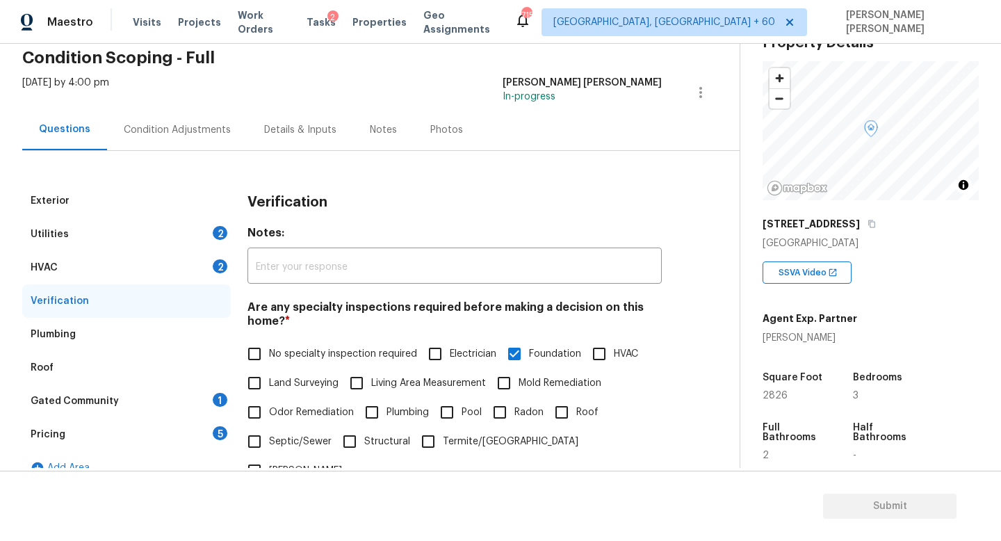
scroll to position [37, 0]
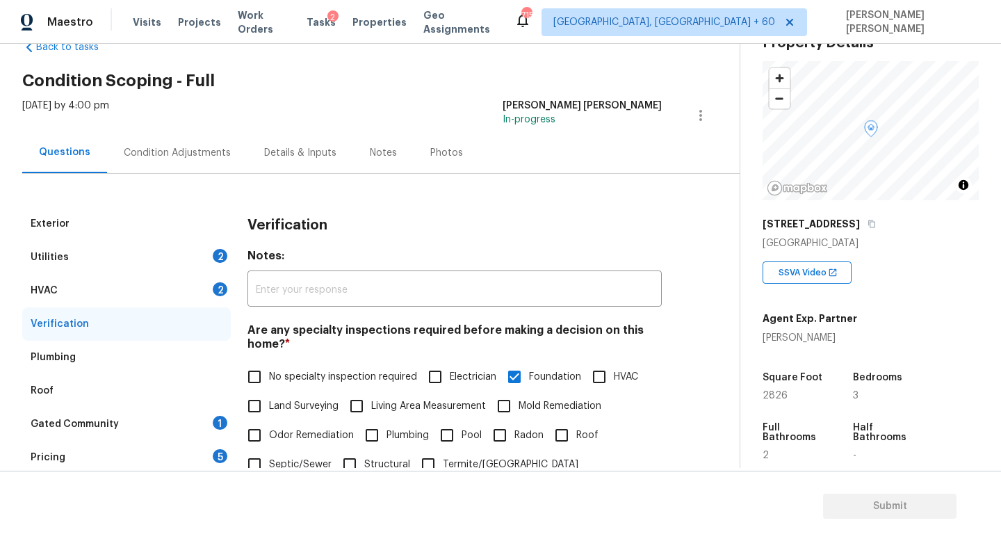
click at [153, 288] on div "HVAC 2" at bounding box center [126, 290] width 209 height 33
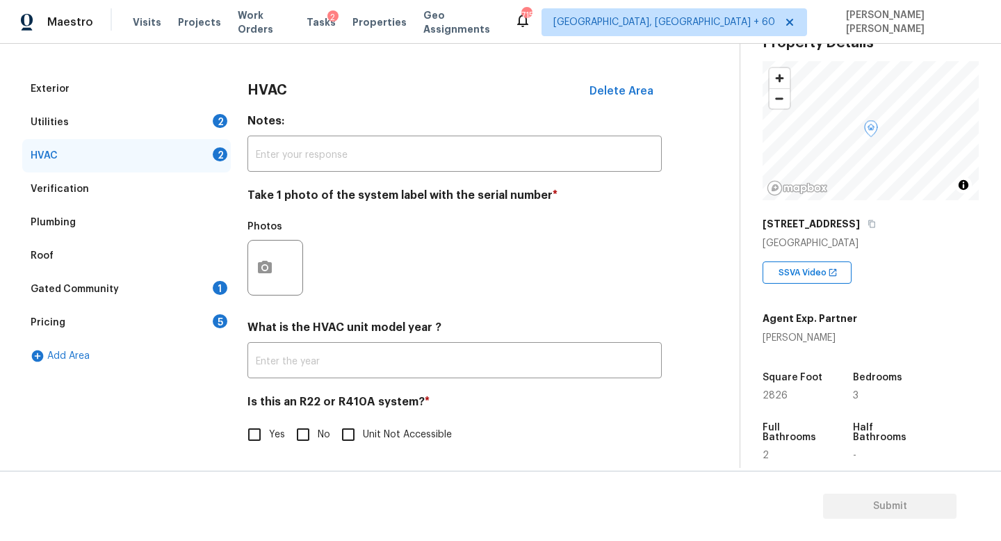
scroll to position [171, 0]
click at [310, 313] on div "HVAC Delete Area Notes: ​ Take 1 photo of the system label with the serial numb…" at bounding box center [454, 269] width 414 height 393
click at [303, 441] on input "No" at bounding box center [302, 435] width 29 height 29
checkbox input "true"
click at [273, 261] on button "button" at bounding box center [264, 268] width 33 height 54
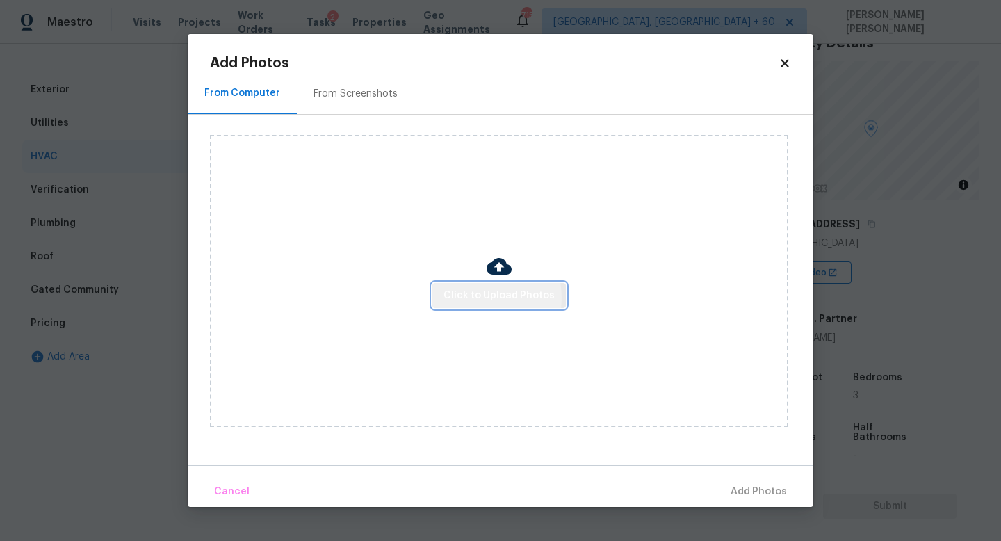
click at [475, 297] on span "Click to Upload Photos" at bounding box center [498, 295] width 111 height 17
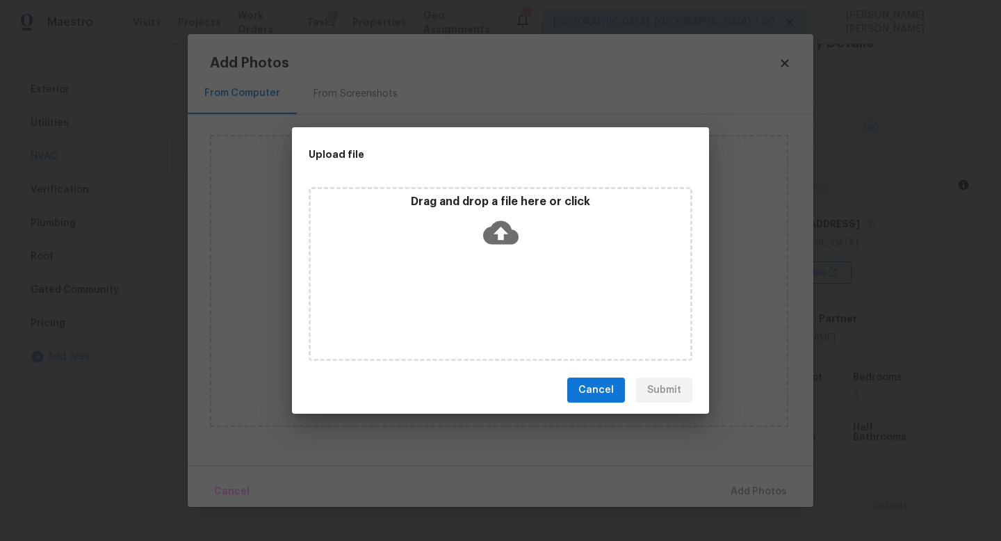
click at [500, 238] on icon at bounding box center [500, 232] width 35 height 35
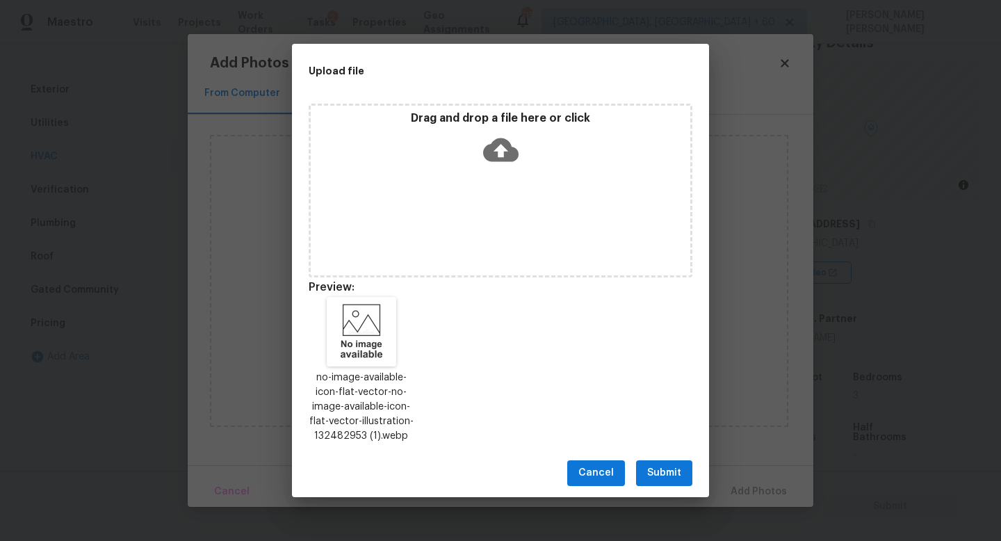
click at [649, 464] on span "Submit" at bounding box center [664, 472] width 34 height 17
click at [649, 464] on div "Upload file Drag and drop a file here or click Preview: no-image-available-icon…" at bounding box center [500, 270] width 1001 height 541
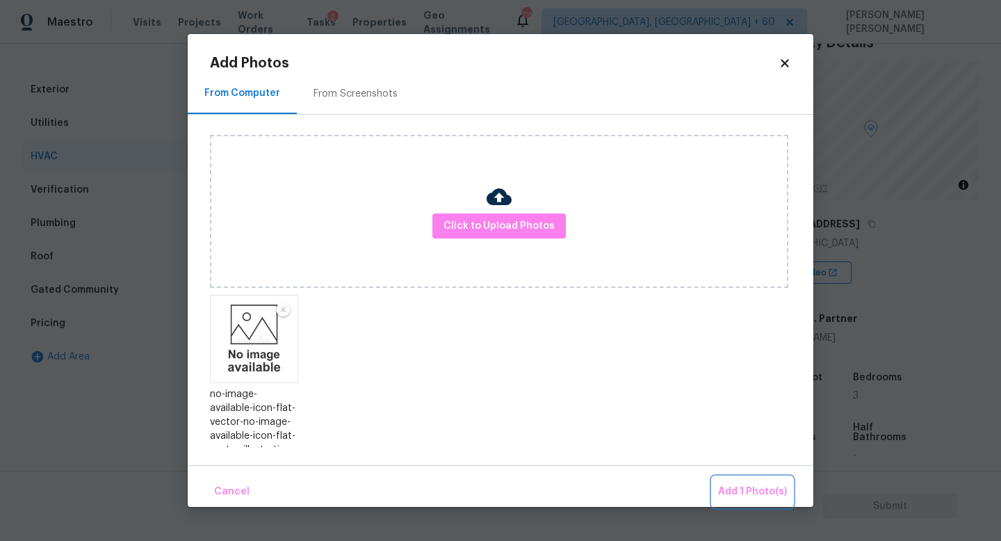
click at [753, 496] on span "Add 1 Photo(s)" at bounding box center [752, 491] width 69 height 17
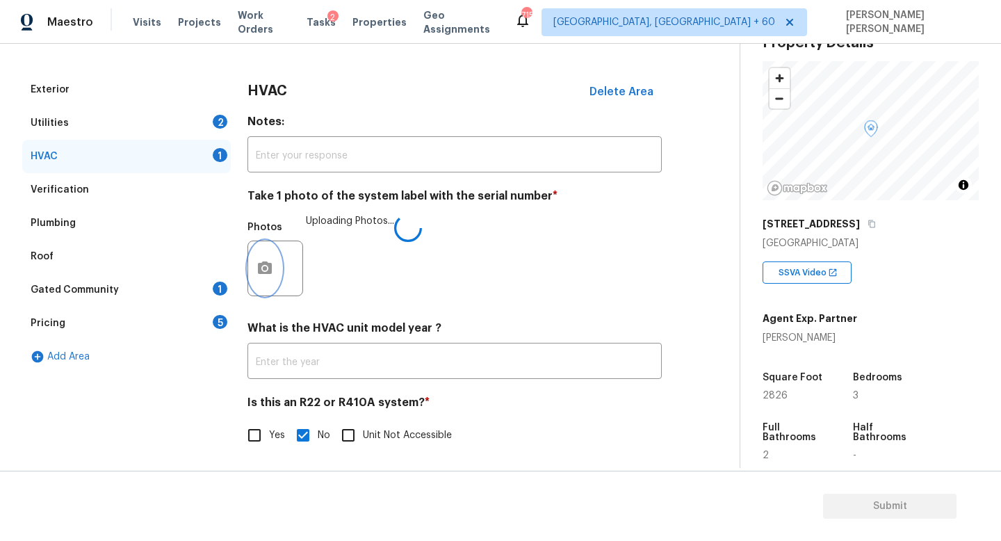
scroll to position [174, 0]
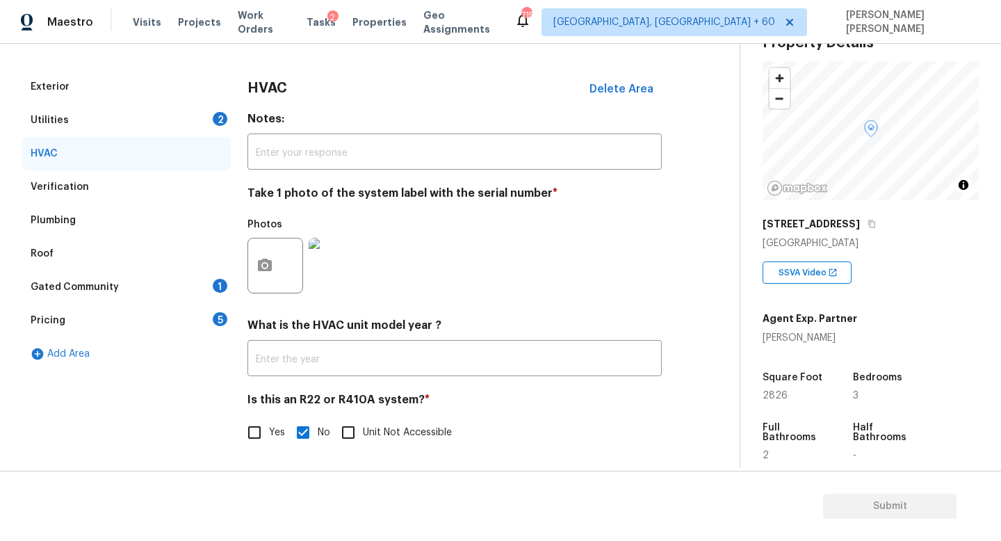
click at [163, 121] on div "Utilities 2" at bounding box center [126, 120] width 209 height 33
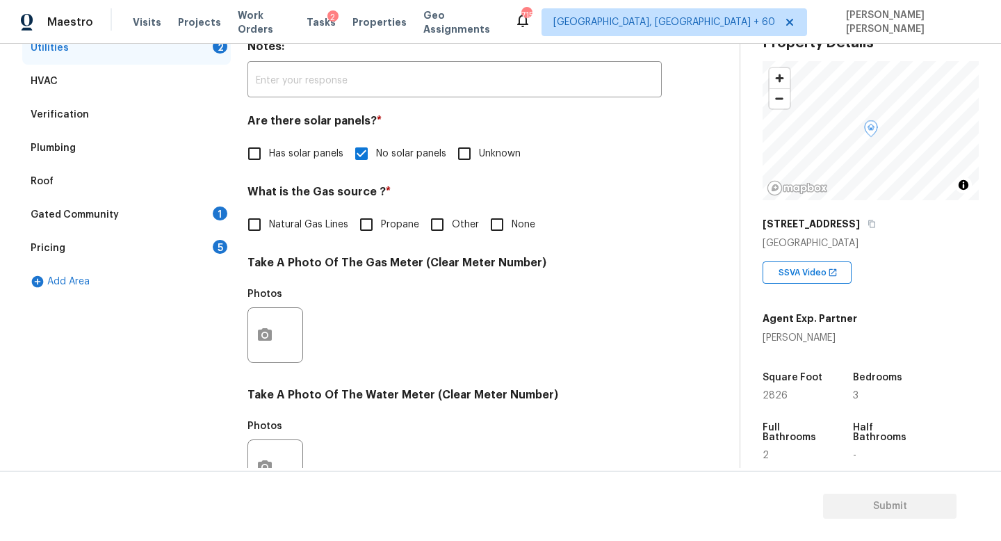
scroll to position [247, 0]
click at [494, 230] on input "None" at bounding box center [496, 223] width 29 height 29
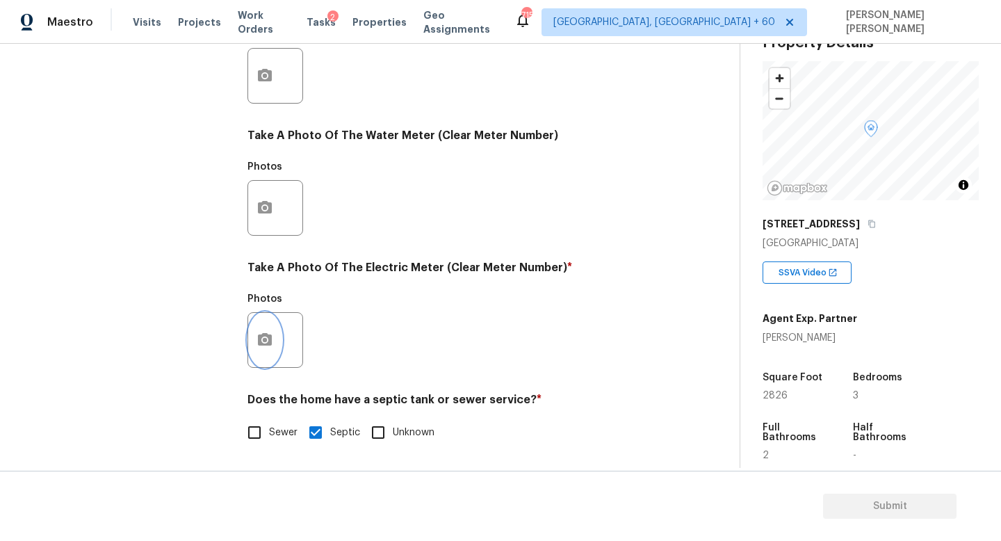
click at [266, 339] on circle "button" at bounding box center [265, 340] width 4 height 4
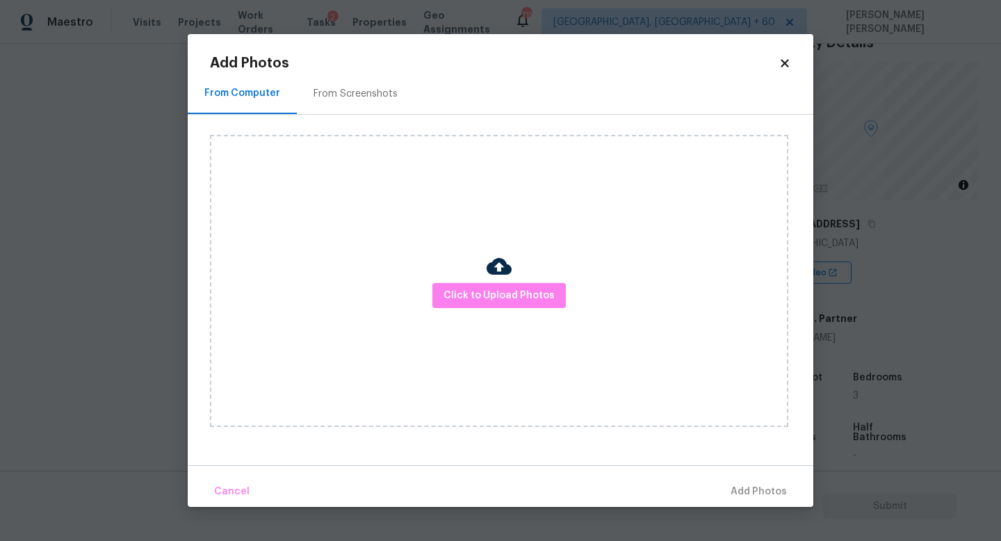
click at [456, 315] on div "Click to Upload Photos" at bounding box center [499, 281] width 578 height 292
checkbox input "false"
click at [480, 297] on span "Click to Upload Photos" at bounding box center [498, 295] width 111 height 17
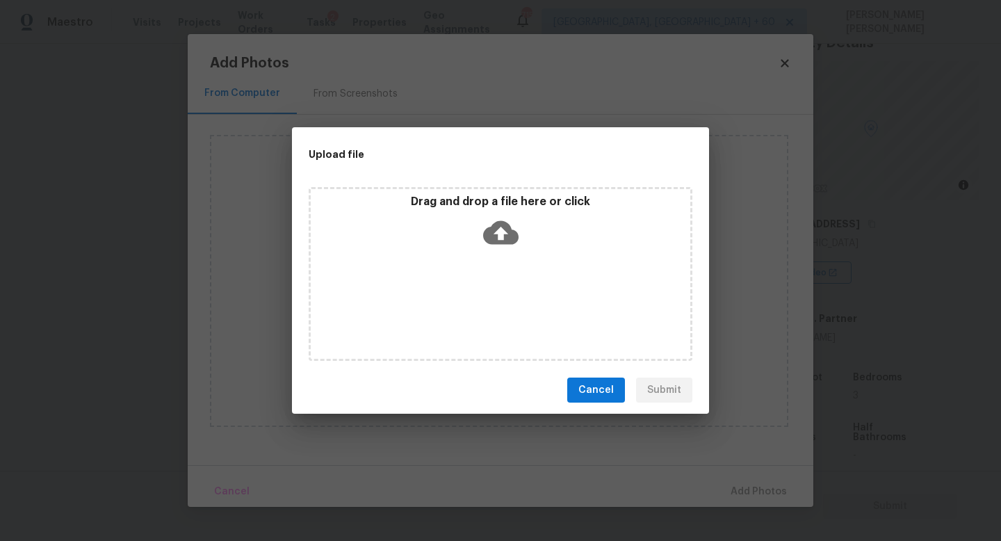
click at [531, 195] on p "Drag and drop a file here or click" at bounding box center [501, 202] width 380 height 15
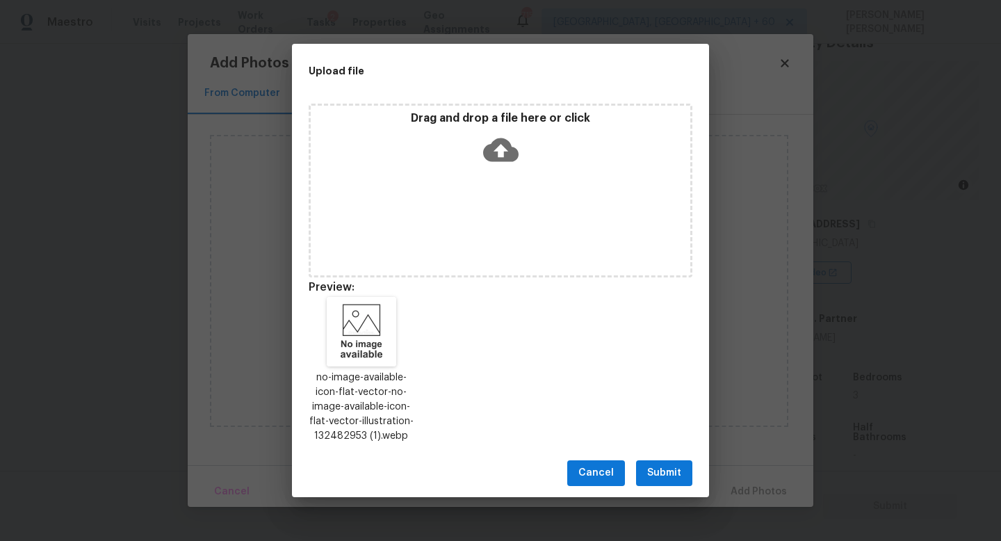
click at [662, 459] on div "Cancel Submit" at bounding box center [500, 473] width 417 height 48
click at [662, 464] on span "Submit" at bounding box center [664, 472] width 34 height 17
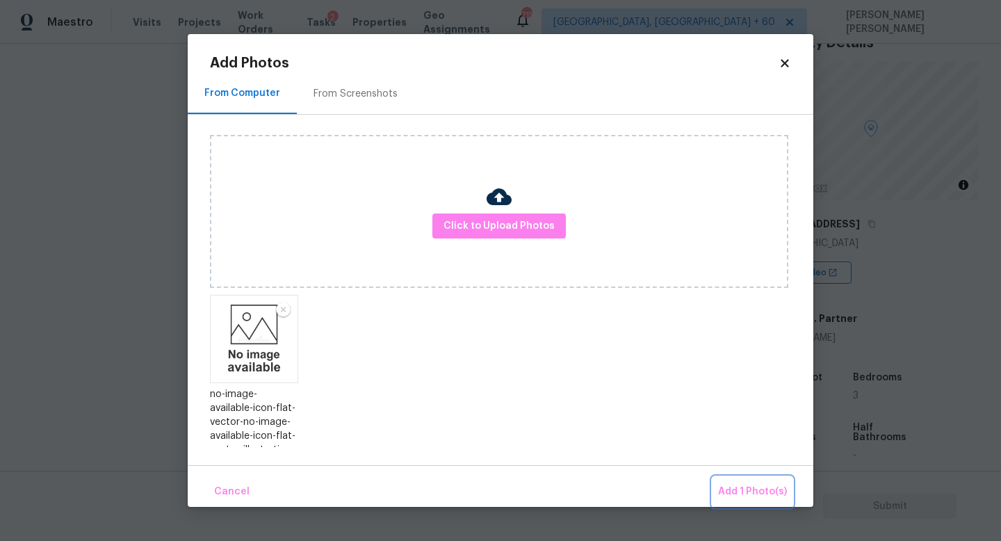
click at [730, 491] on span "Add 1 Photo(s)" at bounding box center [752, 491] width 69 height 17
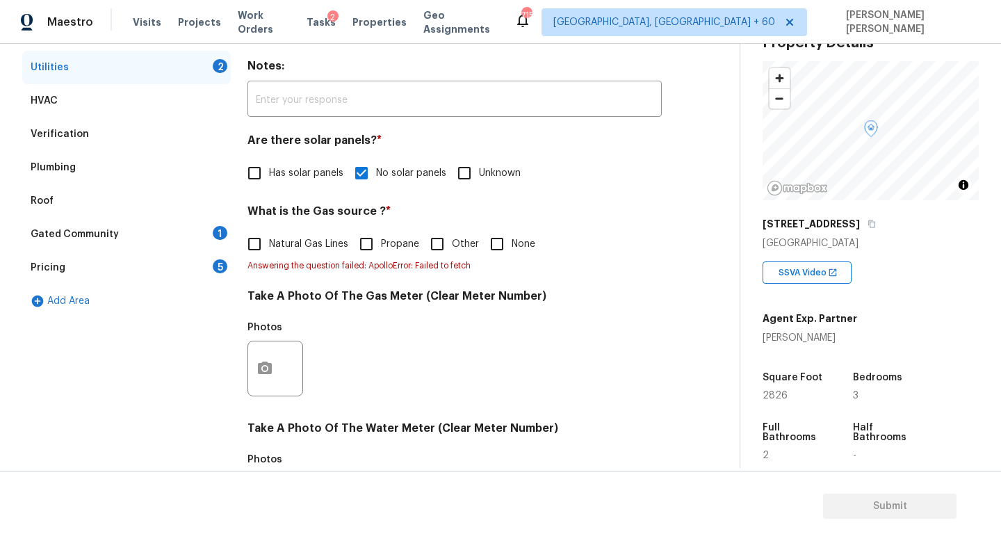
scroll to position [229, 0]
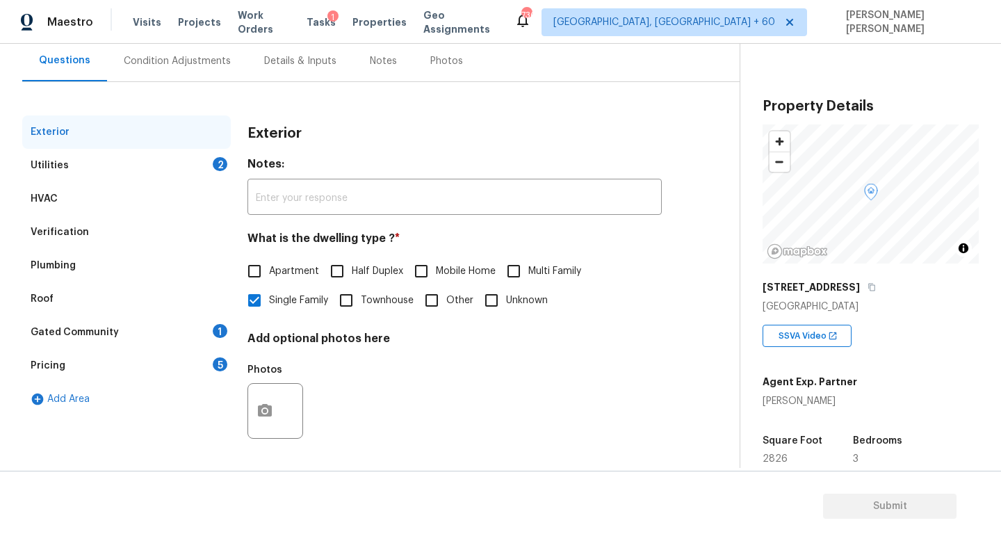
click at [122, 328] on div "Gated Community 1" at bounding box center [126, 332] width 209 height 33
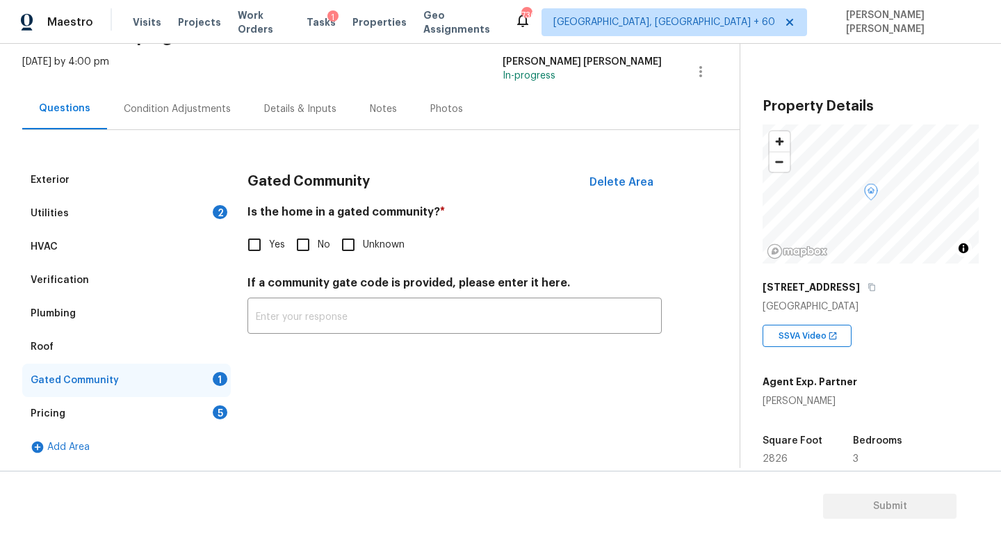
scroll to position [81, 0]
click at [304, 239] on input "No" at bounding box center [302, 244] width 29 height 29
checkbox input "true"
click at [190, 396] on div "Gated Community" at bounding box center [126, 380] width 209 height 33
click at [192, 409] on div "Pricing 5" at bounding box center [126, 413] width 209 height 33
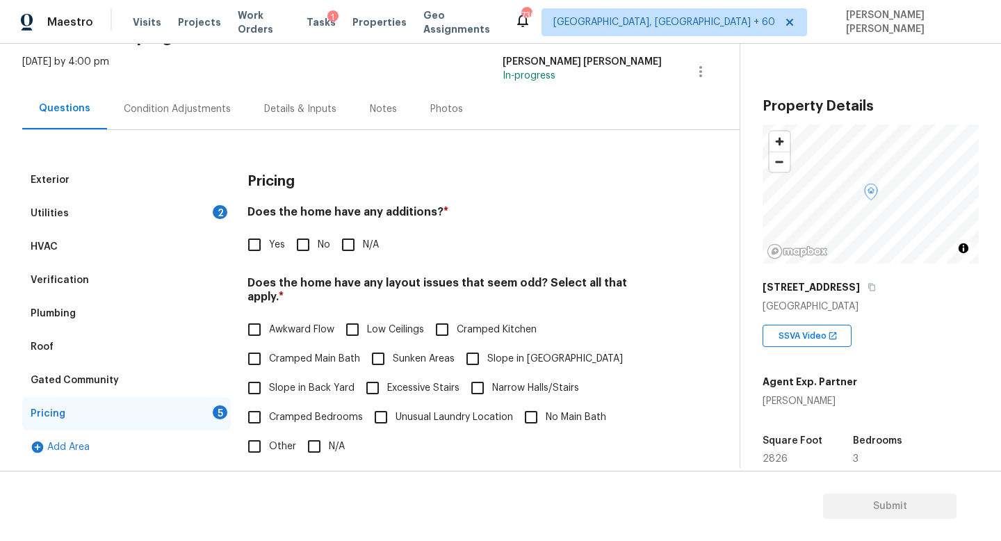
scroll to position [142, 0]
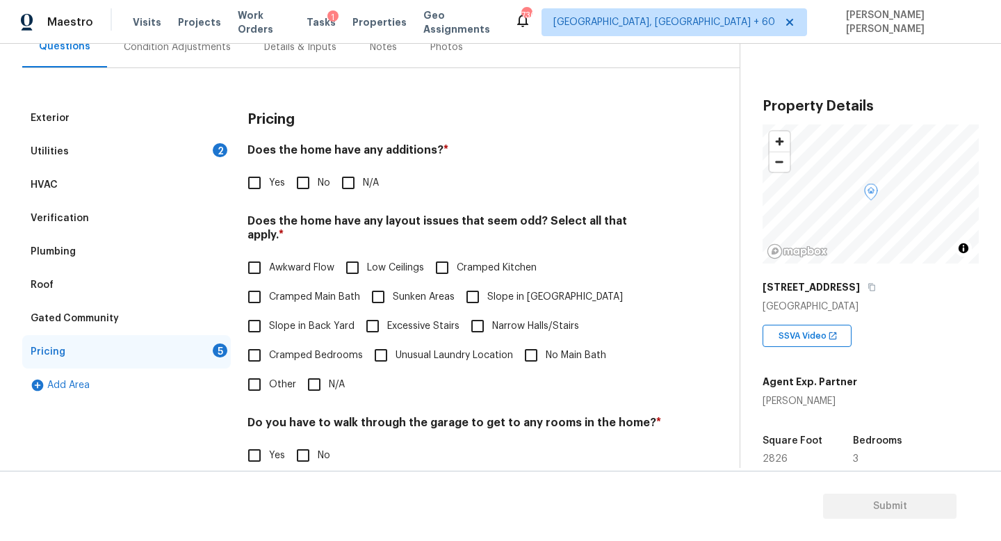
click at [306, 197] on div "Pricing Does the home have any additions? * Yes No N/A Does the home have any l…" at bounding box center [454, 364] width 414 height 527
click at [311, 184] on input "No" at bounding box center [302, 182] width 29 height 29
checkbox input "true"
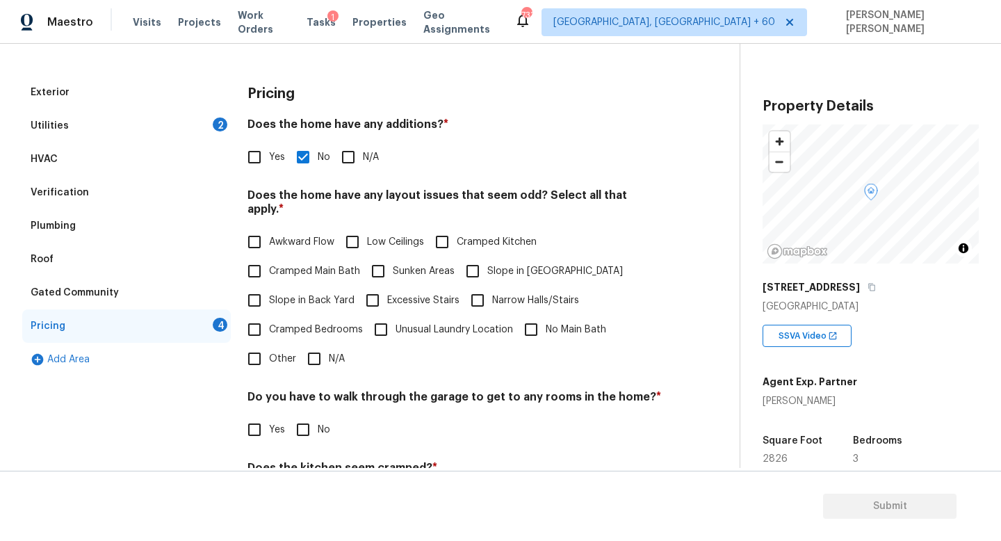
click at [309, 344] on input "N/A" at bounding box center [314, 358] width 29 height 29
checkbox input "true"
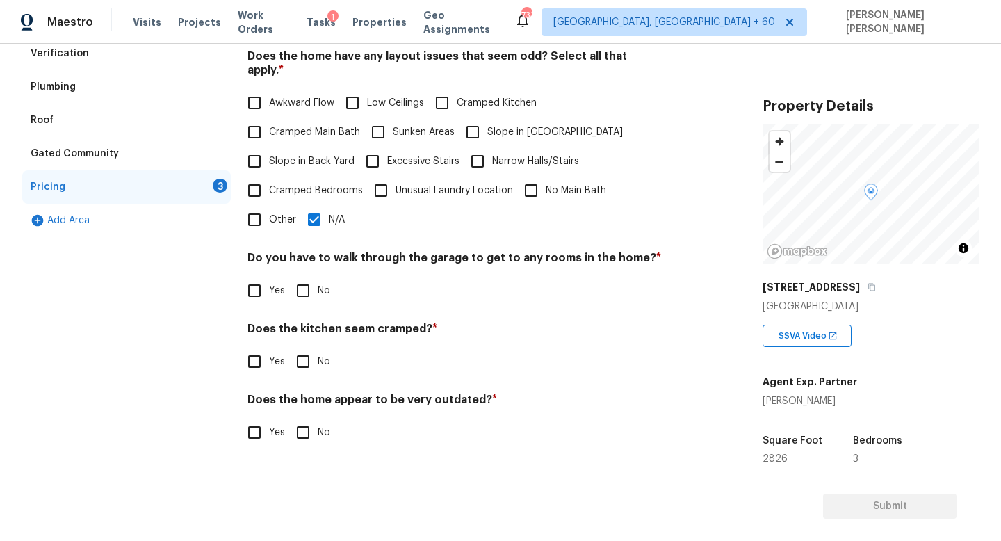
scroll to position [293, 0]
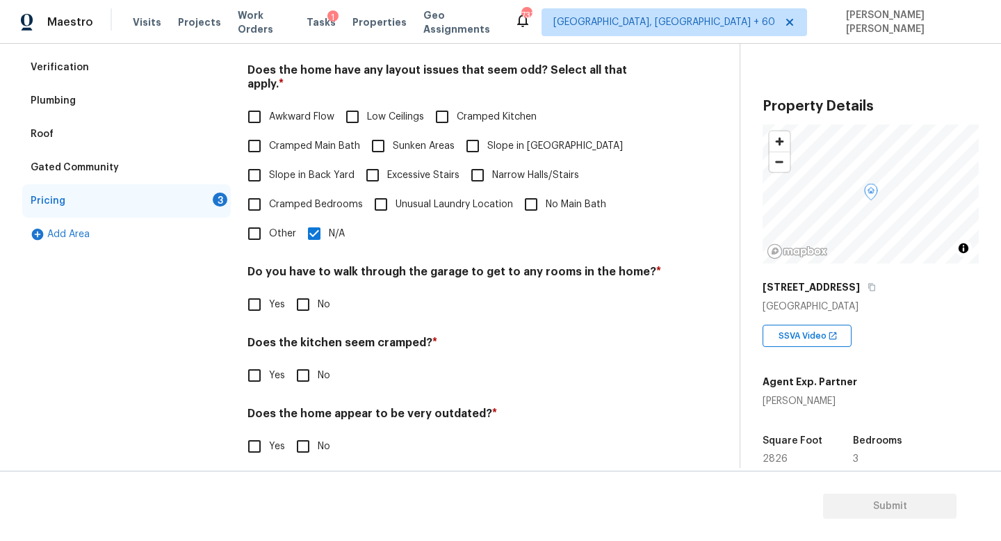
click at [309, 336] on h4 "Does the kitchen seem cramped? *" at bounding box center [454, 345] width 414 height 19
click at [309, 297] on input "No" at bounding box center [302, 304] width 29 height 29
checkbox input "true"
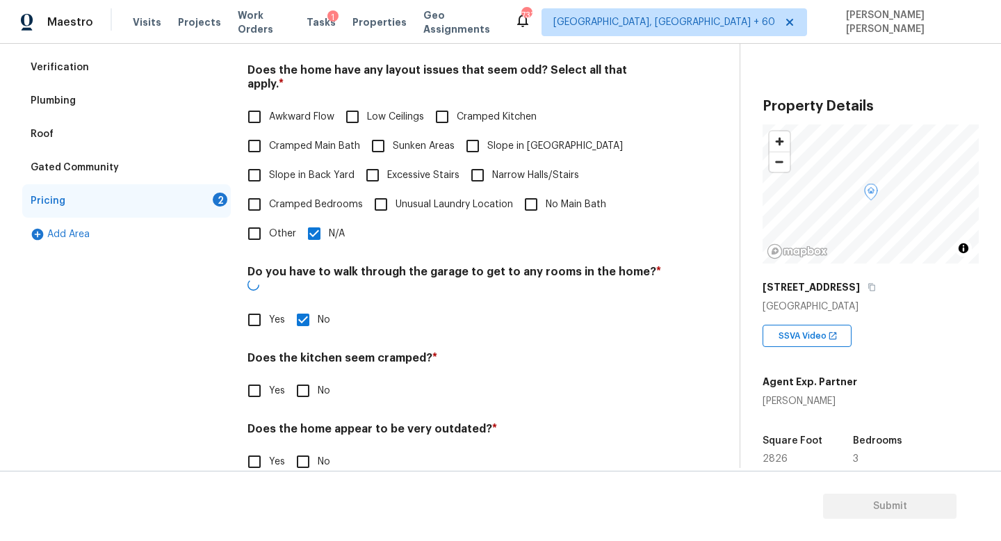
click at [304, 382] on div "Pricing Does the home have any additions? * Yes No N/A Does the home have any l…" at bounding box center [454, 222] width 414 height 542
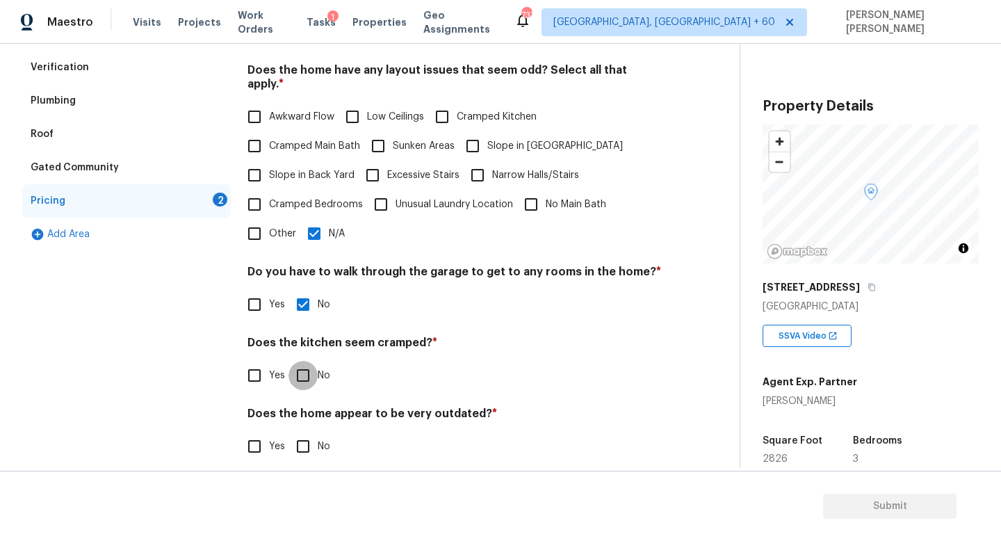
click at [304, 361] on input "No" at bounding box center [302, 375] width 29 height 29
checkbox input "true"
click at [304, 408] on h4 "Does the home appear to be very outdated? *" at bounding box center [454, 417] width 414 height 19
click at [303, 432] on input "No" at bounding box center [302, 446] width 29 height 29
checkbox input "true"
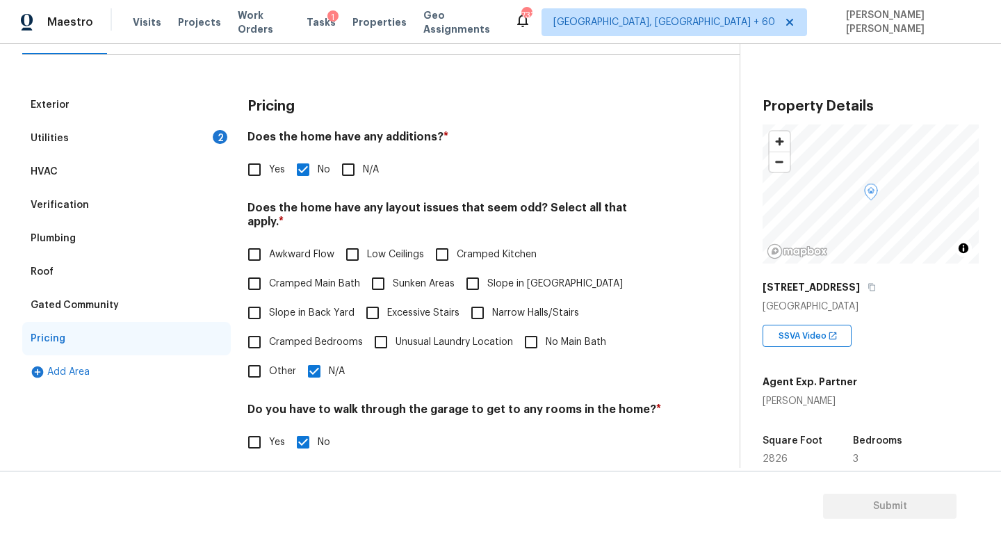
scroll to position [26, 0]
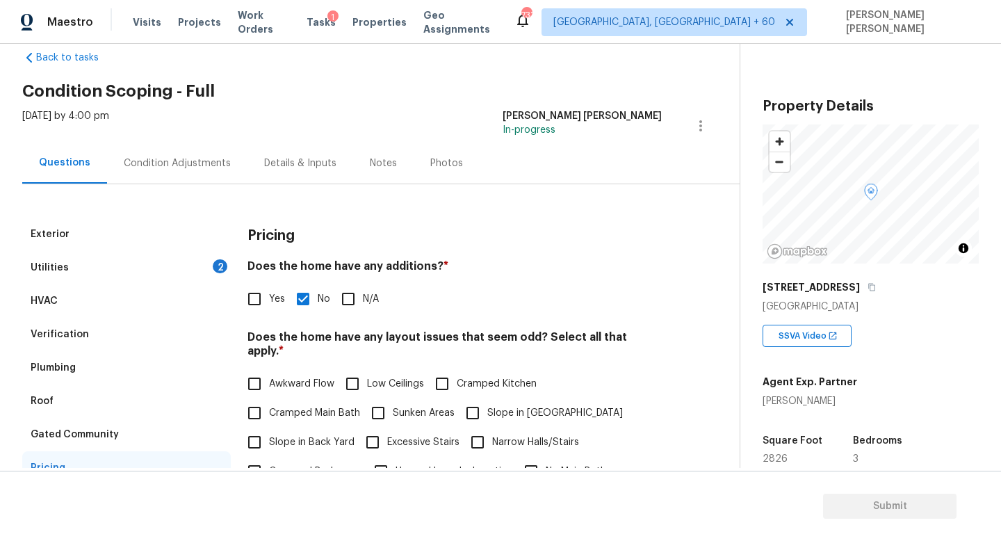
click at [109, 131] on div "[DATE] by 4:00 pm" at bounding box center [65, 125] width 87 height 33
click at [166, 150] on div "Condition Adjustments" at bounding box center [177, 162] width 140 height 41
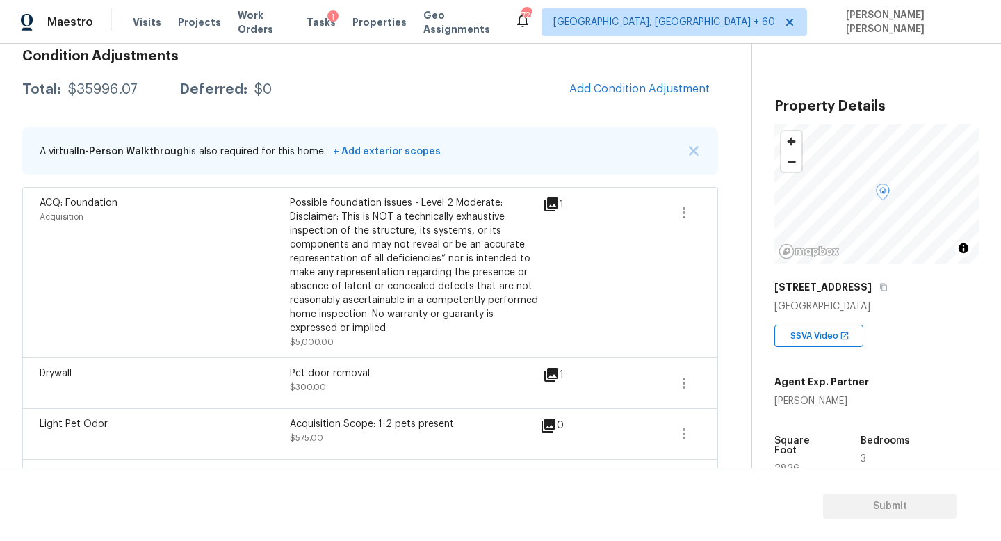
scroll to position [133, 0]
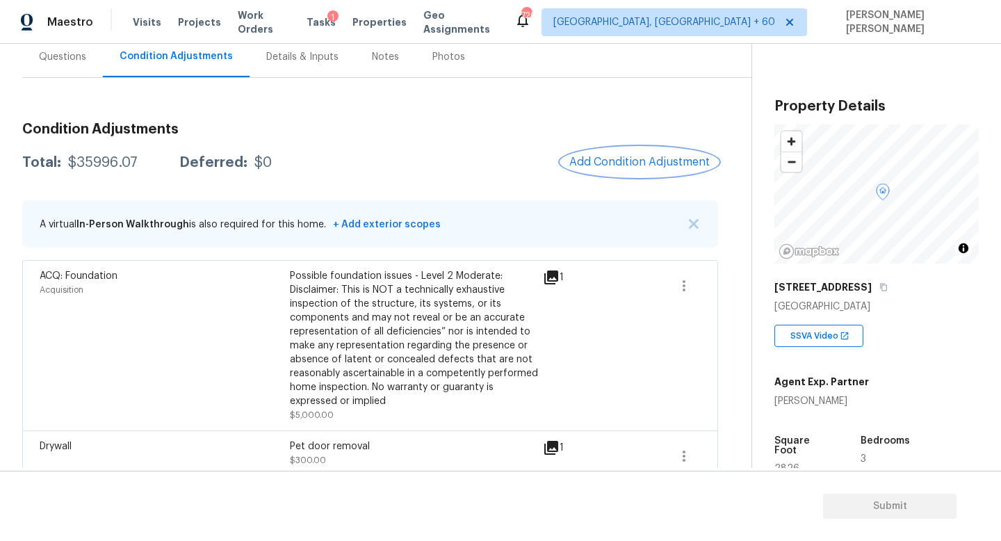
click at [666, 152] on button "Add Condition Adjustment" at bounding box center [639, 161] width 157 height 29
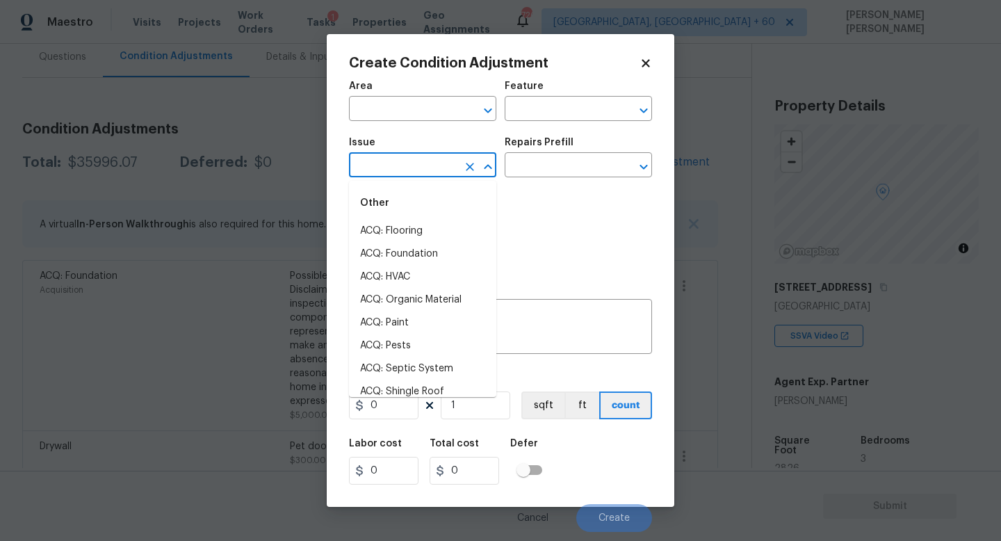
click at [406, 161] on input "text" at bounding box center [403, 167] width 108 height 22
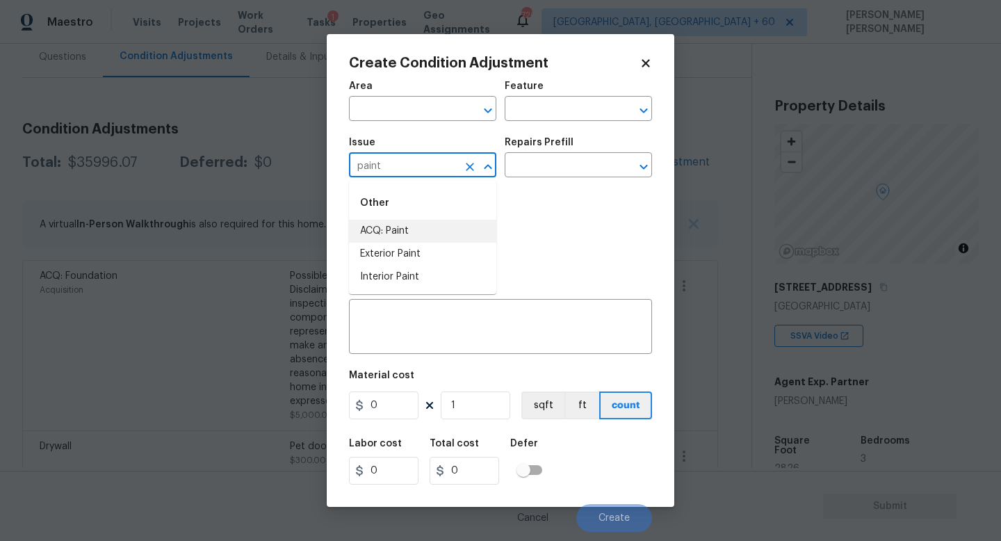
click at [425, 227] on li "ACQ: Paint" at bounding box center [422, 231] width 147 height 23
type input "ACQ: Paint"
click at [561, 176] on input "text" at bounding box center [559, 167] width 108 height 22
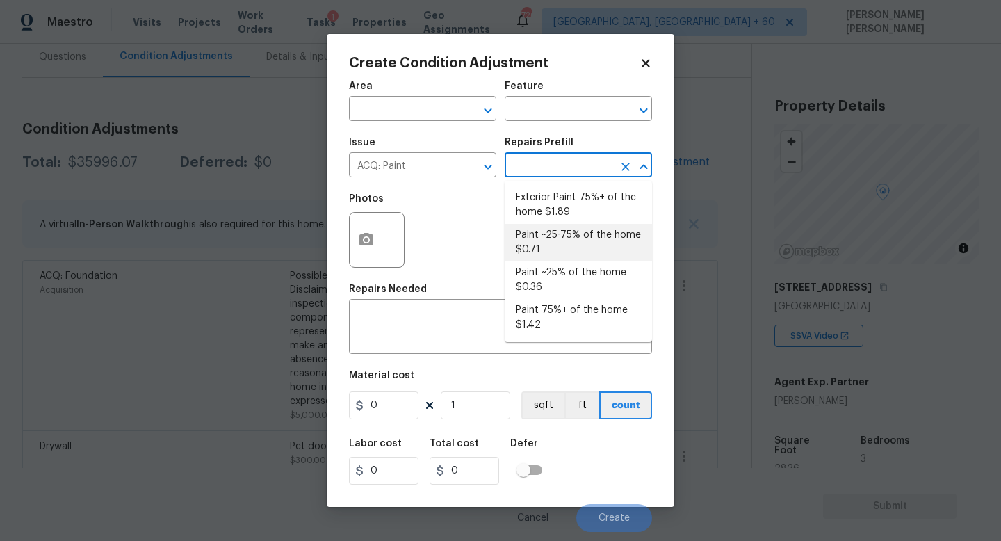
click at [561, 275] on li "Paint ~25% of the home $0.36" at bounding box center [578, 280] width 147 height 38
type input "Acquisition"
type textarea "Acquisition Scope: ~25% of the home needs interior paint"
type input "0.36"
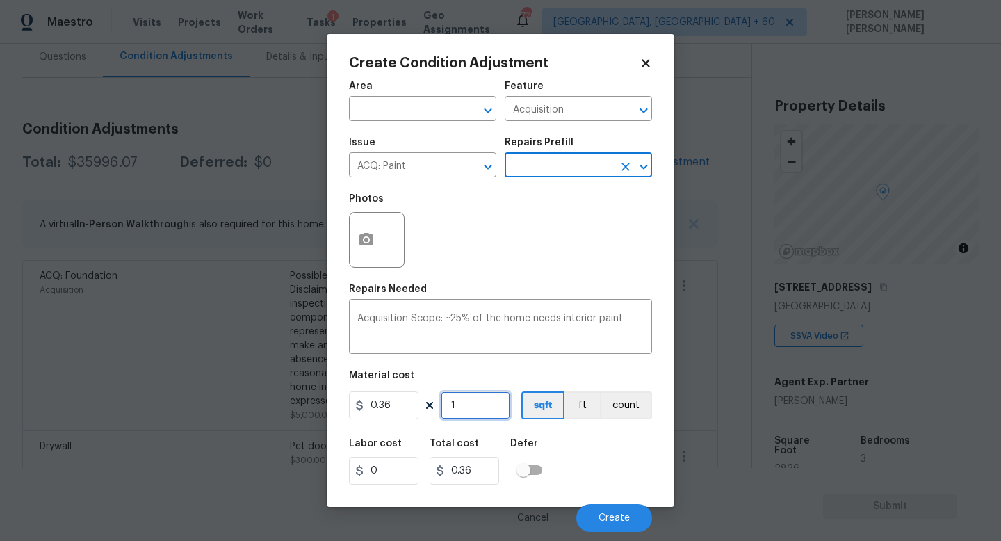
click at [471, 411] on input "1" at bounding box center [476, 405] width 70 height 28
type input "0"
type input "2"
type input "0.72"
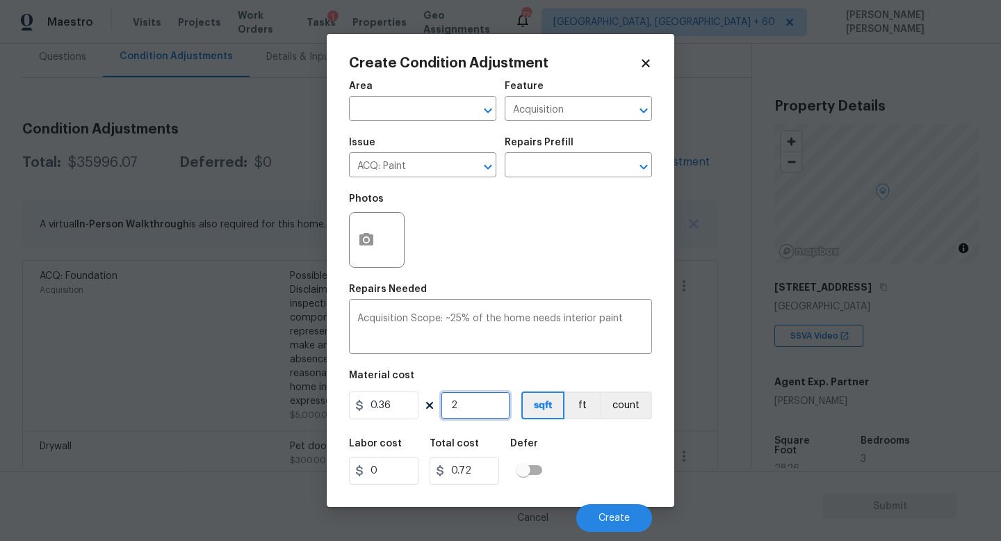
type input "28"
type input "10.08"
type input "282"
type input "101.52"
type input "2826"
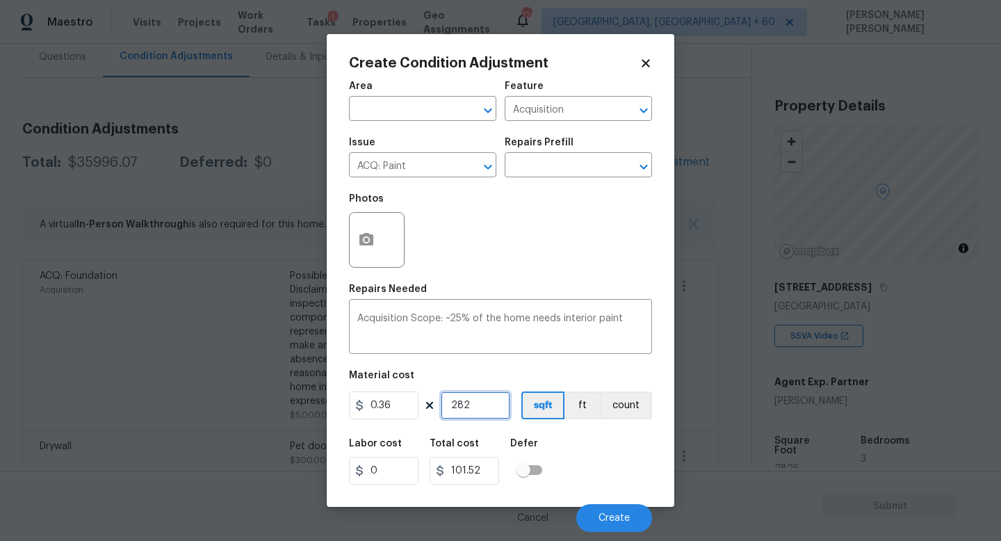
type input "1017.36"
type input "2826"
click at [621, 514] on span "Create" at bounding box center [613, 518] width 31 height 10
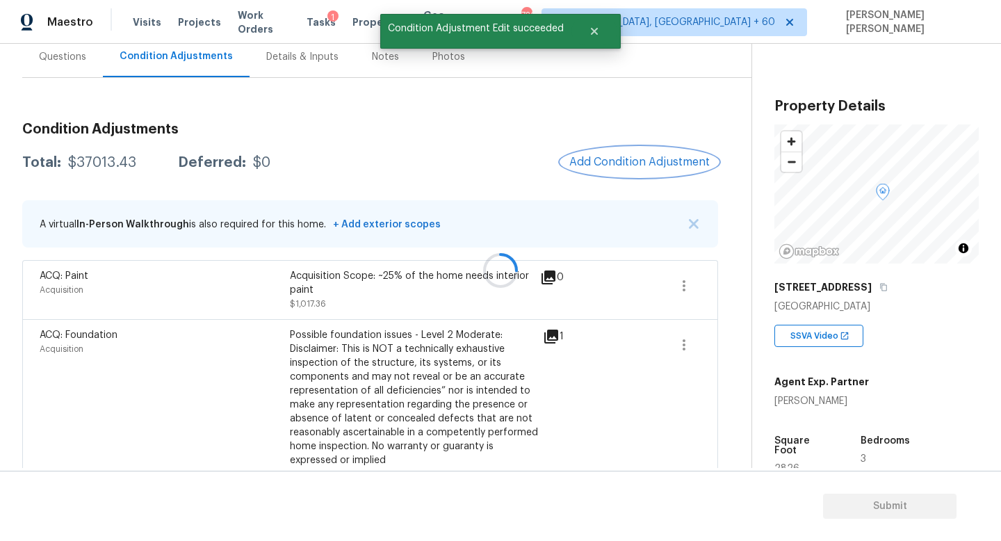
click at [647, 170] on button "Add Condition Adjustment" at bounding box center [639, 161] width 157 height 29
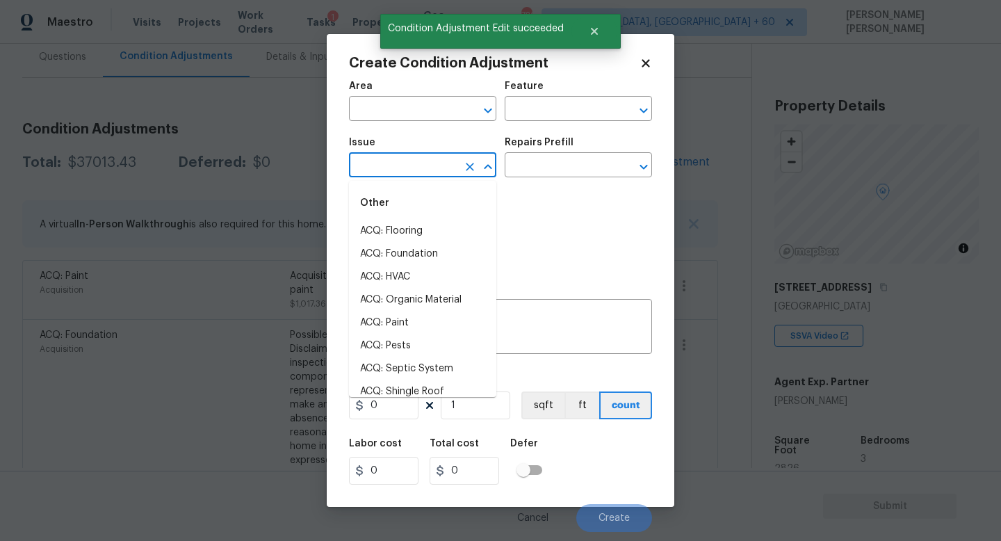
click at [421, 172] on input "text" at bounding box center [403, 167] width 108 height 22
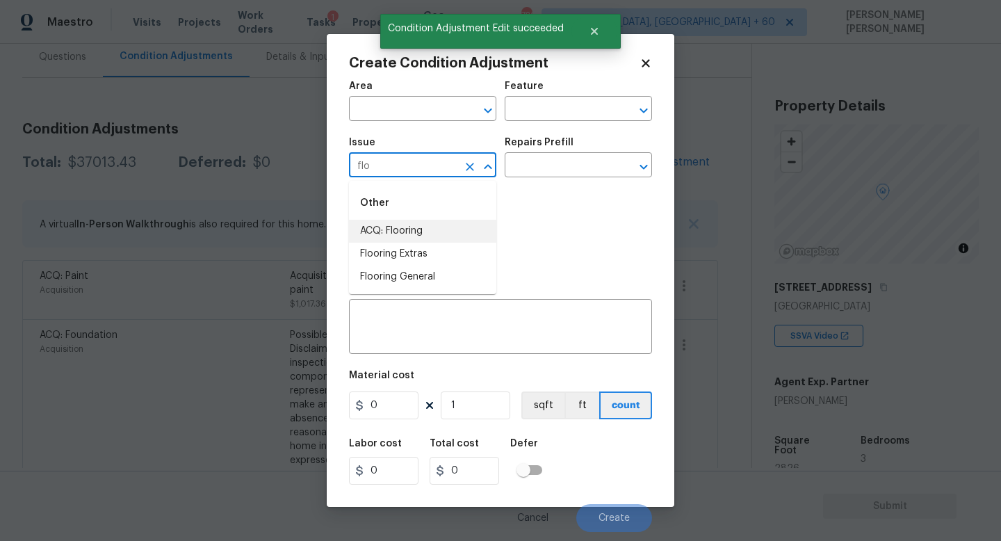
click at [439, 230] on li "ACQ: Flooring" at bounding box center [422, 231] width 147 height 23
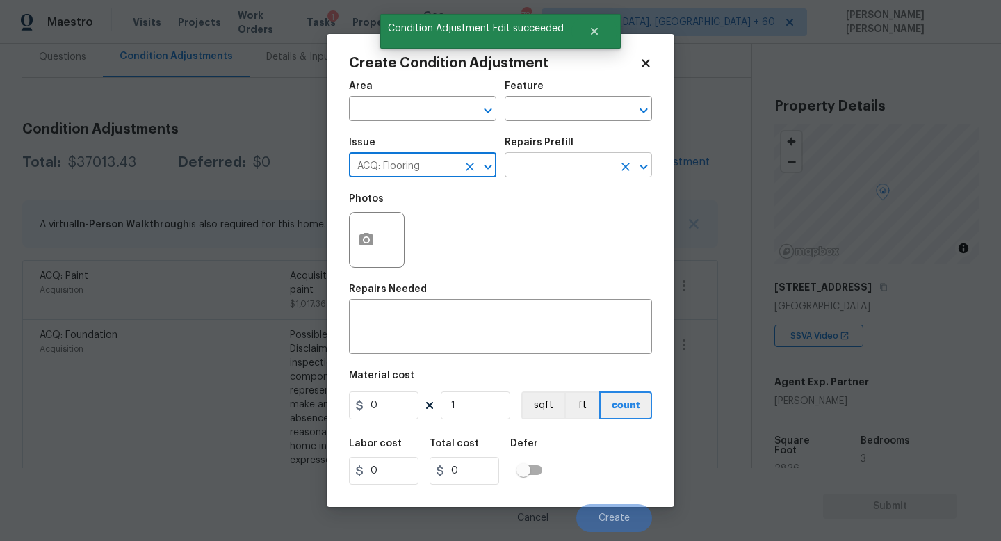
type input "ACQ: Flooring"
click at [562, 165] on input "text" at bounding box center [559, 167] width 108 height 22
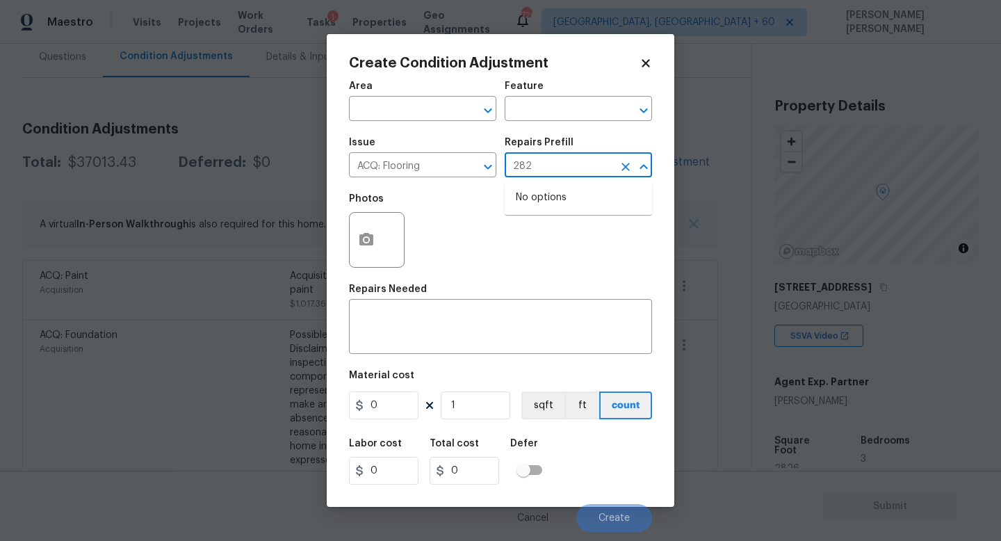
type input "2826"
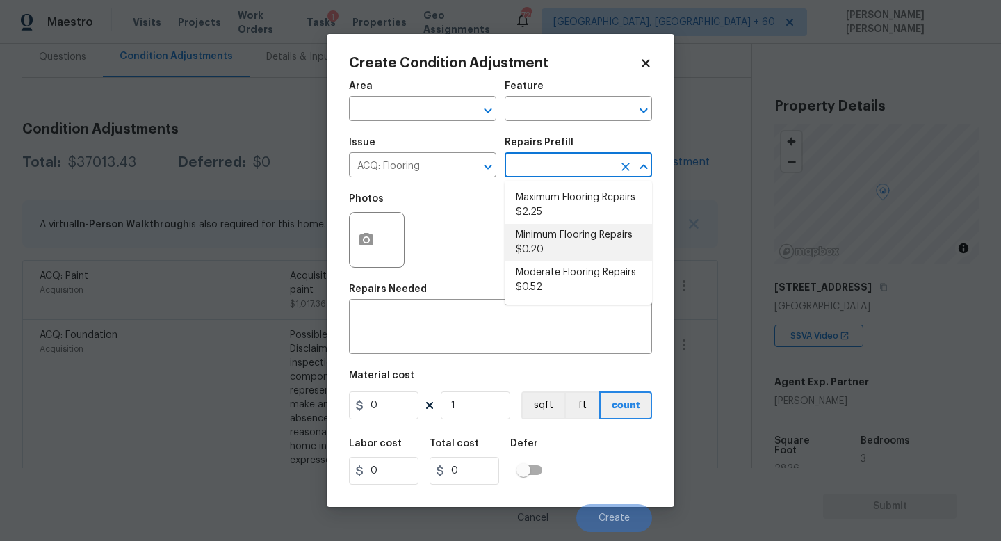
click at [584, 231] on li "Minimum Flooring Repairs $0.20" at bounding box center [578, 243] width 147 height 38
type input "Acquisition"
type textarea "Acquisition Scope: Minimum flooring repairs"
type input "0.2"
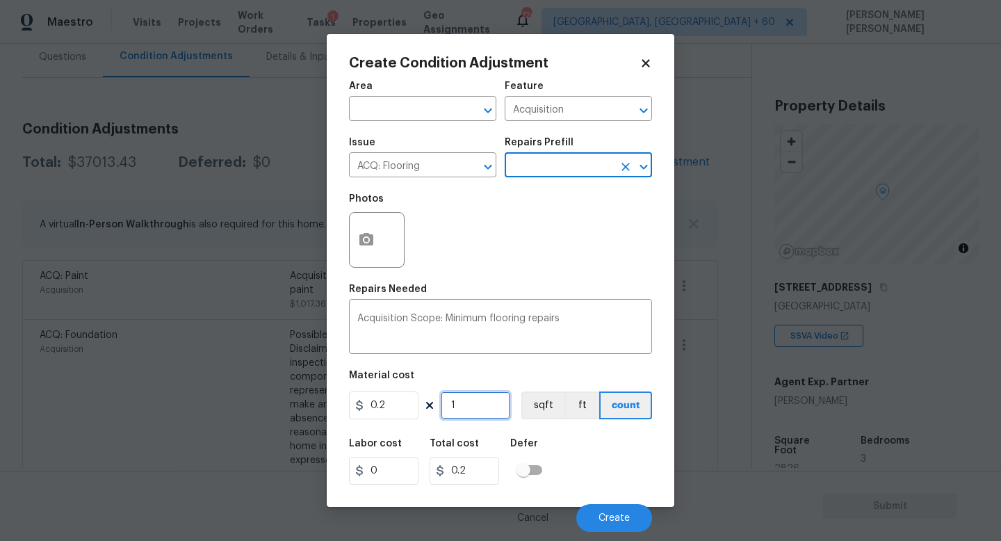
click at [482, 407] on input "1" at bounding box center [476, 405] width 70 height 28
type input "0"
type input "2"
type input "0.4"
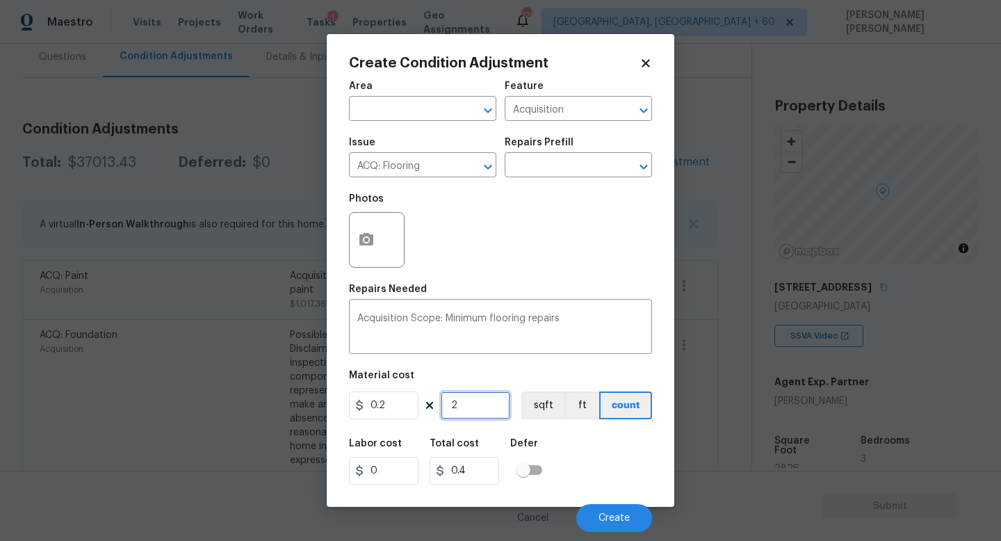
type input "28"
type input "5.6"
type input "282"
type input "56.4"
type input "2826"
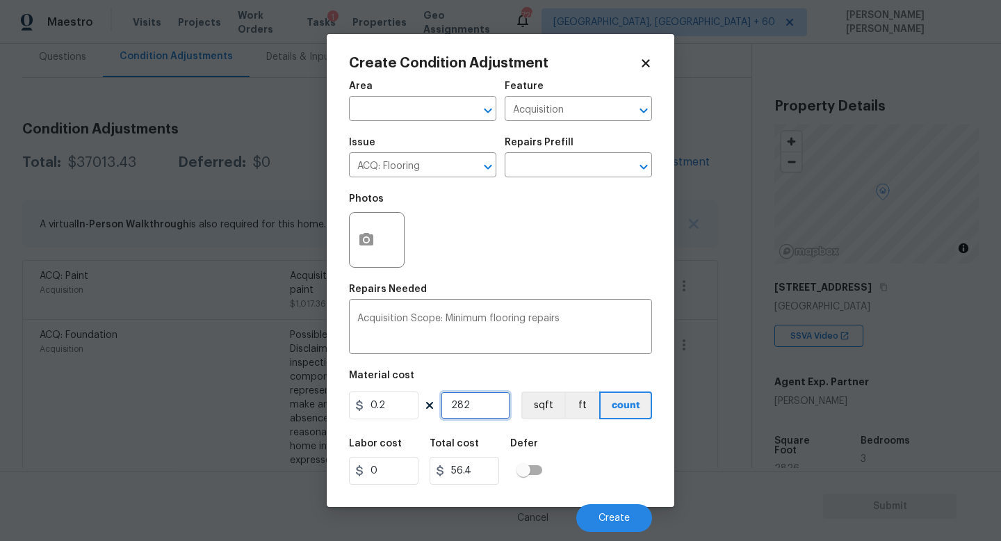
type input "565.2"
type input "2826"
click at [613, 515] on span "Create" at bounding box center [613, 518] width 31 height 10
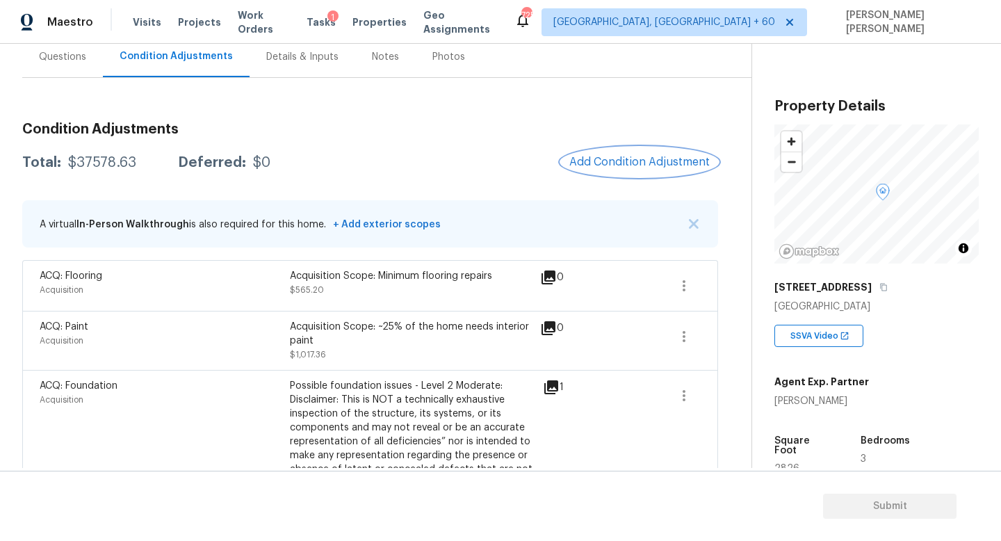
click at [658, 158] on span "Add Condition Adjustment" at bounding box center [639, 162] width 140 height 13
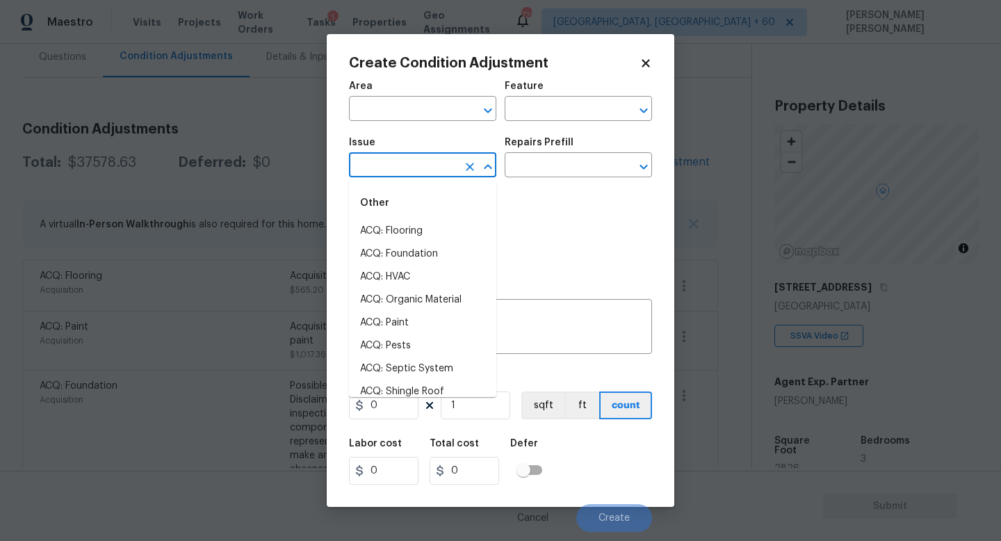
click at [408, 169] on input "text" at bounding box center [403, 167] width 108 height 22
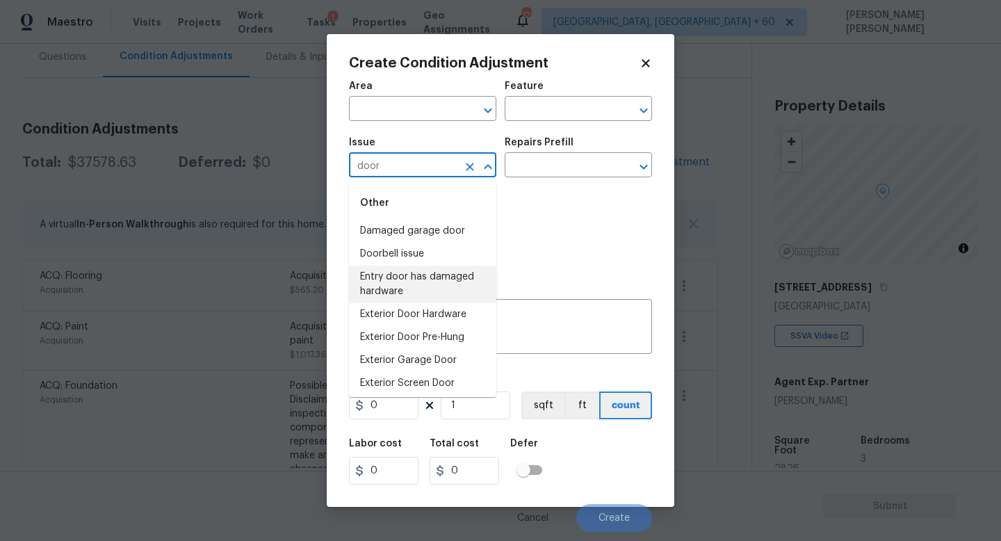
scroll to position [141, 0]
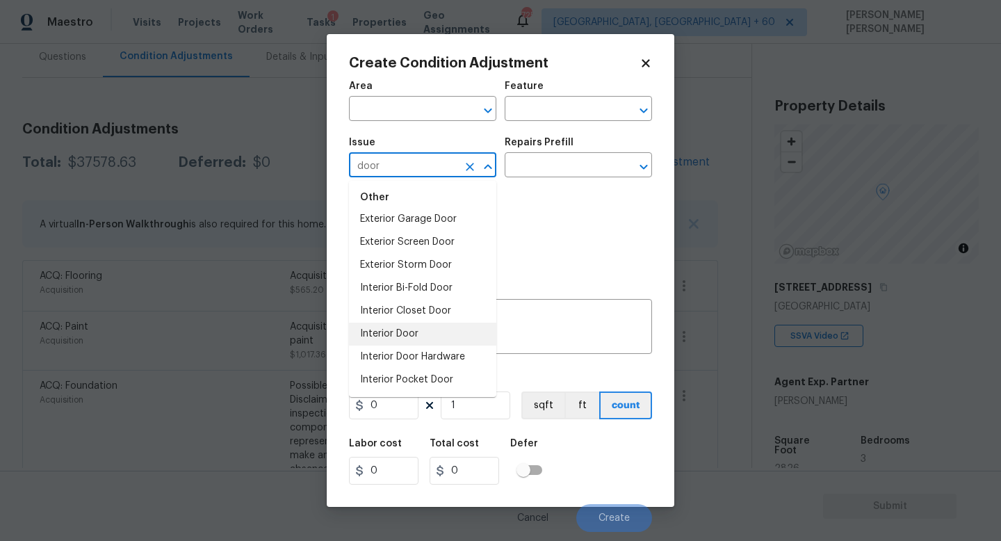
click at [400, 336] on li "Interior Door" at bounding box center [422, 334] width 147 height 23
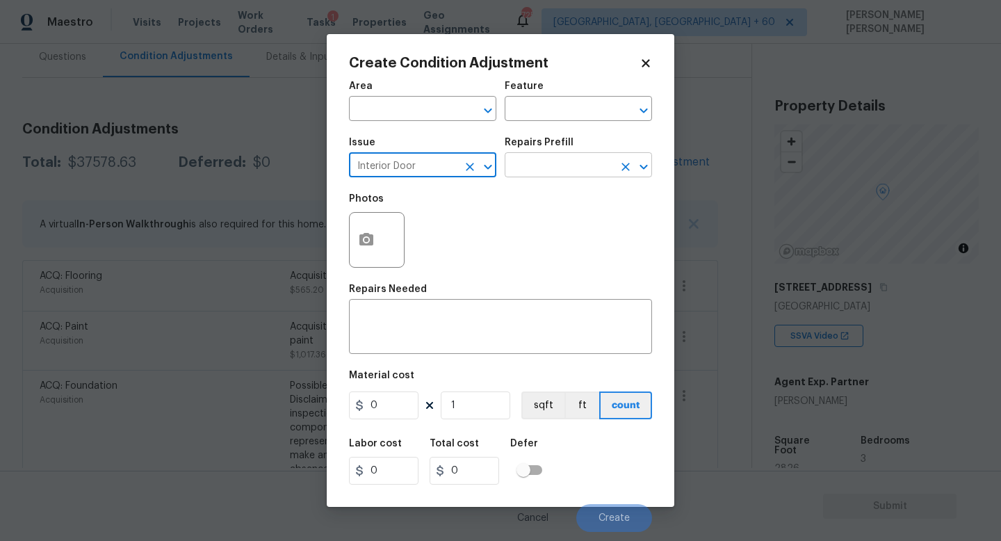
type input "Interior Door"
click at [530, 171] on input "text" at bounding box center [559, 167] width 108 height 22
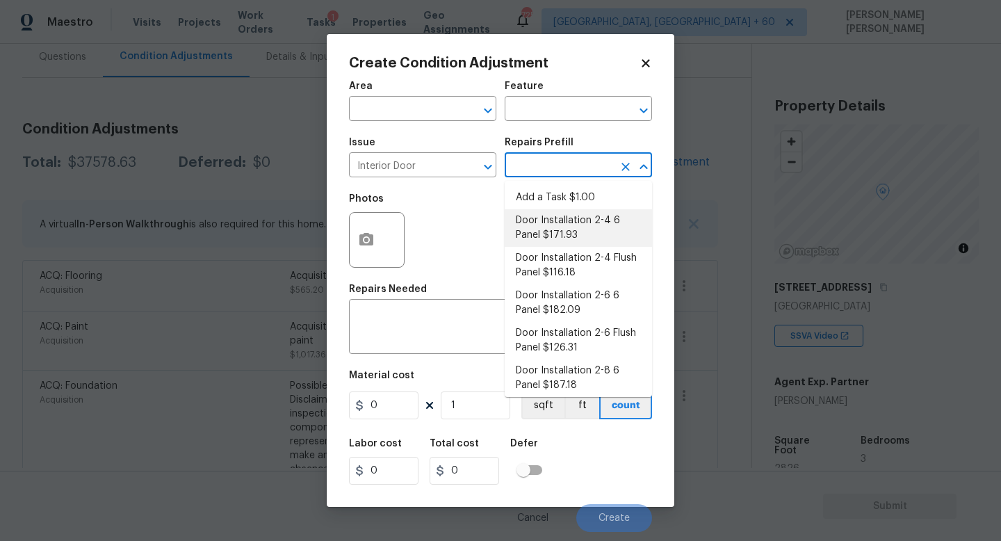
click at [563, 243] on li "Door Installation 2-4 6 Panel $171.93" at bounding box center [578, 228] width 147 height 38
type input "Interior Door"
type textarea "Remove the existing door (if present). Install a new pre-hung 2-4 6 panel inter…"
type input "171.93"
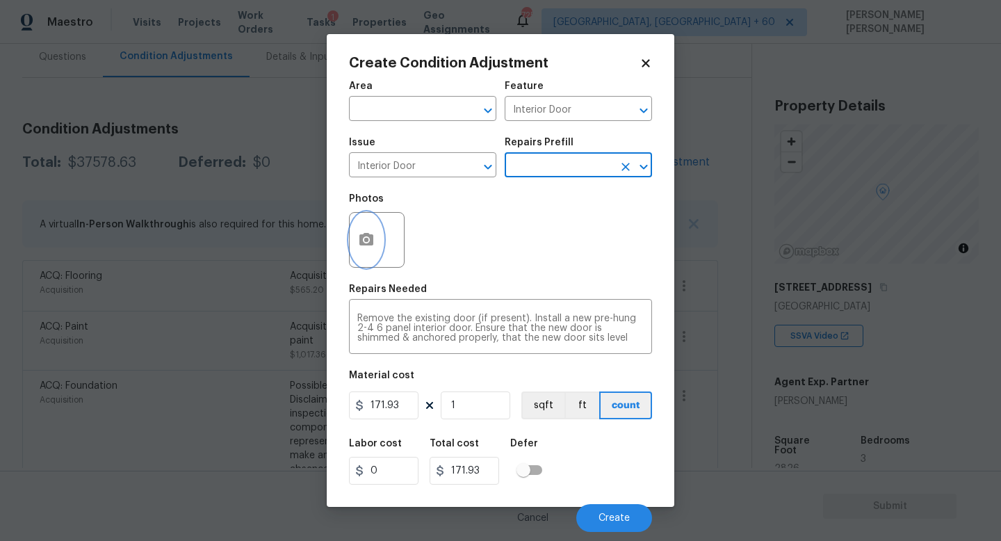
click at [363, 223] on button "button" at bounding box center [366, 240] width 33 height 54
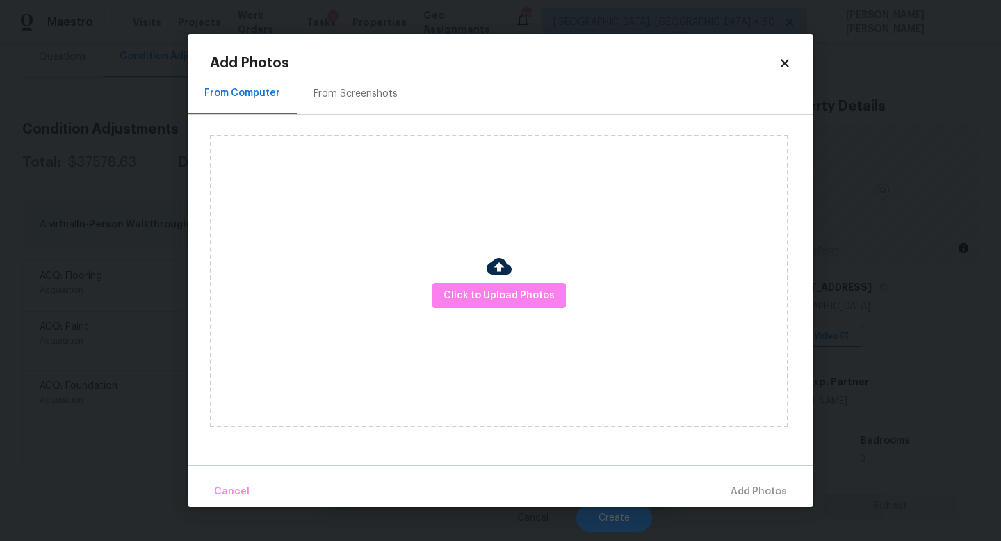
click at [510, 309] on div "Click to Upload Photos" at bounding box center [499, 281] width 578 height 292
click at [514, 304] on button "Click to Upload Photos" at bounding box center [498, 296] width 133 height 26
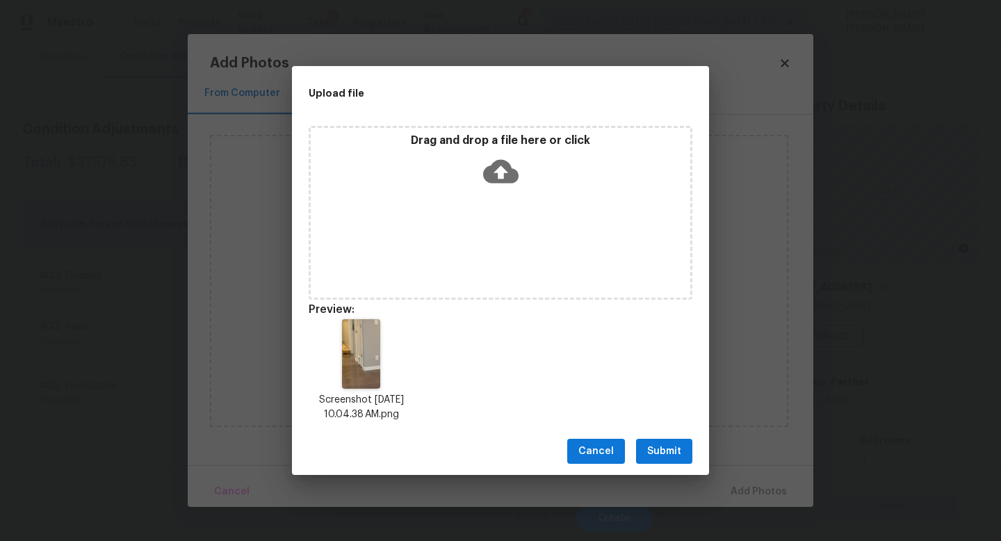
click at [669, 451] on span "Submit" at bounding box center [664, 451] width 34 height 17
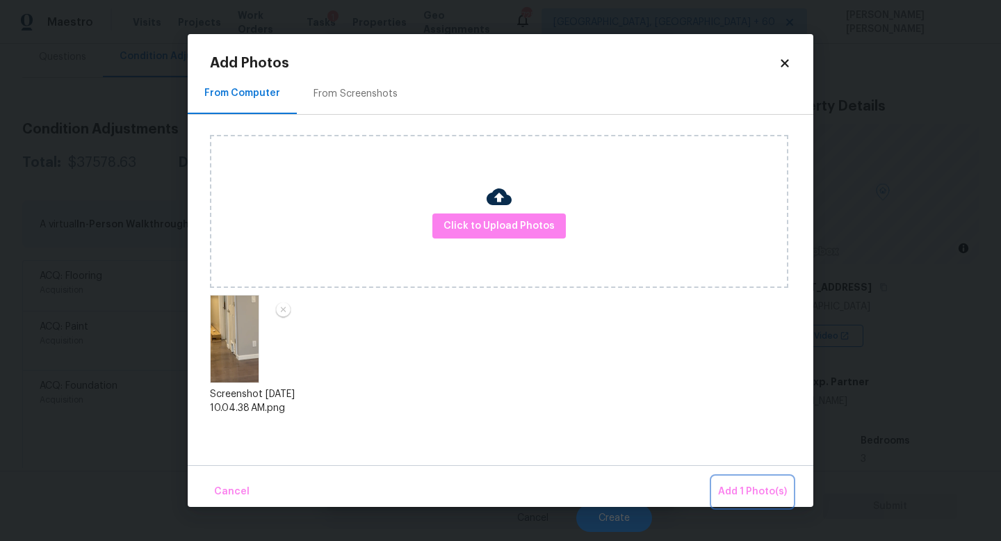
click at [733, 479] on button "Add 1 Photo(s)" at bounding box center [752, 492] width 80 height 30
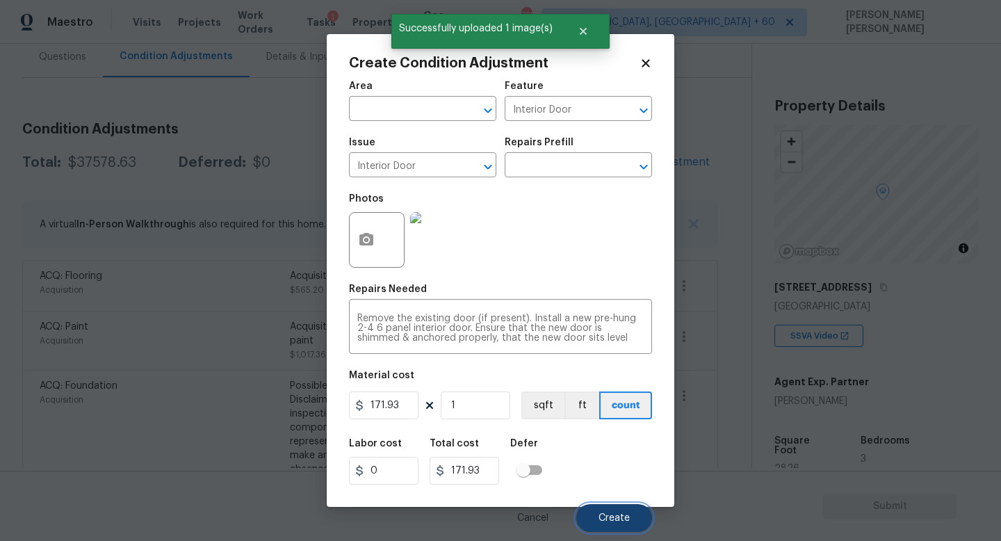
click at [617, 514] on span "Create" at bounding box center [613, 518] width 31 height 10
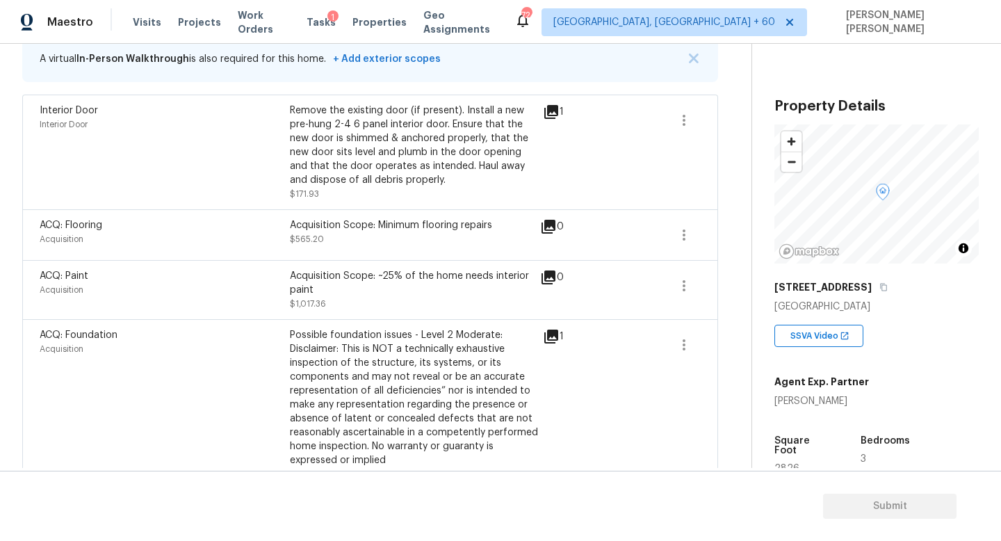
scroll to position [58, 0]
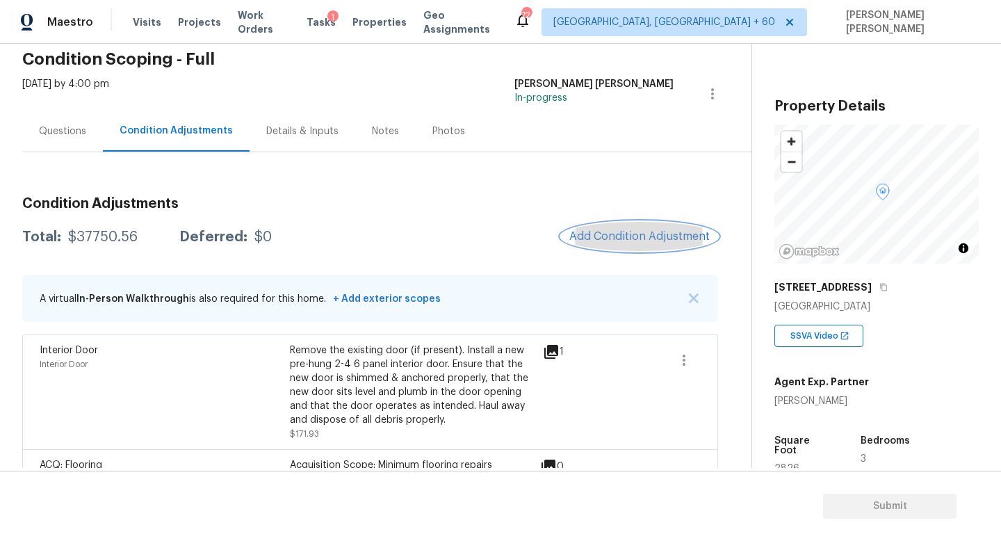
click at [617, 241] on span "Add Condition Adjustment" at bounding box center [639, 236] width 140 height 13
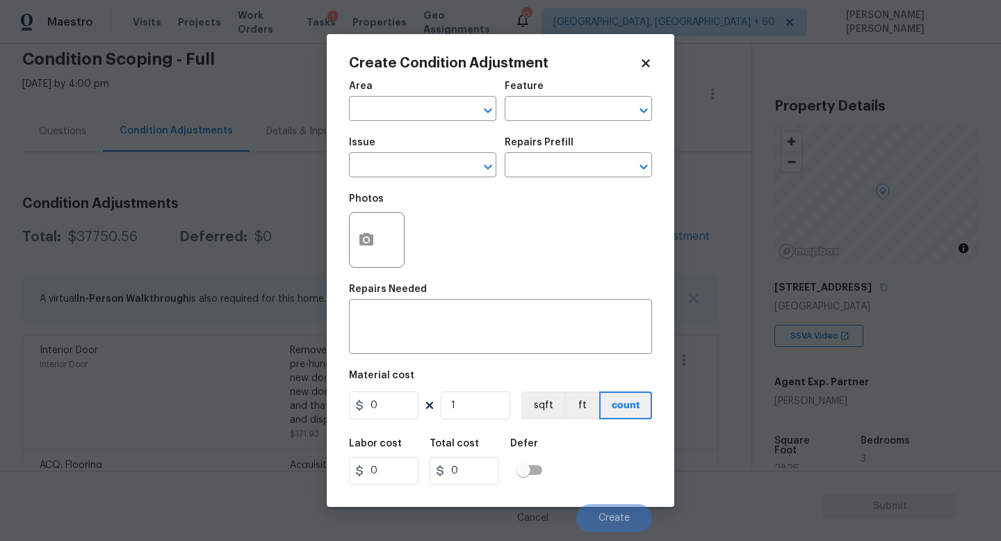
click at [393, 145] on div "Issue" at bounding box center [422, 147] width 147 height 18
click at [393, 154] on div "Issue" at bounding box center [422, 147] width 147 height 18
click at [398, 163] on input "text" at bounding box center [403, 167] width 108 height 22
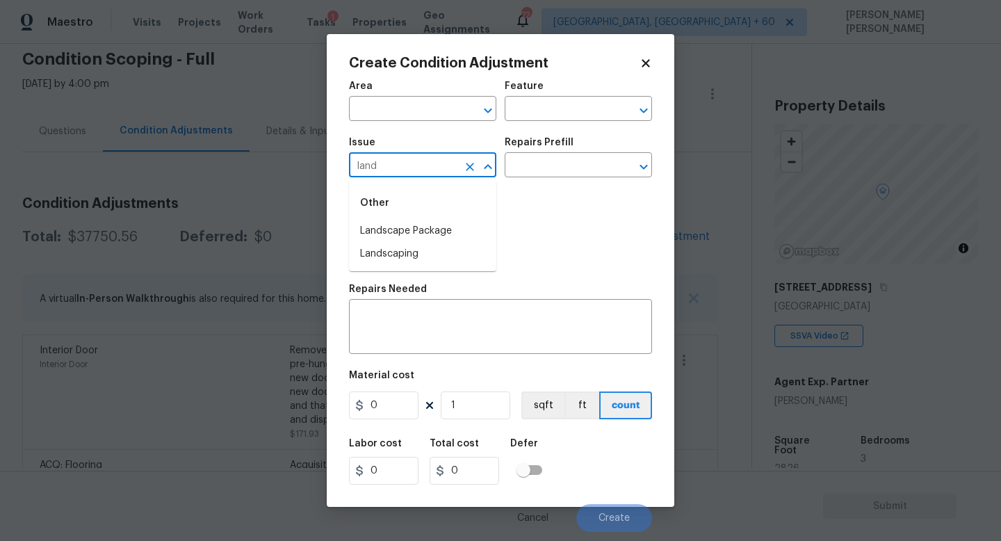
click at [411, 219] on div "Other" at bounding box center [422, 202] width 147 height 33
click at [436, 234] on li "Landscape Package" at bounding box center [422, 231] width 147 height 23
type input "Landscape Package"
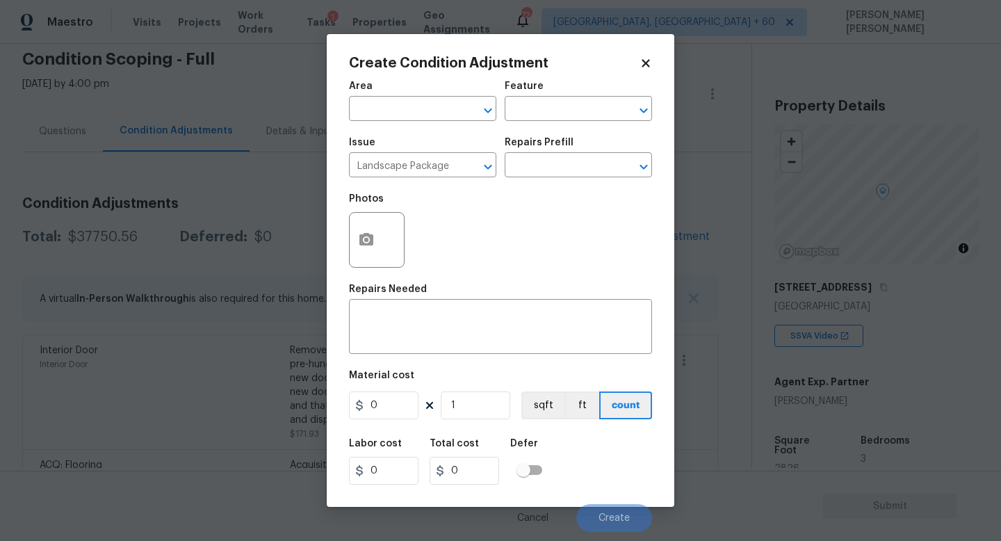
click at [587, 154] on div "Repairs Prefill" at bounding box center [578, 147] width 147 height 18
click at [585, 161] on input "text" at bounding box center [559, 167] width 108 height 22
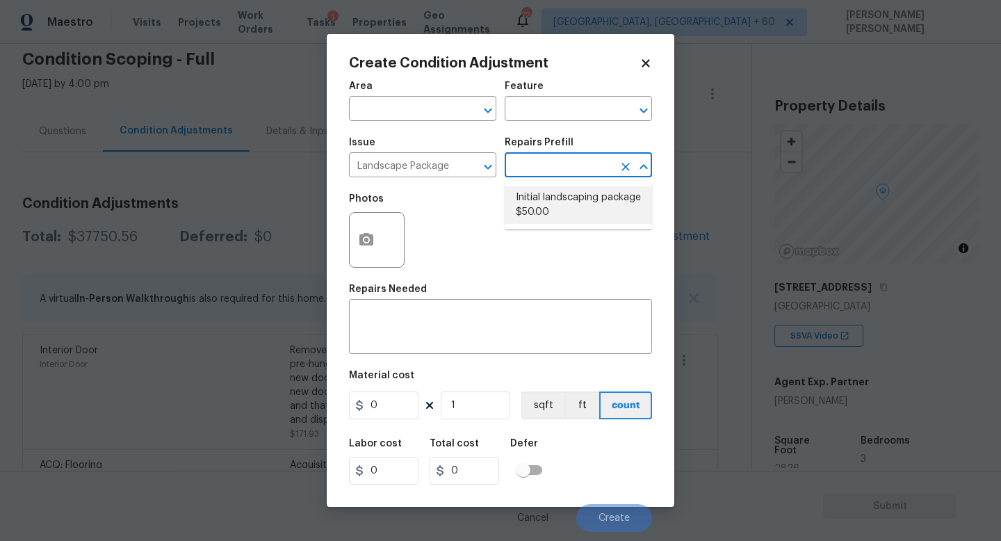
click at [578, 199] on li "Initial landscaping package $50.00" at bounding box center [578, 205] width 147 height 38
type input "Home Readiness Packages"
type textarea "Mowing of grass up to 6" in height. Mow, edge along driveways & sidewalks, trim…"
type input "50"
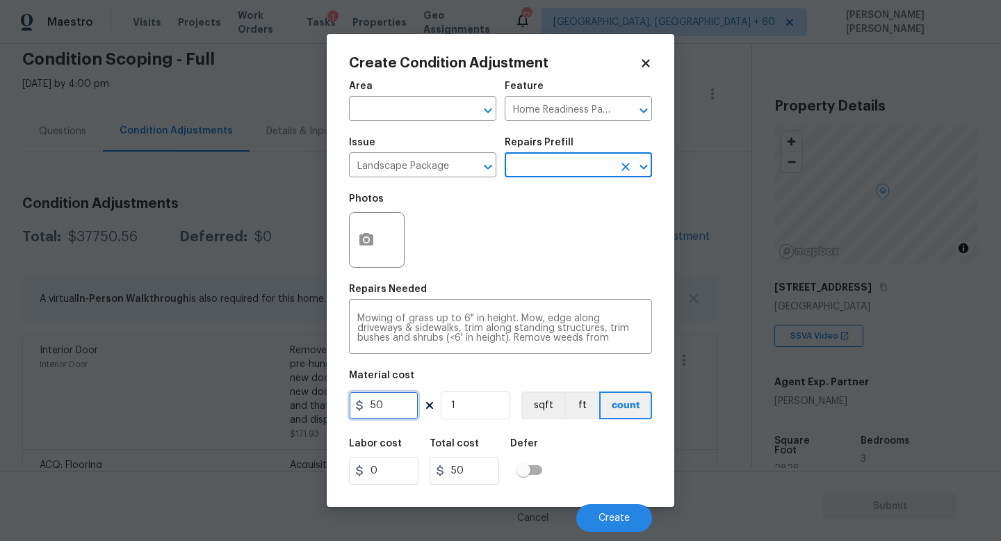
click at [409, 409] on input "50" at bounding box center [384, 405] width 70 height 28
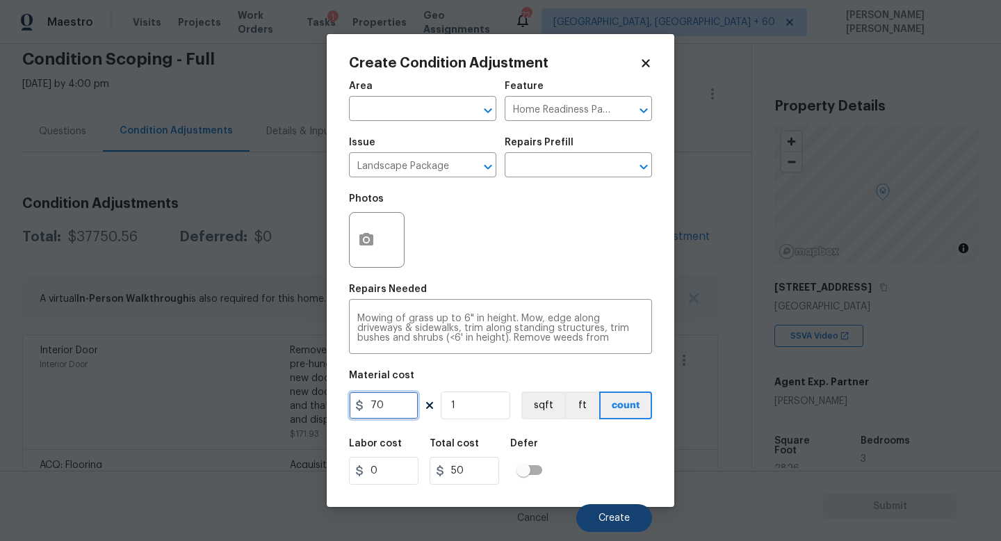
type input "70"
click at [607, 509] on button "Create" at bounding box center [614, 518] width 76 height 28
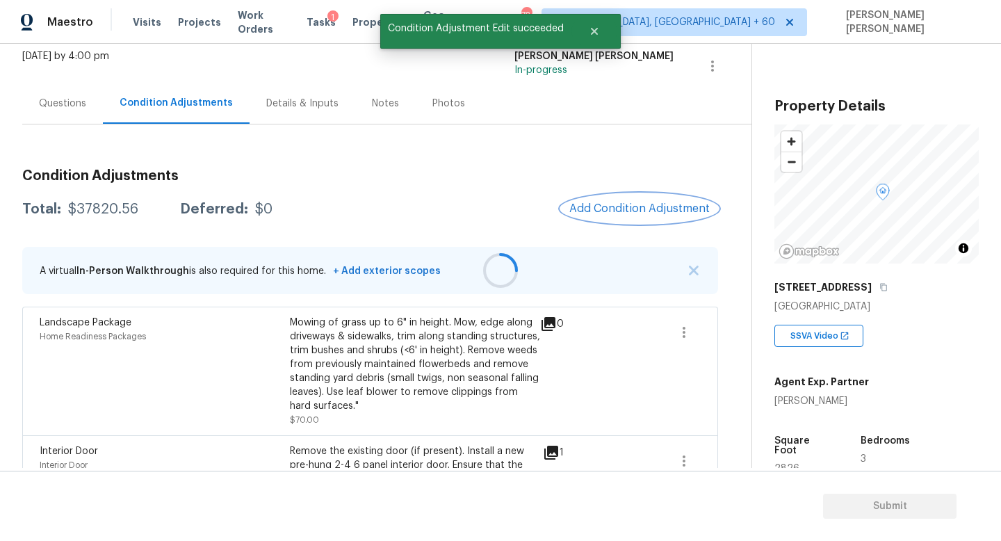
scroll to position [101, 0]
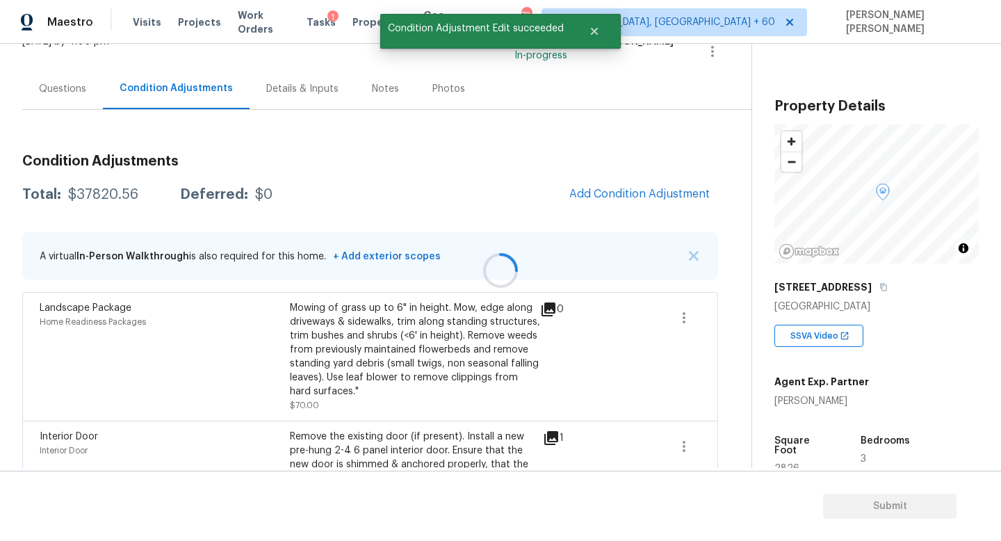
click at [649, 187] on div at bounding box center [500, 270] width 1001 height 541
click at [637, 199] on span "Add Condition Adjustment" at bounding box center [639, 194] width 140 height 13
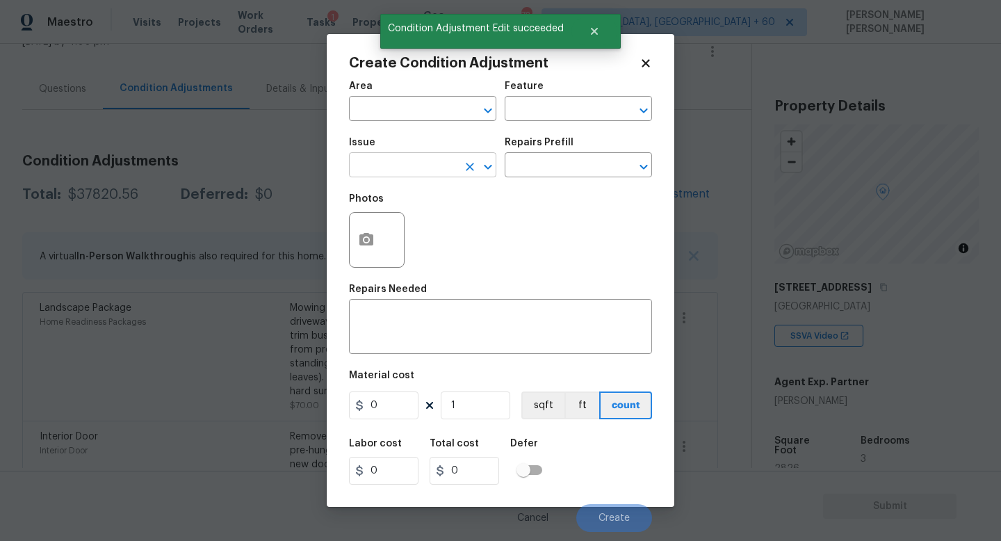
click at [410, 168] on input "text" at bounding box center [403, 167] width 108 height 22
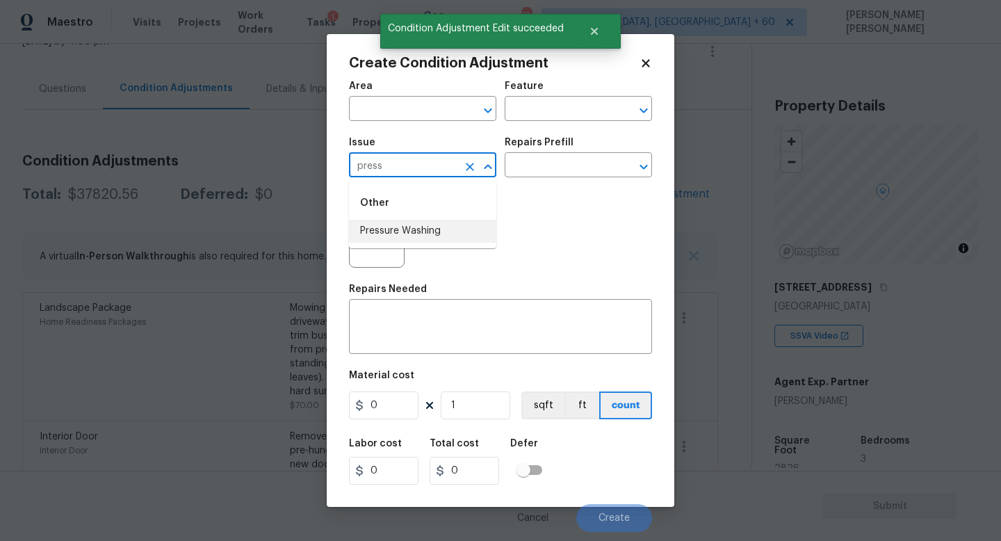
click at [421, 234] on li "Pressure Washing" at bounding box center [422, 231] width 147 height 23
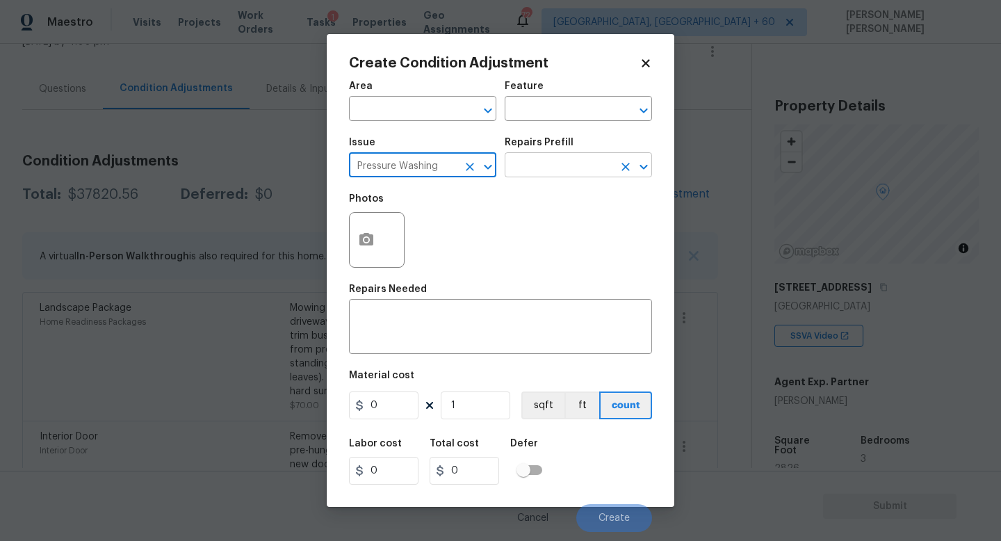
type input "Pressure Washing"
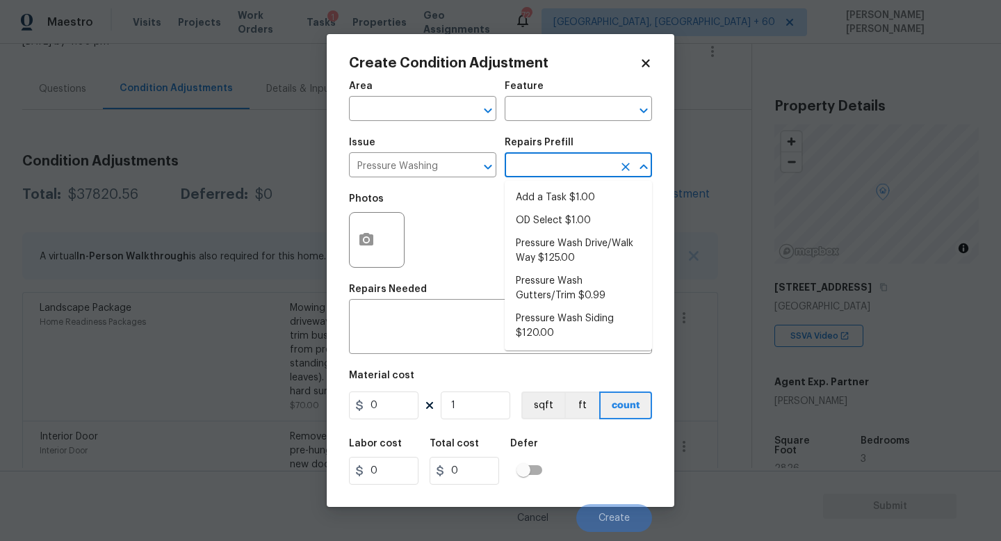
click at [552, 164] on input "text" at bounding box center [559, 167] width 108 height 22
click at [586, 249] on li "Pressure Wash Drive/Walk Way $125.00" at bounding box center [578, 251] width 147 height 38
type input "Siding"
type textarea "Pressure wash the driveways/walkways as directed by the PM. Ensure that all deb…"
type input "125"
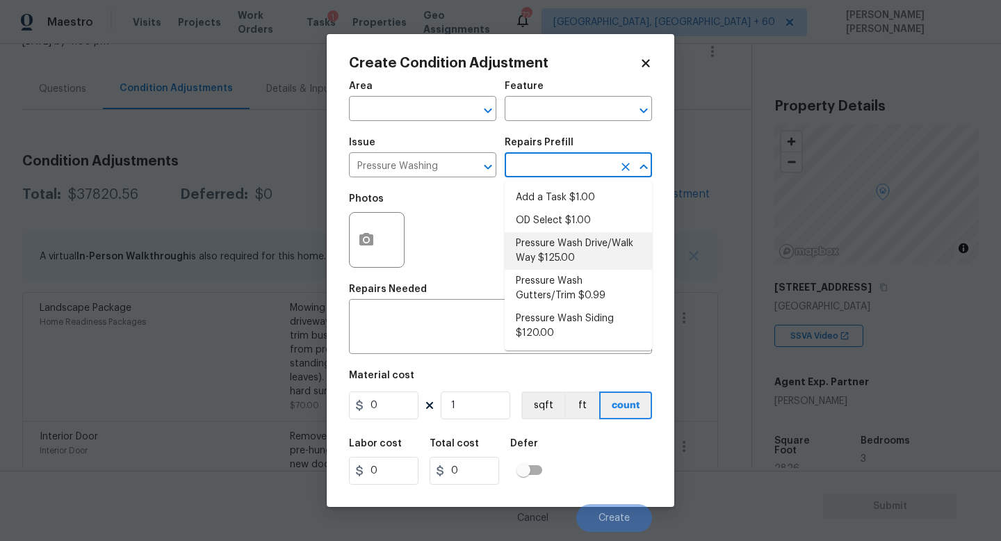
type input "125"
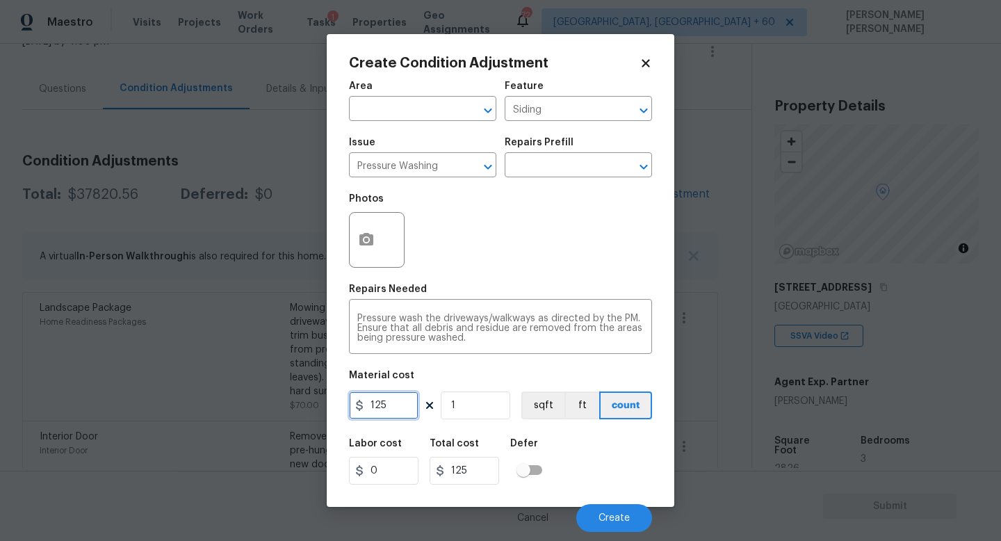
drag, startPoint x: 416, startPoint y: 408, endPoint x: 229, endPoint y: 401, distance: 186.4
click at [229, 401] on div "Create Condition Adjustment Area ​ Feature Siding ​ Issue Pressure Washing ​ Re…" at bounding box center [500, 270] width 1001 height 541
type input "200"
click at [612, 512] on button "Create" at bounding box center [614, 518] width 76 height 28
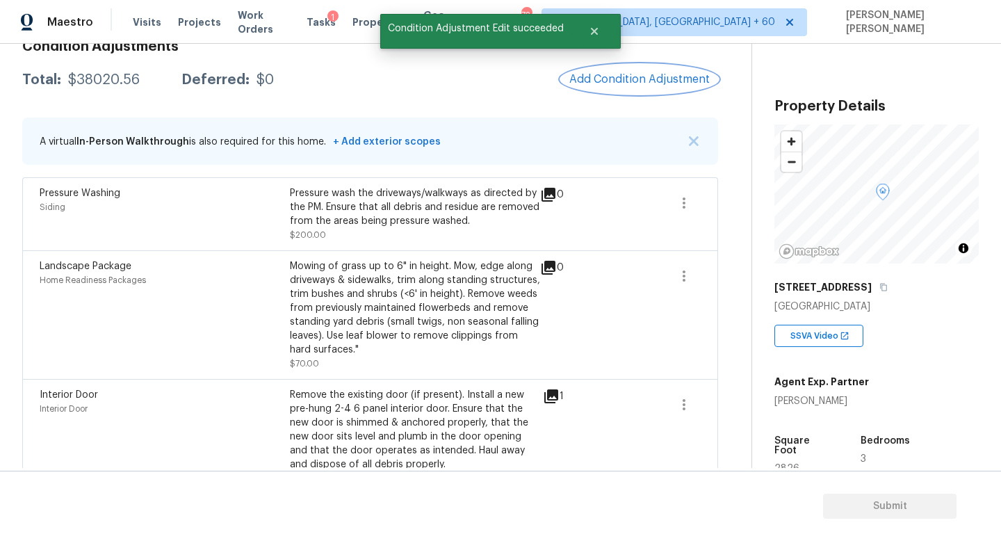
scroll to position [227, 0]
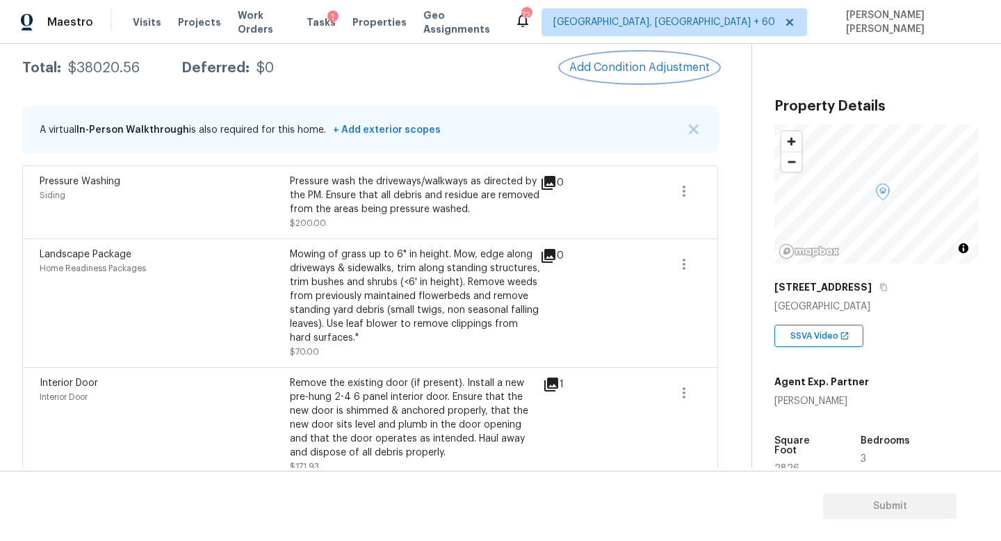
click at [641, 53] on button "Add Condition Adjustment" at bounding box center [639, 67] width 157 height 29
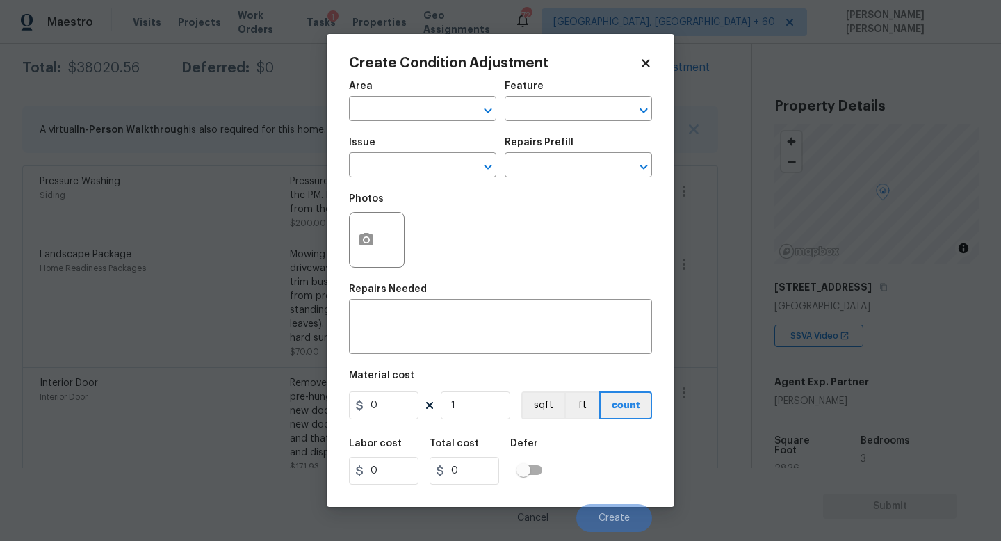
click at [409, 153] on div "Issue" at bounding box center [422, 147] width 147 height 18
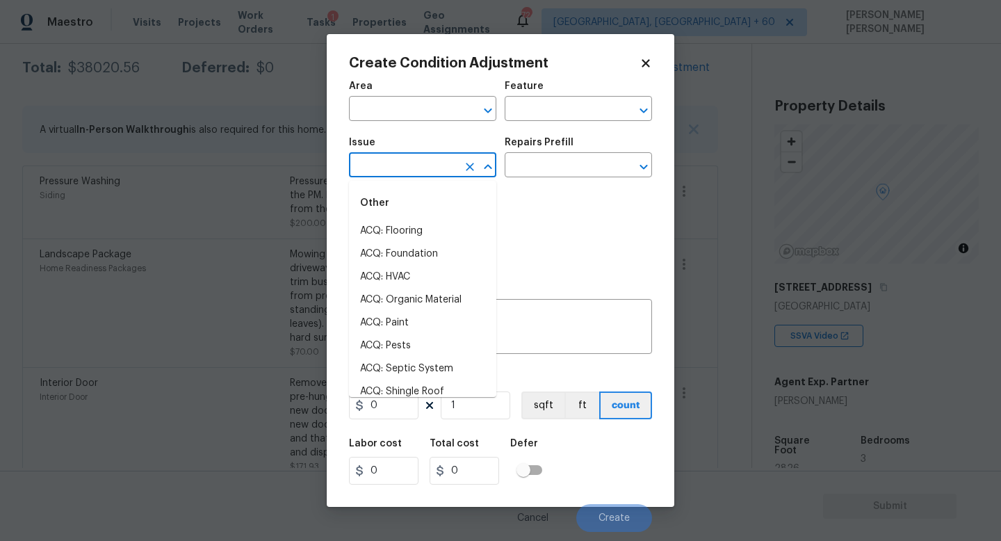
click at [409, 158] on input "text" at bounding box center [403, 167] width 108 height 22
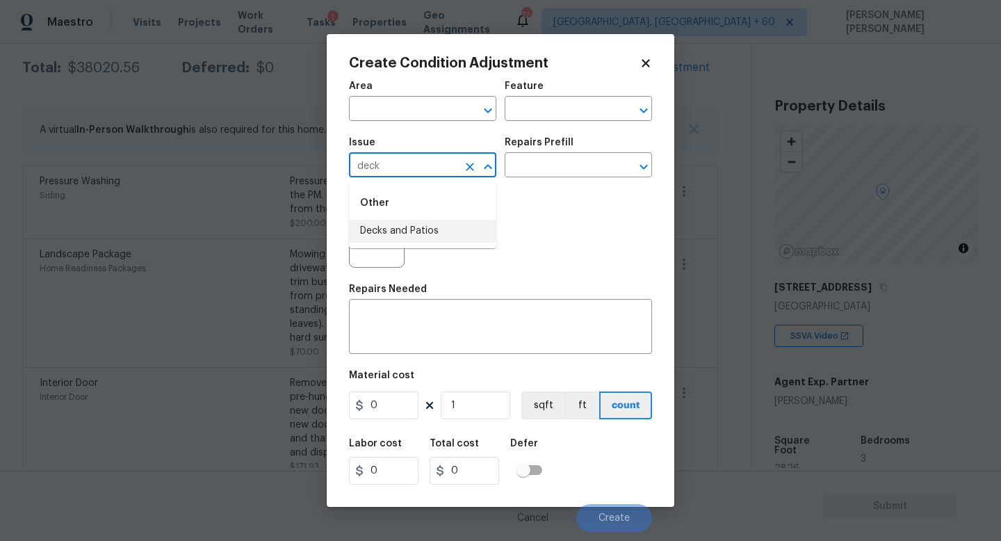
click at [394, 244] on ul "Other Decks and Patios" at bounding box center [422, 214] width 147 height 67
click at [406, 233] on li "Decks and Patios" at bounding box center [422, 231] width 147 height 23
type input "Decks and Patios"
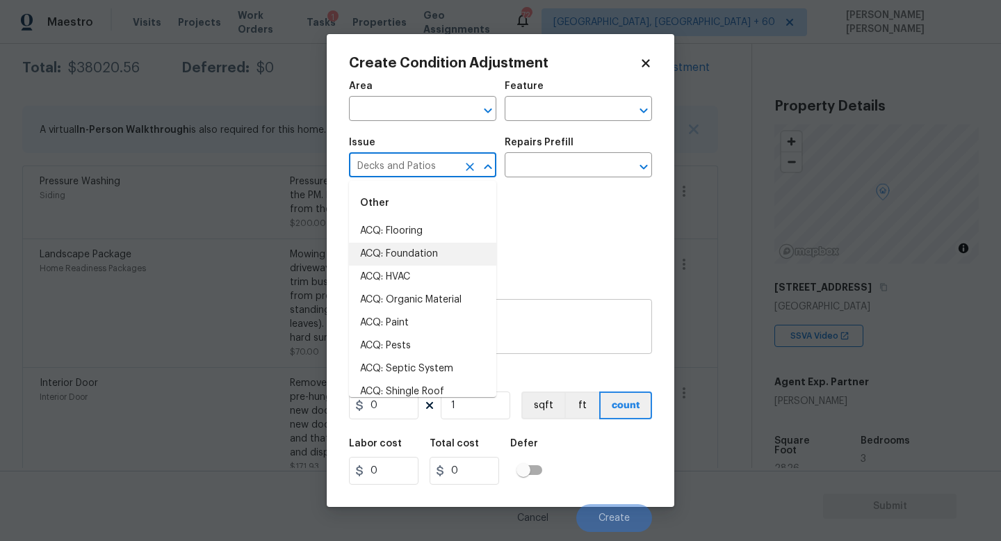
click at [565, 325] on textarea at bounding box center [500, 327] width 286 height 29
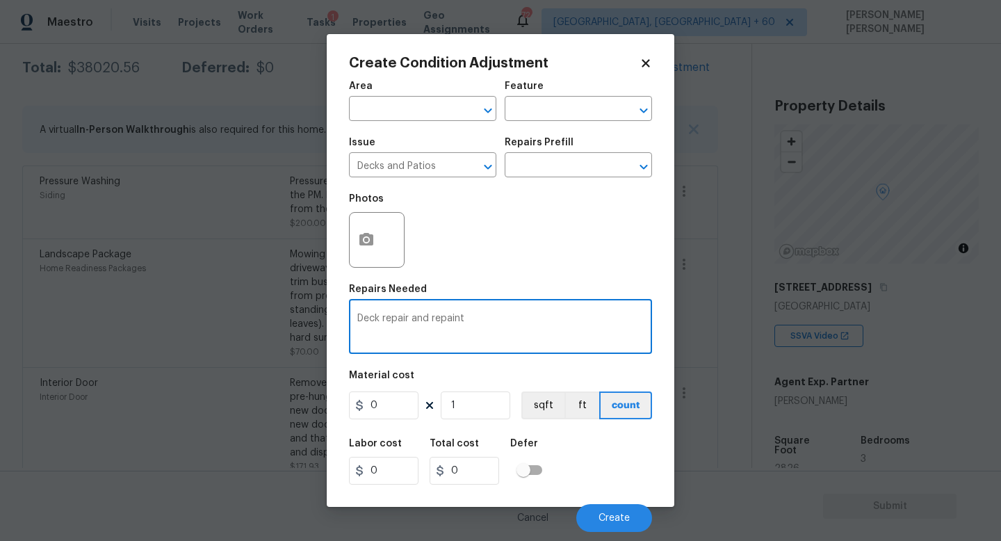
type textarea "Deck repair and repaint"
click at [385, 405] on input "0" at bounding box center [384, 405] width 70 height 28
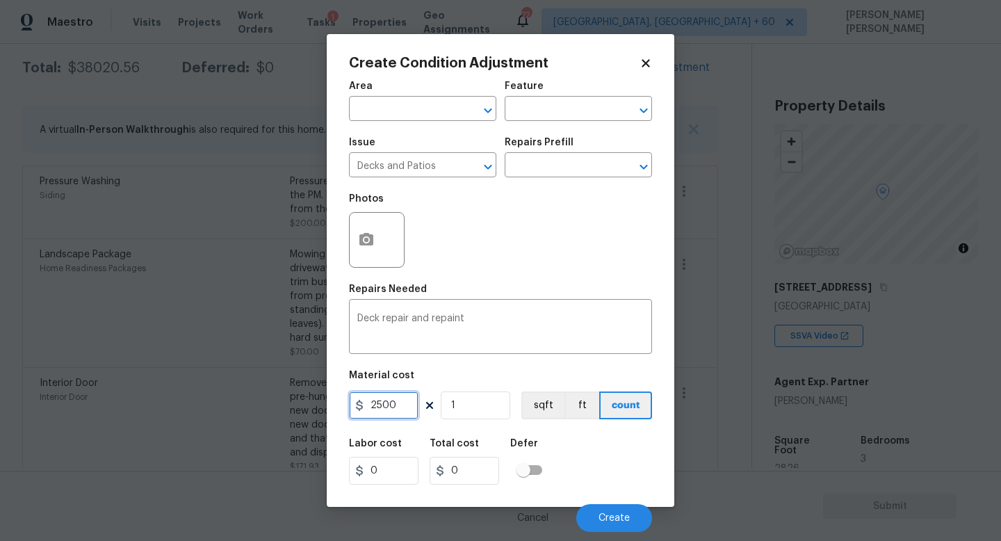
type input "2500"
click at [361, 241] on icon "button" at bounding box center [366, 239] width 14 height 13
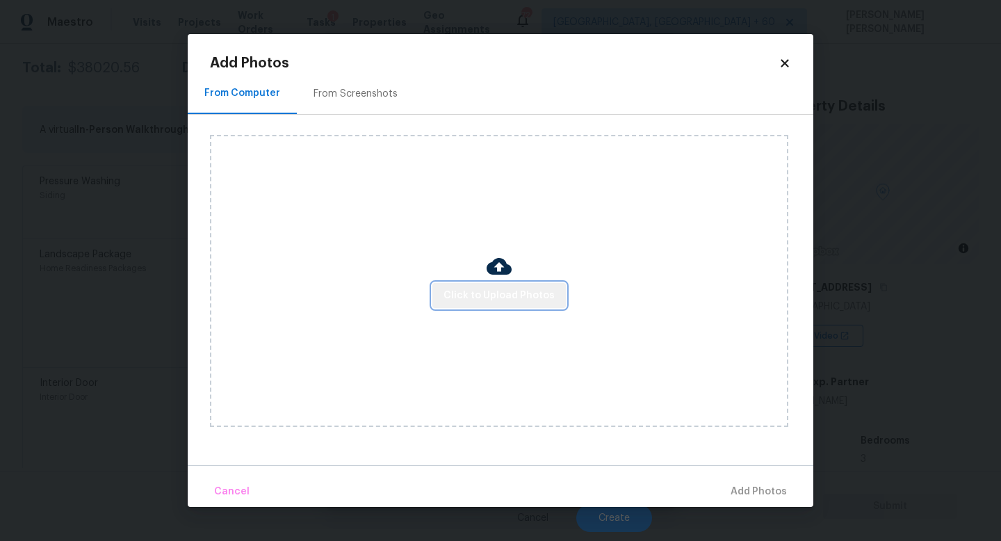
click at [527, 294] on span "Click to Upload Photos" at bounding box center [498, 295] width 111 height 17
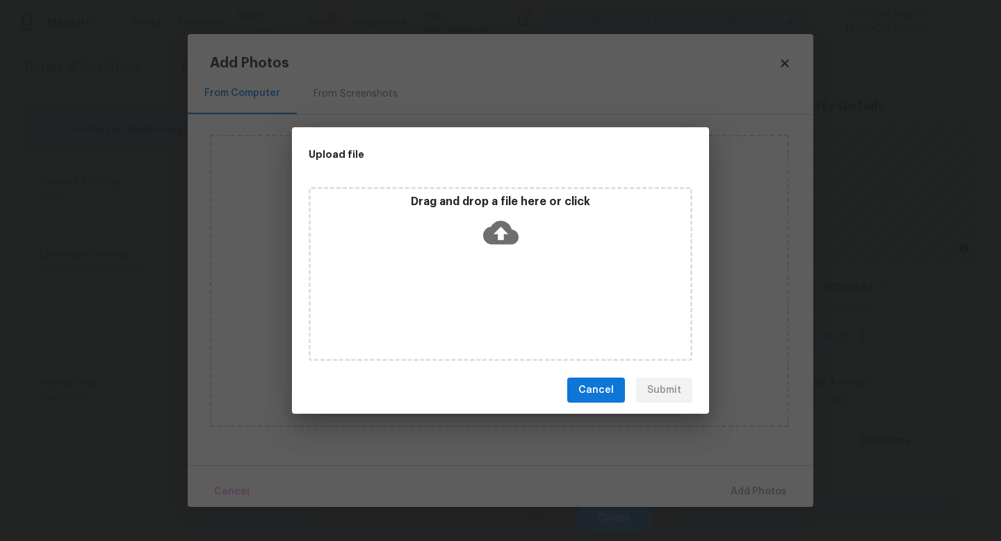
click at [492, 244] on icon at bounding box center [500, 232] width 35 height 35
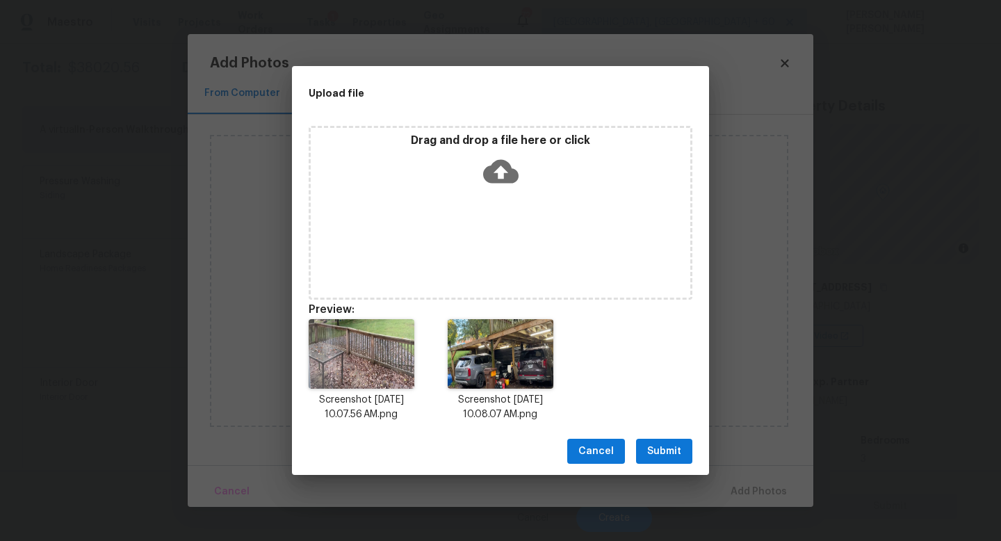
click at [667, 450] on span "Submit" at bounding box center [664, 451] width 34 height 17
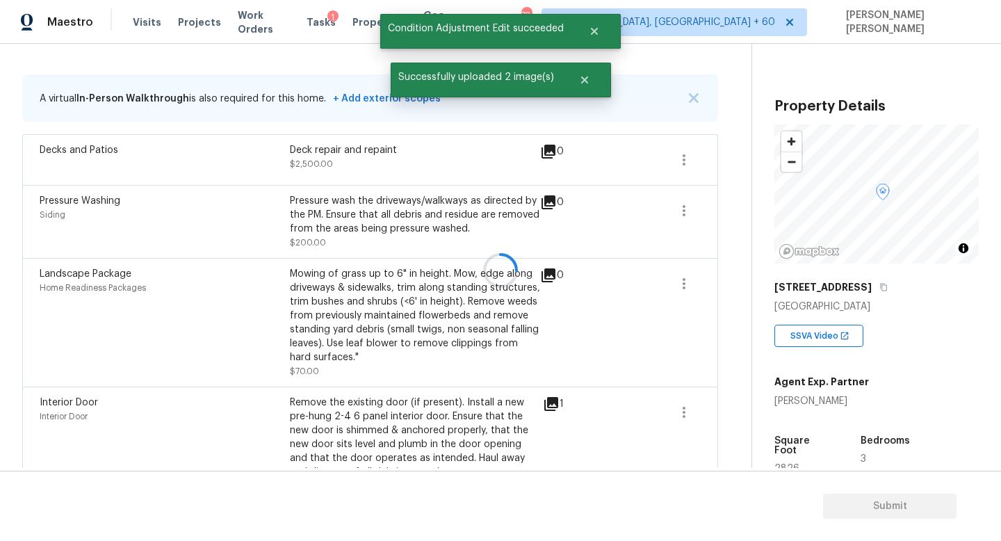
scroll to position [227, 0]
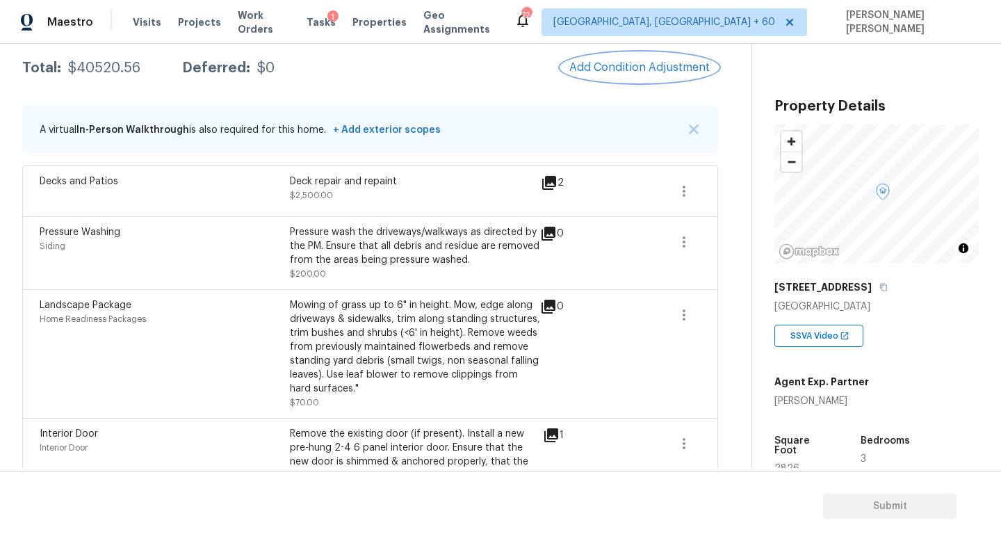
click at [629, 68] on span "Add Condition Adjustment" at bounding box center [639, 67] width 140 height 13
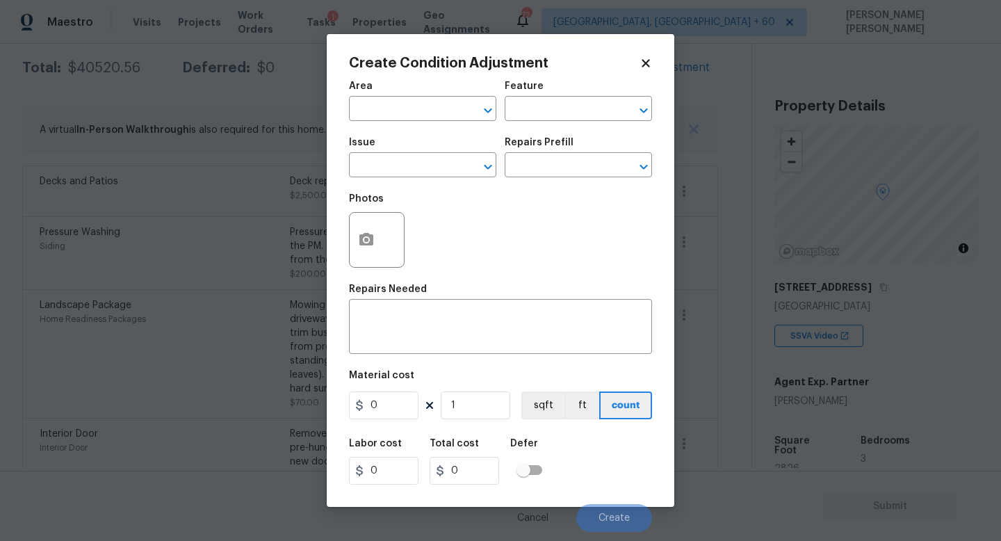
click at [134, 264] on body "Maestro Visits Projects Work Orders Tasks 1 Properties Geo Assignments 724 [GEO…" at bounding box center [500, 270] width 1001 height 541
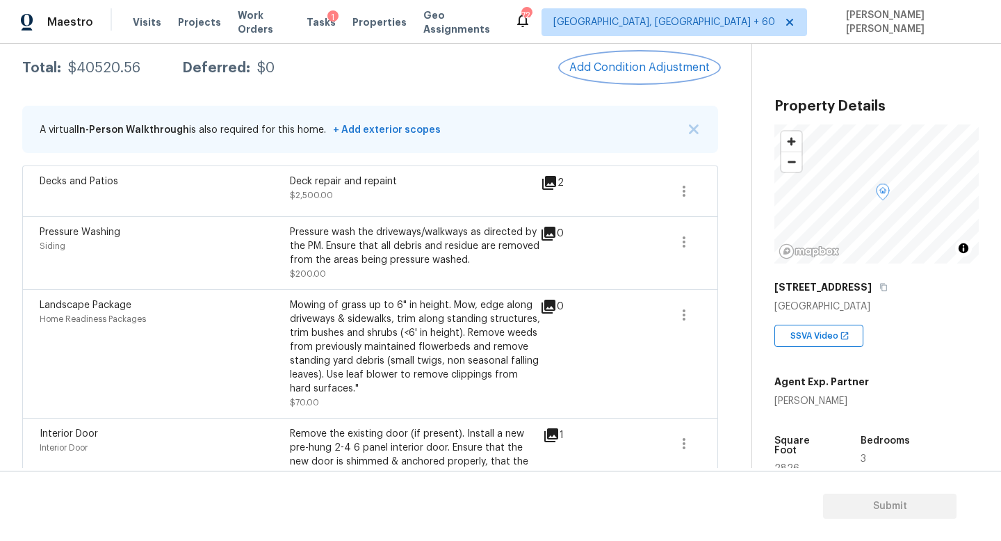
click at [630, 59] on button "Add Condition Adjustment" at bounding box center [639, 67] width 157 height 29
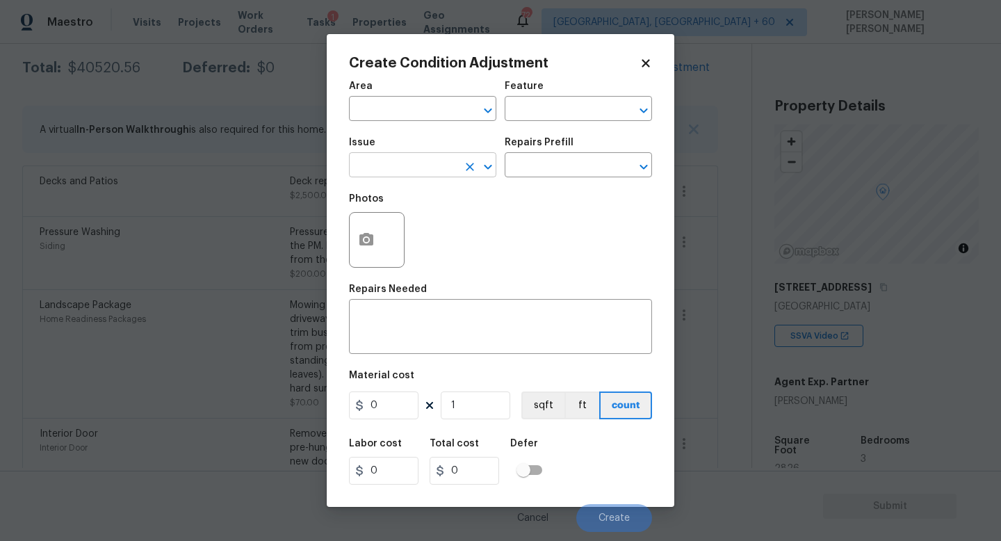
click at [393, 174] on input "text" at bounding box center [403, 167] width 108 height 22
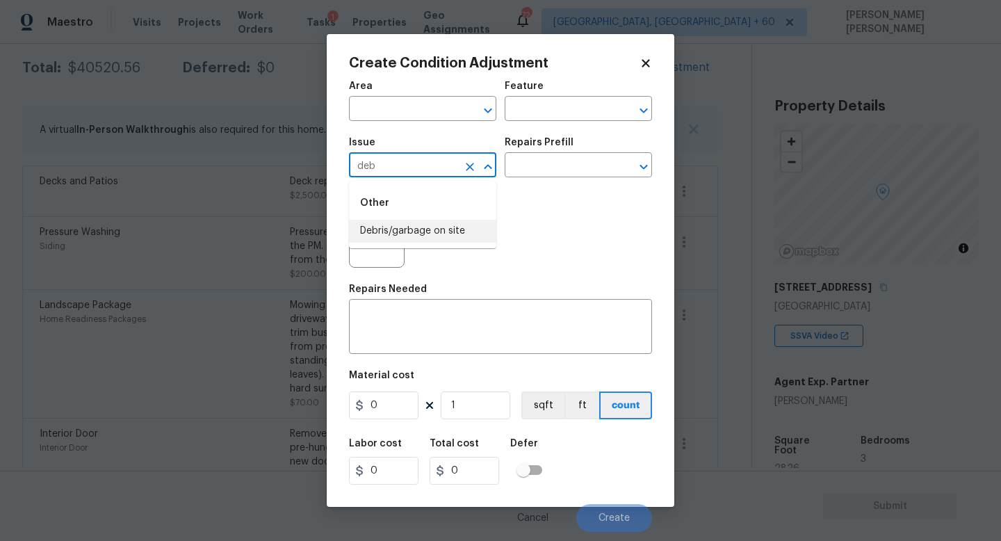
click at [414, 225] on li "Debris/garbage on site" at bounding box center [422, 231] width 147 height 23
type input "Debris/garbage on site"
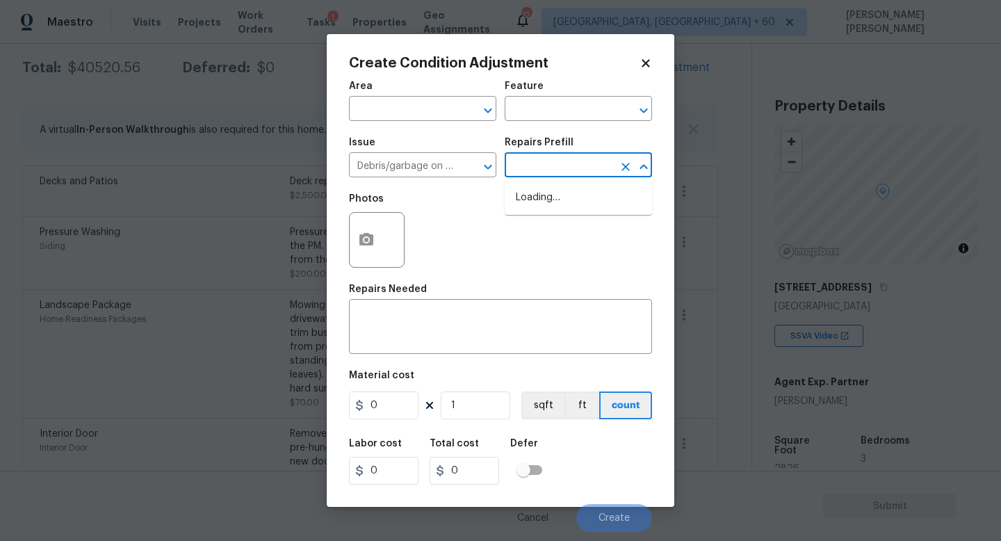
click at [589, 170] on input "text" at bounding box center [559, 167] width 108 height 22
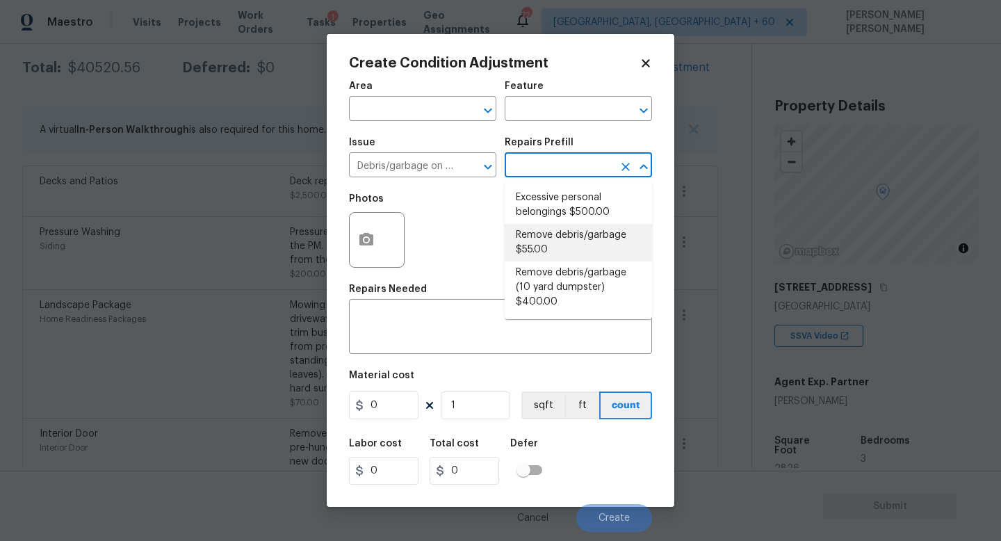
click at [577, 243] on li "Remove debris/garbage $55.00" at bounding box center [578, 243] width 147 height 38
type textarea "Remove, haul off, and properly dispose of any debris left by seller to offsite …"
type input "55"
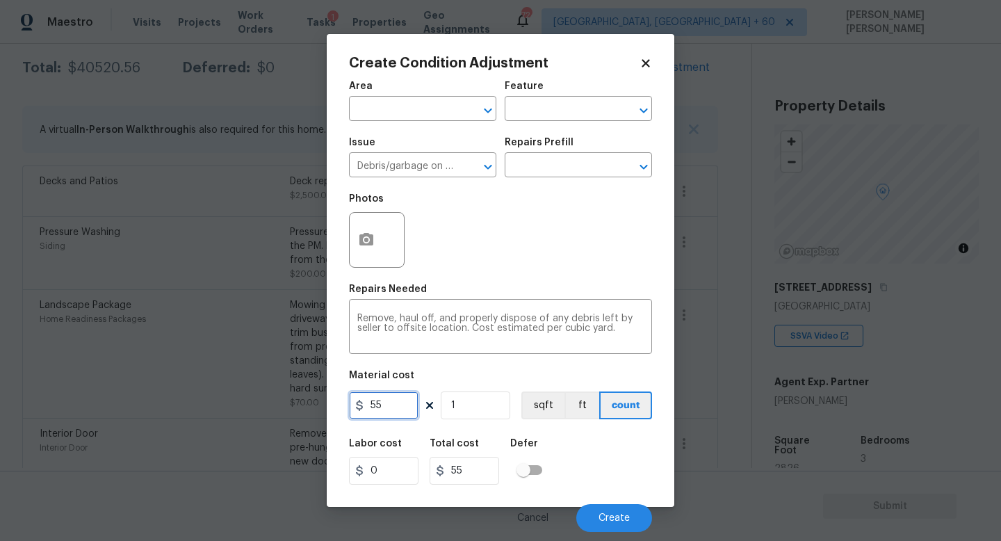
drag, startPoint x: 401, startPoint y: 418, endPoint x: 297, endPoint y: 398, distance: 106.2
click at [345, 412] on div "Create Condition Adjustment Area ​ Feature ​ Issue Debris/garbage on site ​ Rep…" at bounding box center [501, 270] width 348 height 473
type input "200"
click at [628, 512] on button "Create" at bounding box center [614, 518] width 76 height 28
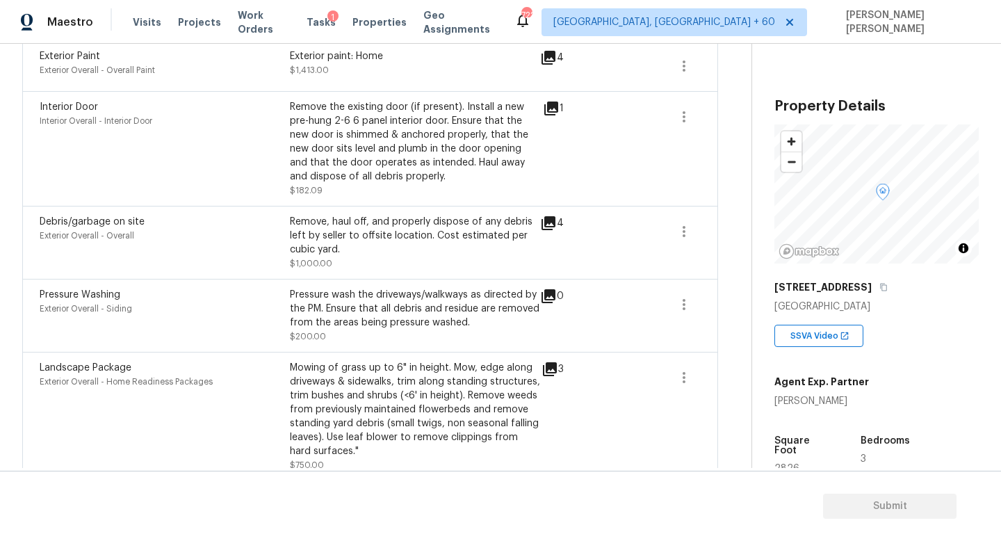
scroll to position [1276, 0]
click at [554, 223] on icon at bounding box center [548, 222] width 14 height 14
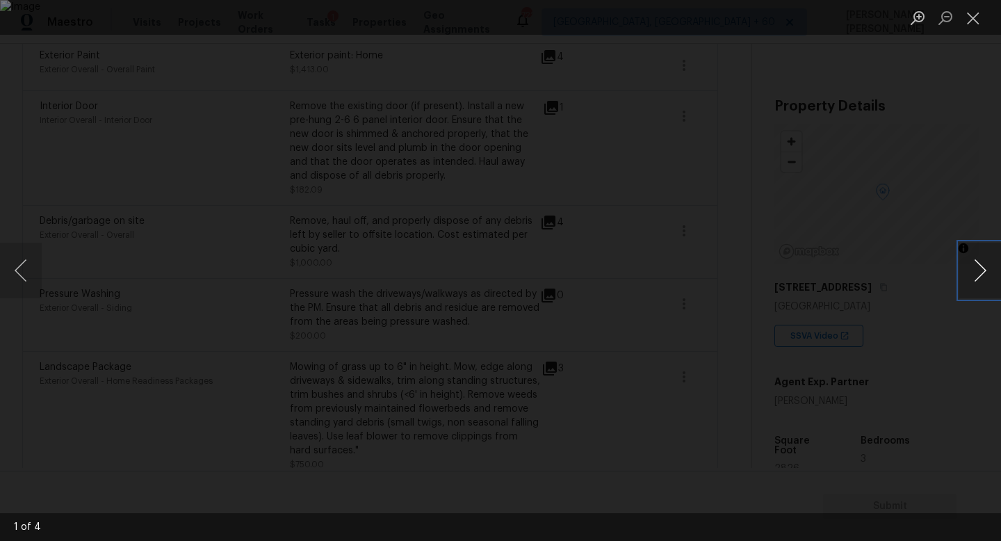
click at [992, 277] on button "Next image" at bounding box center [980, 271] width 42 height 56
click at [986, 259] on button "Next image" at bounding box center [980, 271] width 42 height 56
click at [101, 185] on div "Lightbox" at bounding box center [500, 270] width 1001 height 541
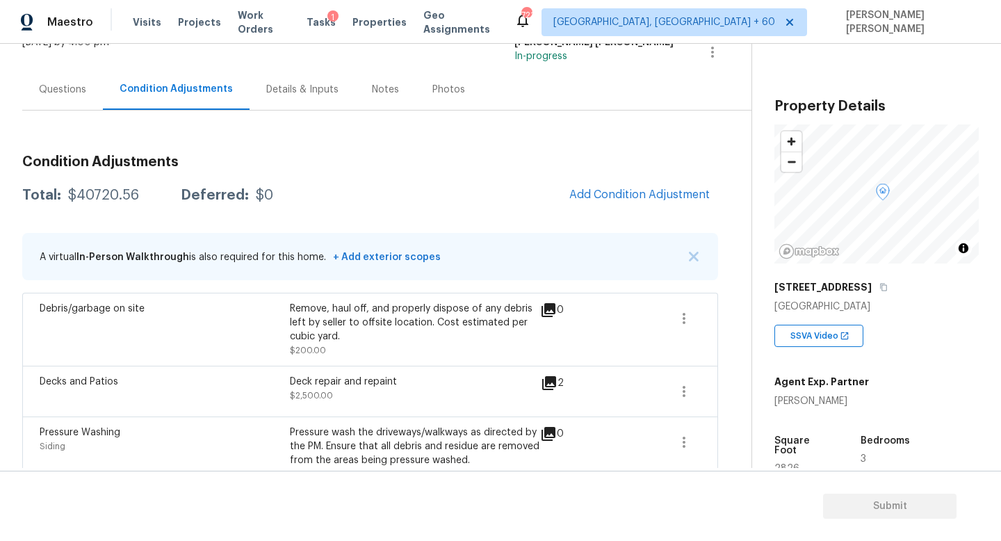
scroll to position [109, 0]
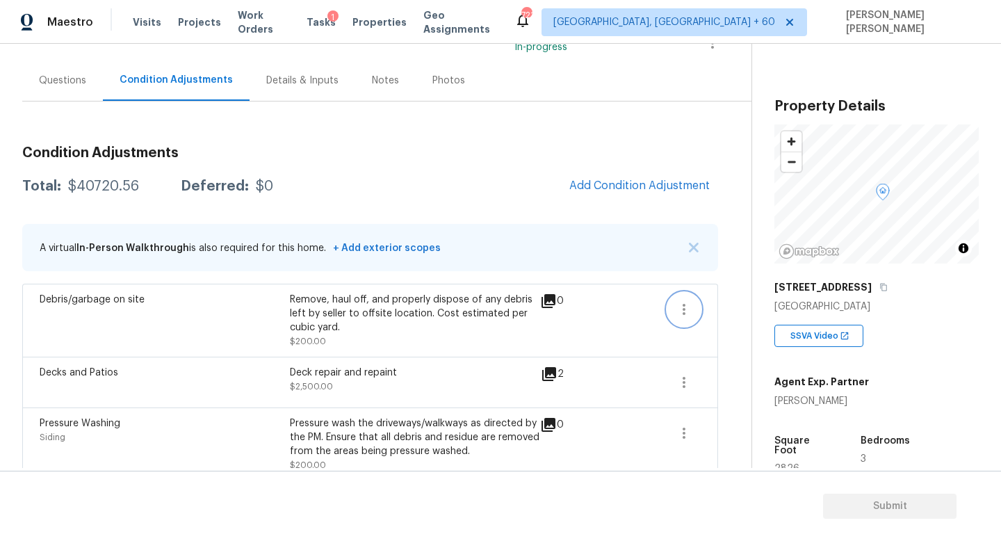
click at [684, 297] on button "button" at bounding box center [683, 309] width 33 height 33
click at [769, 300] on div "Edit" at bounding box center [763, 307] width 108 height 14
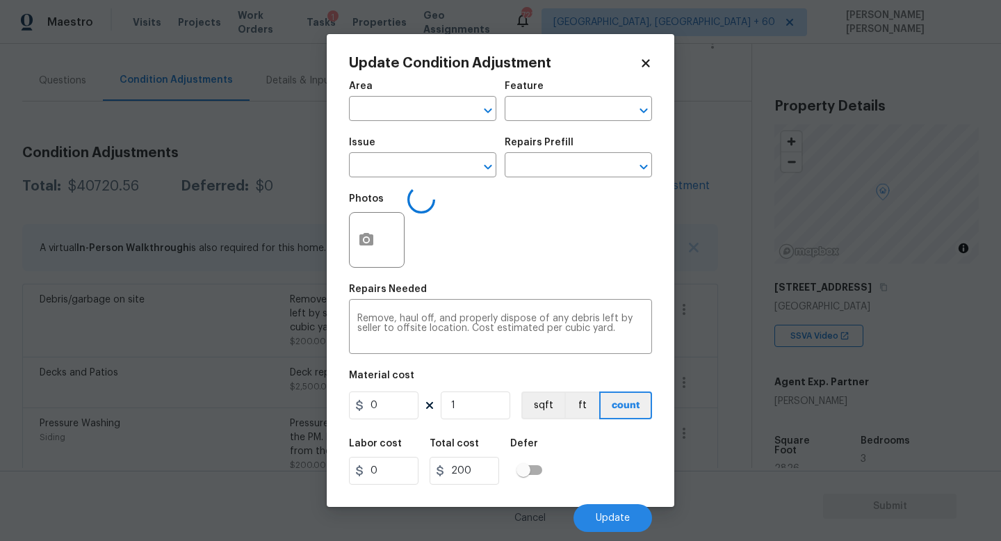
type input "Debris/garbage on site"
drag, startPoint x: 402, startPoint y: 416, endPoint x: 220, endPoint y: 382, distance: 184.7
click at [286, 409] on div "Update Condition Adjustment Area ​ Feature ​ Issue Debris/garbage on site ​ Rep…" at bounding box center [500, 270] width 1001 height 541
type input "500"
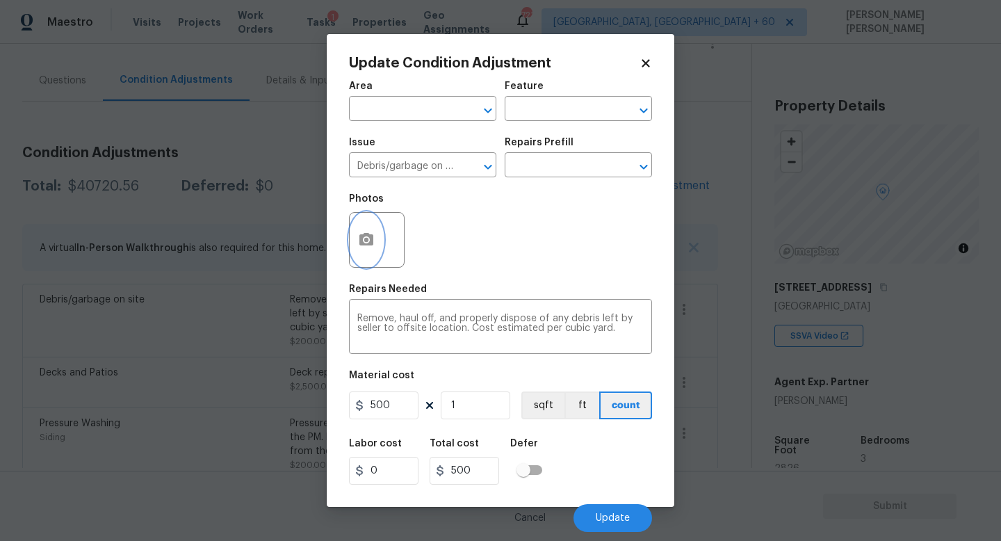
click at [361, 240] on icon "button" at bounding box center [366, 239] width 14 height 13
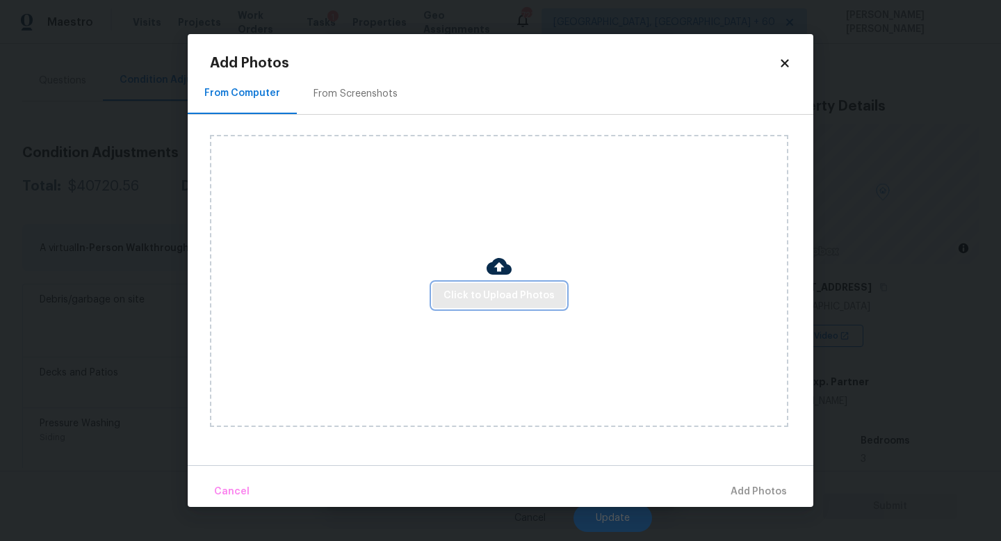
click at [504, 300] on span "Click to Upload Photos" at bounding box center [498, 295] width 111 height 17
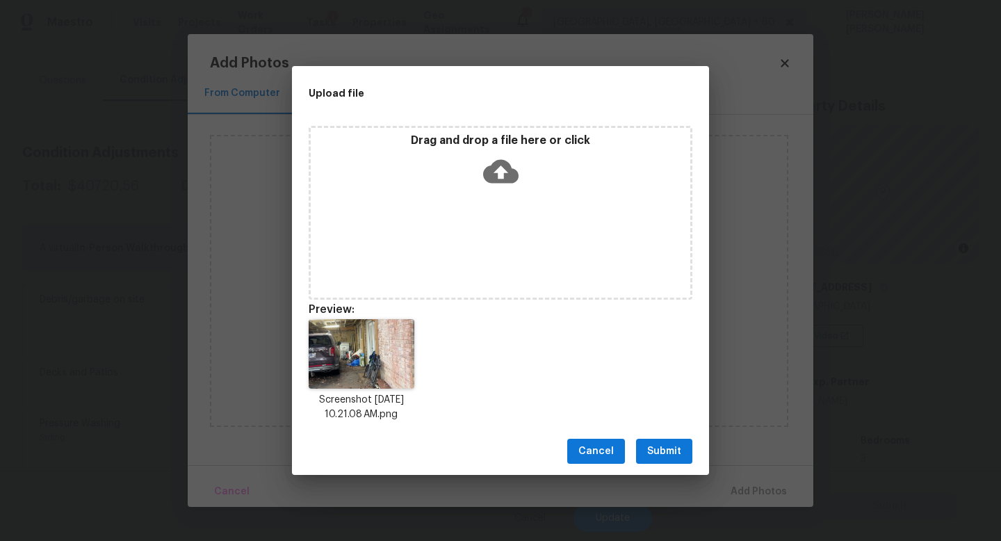
click at [667, 446] on span "Submit" at bounding box center [664, 451] width 34 height 17
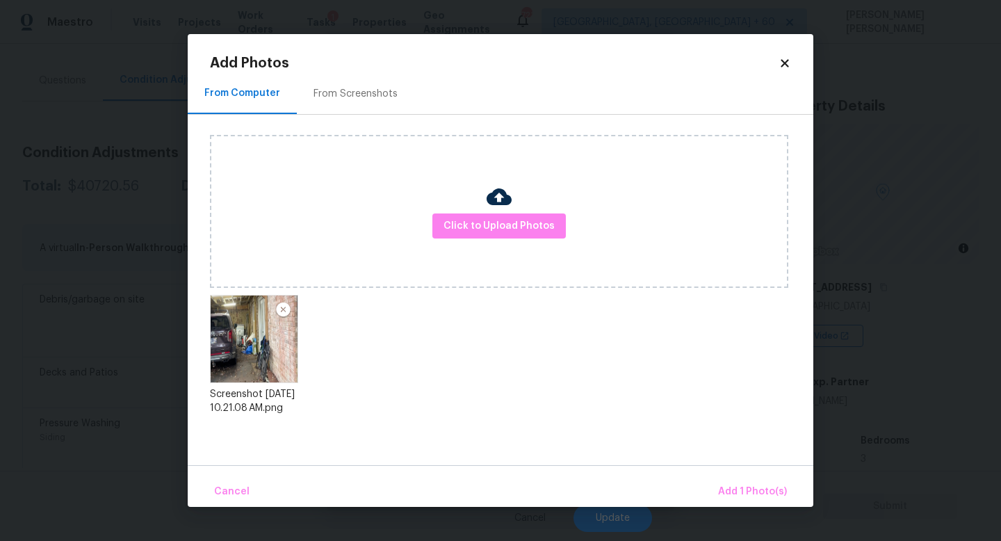
click at [751, 474] on div "Cancel Add 1 Photo(s)" at bounding box center [501, 486] width 626 height 42
click at [751, 491] on span "Add 1 Photo(s)" at bounding box center [752, 491] width 69 height 17
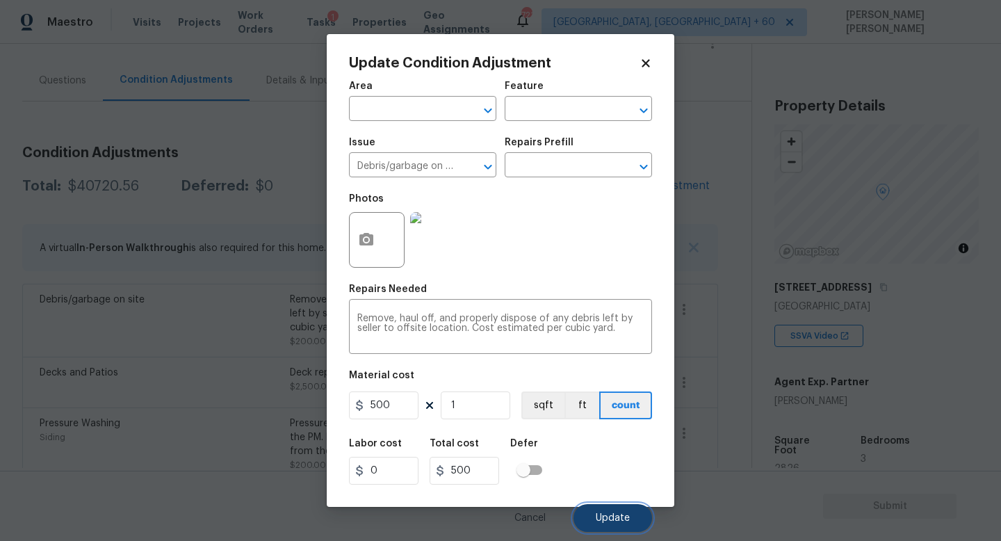
click at [616, 522] on span "Update" at bounding box center [613, 518] width 34 height 10
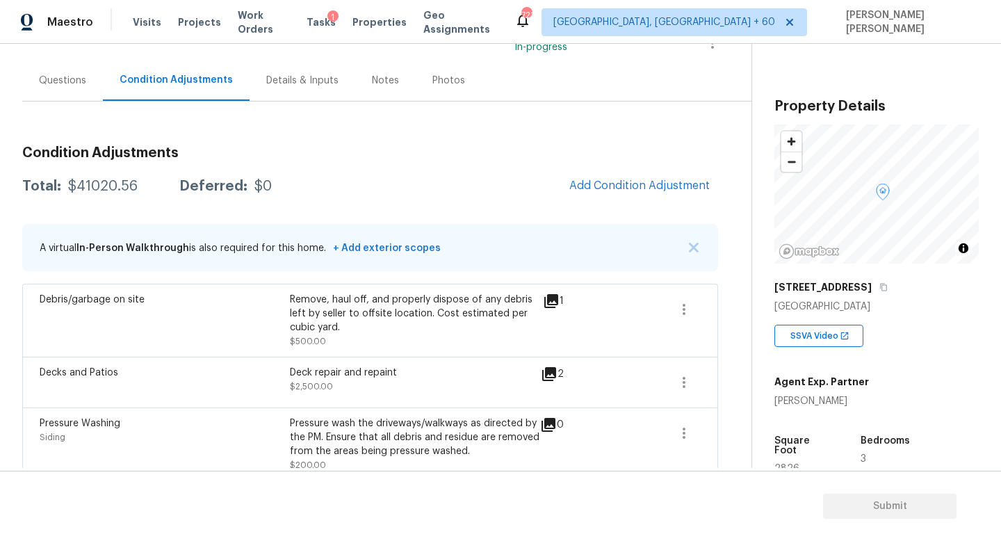
scroll to position [172, 0]
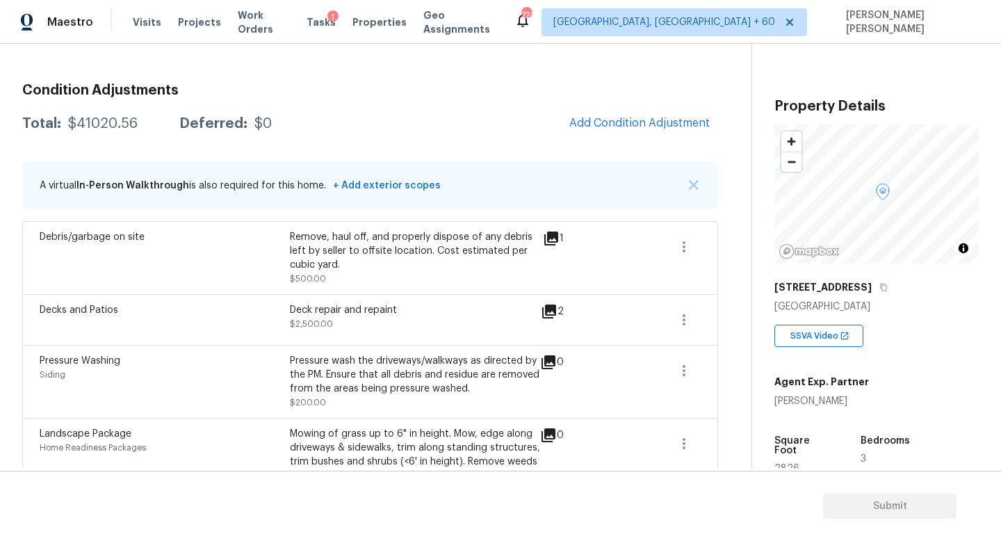
click at [109, 122] on div "$41020.56" at bounding box center [103, 124] width 70 height 14
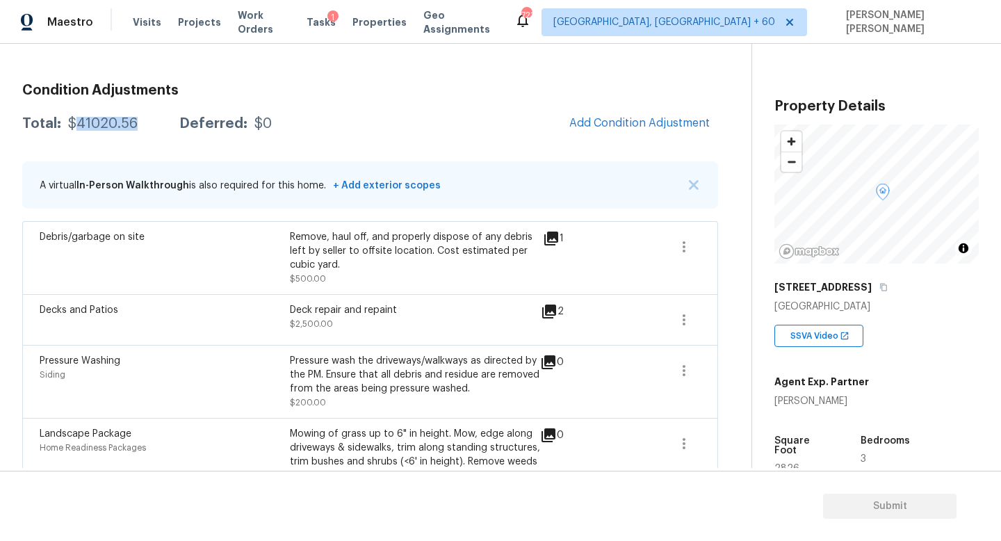
click at [109, 122] on div "$41020.56" at bounding box center [103, 124] width 70 height 14
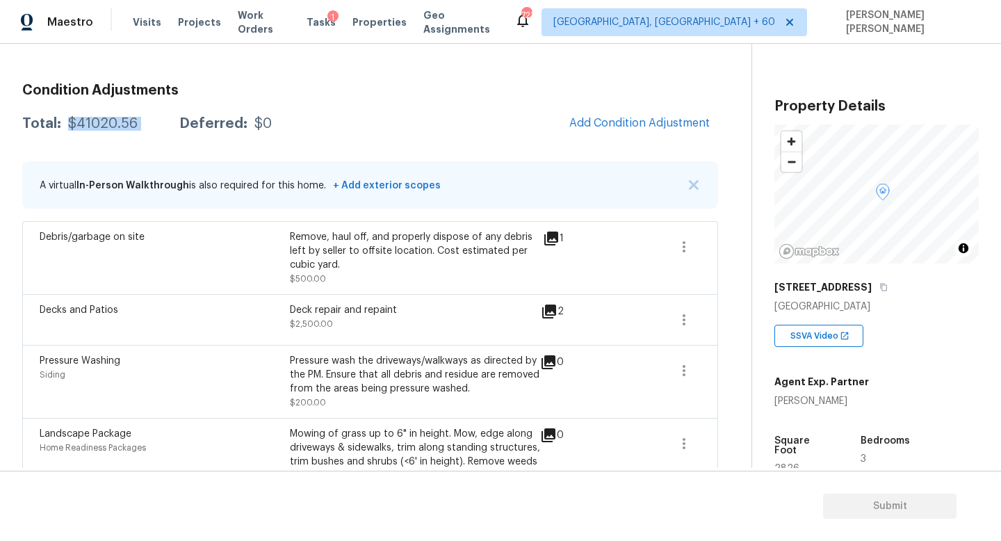
copy div "$41020.56"
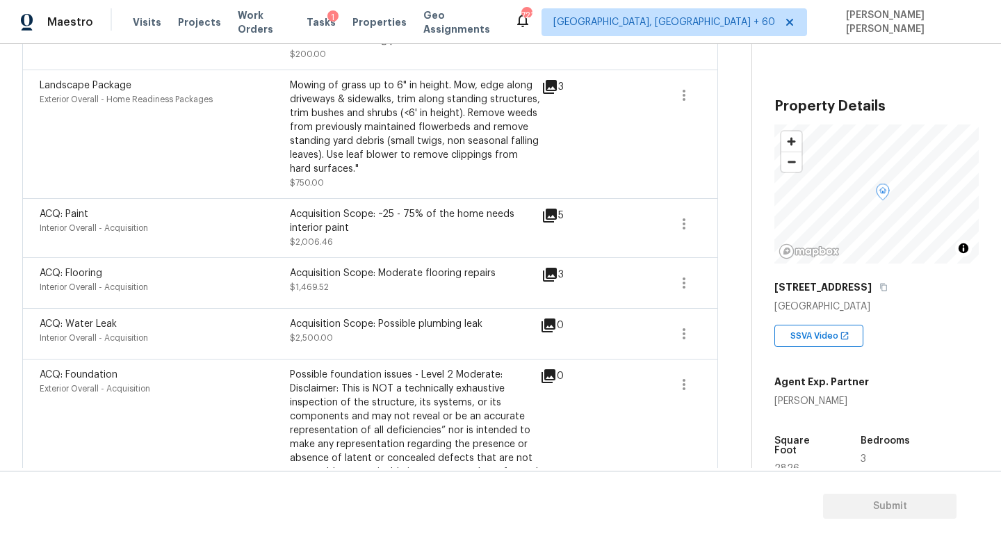
scroll to position [1559, 0]
click at [549, 325] on icon at bounding box center [548, 324] width 14 height 14
click at [553, 325] on icon at bounding box center [548, 324] width 14 height 14
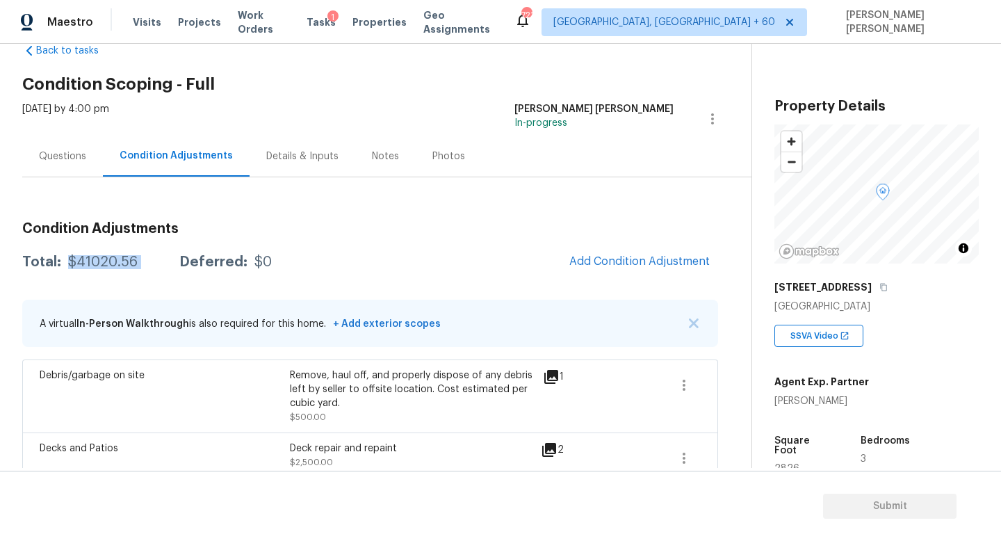
scroll to position [0, 0]
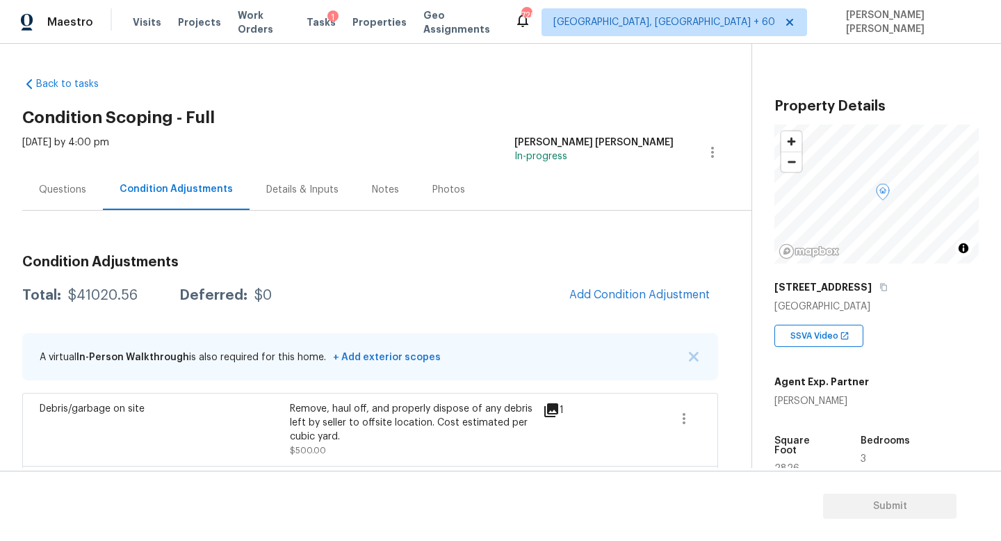
click at [59, 191] on div "Questions" at bounding box center [62, 190] width 47 height 14
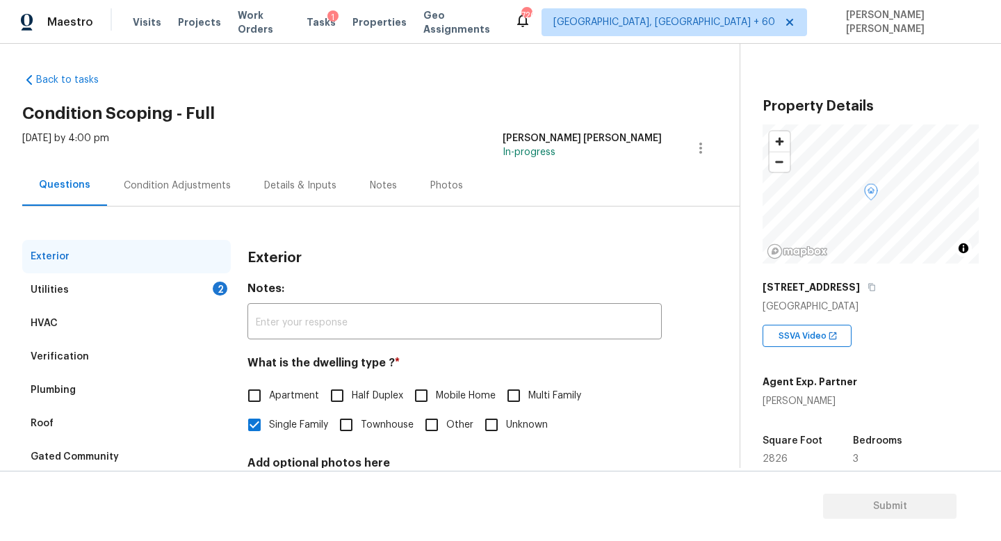
scroll to position [8, 0]
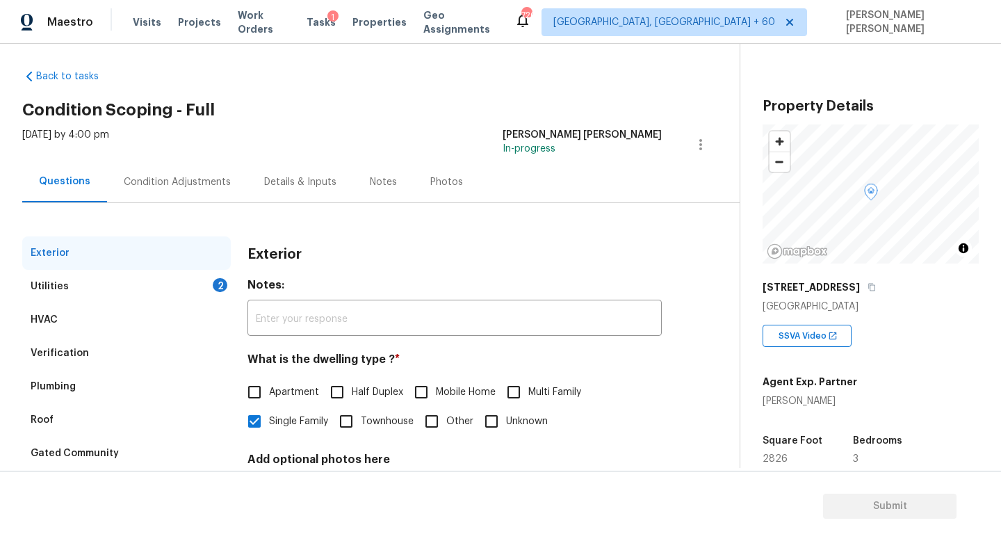
click at [209, 284] on div "Utilities 2" at bounding box center [126, 286] width 209 height 33
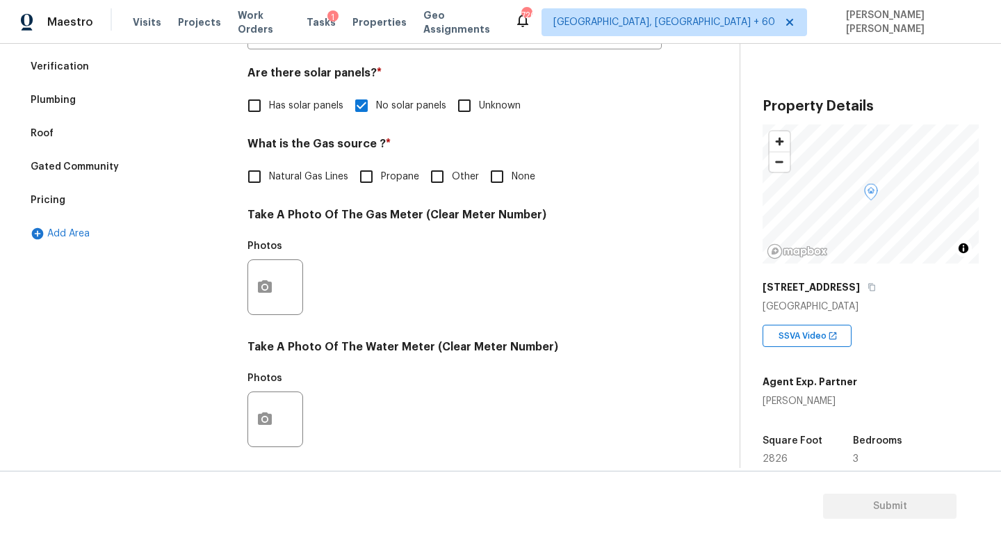
scroll to position [314, 0]
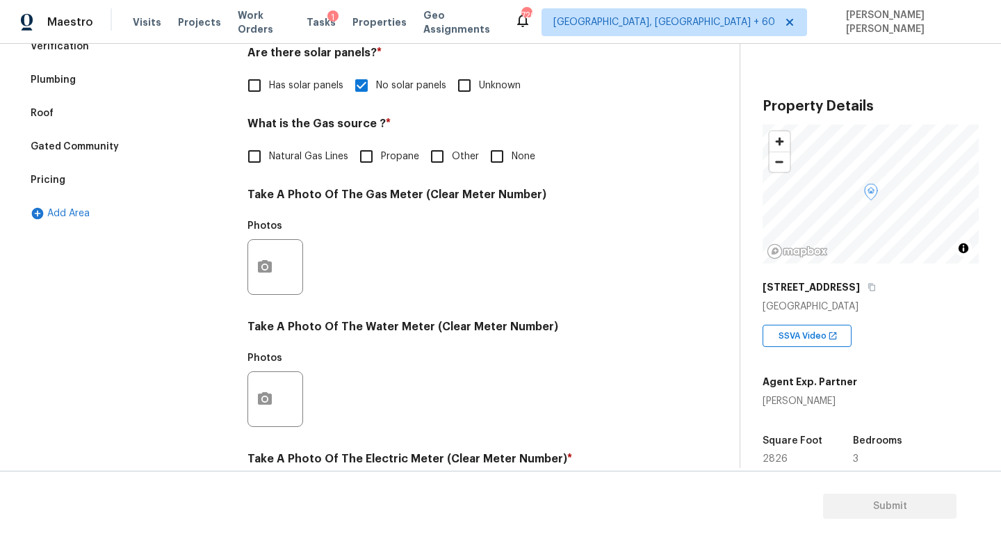
click at [505, 154] on input "None" at bounding box center [496, 156] width 29 height 29
checkbox input "true"
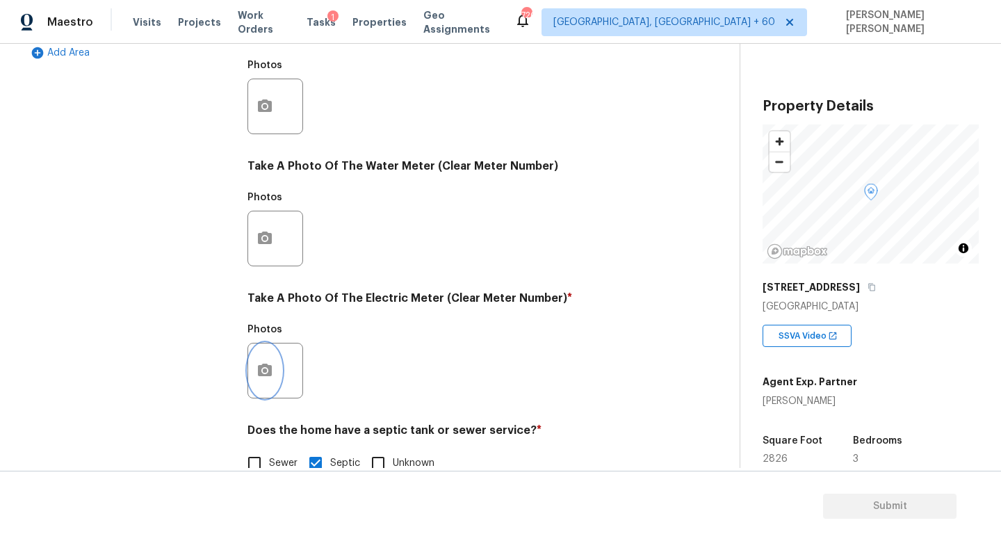
click at [259, 393] on button "button" at bounding box center [264, 370] width 33 height 54
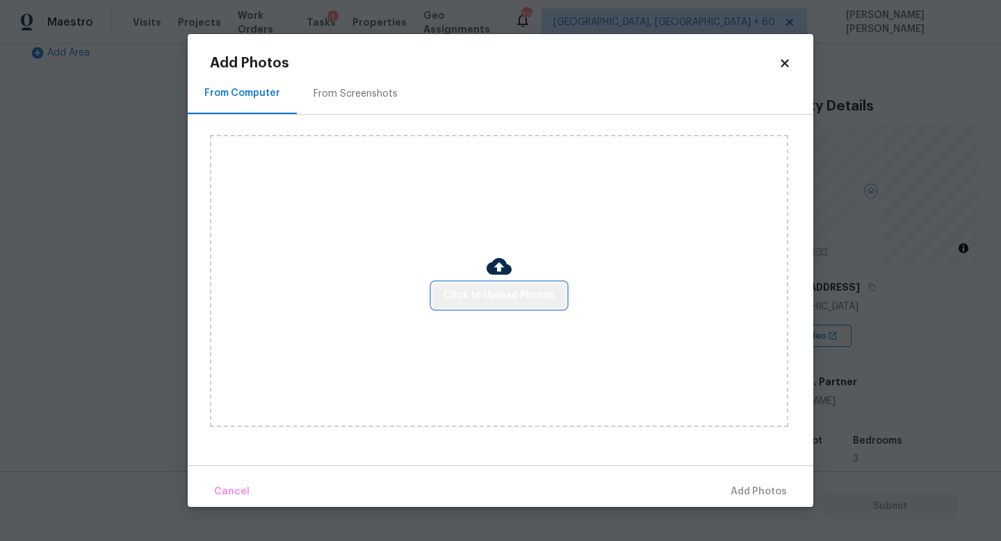
click at [510, 299] on span "Click to Upload Photos" at bounding box center [498, 295] width 111 height 17
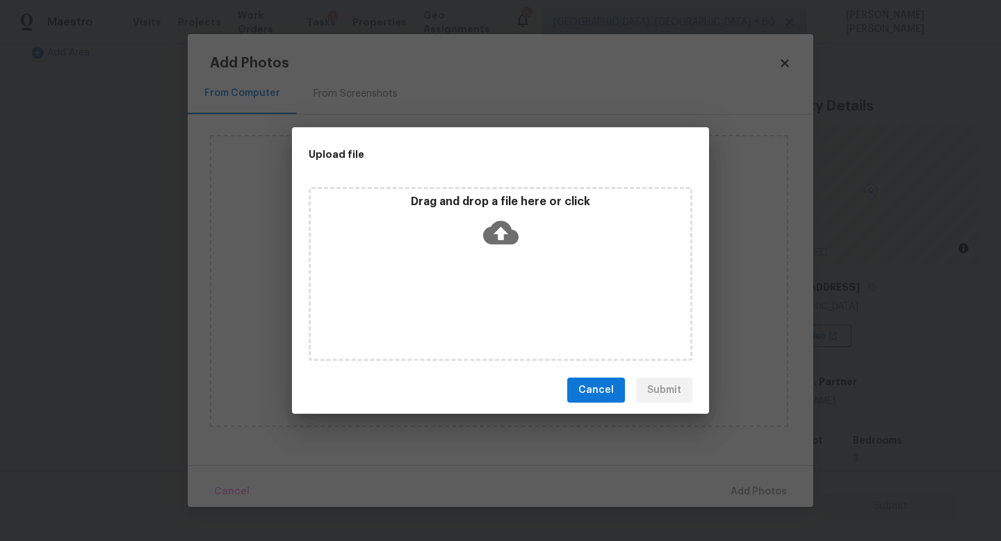
click at [512, 229] on icon at bounding box center [500, 233] width 35 height 24
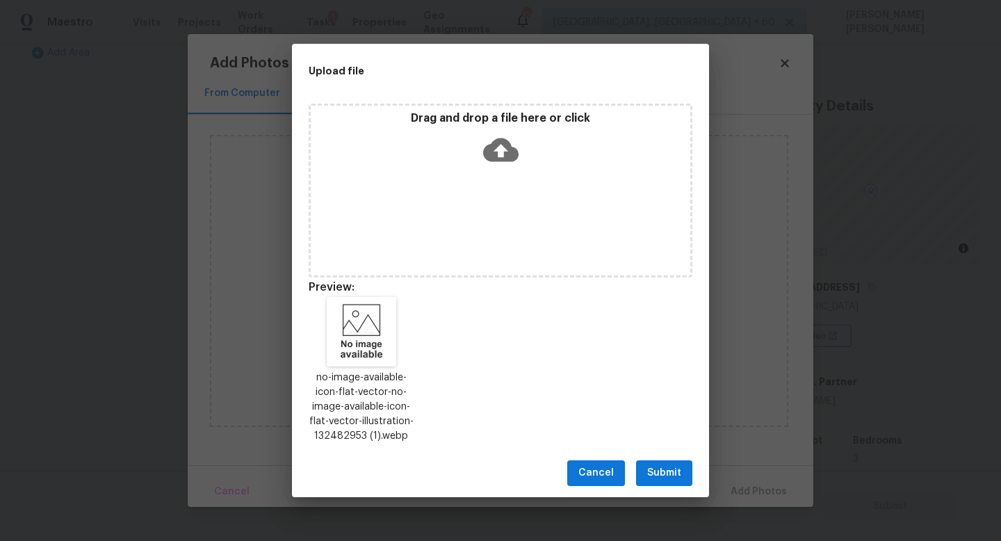
click at [653, 467] on span "Submit" at bounding box center [664, 472] width 34 height 17
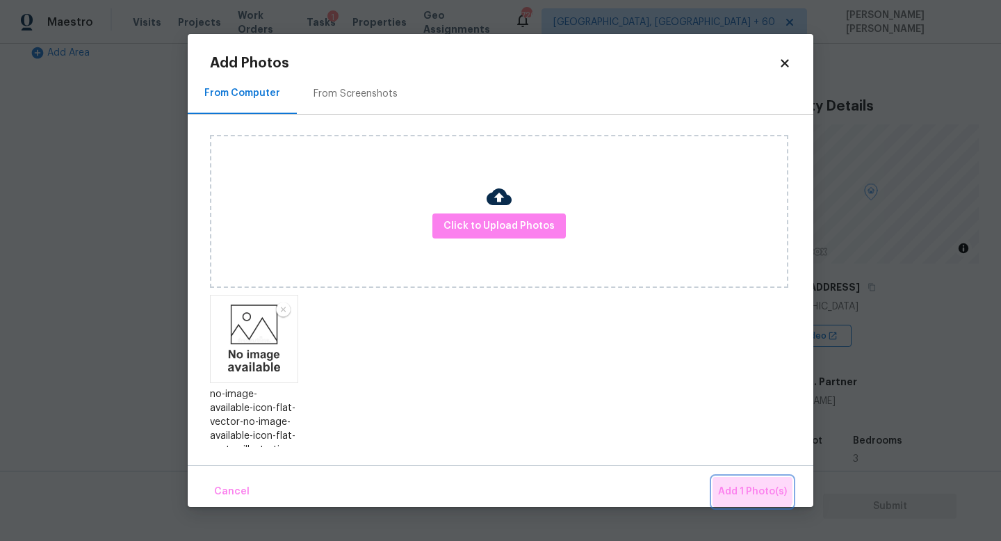
click at [745, 485] on span "Add 1 Photo(s)" at bounding box center [752, 491] width 69 height 17
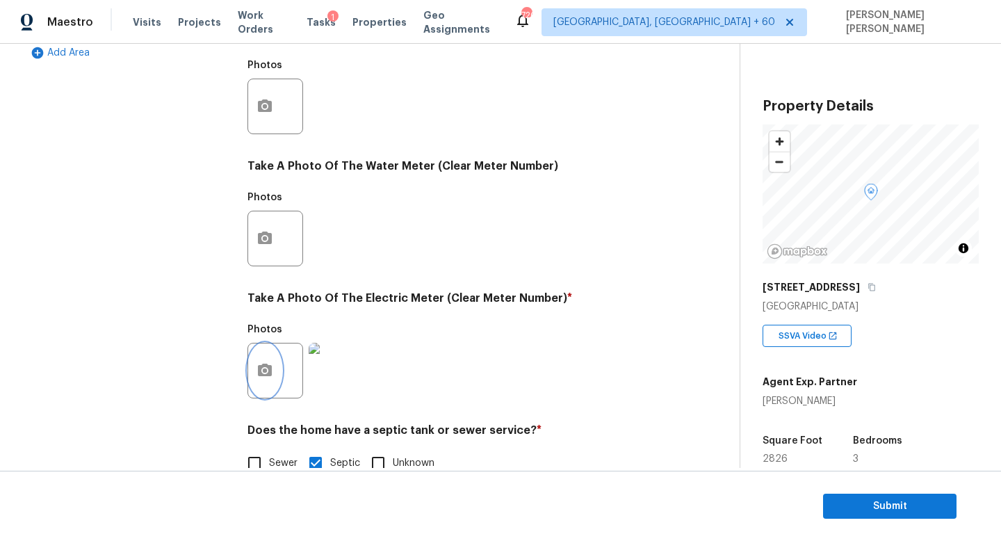
scroll to position [0, 0]
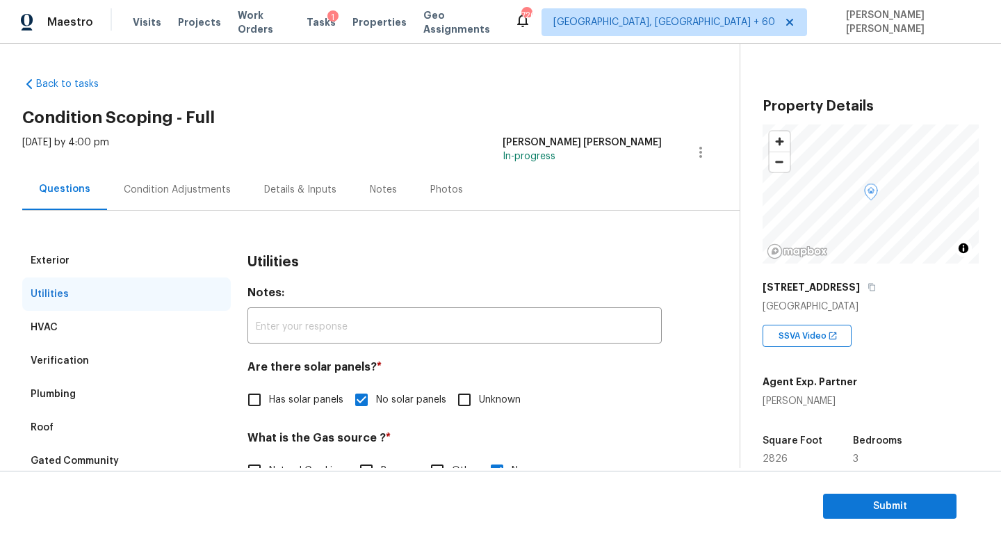
click at [136, 186] on div "Condition Adjustments" at bounding box center [177, 190] width 107 height 14
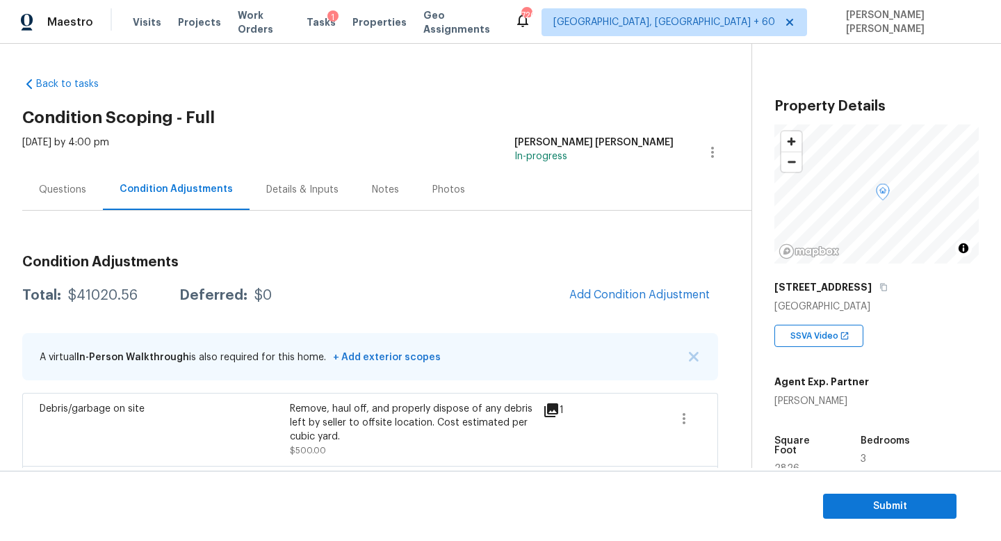
click at [84, 291] on div "$41020.56" at bounding box center [103, 295] width 70 height 14
copy div "$41020.56"
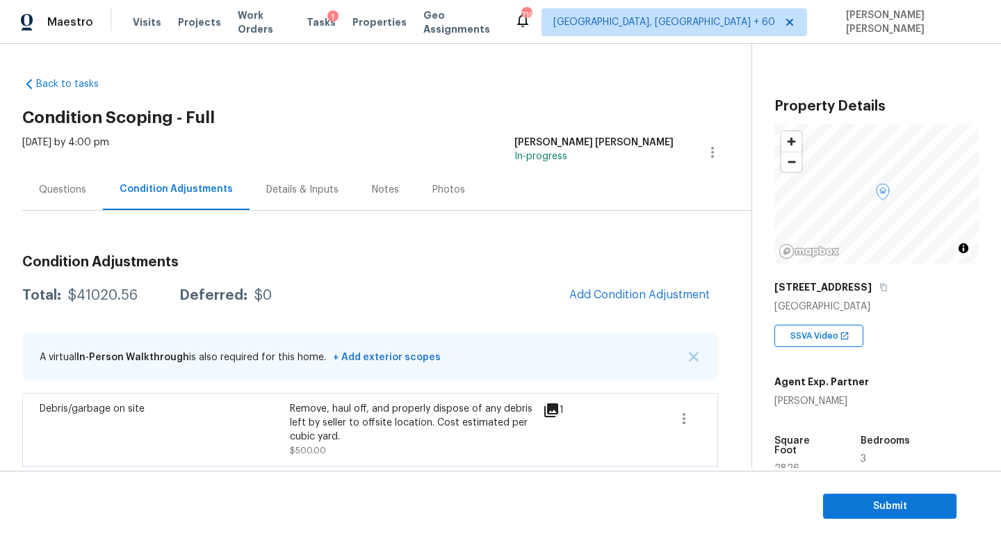
click at [76, 193] on div "Questions" at bounding box center [62, 190] width 47 height 14
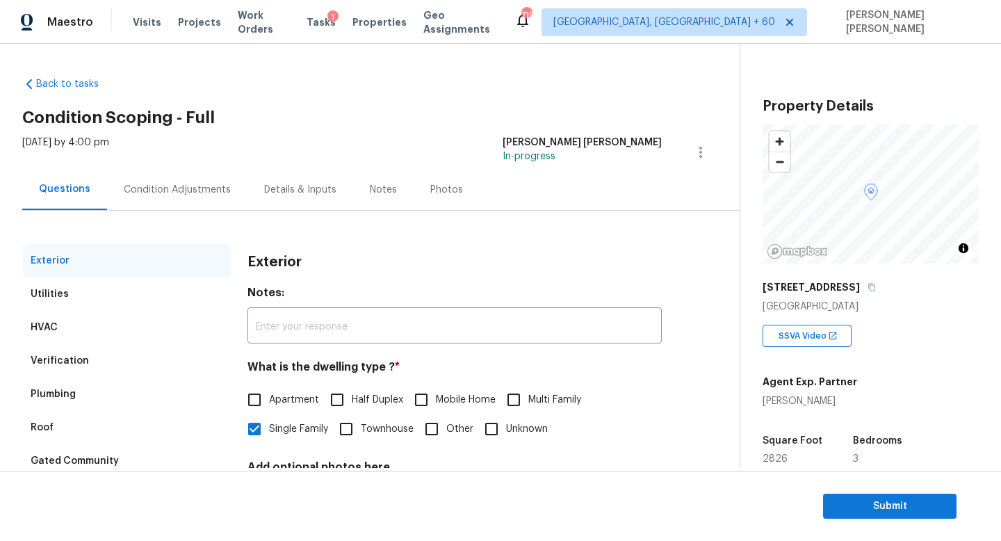
scroll to position [129, 0]
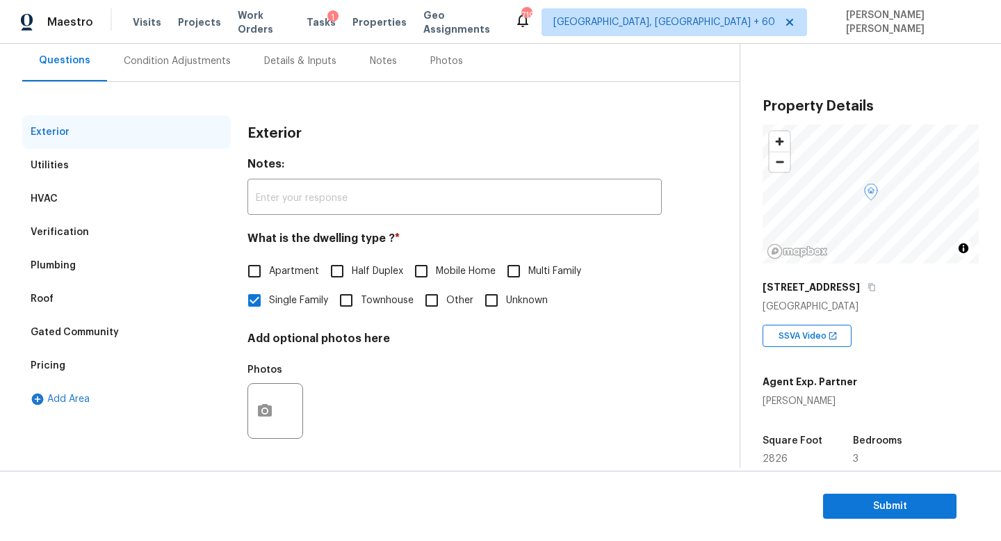
click at [97, 360] on div "Pricing" at bounding box center [126, 365] width 209 height 33
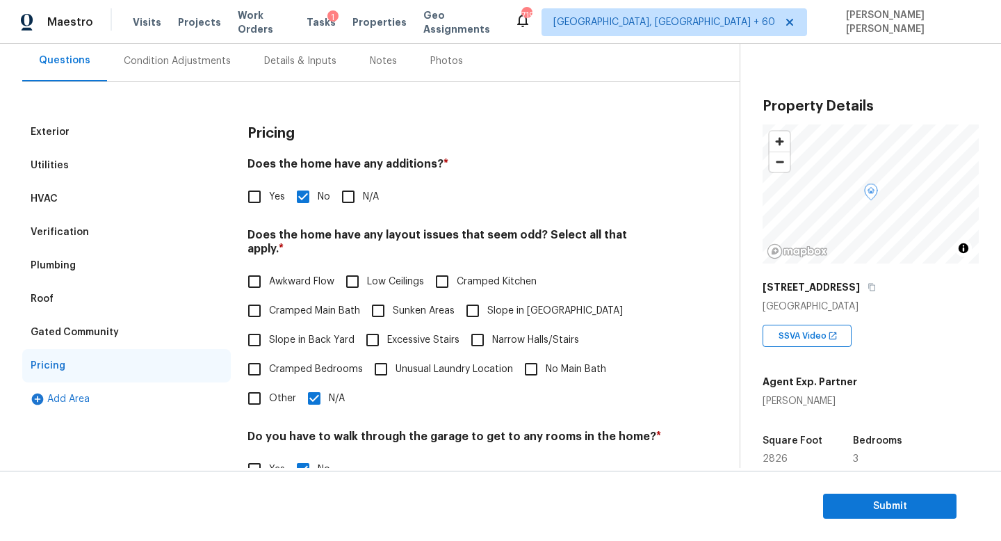
click at [320, 384] on input "N/A" at bounding box center [314, 398] width 29 height 29
checkbox input "false"
click at [272, 333] on span "Slope in Back Yard" at bounding box center [311, 340] width 85 height 15
click at [269, 327] on input "Slope in Back Yard" at bounding box center [254, 339] width 29 height 29
checkbox input "true"
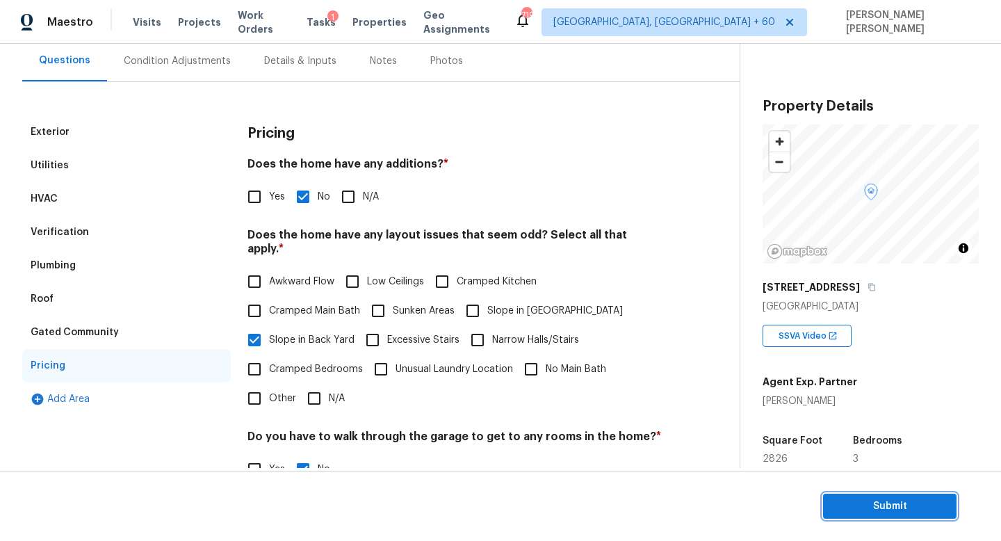
click at [890, 507] on span "Submit" at bounding box center [889, 506] width 111 height 17
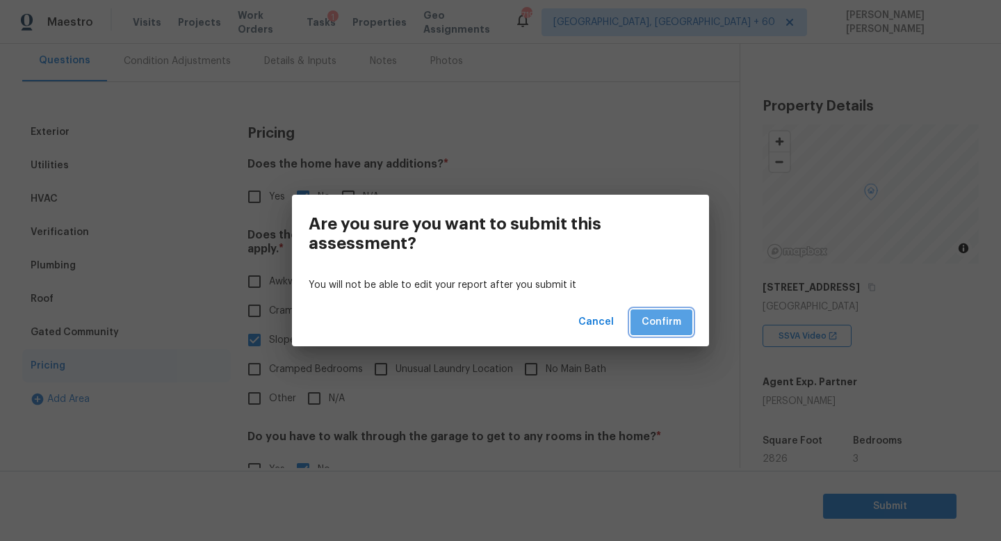
click at [665, 317] on span "Confirm" at bounding box center [662, 321] width 40 height 17
